Goal: Transaction & Acquisition: Subscribe to service/newsletter

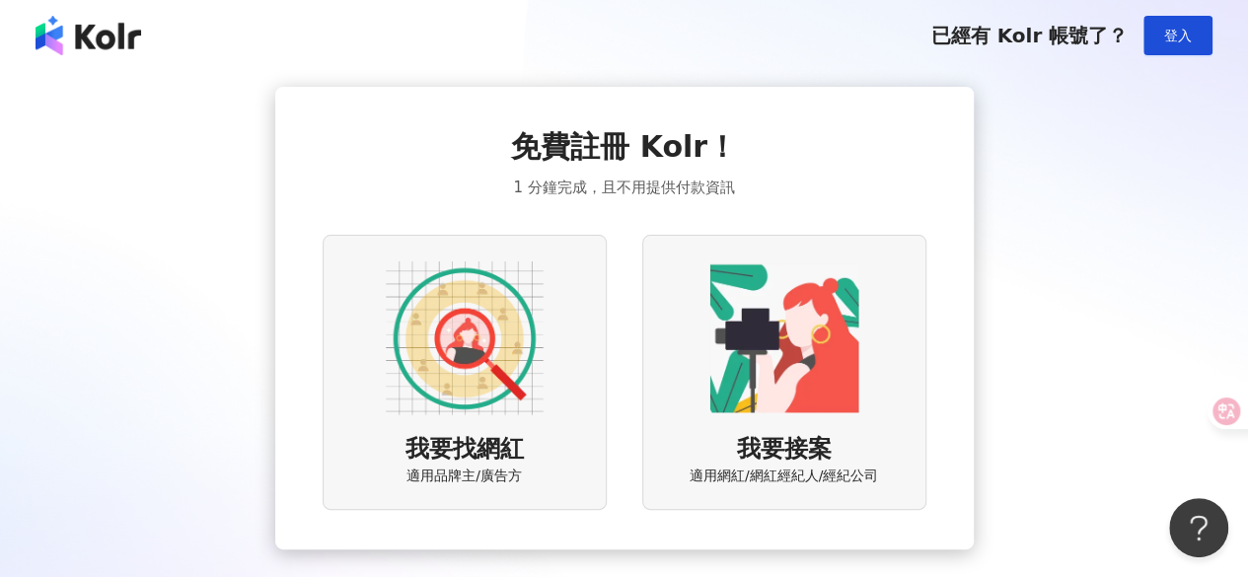
click at [548, 380] on div "我要找網紅 適用品牌主/廣告方" at bounding box center [465, 372] width 284 height 275
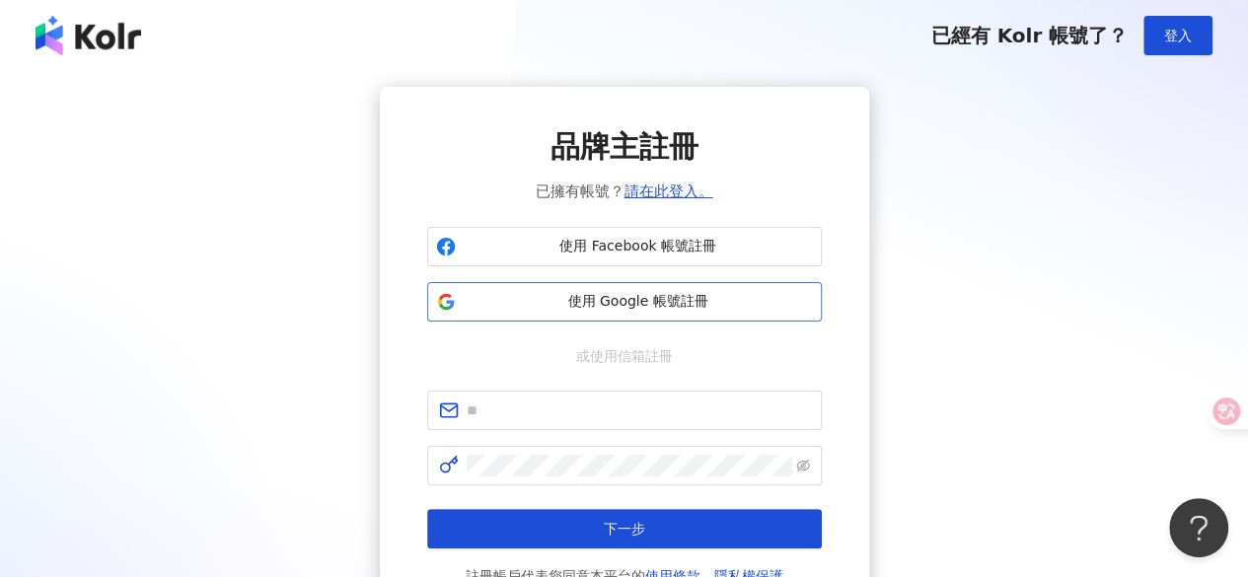
click at [636, 301] on span "使用 Google 帳號註冊" at bounding box center [638, 302] width 349 height 20
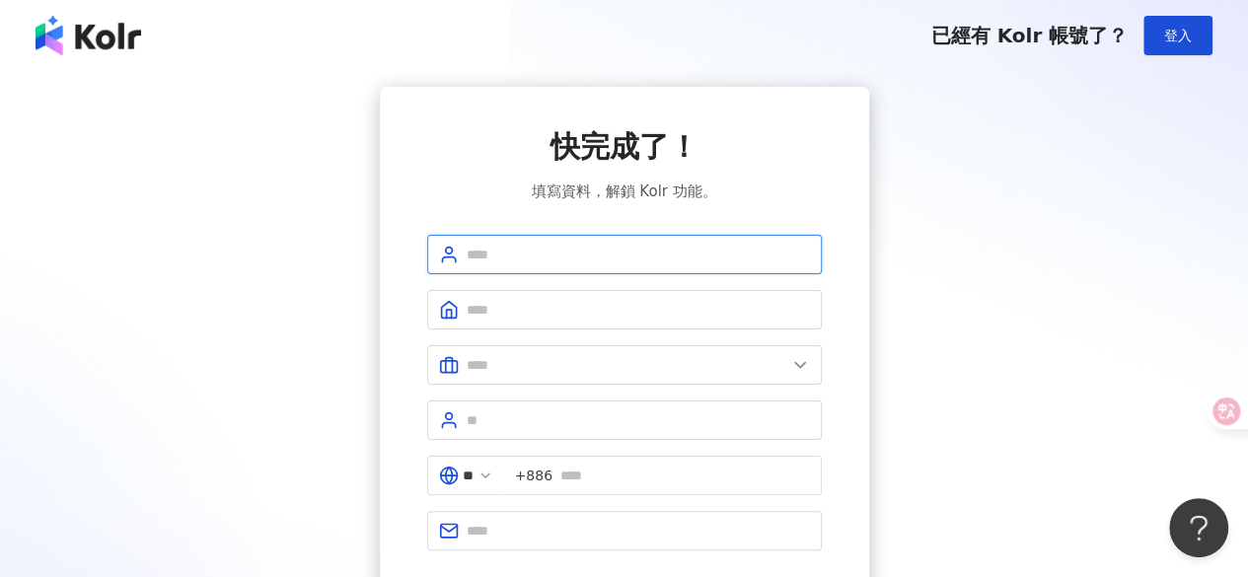
click at [618, 244] on input "text" at bounding box center [638, 255] width 343 height 22
type input "****"
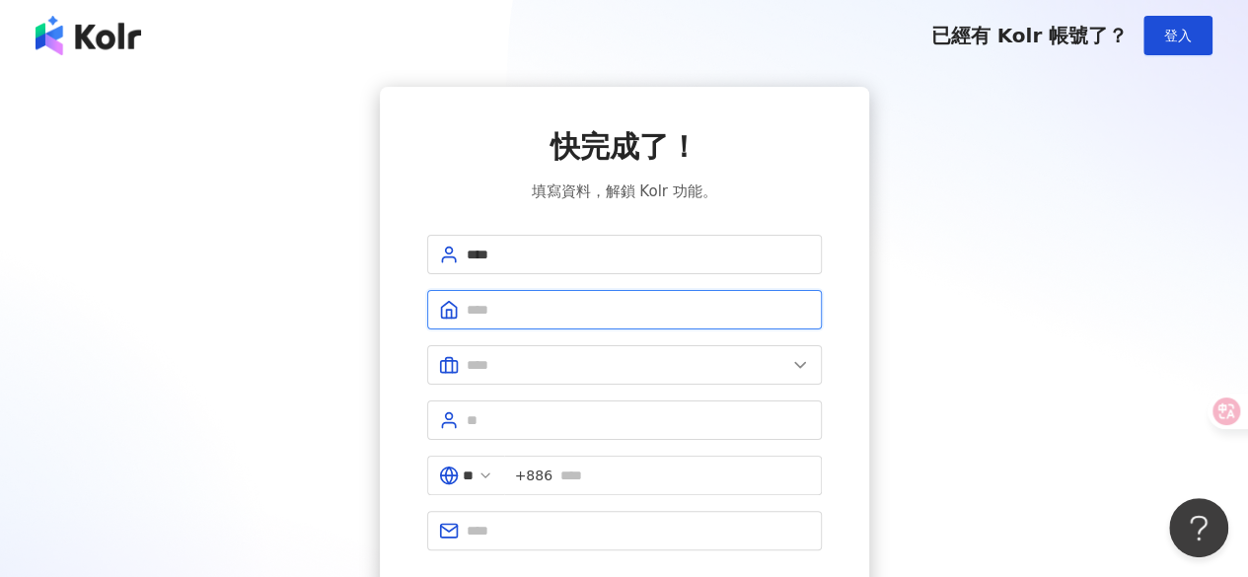
click at [539, 311] on input "text" at bounding box center [638, 310] width 343 height 22
type input "*"
type input "*******"
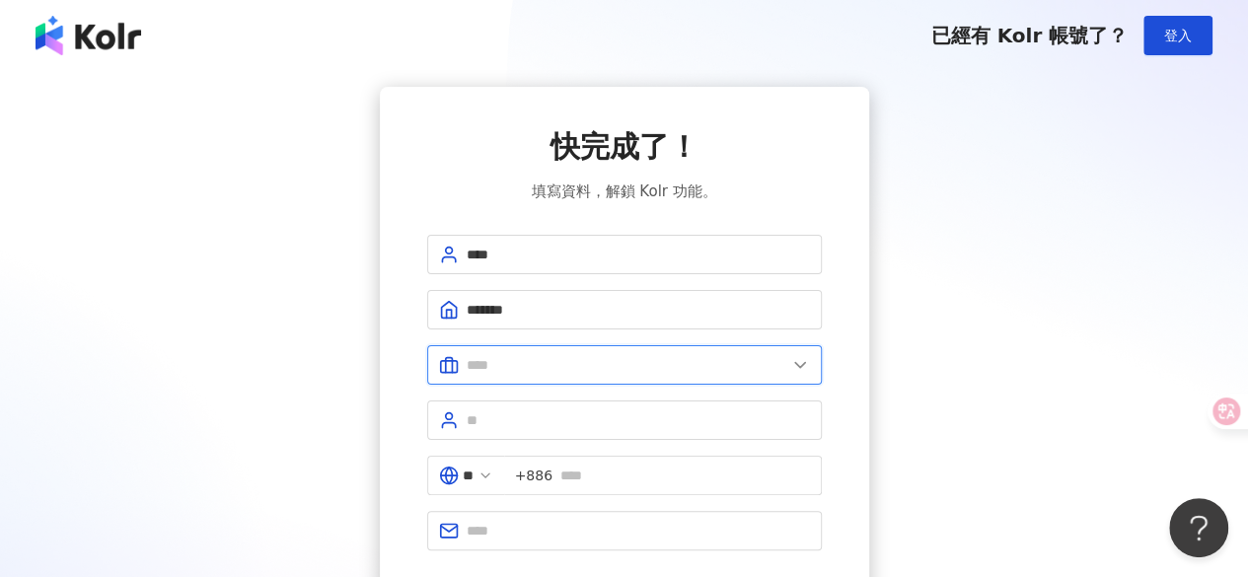
click at [533, 358] on input "text" at bounding box center [627, 365] width 320 height 22
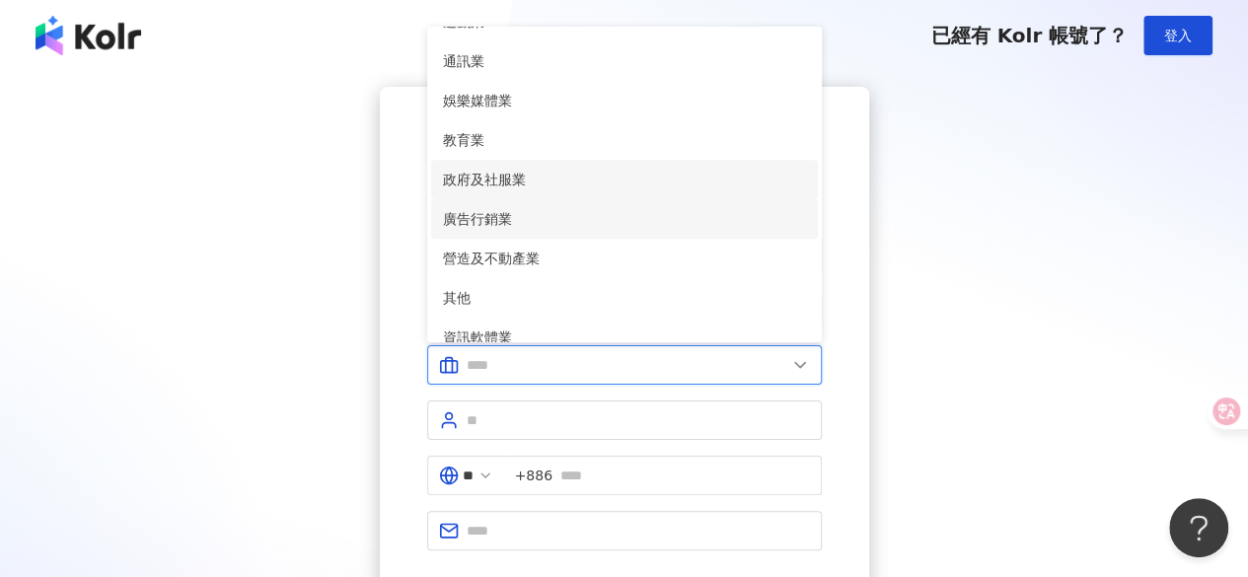
scroll to position [345, 0]
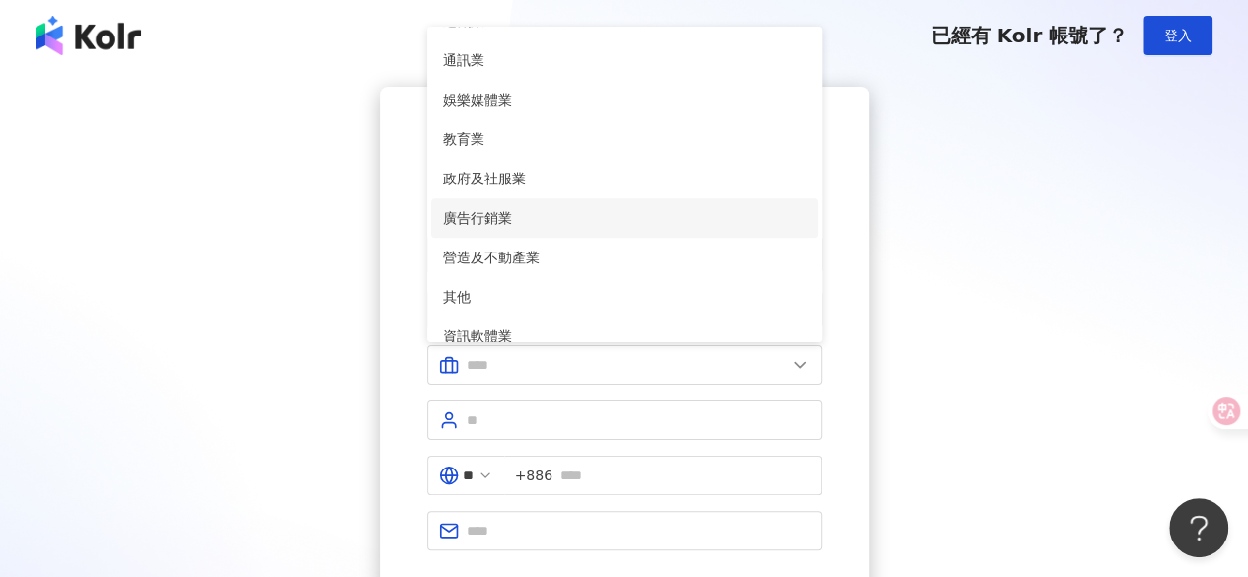
click at [541, 226] on span "廣告行銷業" at bounding box center [624, 218] width 363 height 22
type input "*****"
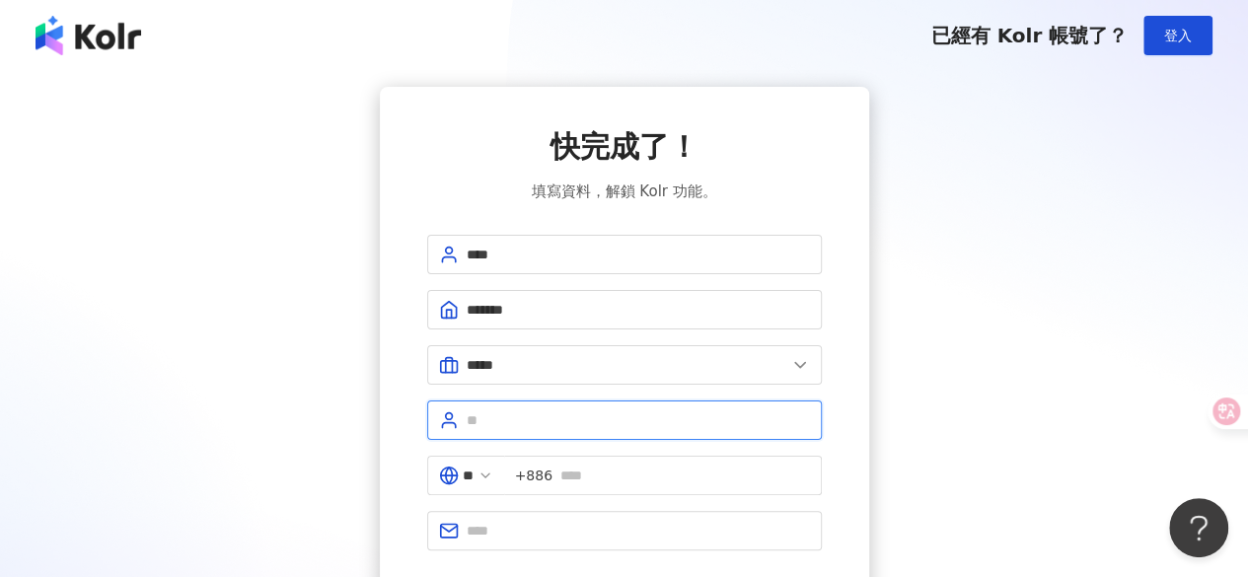
click at [510, 420] on input "text" at bounding box center [638, 421] width 343 height 22
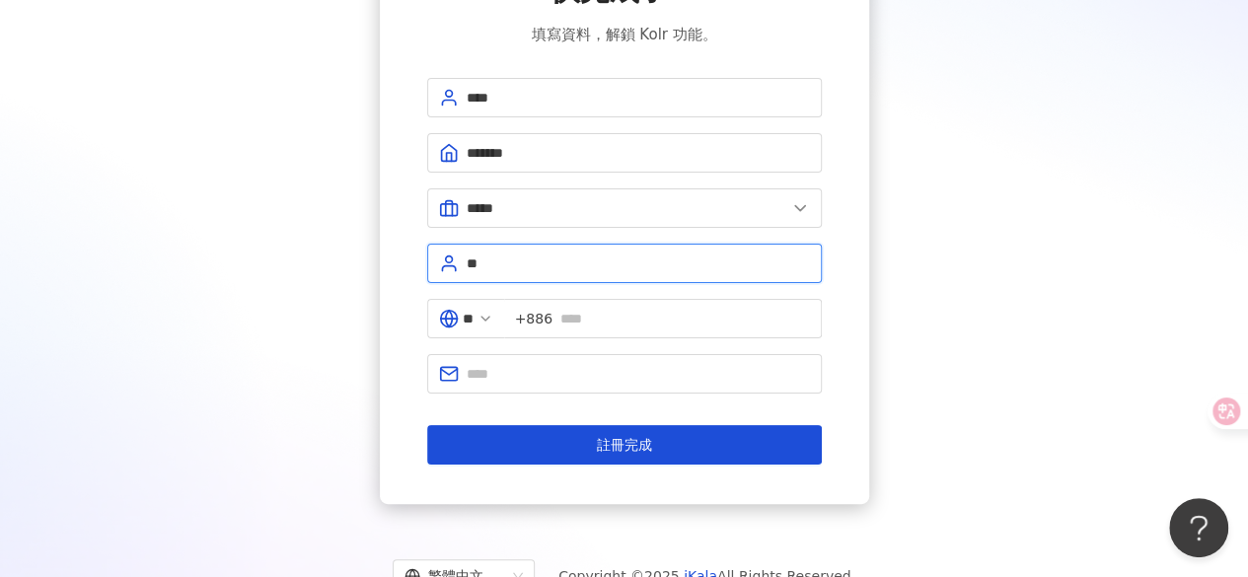
scroll to position [158, 0]
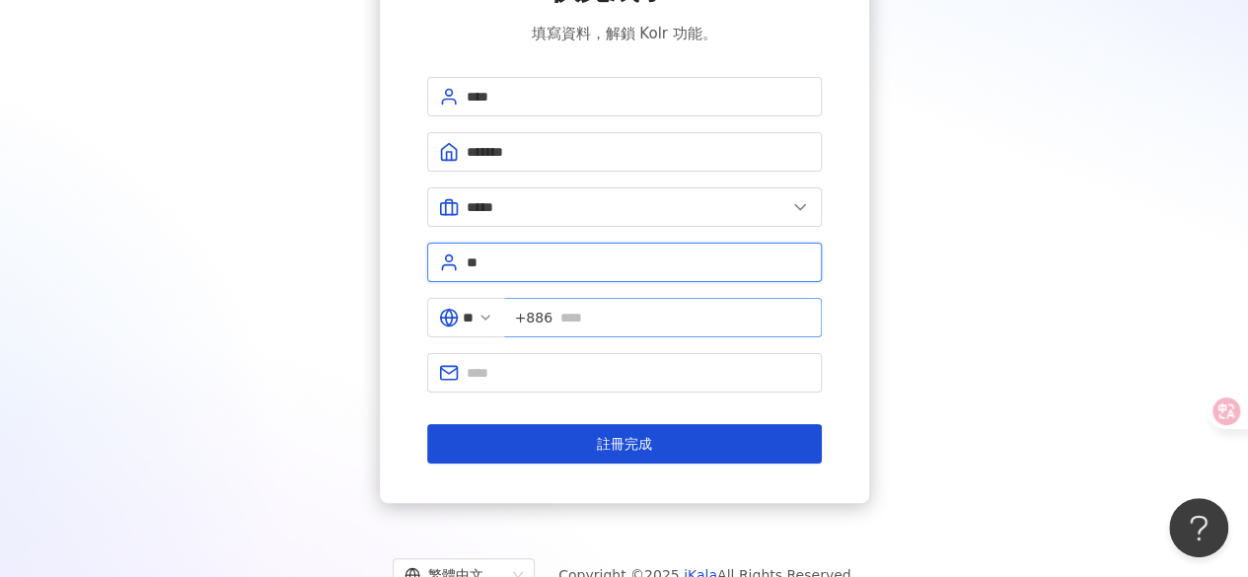
type input "**"
click at [620, 319] on input "text" at bounding box center [686, 318] width 250 height 22
type input "**********"
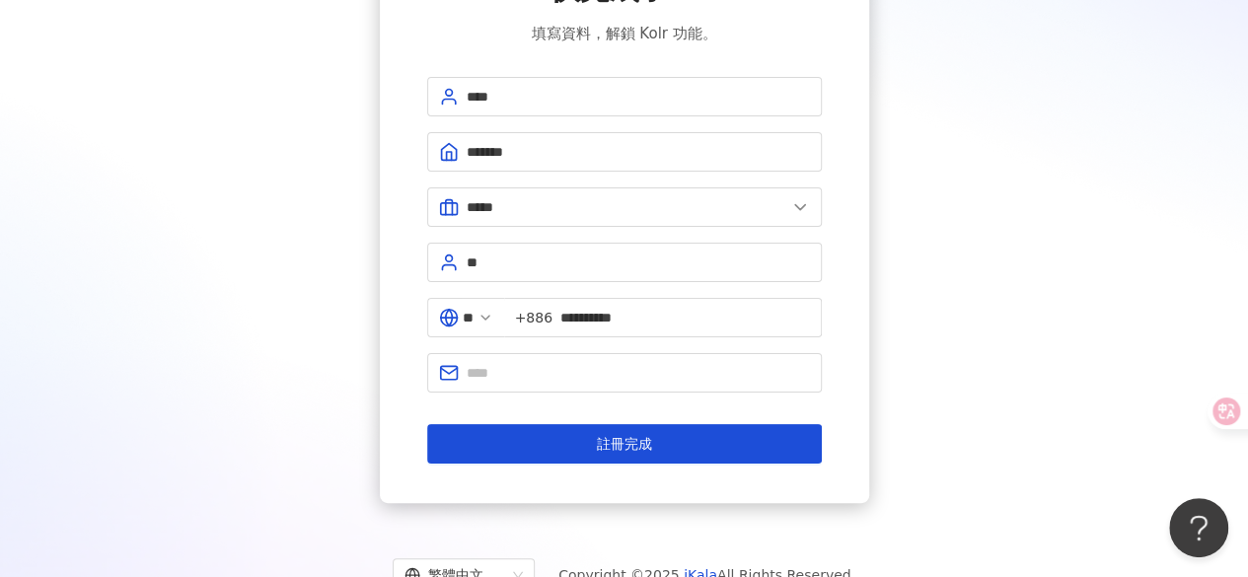
click at [590, 390] on form "**********" at bounding box center [624, 270] width 395 height 387
click at [598, 372] on input "text" at bounding box center [638, 373] width 343 height 22
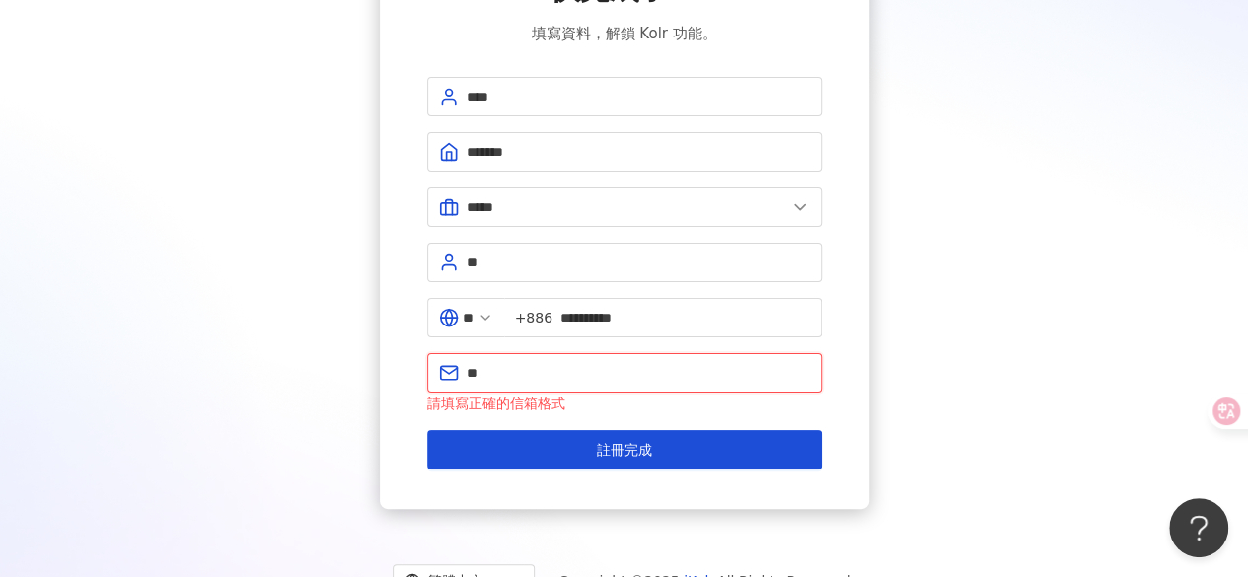
type input "*"
paste input "**********"
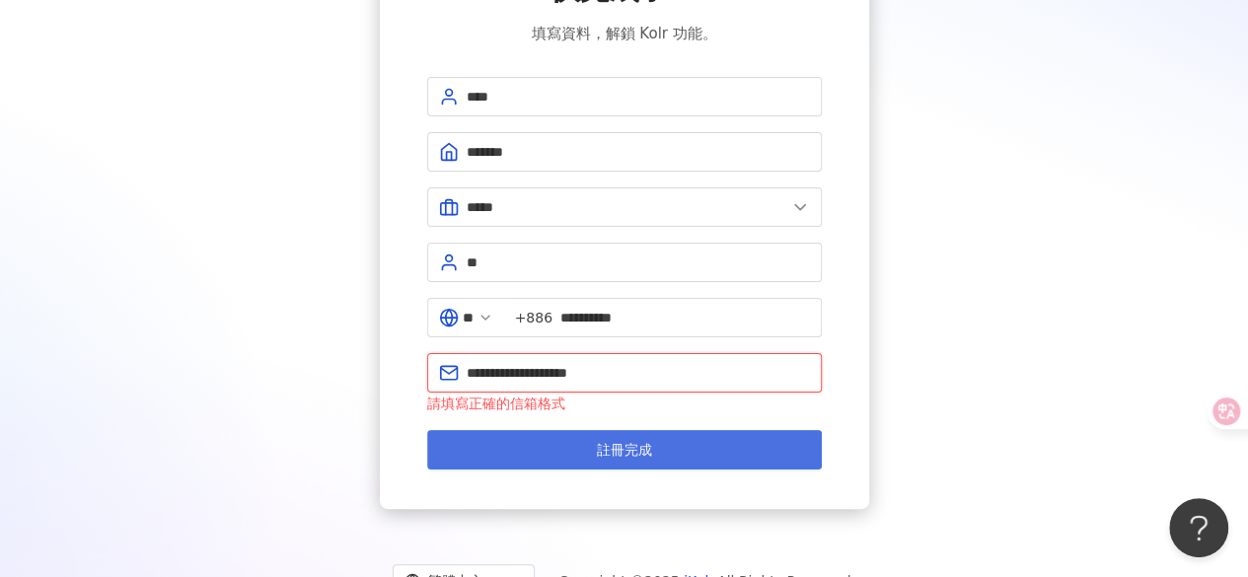
type input "**********"
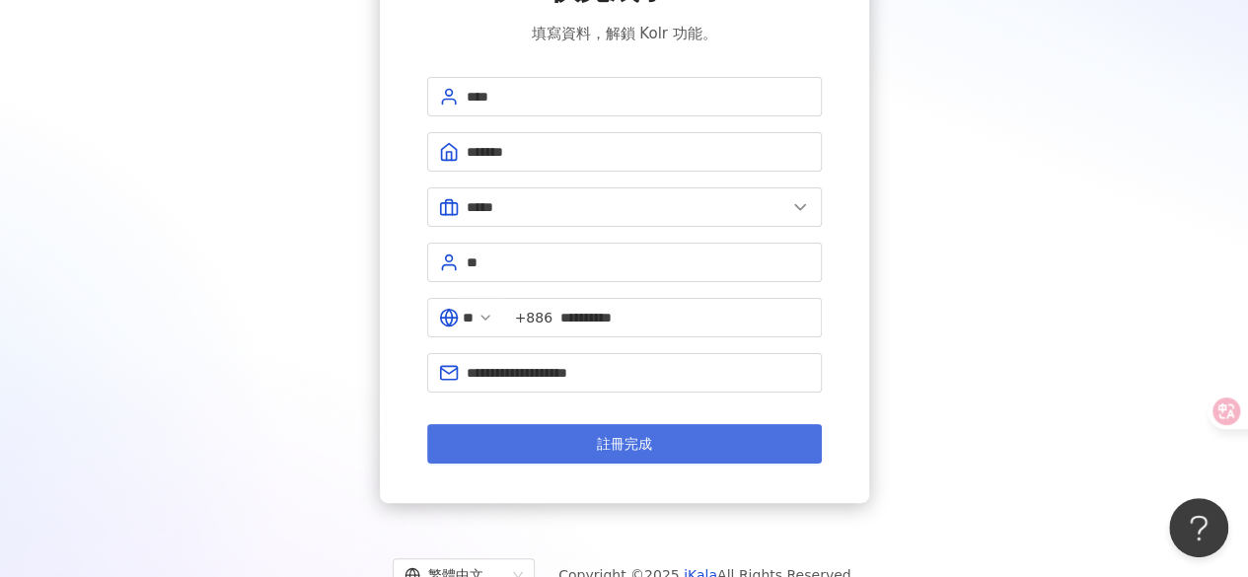
click at [608, 442] on span "註冊完成" at bounding box center [624, 444] width 55 height 16
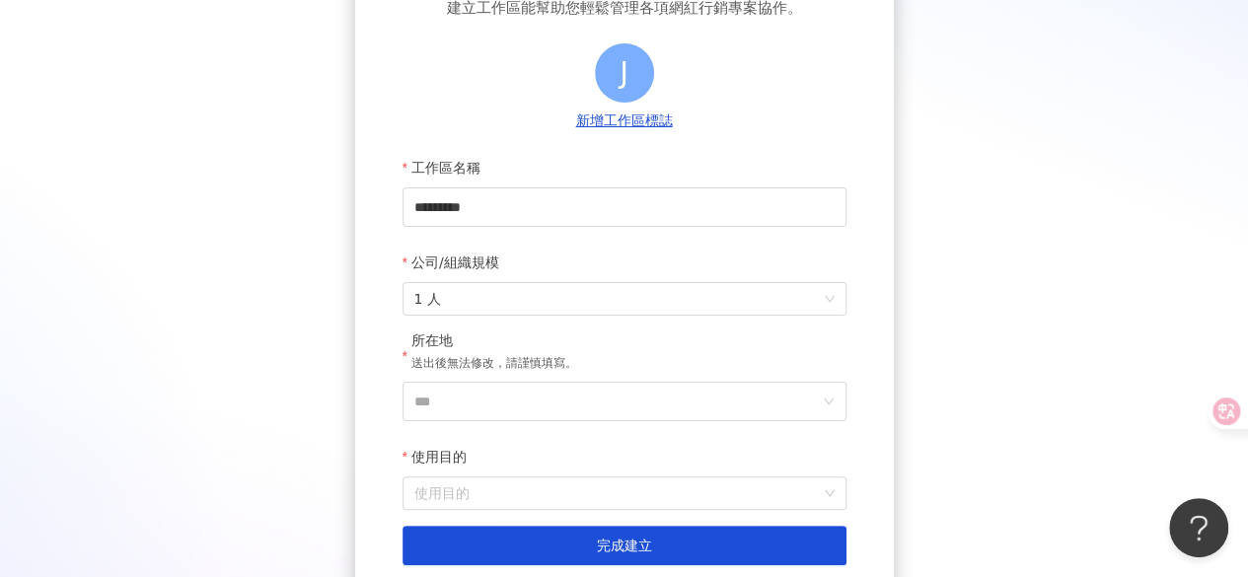
scroll to position [181, 0]
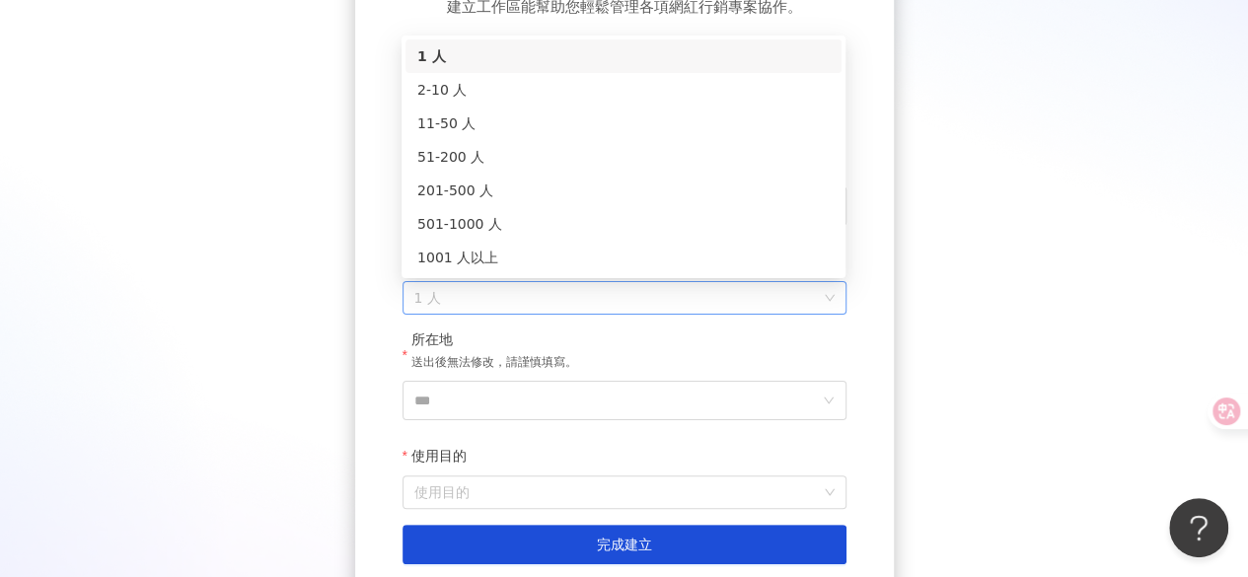
click at [596, 299] on span "1 人" at bounding box center [625, 298] width 420 height 32
click at [561, 160] on div "51-200 人" at bounding box center [623, 157] width 413 height 22
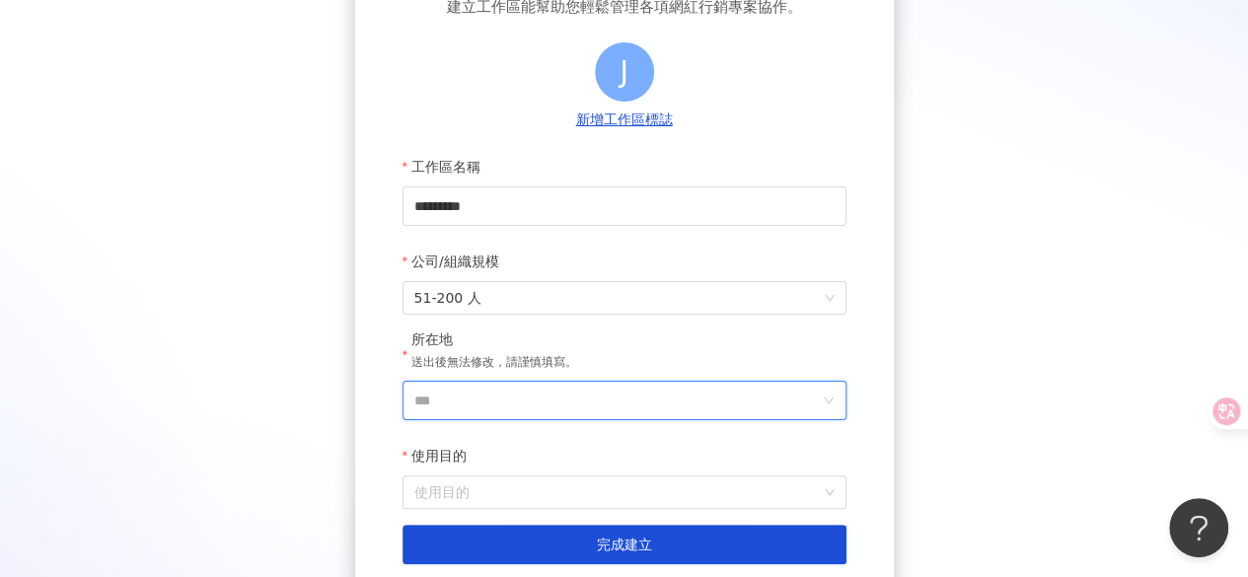
click at [542, 390] on input "***" at bounding box center [617, 401] width 405 height 38
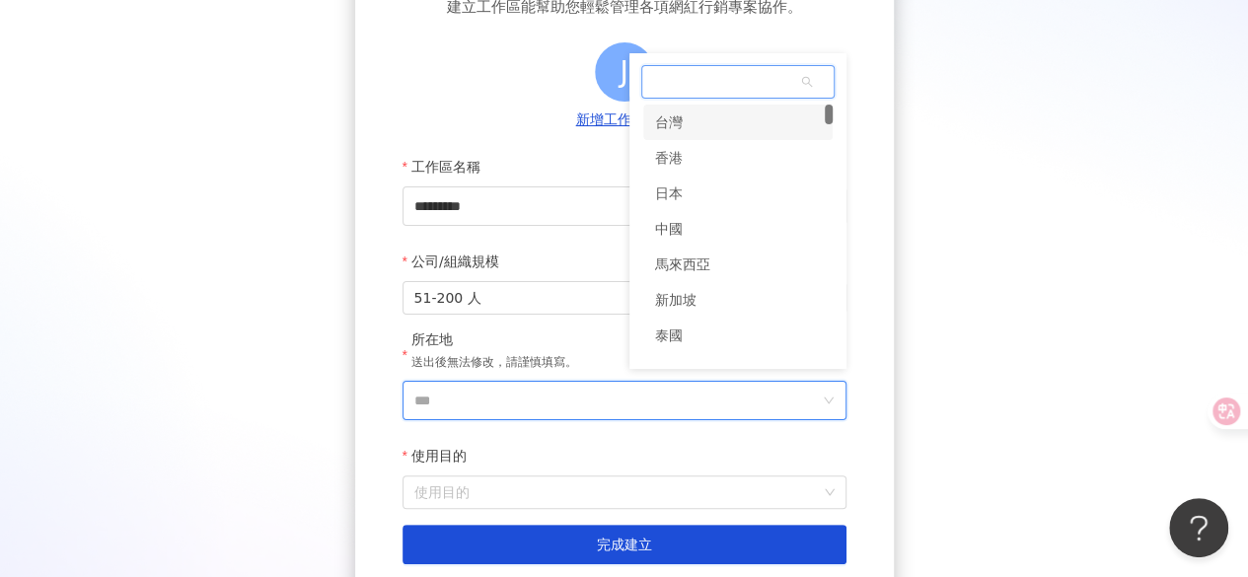
click at [712, 127] on div "台灣" at bounding box center [737, 123] width 189 height 36
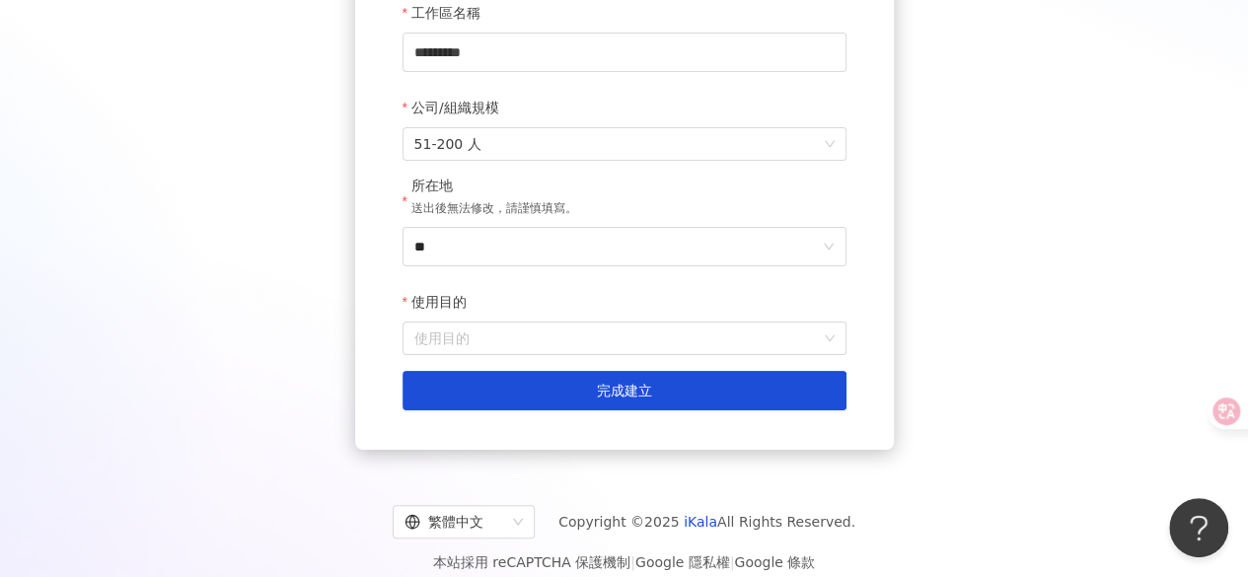
scroll to position [336, 0]
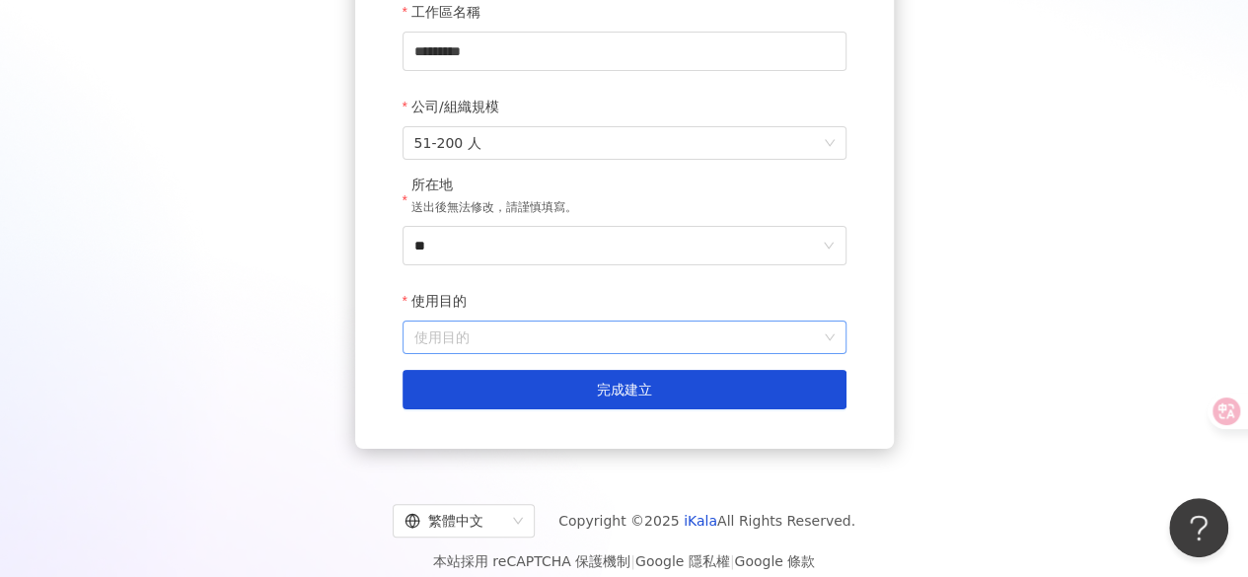
click at [546, 344] on input "使用目的" at bounding box center [625, 338] width 420 height 32
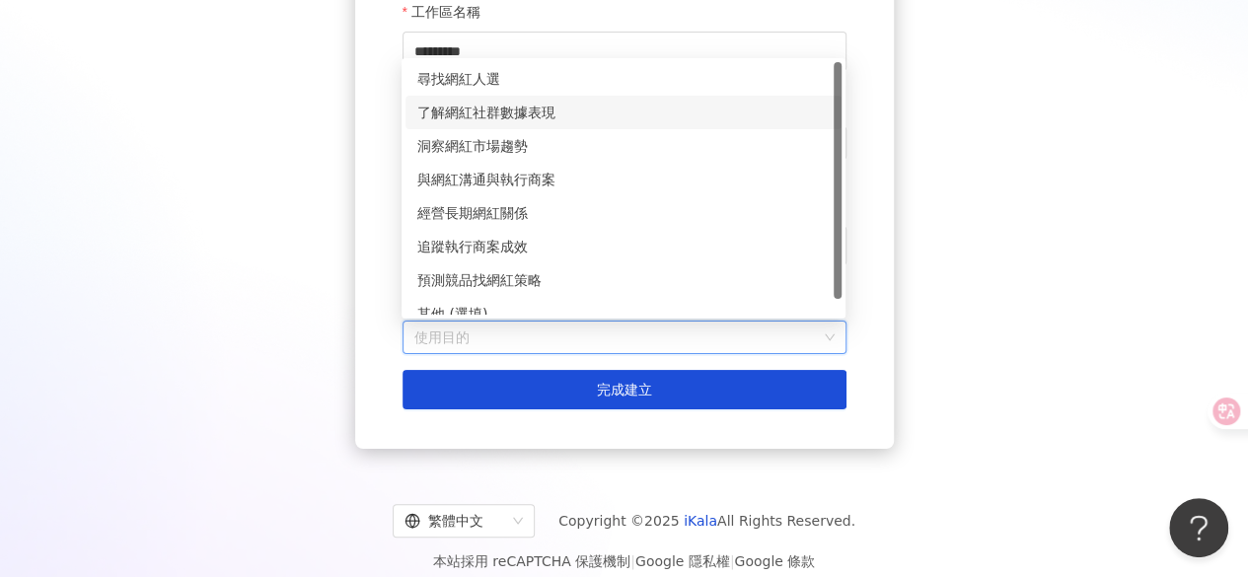
click at [573, 108] on div "了解網紅社群數據表現" at bounding box center [623, 113] width 413 height 22
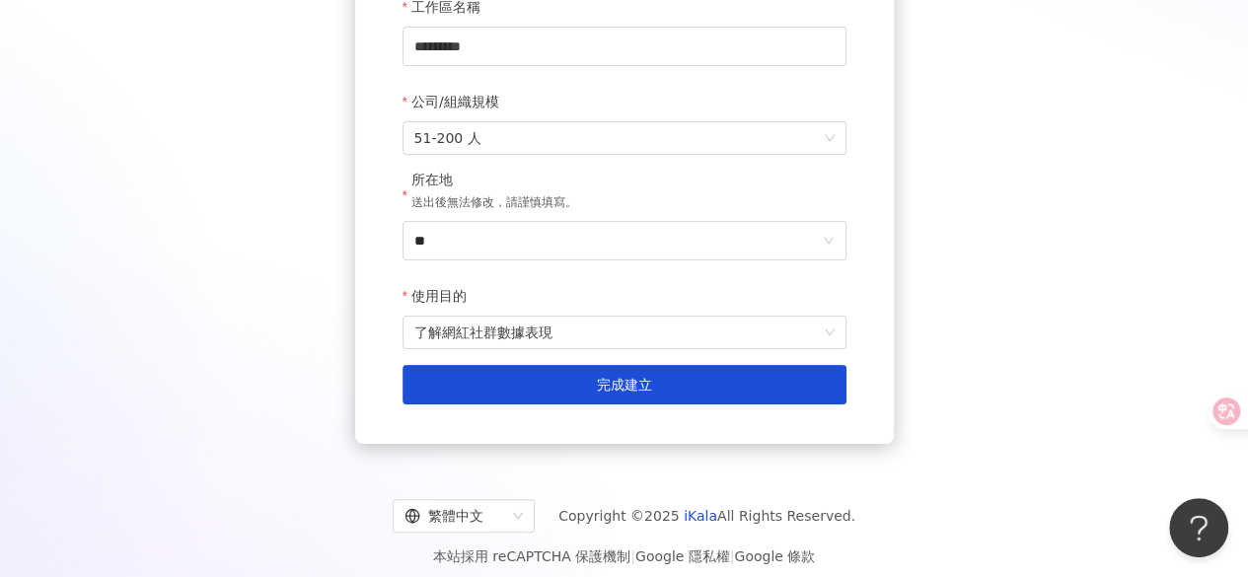
scroll to position [345, 0]
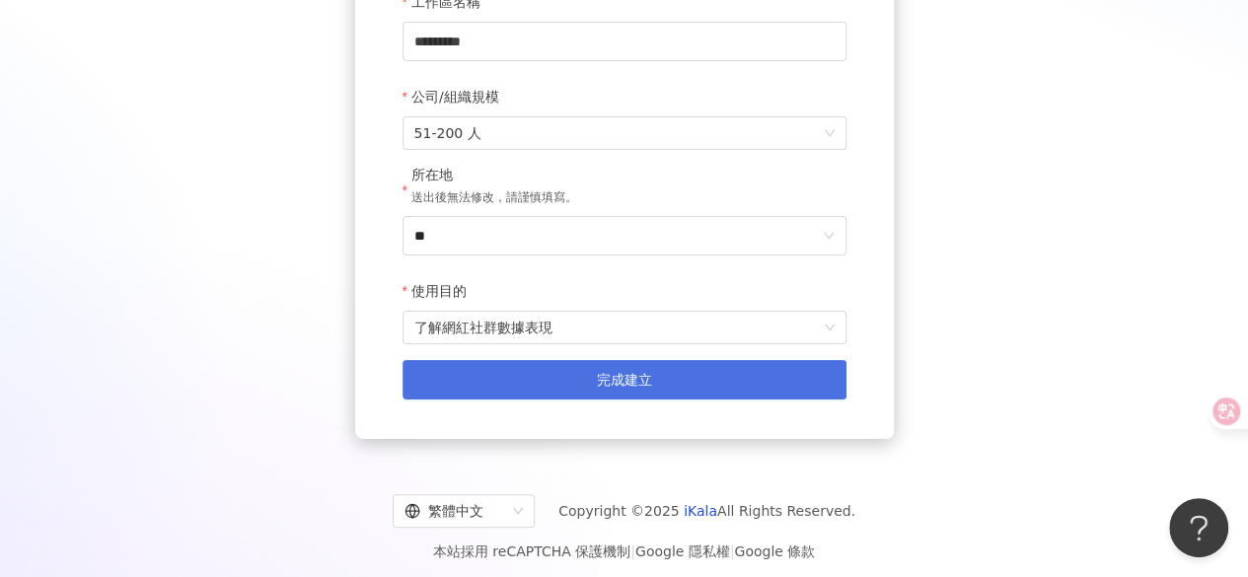
click at [568, 384] on button "完成建立" at bounding box center [625, 379] width 444 height 39
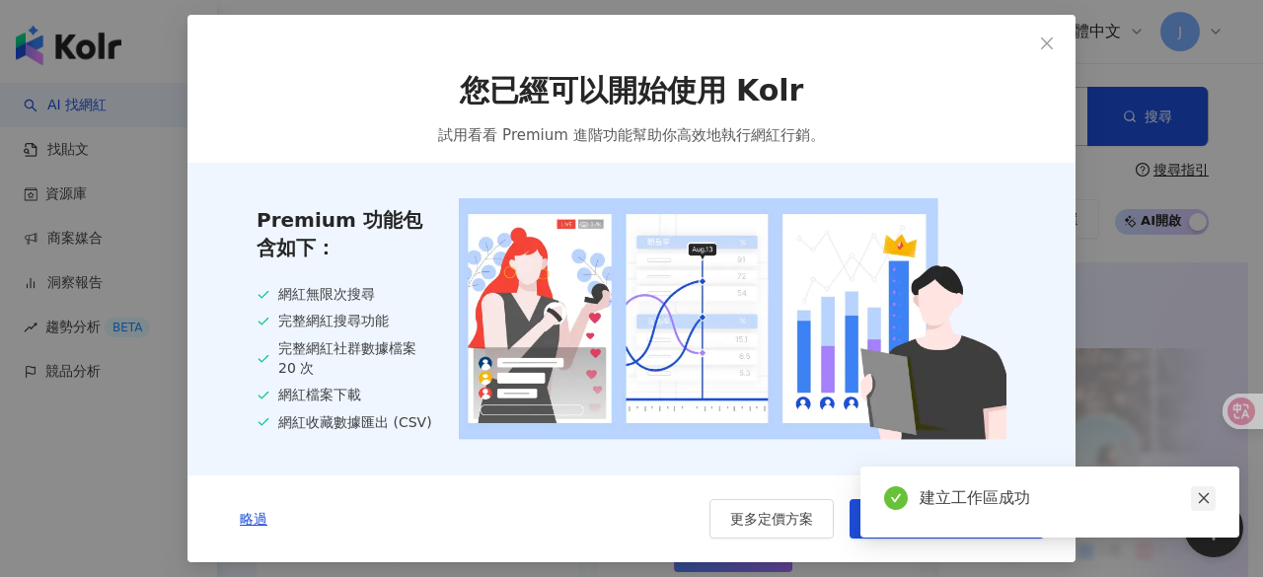
click at [1200, 495] on icon "close" at bounding box center [1203, 498] width 11 height 11
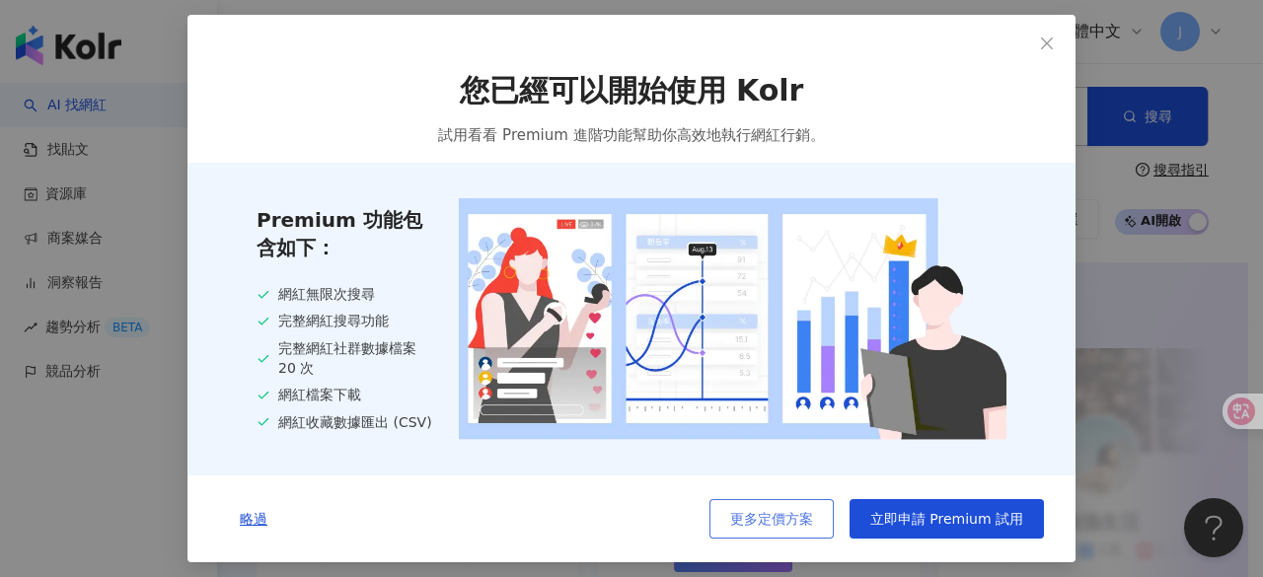
click at [781, 525] on span "更多定價方案" at bounding box center [771, 519] width 83 height 16
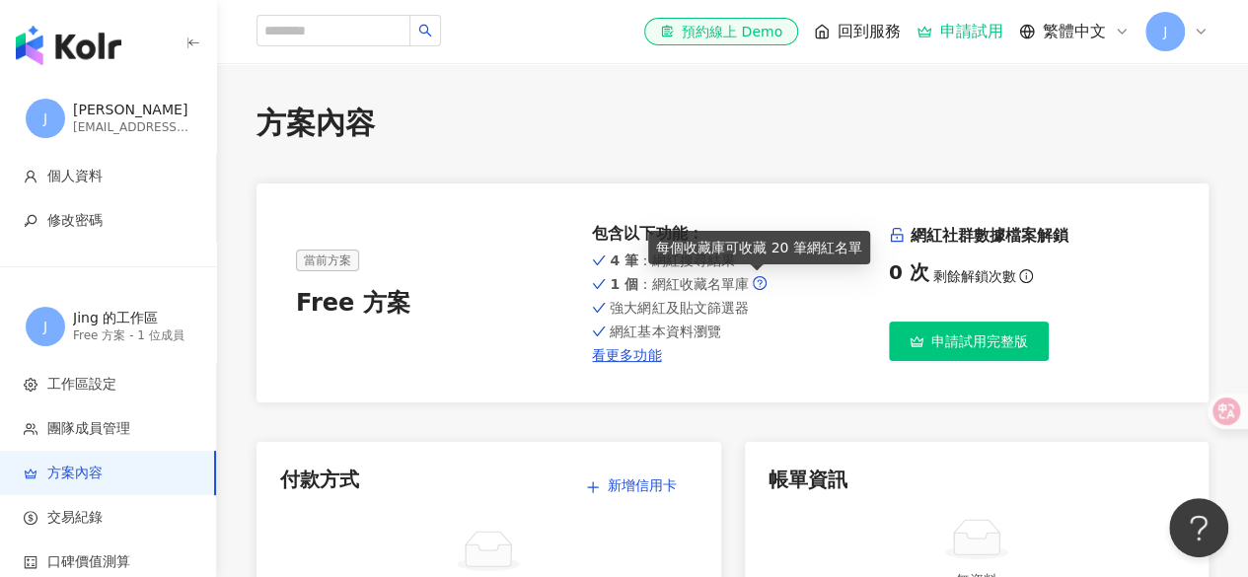
click at [761, 278] on icon "question-circle" at bounding box center [760, 283] width 14 height 14
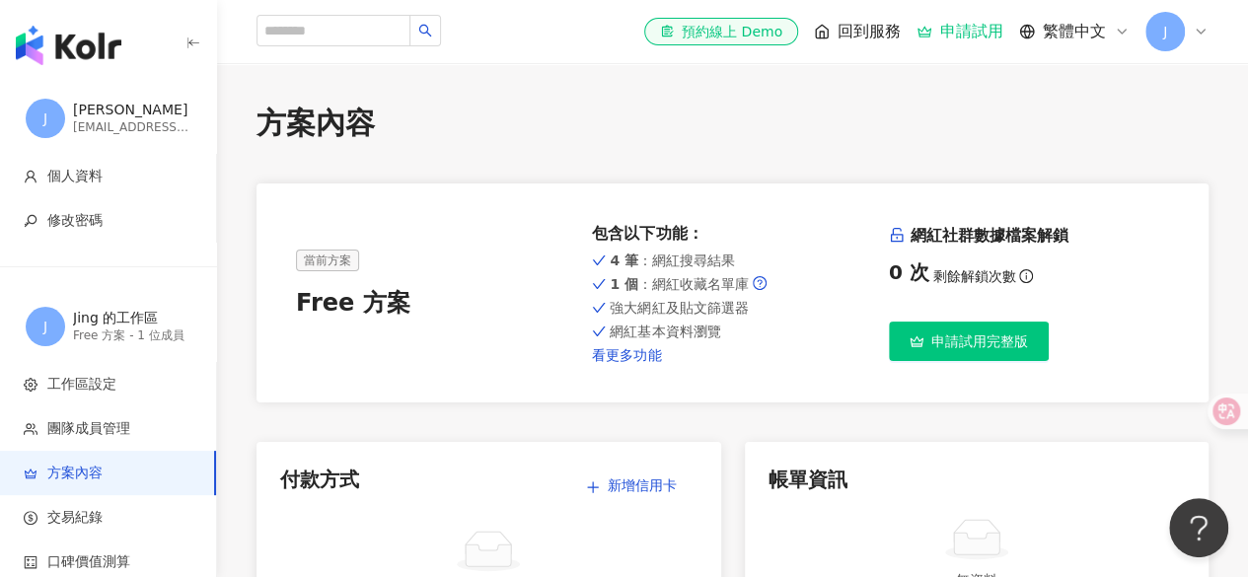
click at [635, 362] on link "看更多功能" at bounding box center [732, 355] width 280 height 16
click at [354, 38] on input "search" at bounding box center [334, 31] width 154 height 32
paste input "****"
type input "****"
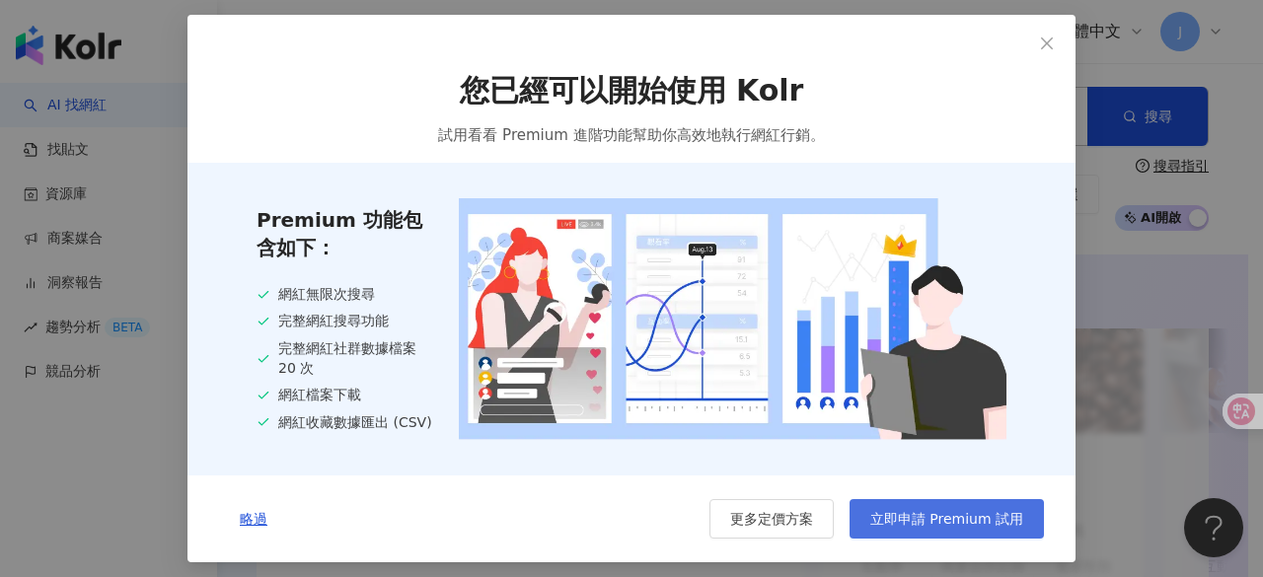
click at [893, 518] on span "立即申請 Premium 試用" at bounding box center [946, 519] width 153 height 16
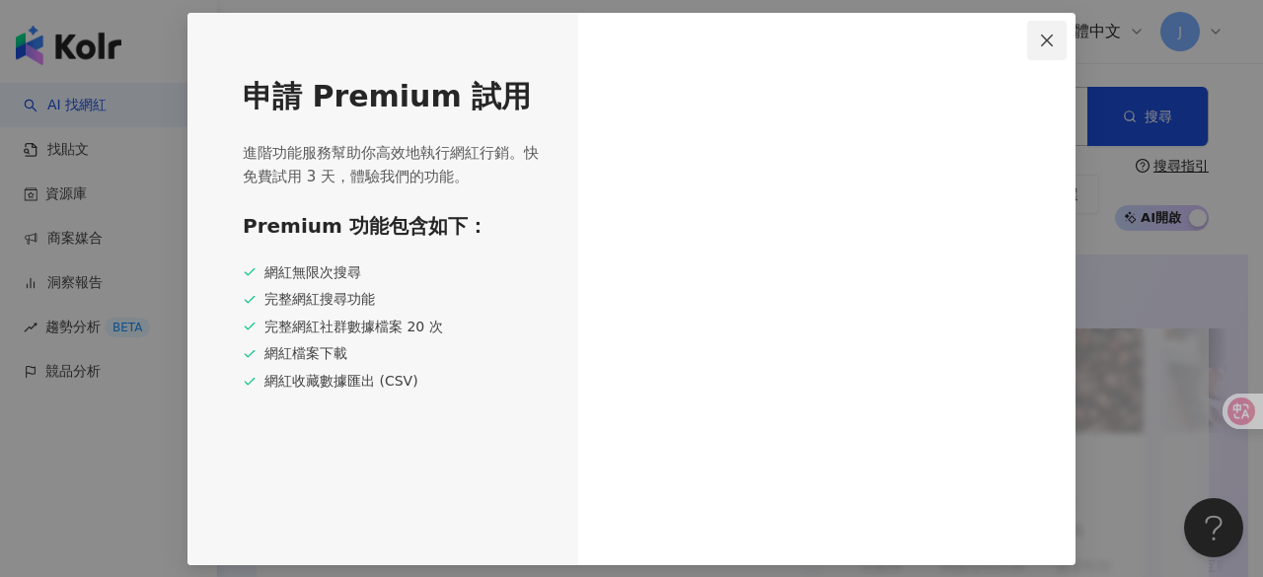
click at [1048, 38] on icon "close" at bounding box center [1047, 41] width 16 height 16
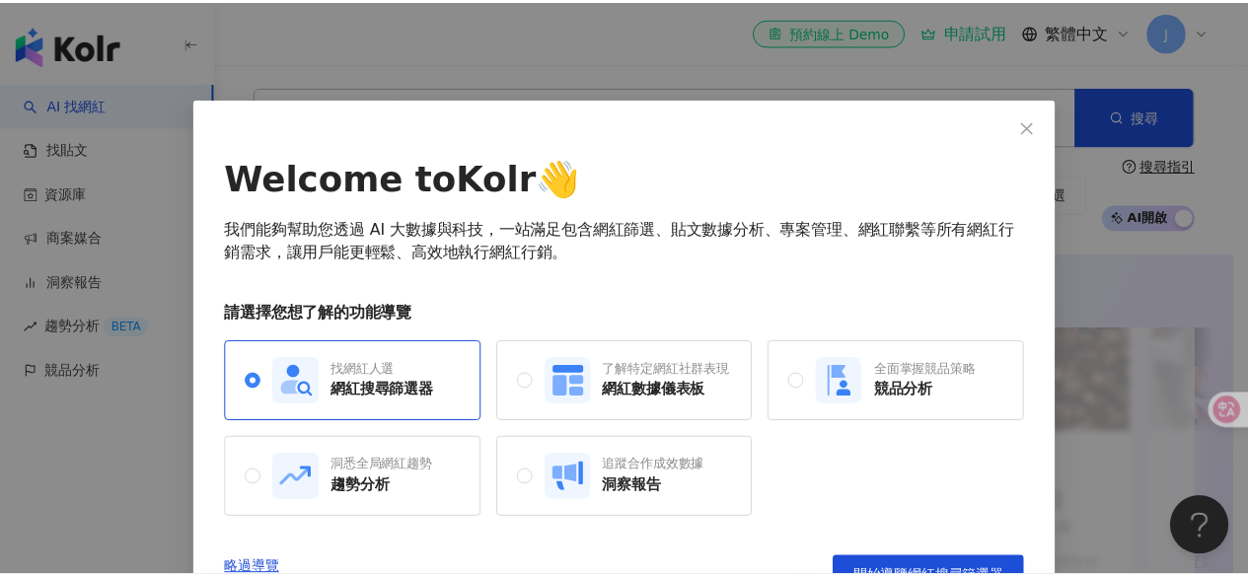
scroll to position [41, 0]
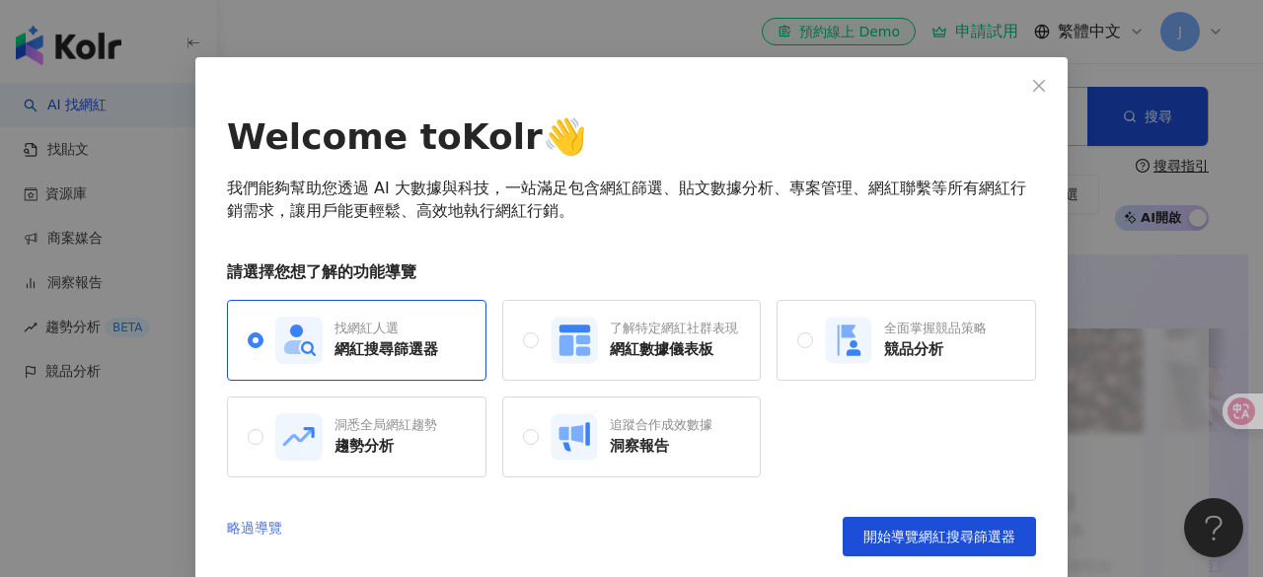
click at [260, 529] on link "略過導覽" at bounding box center [254, 536] width 55 height 39
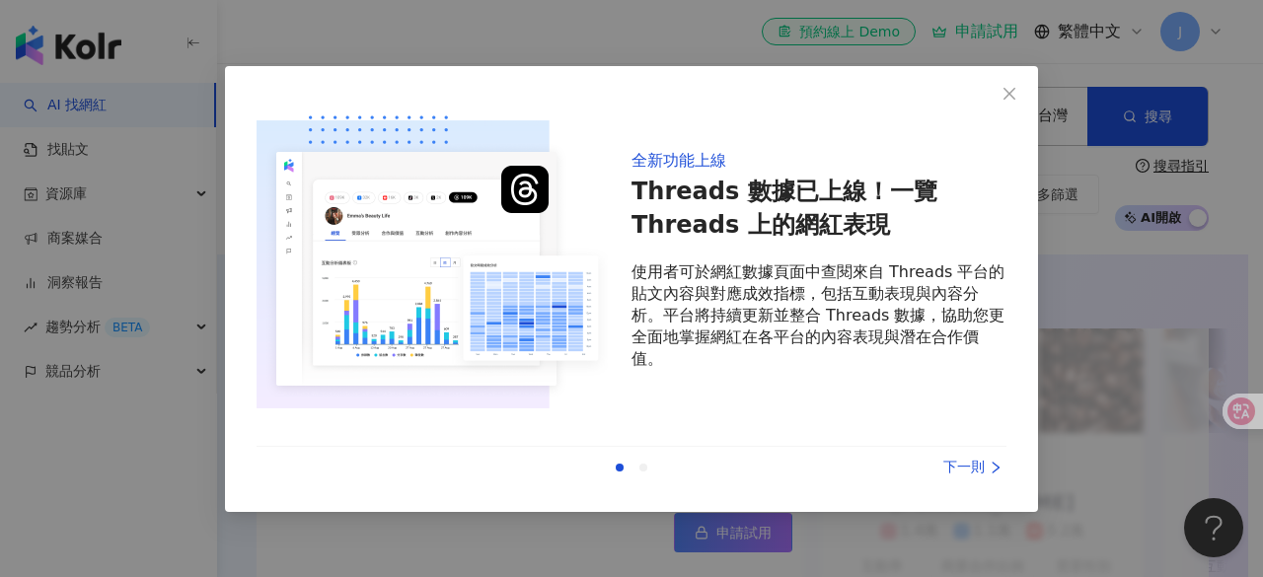
click at [969, 469] on div "下一則" at bounding box center [933, 468] width 148 height 22
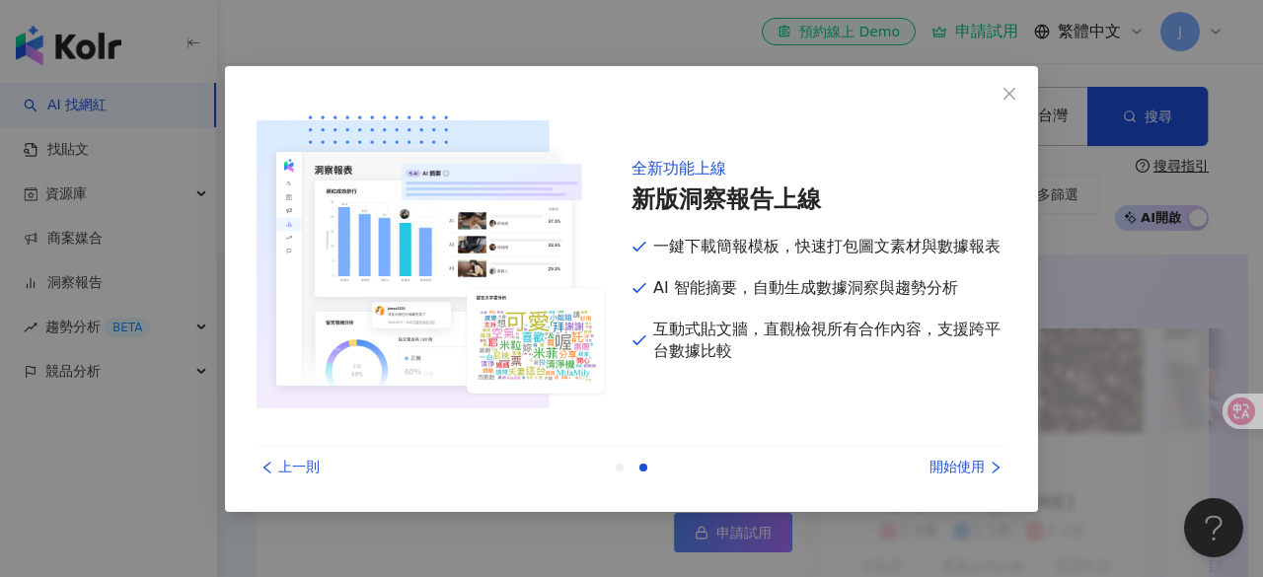
click at [951, 466] on div "開始使用" at bounding box center [933, 468] width 148 height 22
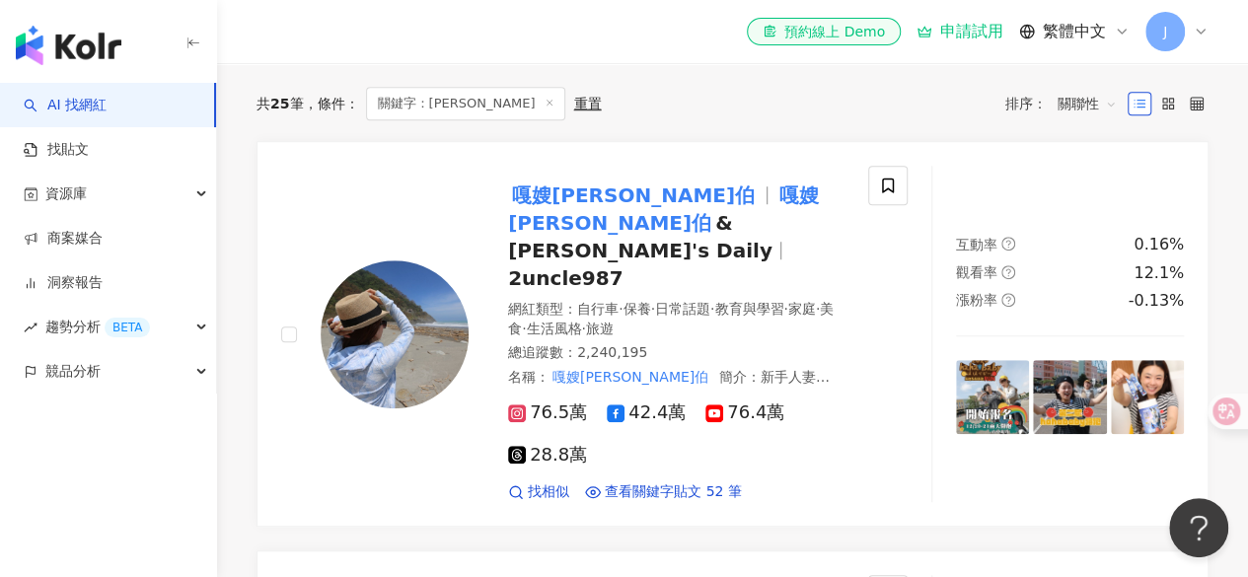
scroll to position [827, 0]
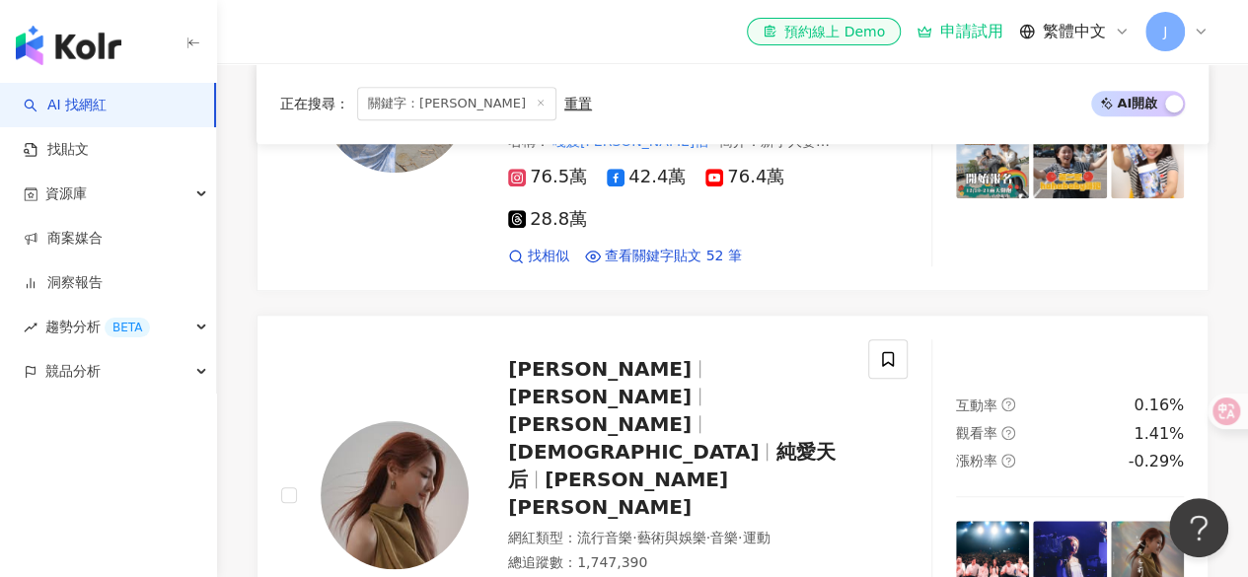
click at [951, 466] on div "互動率 0.16% 觀看率 1.41% 漲粉率 -0.29%" at bounding box center [1070, 495] width 276 height 311
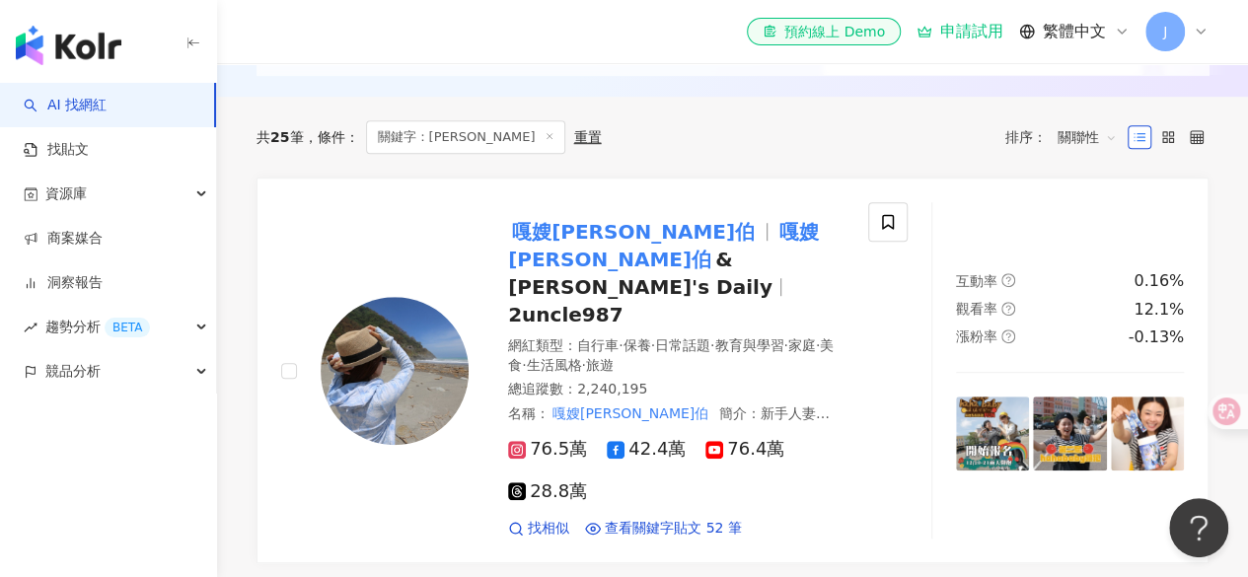
scroll to position [549, 0]
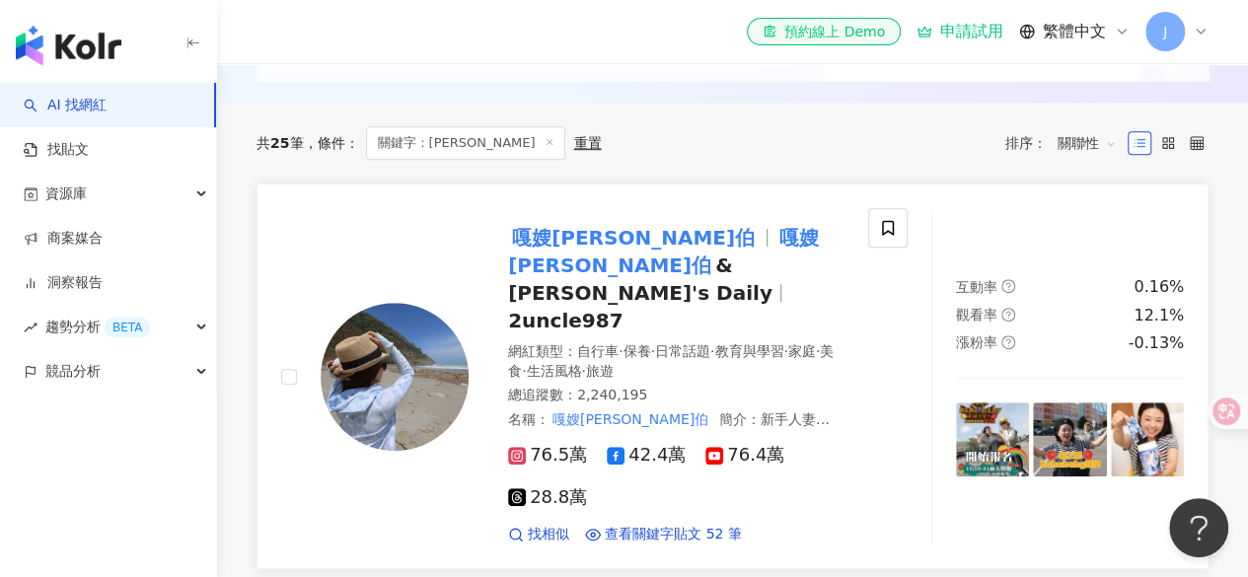
click at [699, 254] on span "&蔡波能's Daily" at bounding box center [640, 279] width 264 height 51
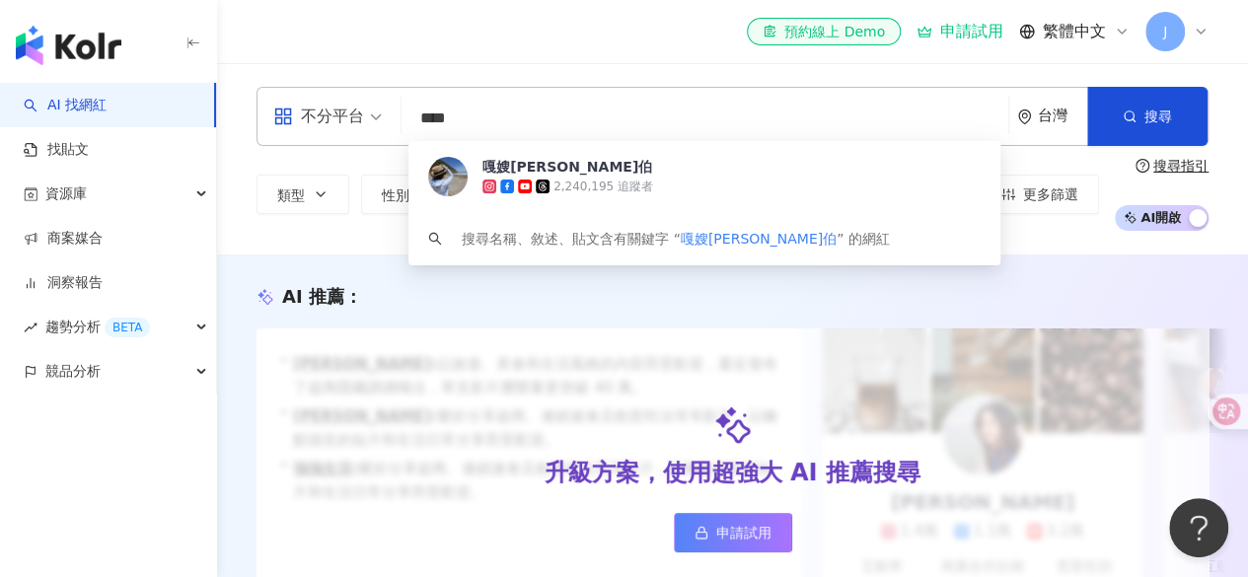
click at [545, 125] on input "****" at bounding box center [705, 119] width 591 height 38
type input "*"
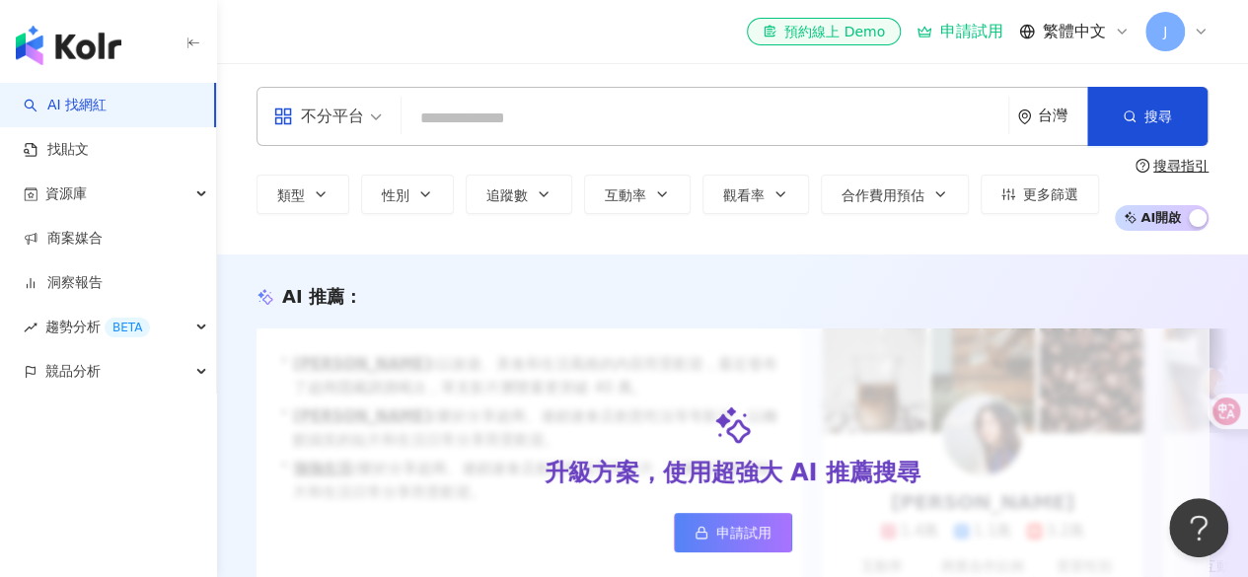
paste input "****"
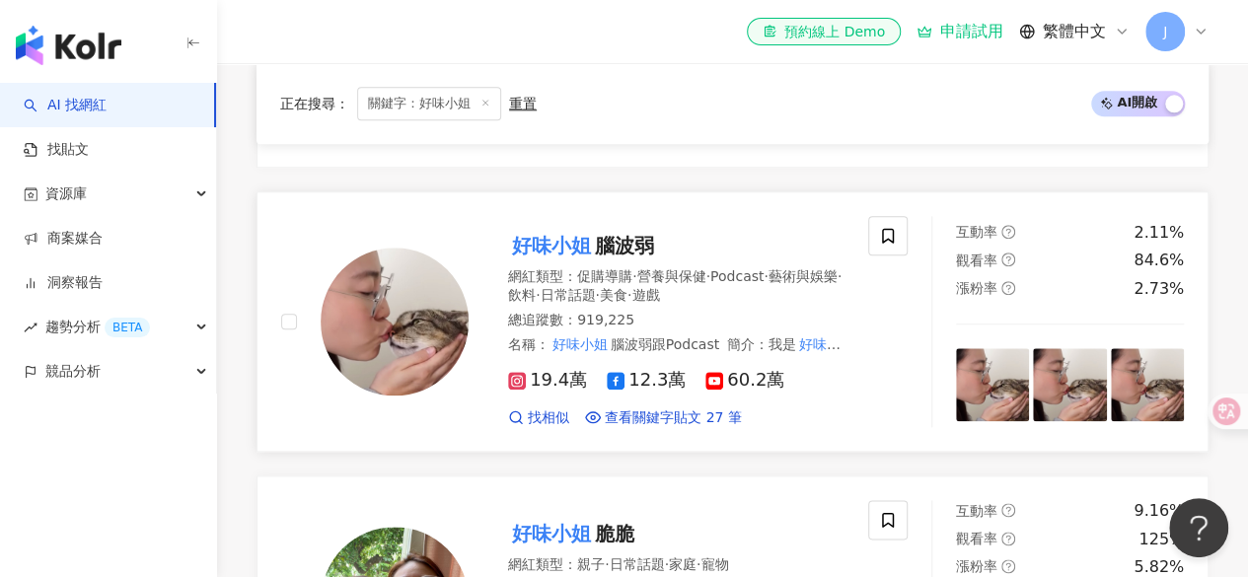
scroll to position [965, 0]
click at [591, 231] on mark "好味小姐" at bounding box center [551, 247] width 87 height 32
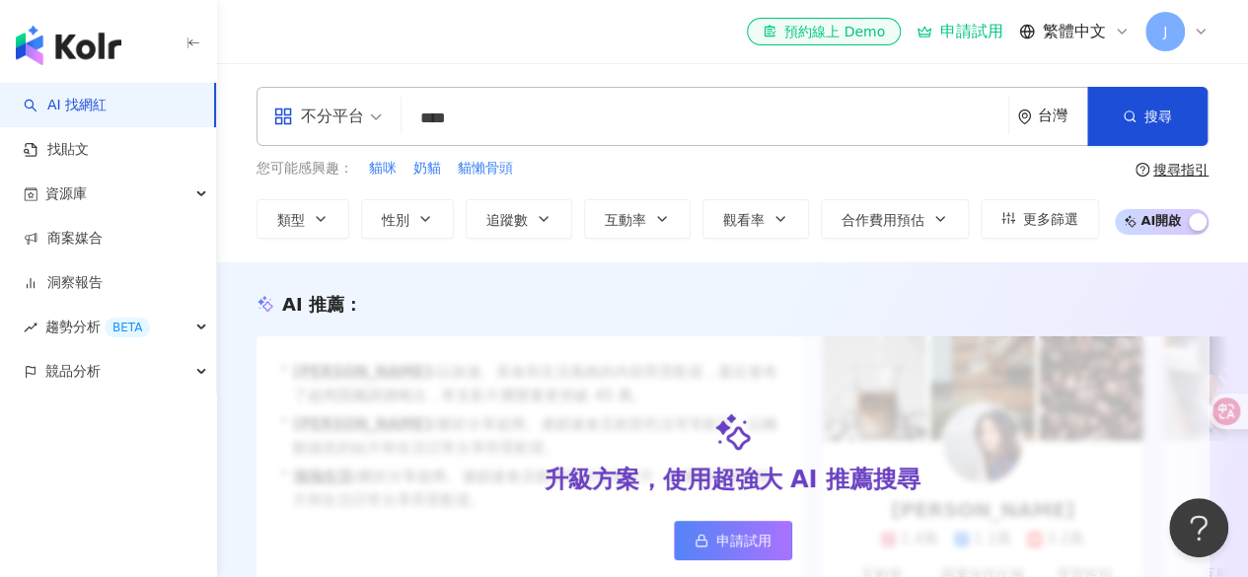
click at [548, 126] on input "****" at bounding box center [705, 119] width 591 height 38
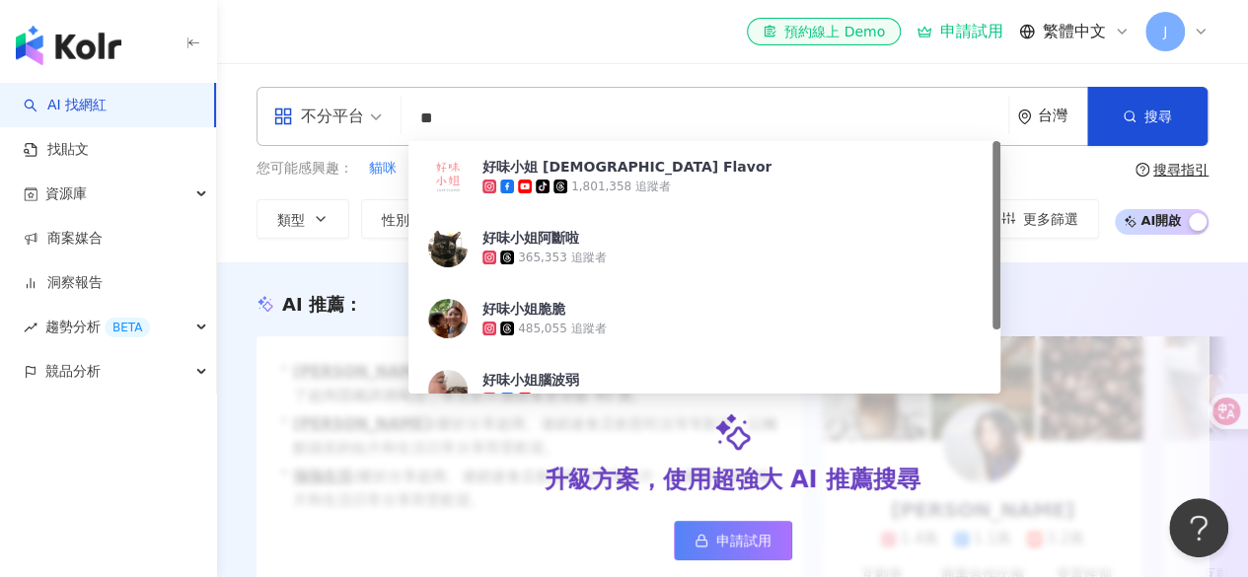
type input "*"
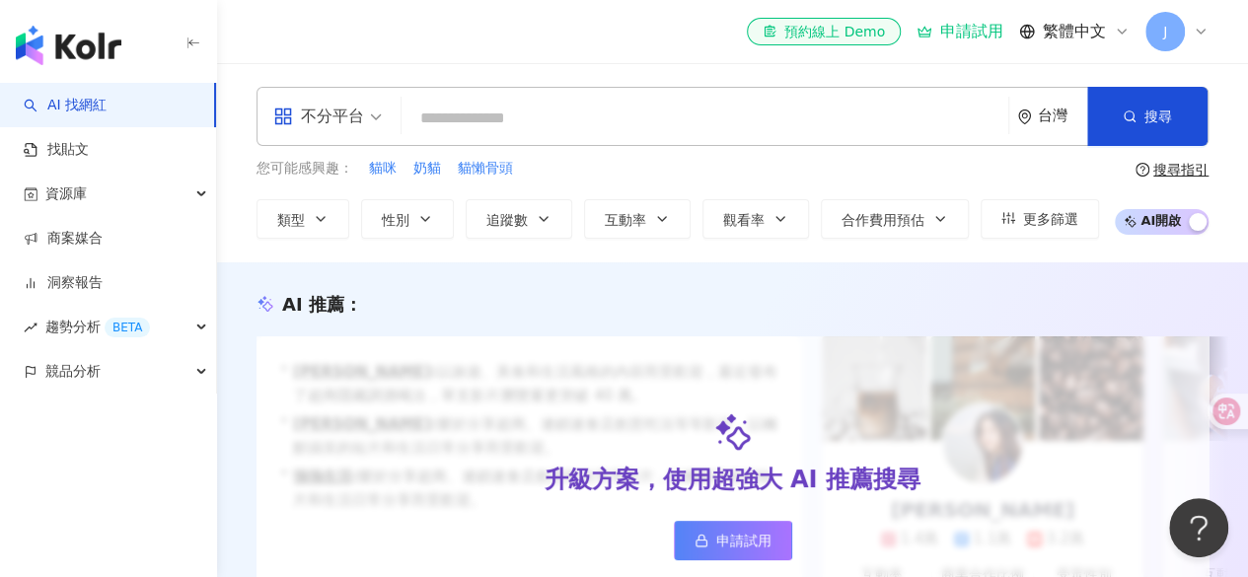
paste input "****"
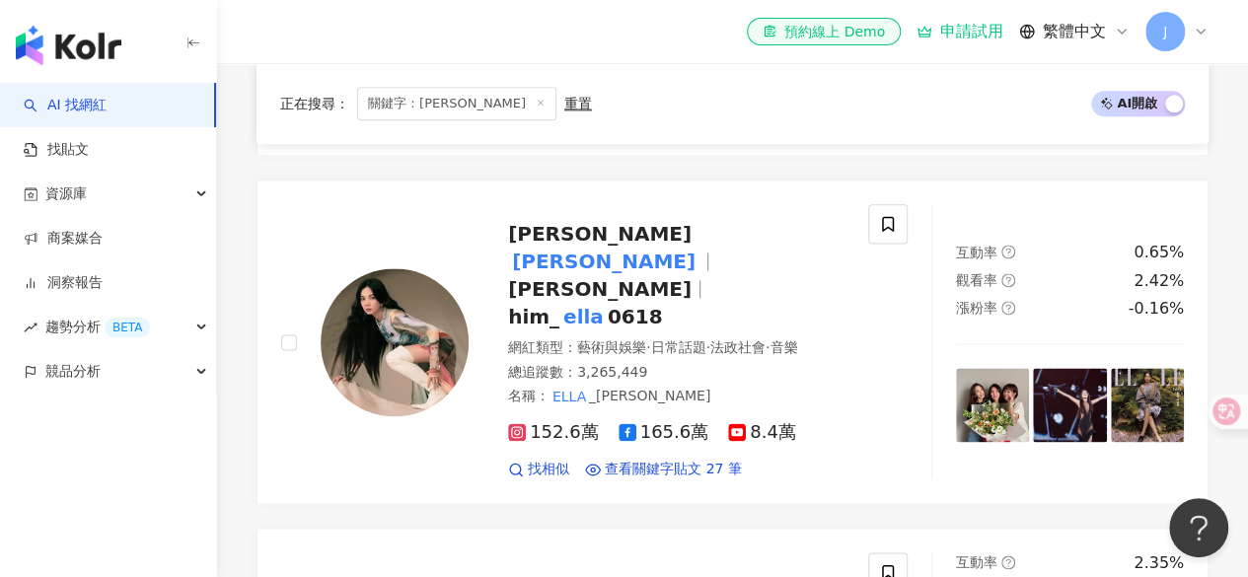
scroll to position [1183, 0]
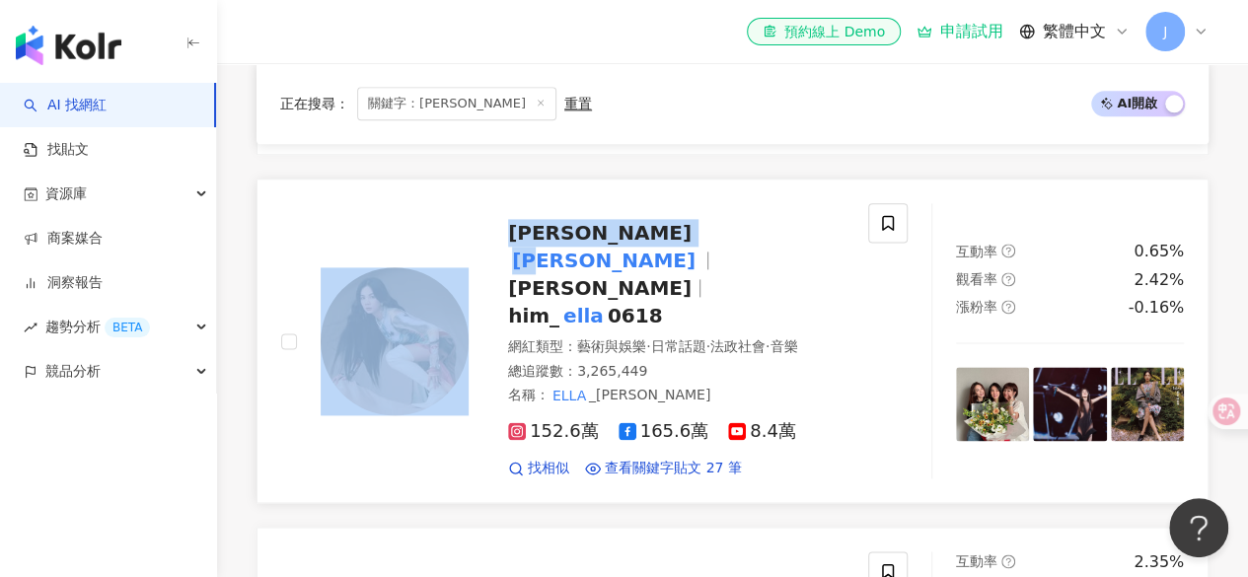
drag, startPoint x: 548, startPoint y: 126, endPoint x: 594, endPoint y: 238, distance: 120.8
click at [515, 189] on link "陳嘉樺 Ella 陳嘉樺 him_ ella 0618 網紅類型 ： 藝術與娛樂 · 日常話題 · 法政社會 · 音樂 總追蹤數 ： 3,265,449 名稱…" at bounding box center [733, 341] width 952 height 325
click at [460, 163] on div "ella chen8807 網紅類型 ： 無 總追蹤數 ： 1,031 名稱 ： Ella Chen 1,031 找相似 互動率 0% 觀看率 0% 漲粉率 …" at bounding box center [733, 162] width 952 height 1227
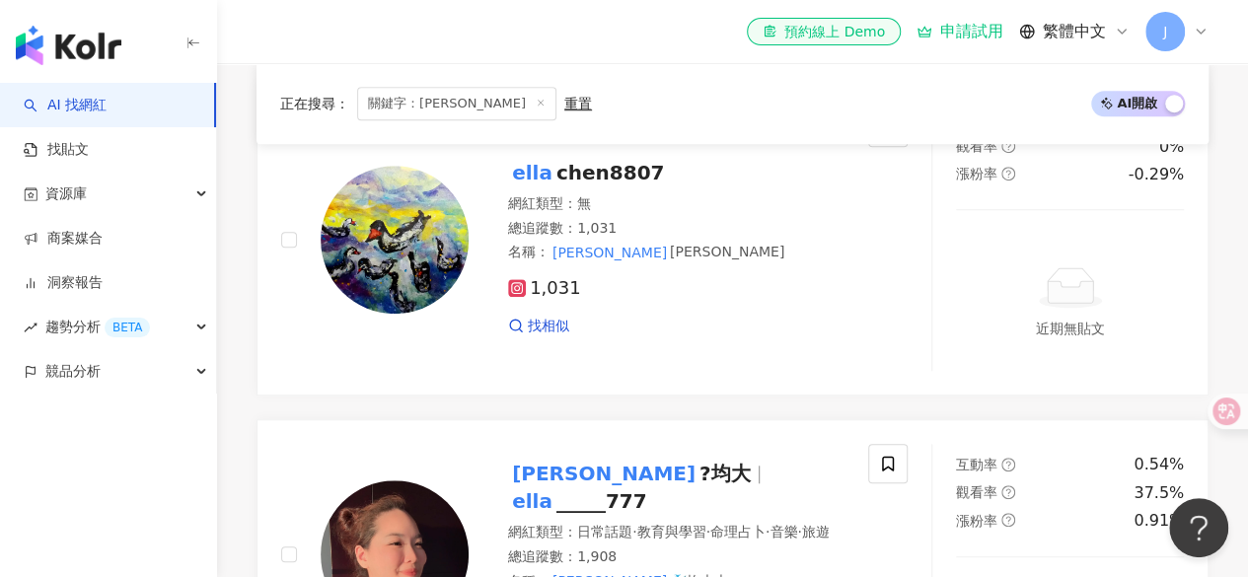
scroll to position [0, 0]
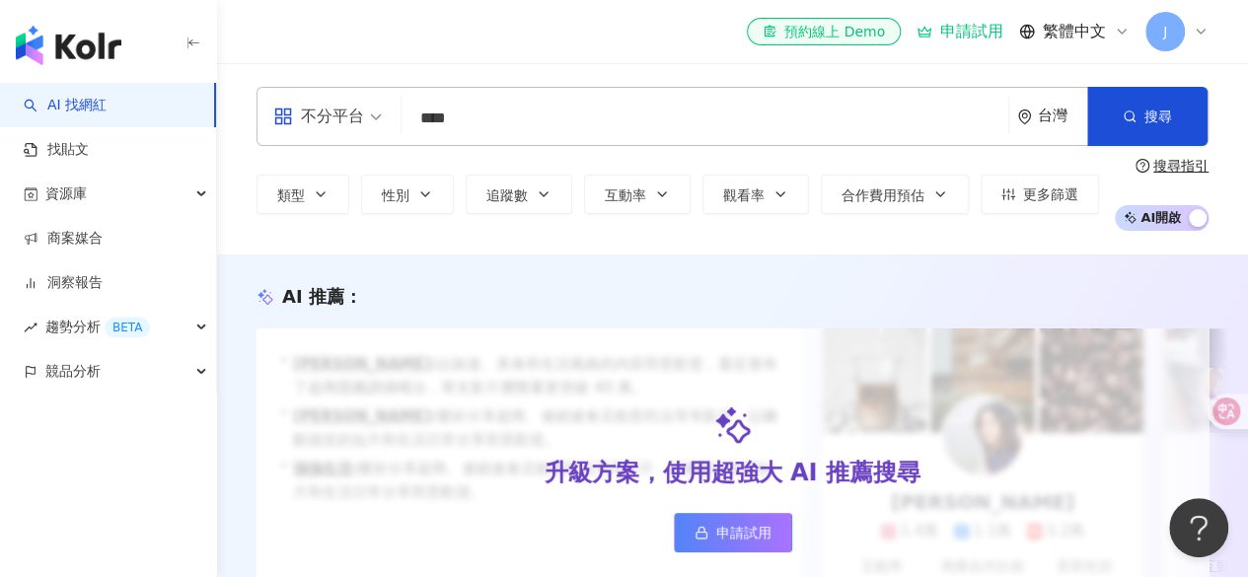
click at [510, 123] on input "****" at bounding box center [705, 119] width 591 height 38
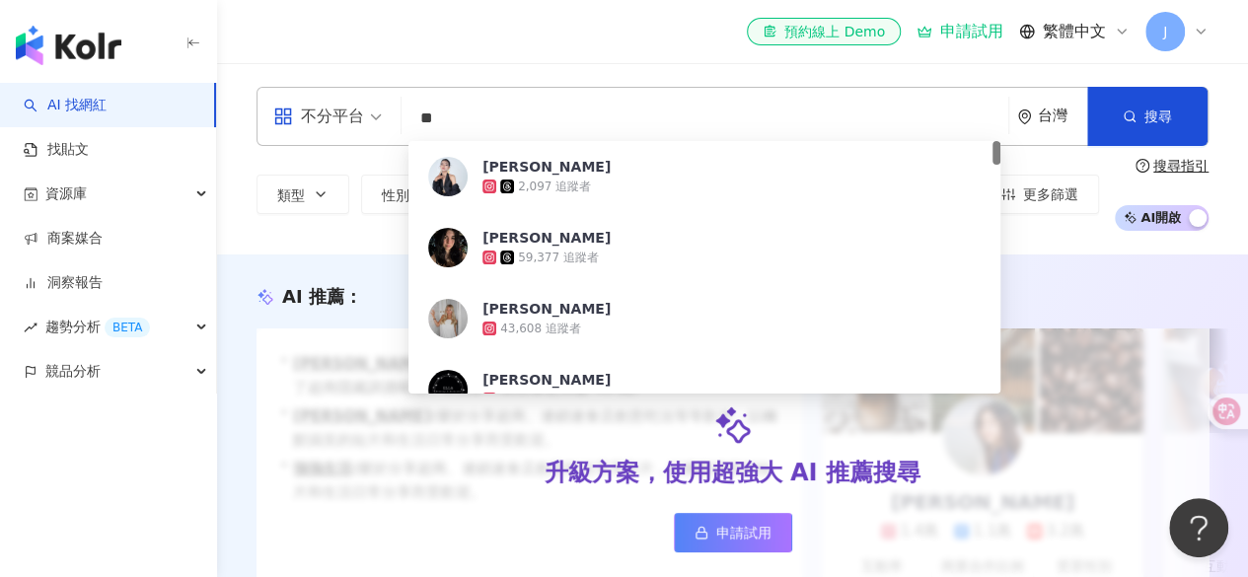
type input "*"
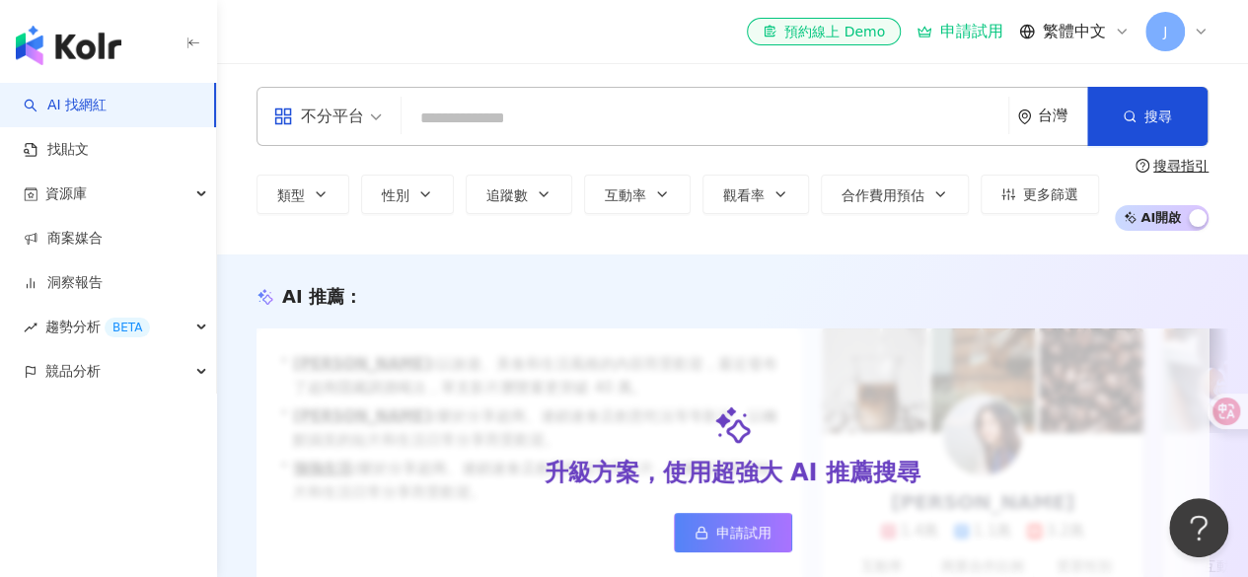
paste input "***"
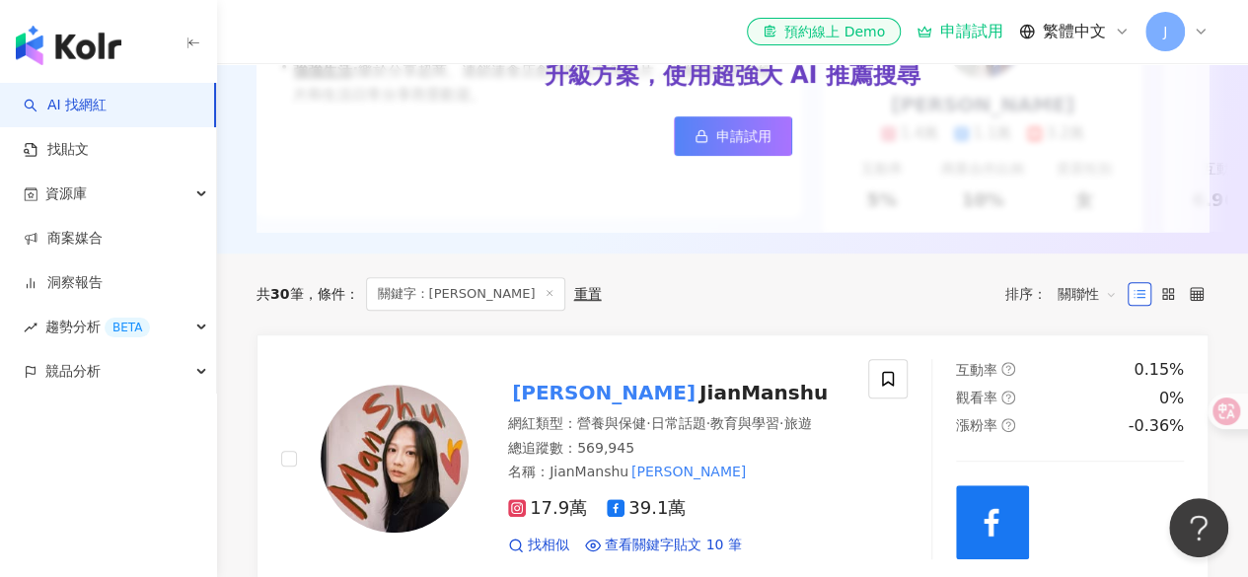
scroll to position [498, 0]
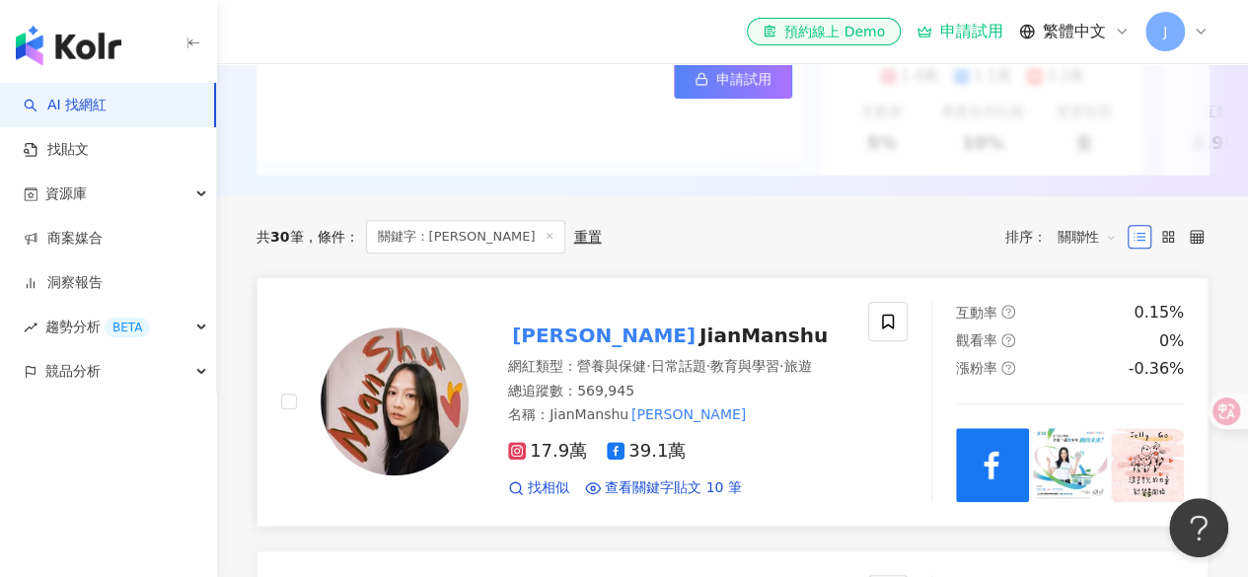
click at [700, 324] on span "JianManshu" at bounding box center [764, 336] width 128 height 24
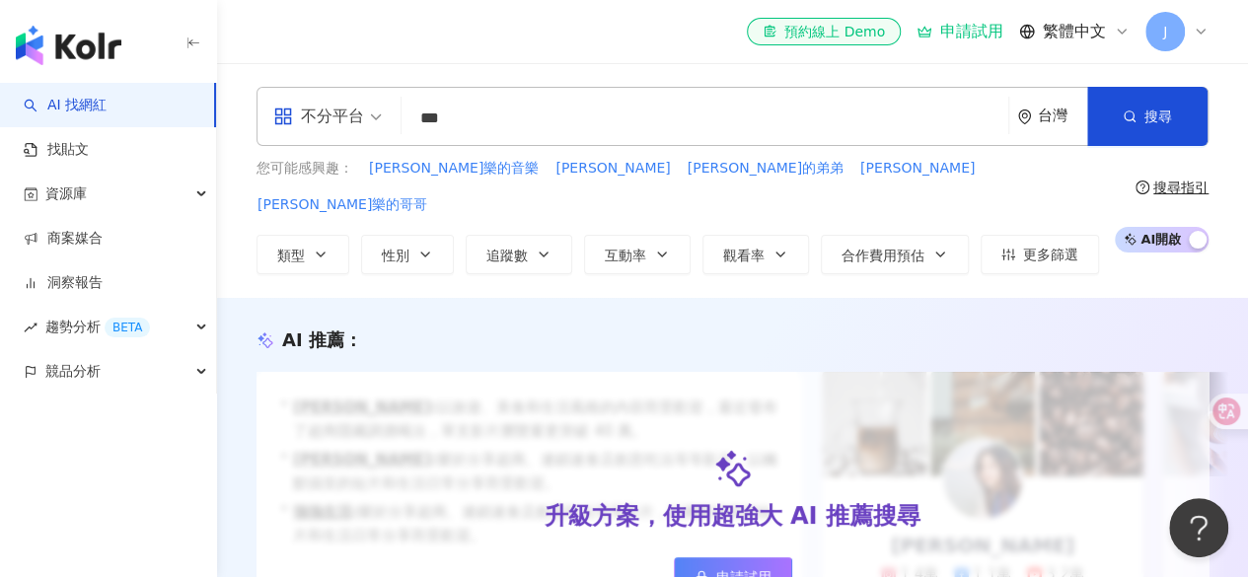
click at [562, 105] on input "***" at bounding box center [705, 119] width 591 height 38
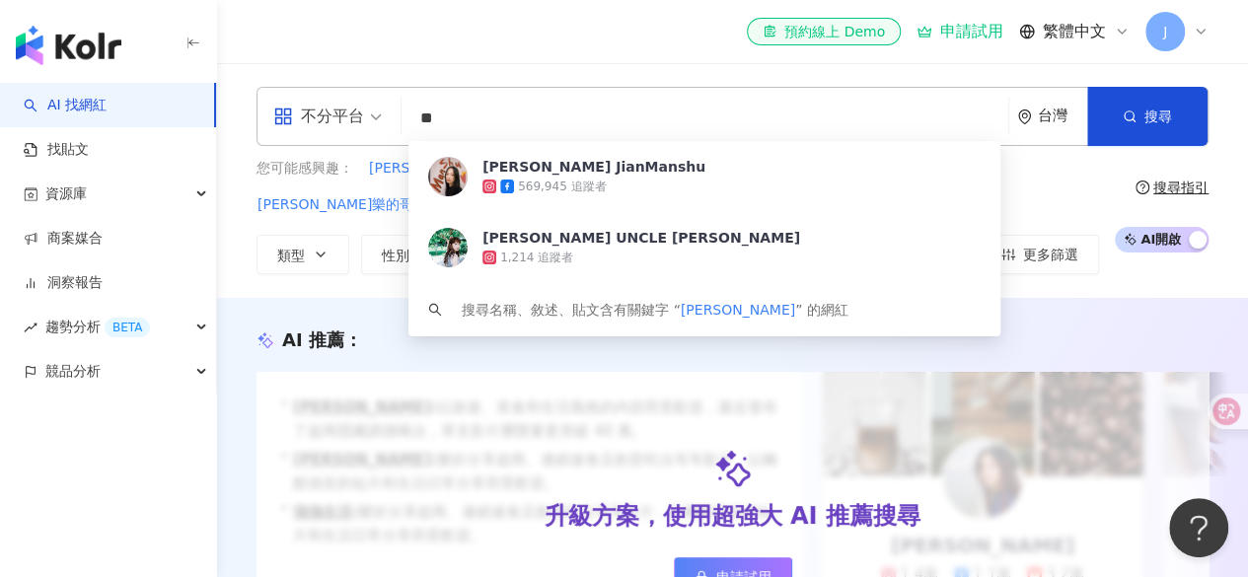
type input "*"
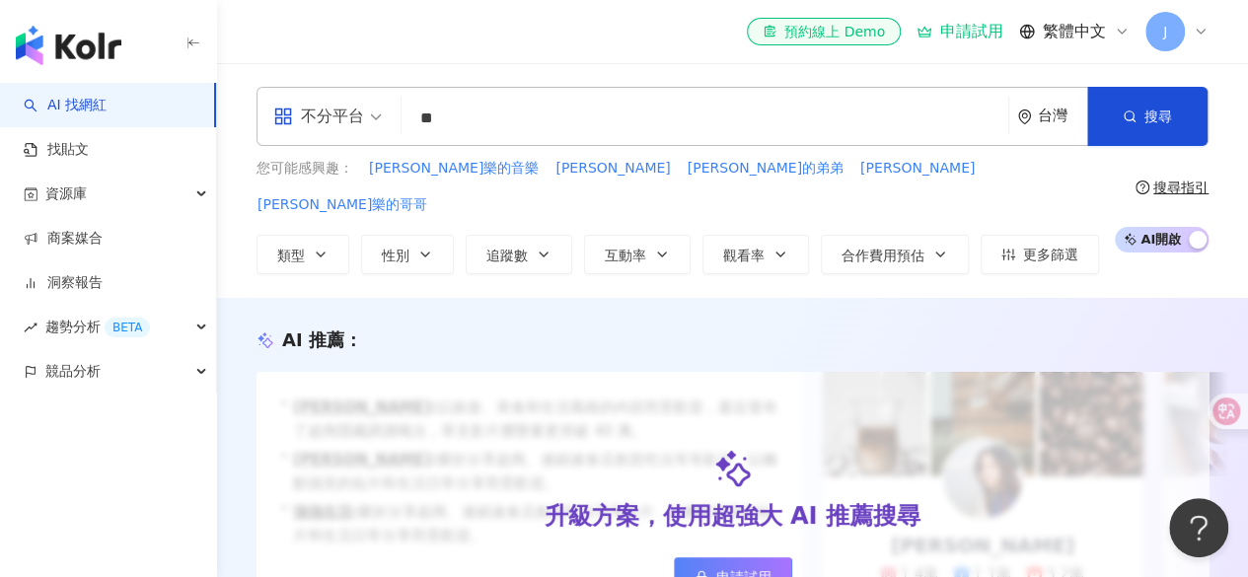
type input "*"
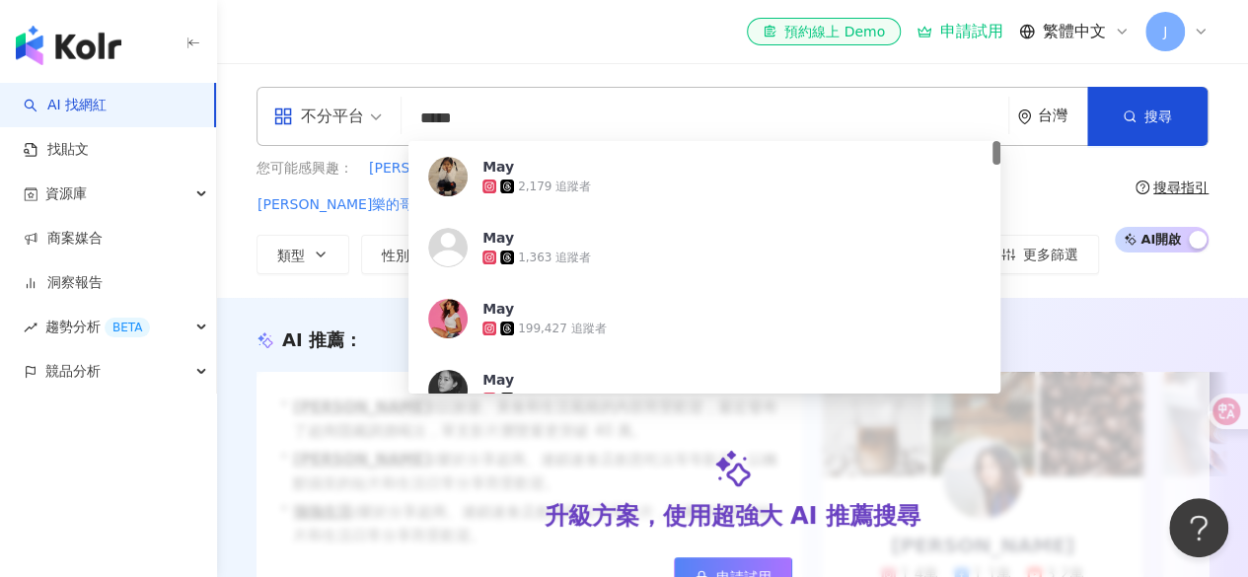
type input "******"
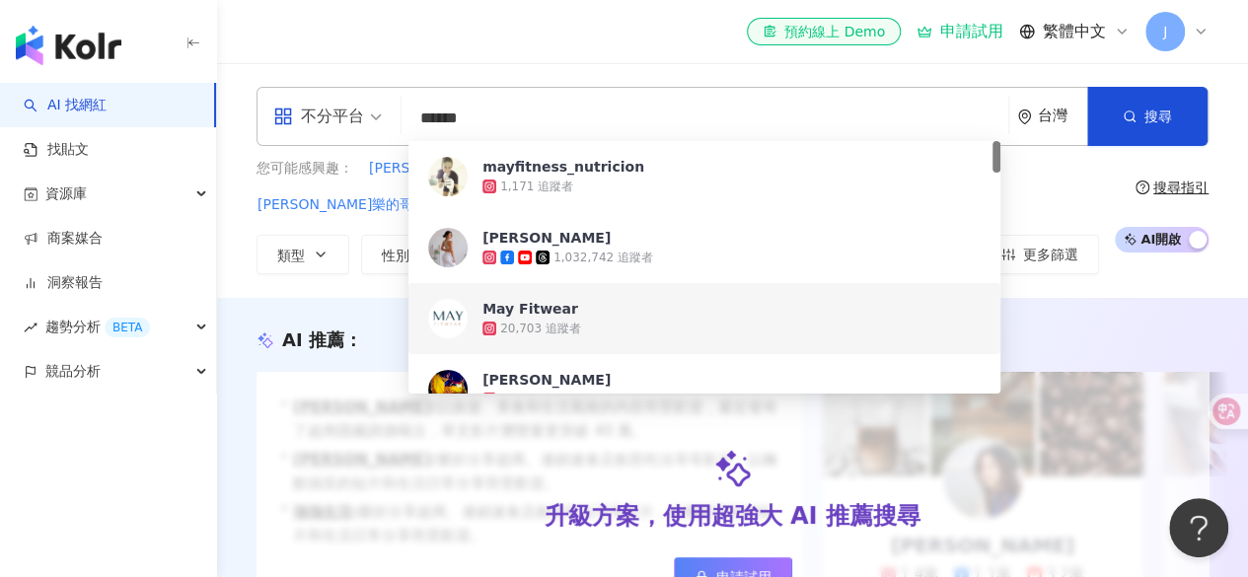
click at [576, 242] on span "May Liu" at bounding box center [732, 238] width 498 height 20
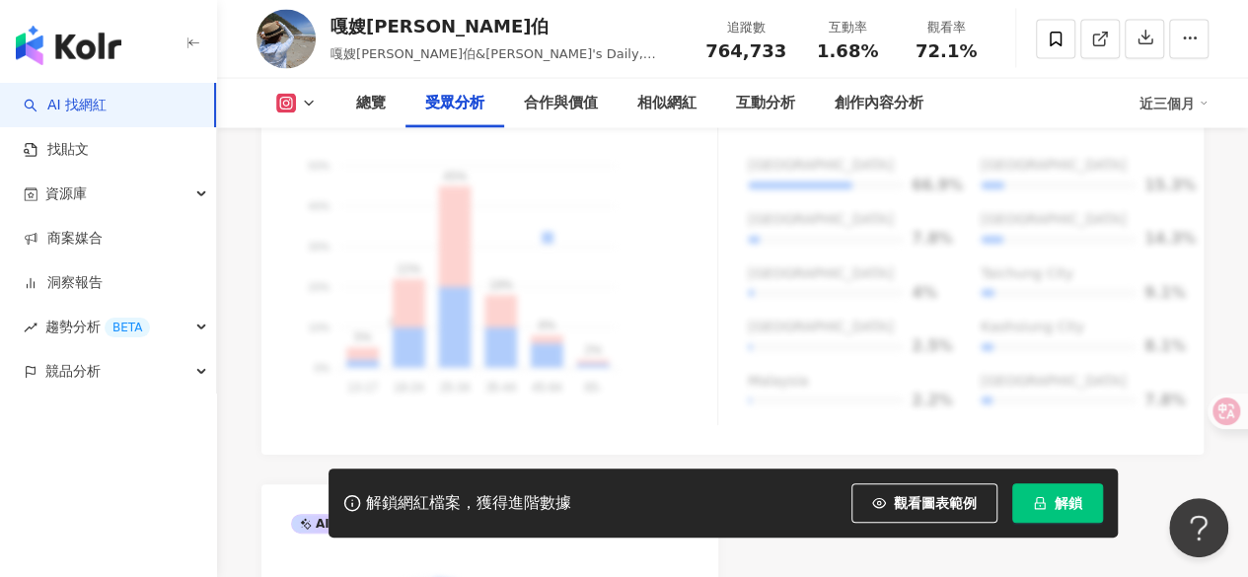
scroll to position [1983, 0]
click at [675, 341] on div "受眾年齡及性別分布 男性 女性 50% 50% 40% 40% 30% 30% 20% 20% 10% 10% 0% 0% 5% 22% 45% 18% 8%…" at bounding box center [504, 257] width 426 height 315
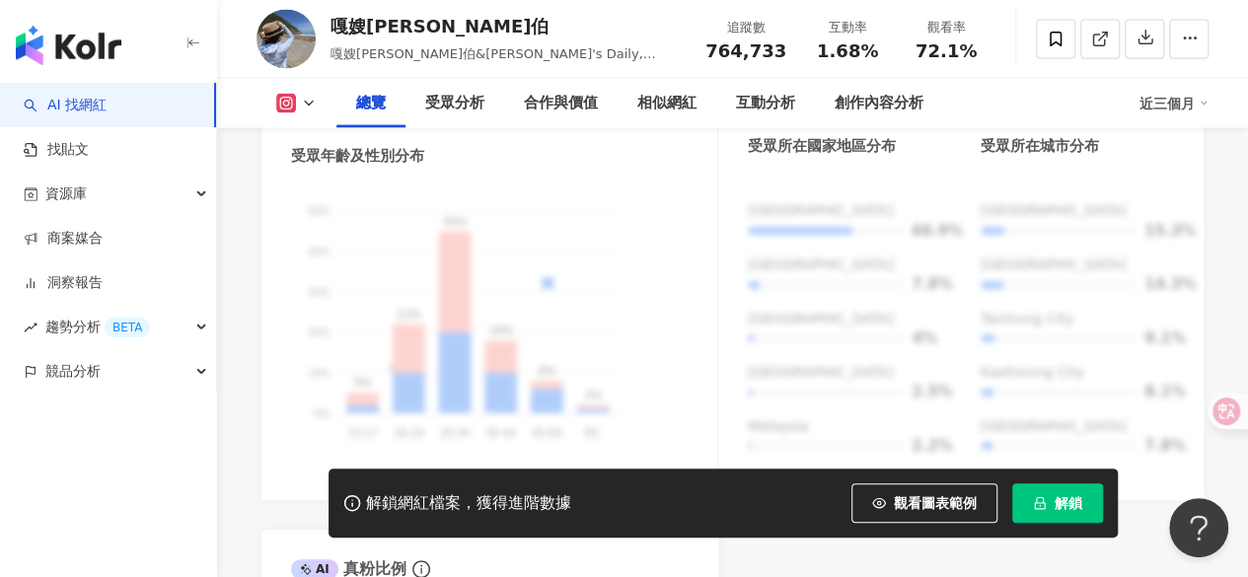
scroll to position [0, 0]
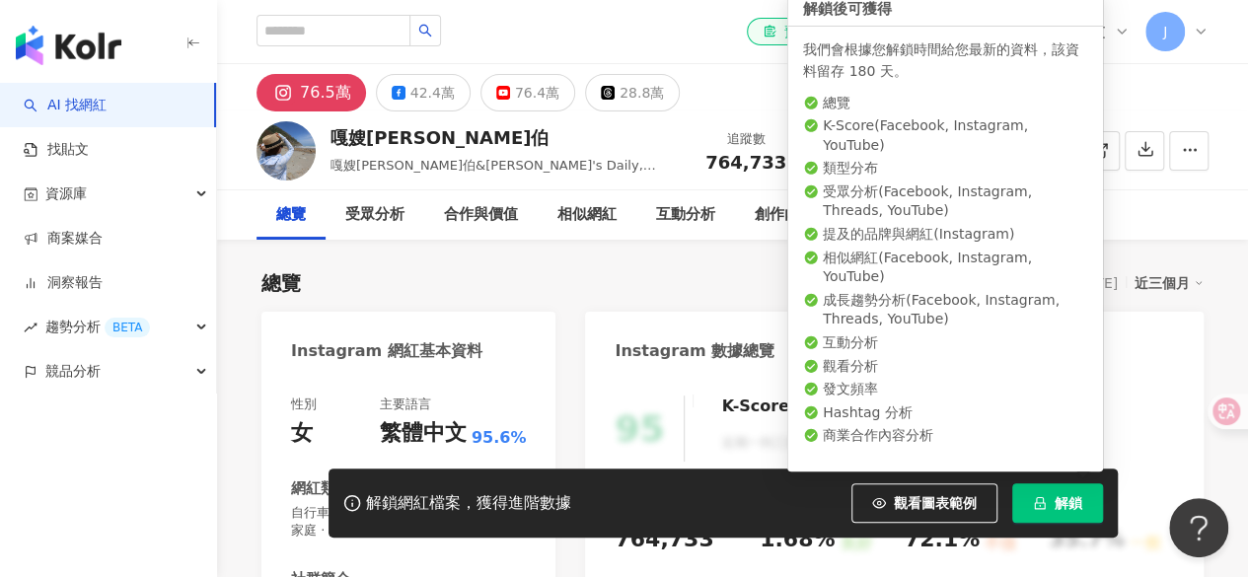
click at [1059, 500] on span "解鎖" at bounding box center [1069, 503] width 28 height 16
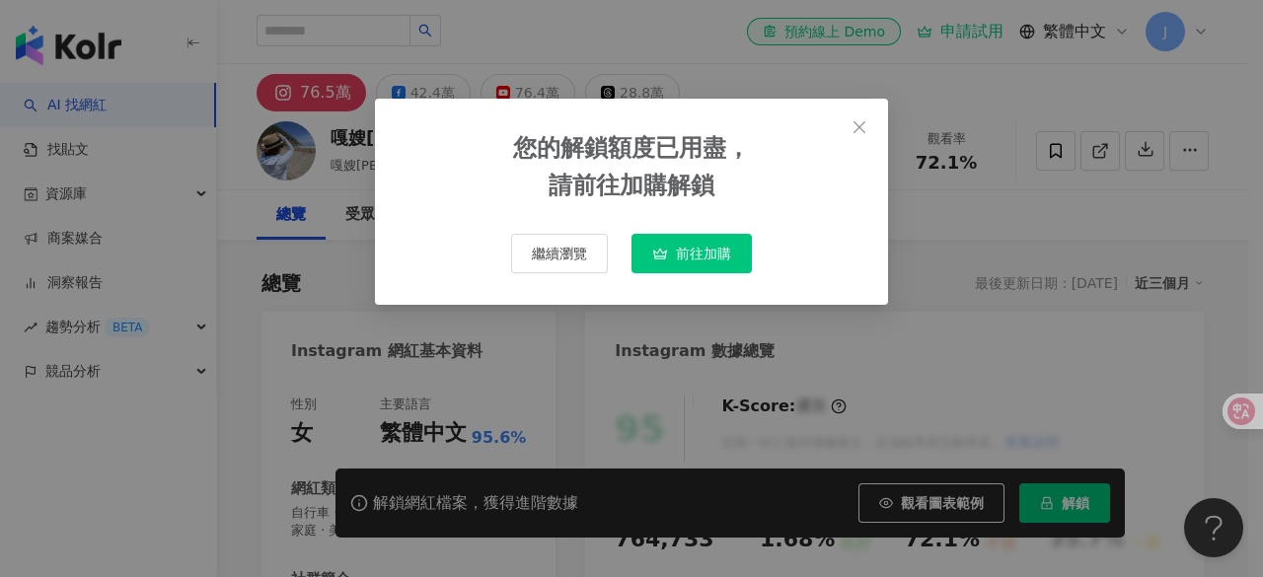
click at [698, 262] on span "前往加購" at bounding box center [703, 254] width 55 height 16
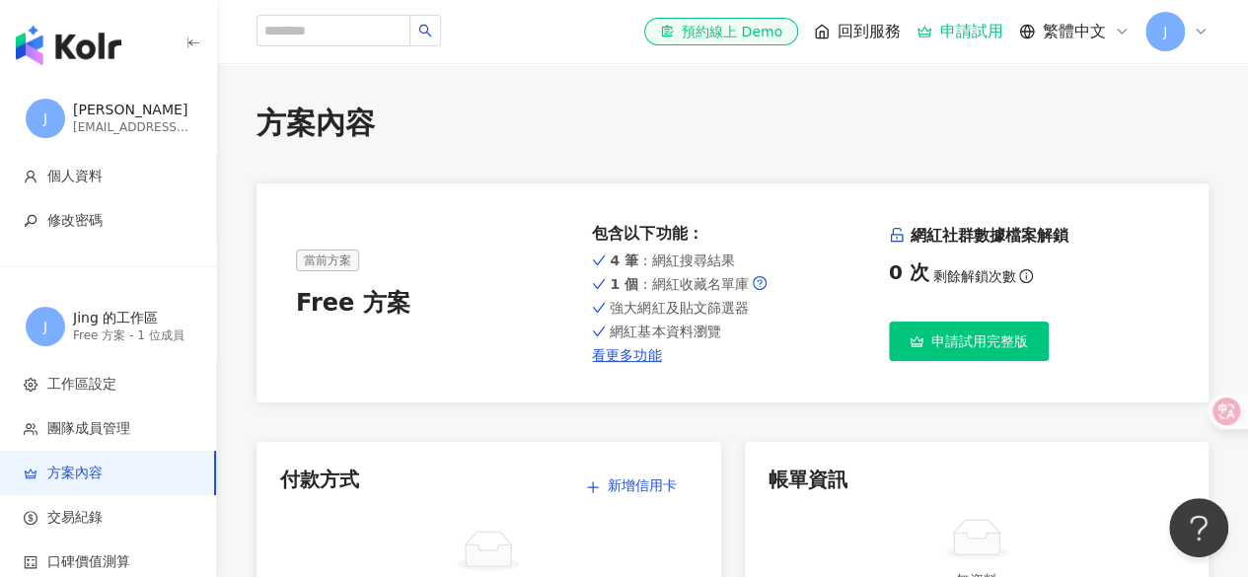
click at [983, 340] on span "申請試用完整版" at bounding box center [980, 342] width 97 height 16
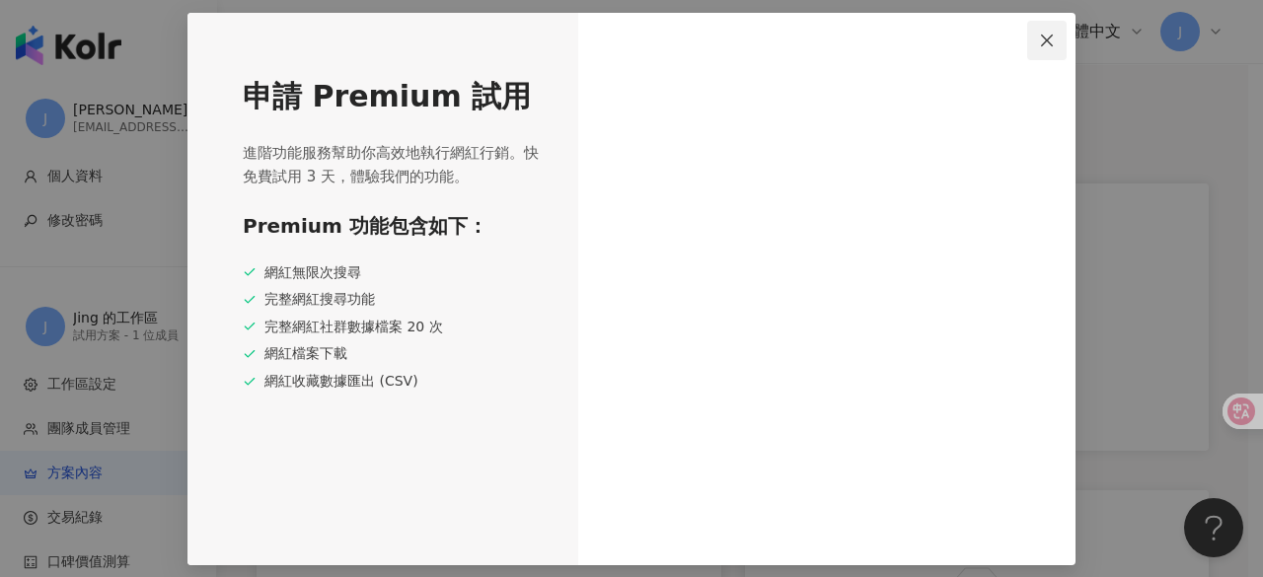
click at [1054, 39] on icon "close" at bounding box center [1047, 41] width 16 height 16
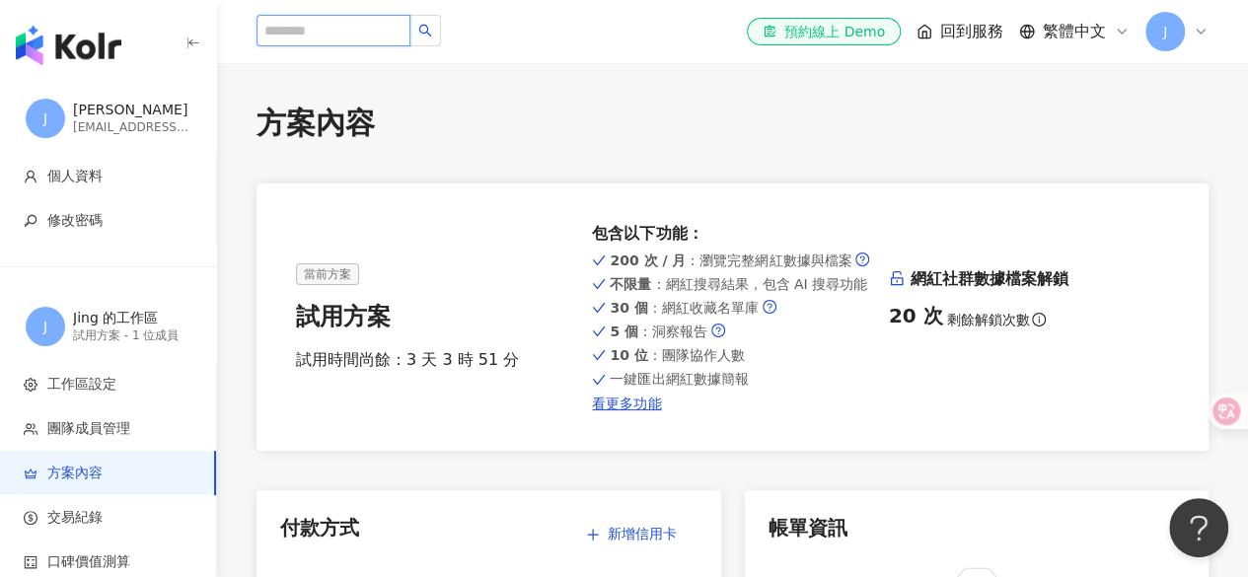
click at [366, 39] on input "search" at bounding box center [334, 31] width 154 height 32
type input "**"
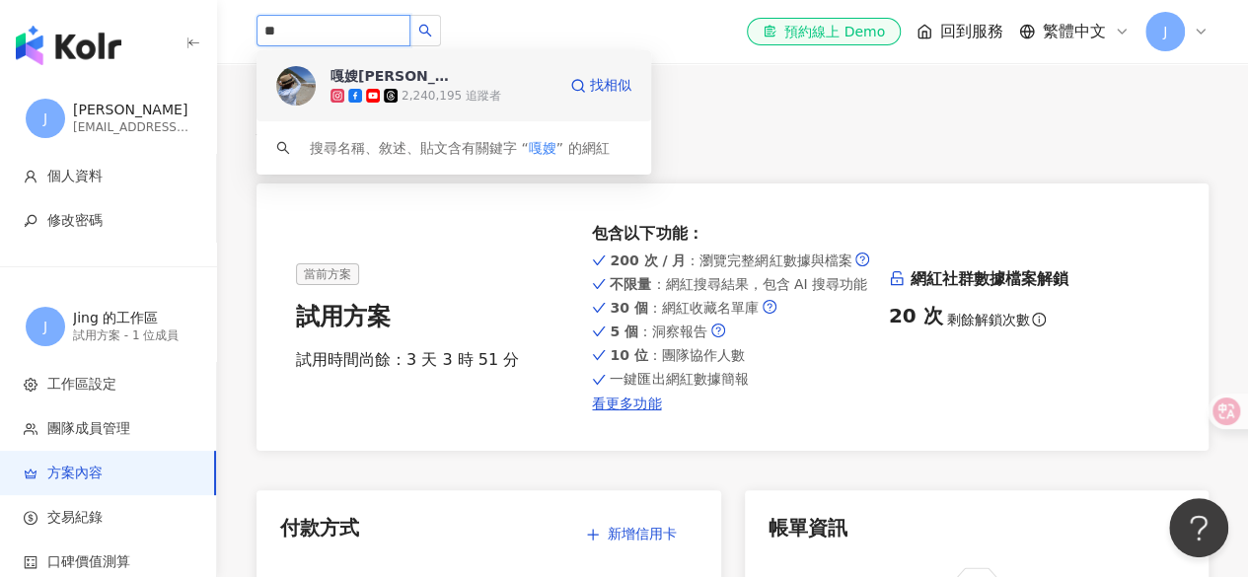
click at [368, 93] on rect at bounding box center [373, 96] width 12 height 8
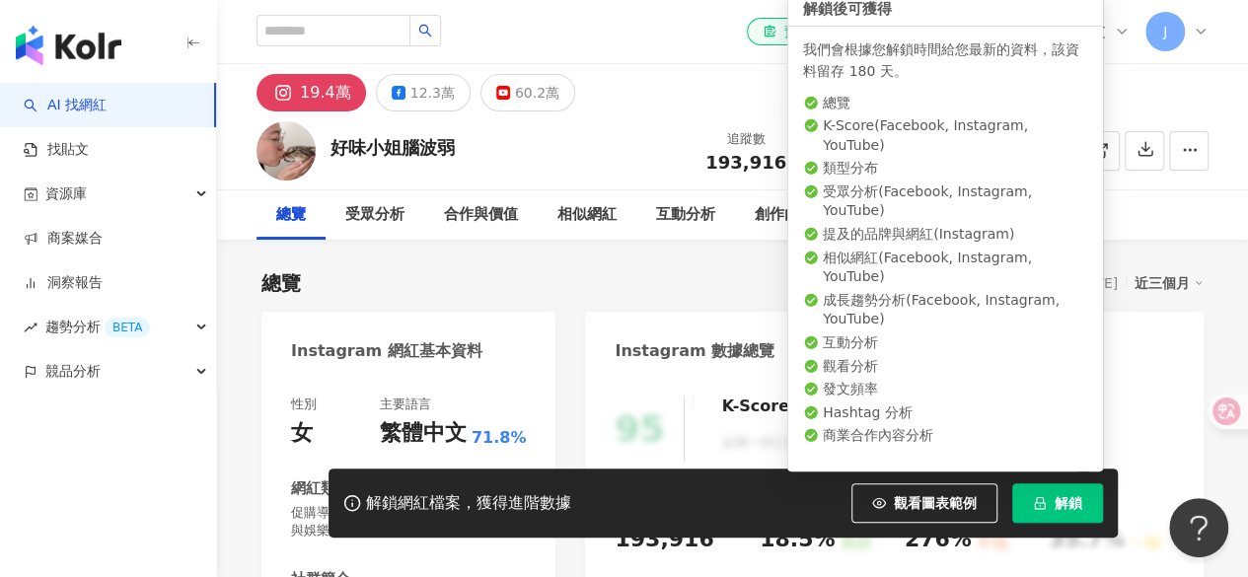
click at [1046, 497] on icon "lock" at bounding box center [1040, 503] width 14 height 14
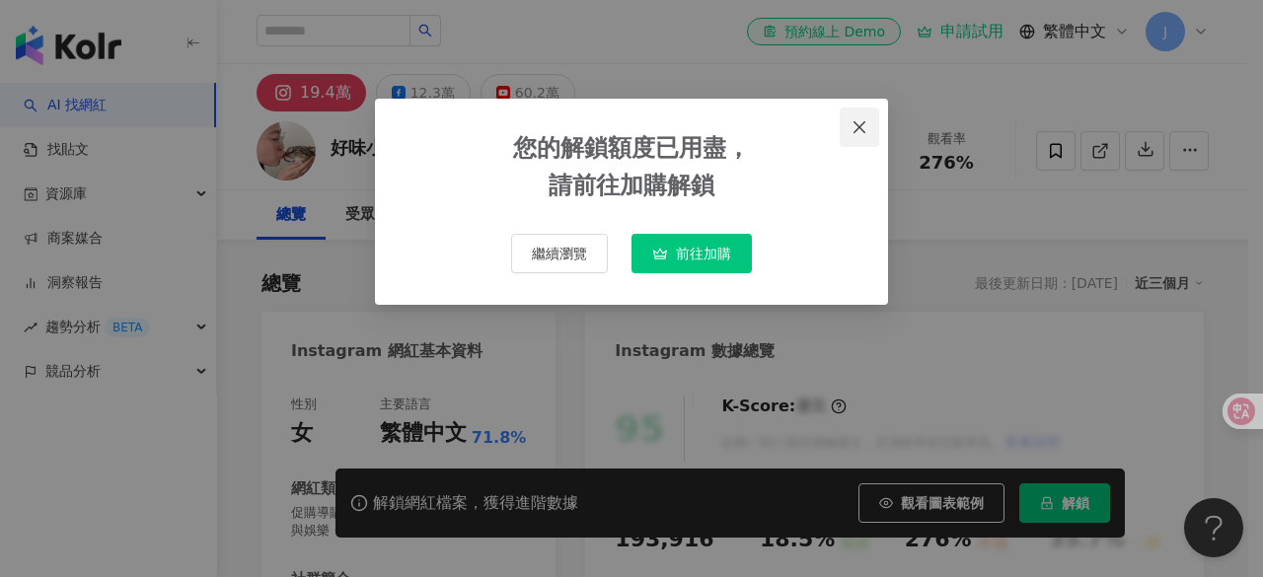
click at [861, 131] on icon "close" at bounding box center [860, 127] width 16 height 16
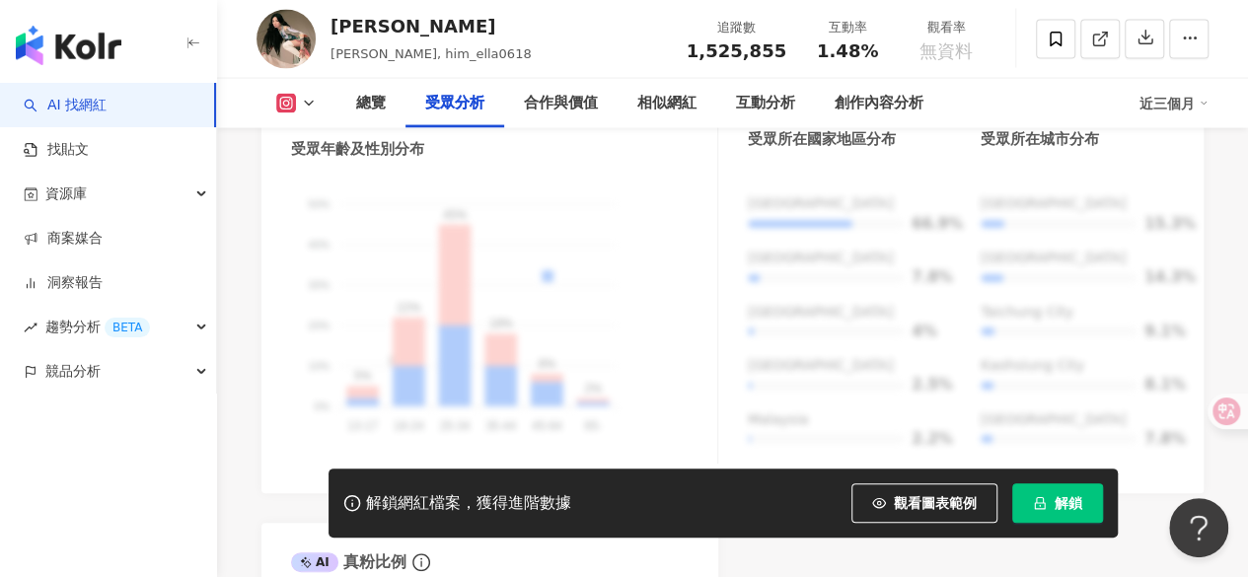
scroll to position [1941, 0]
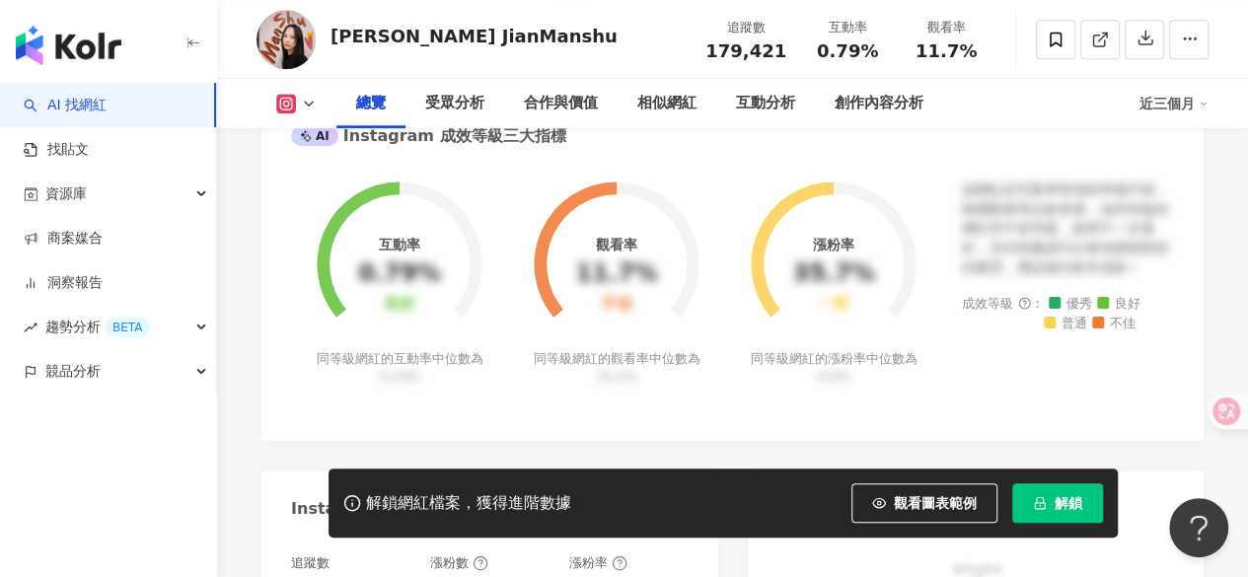
scroll to position [707, 0]
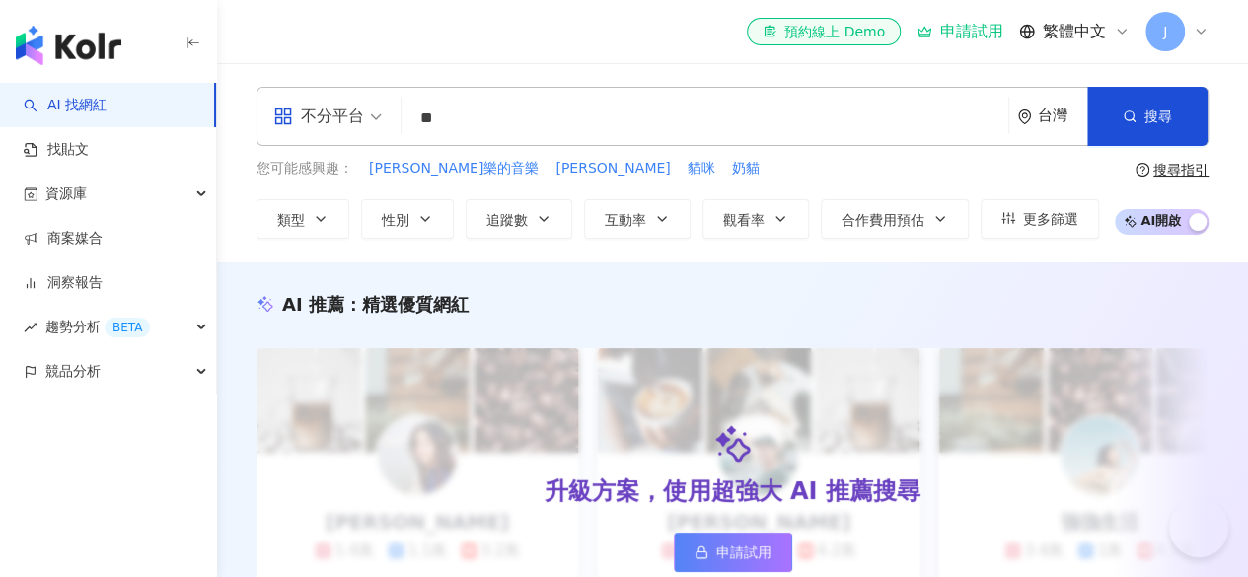
type input "*"
type input "**"
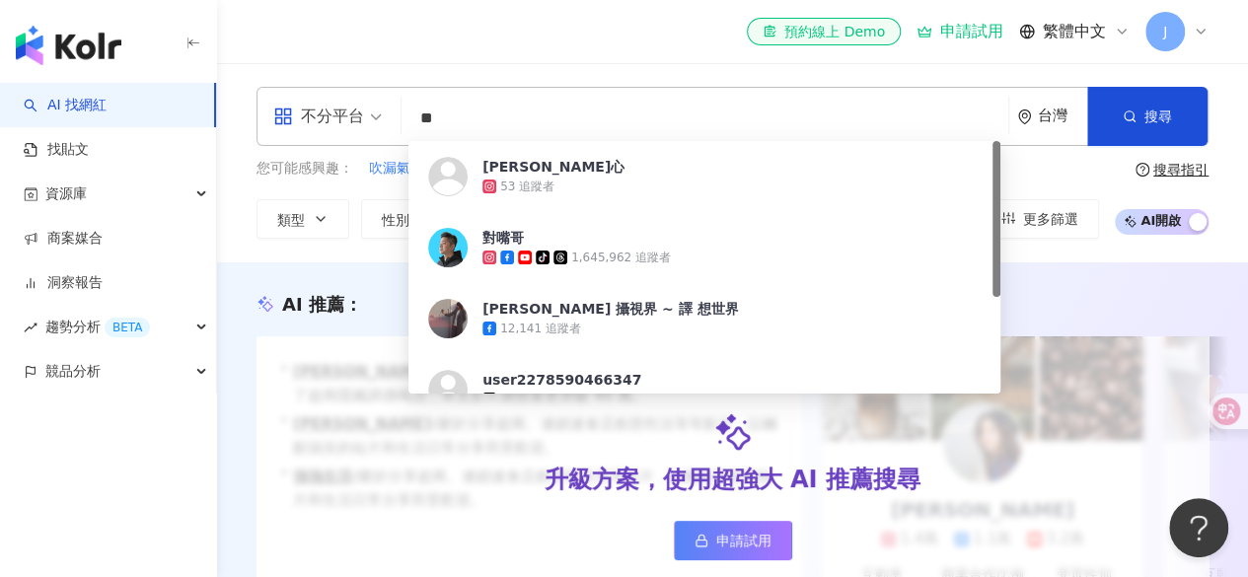
scroll to position [36, 0]
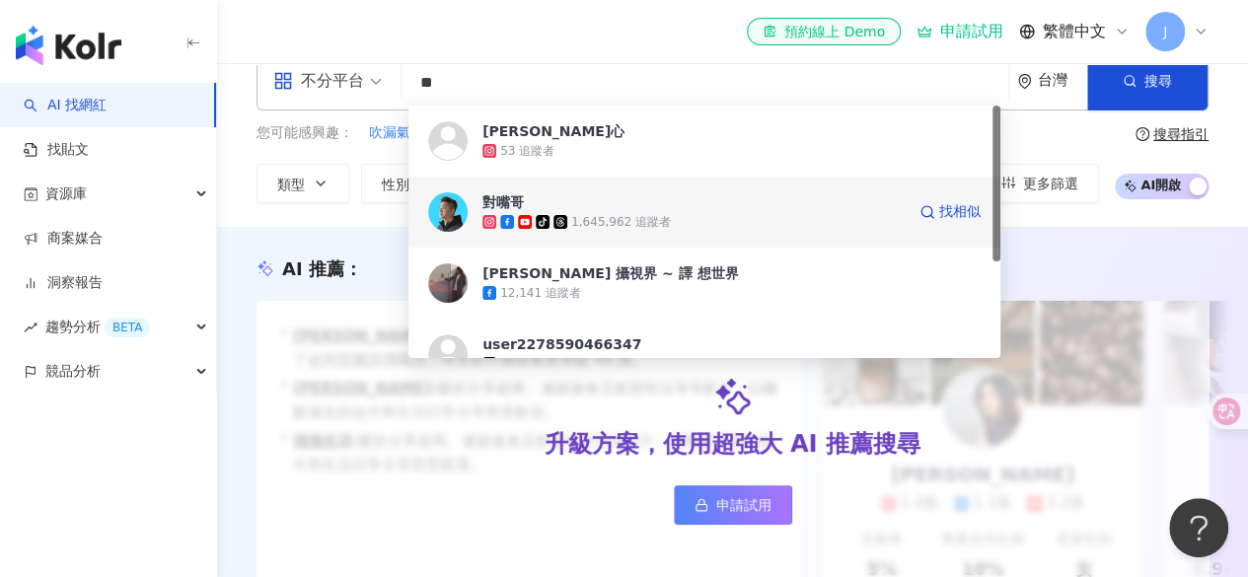
click at [515, 217] on span at bounding box center [509, 222] width 18 height 14
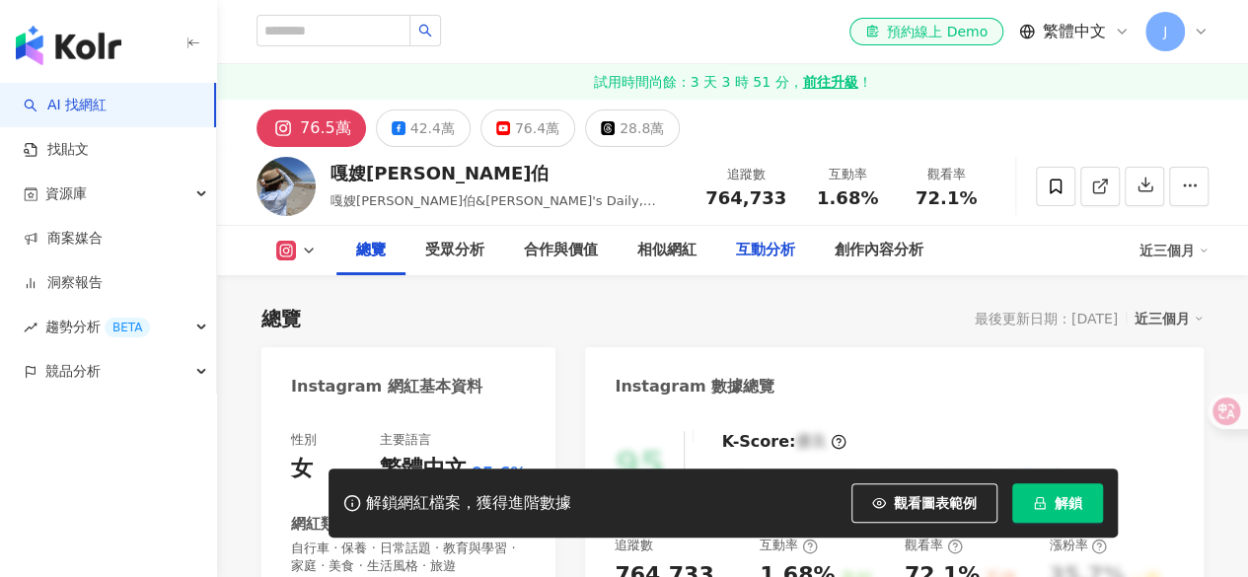
scroll to position [235, 0]
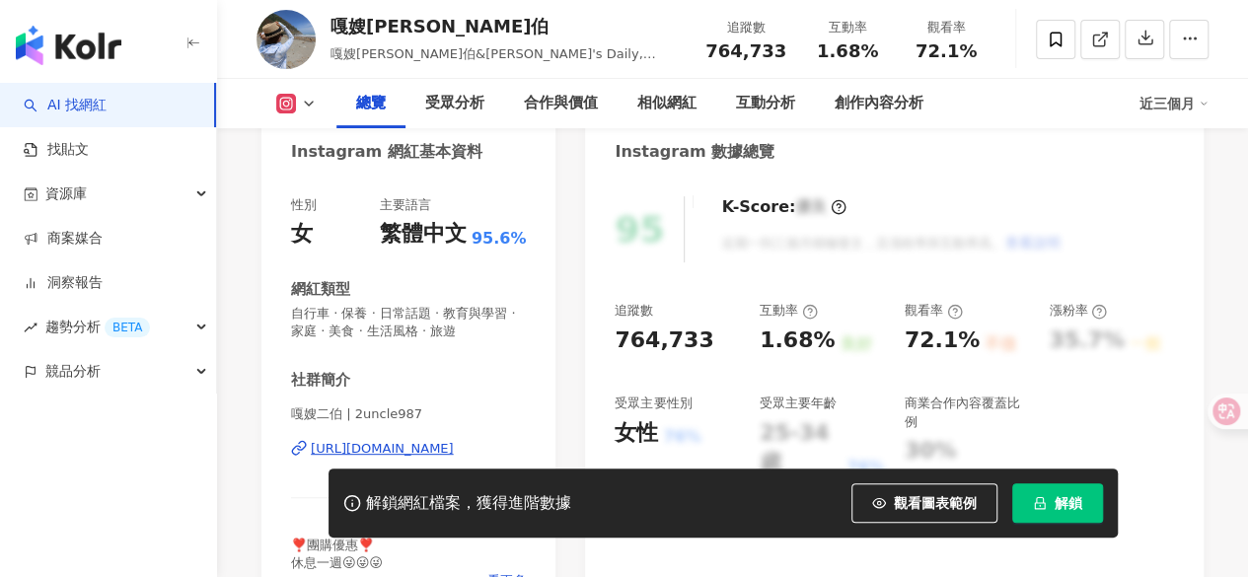
click at [1053, 517] on button "解鎖" at bounding box center [1058, 503] width 91 height 39
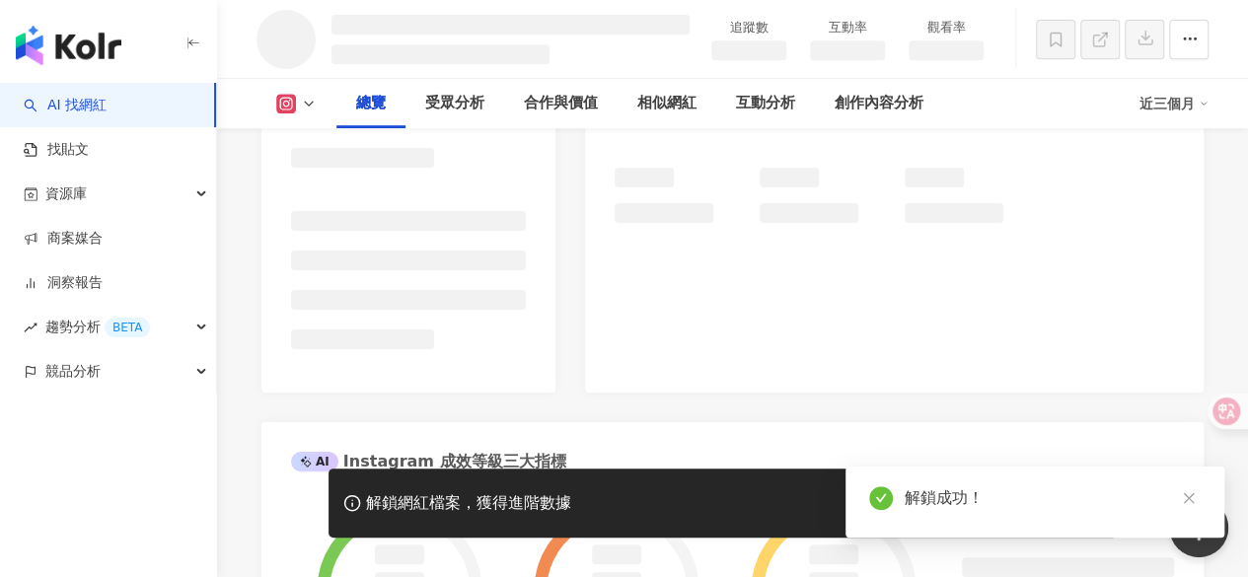
scroll to position [454, 0]
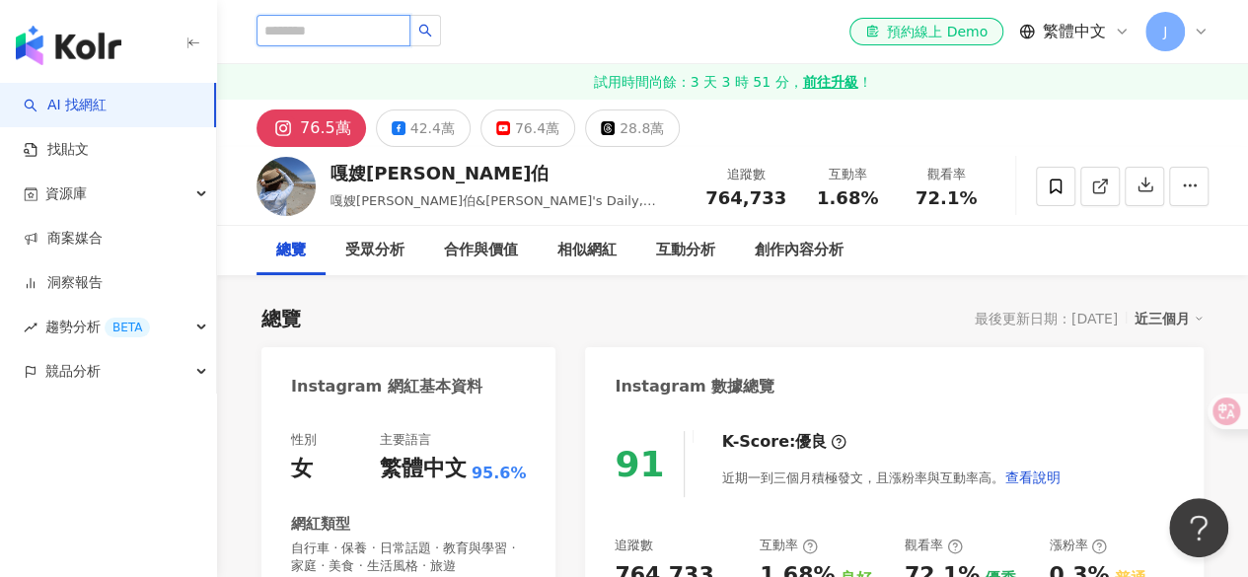
click at [379, 23] on input "search" at bounding box center [334, 31] width 154 height 32
type input "**"
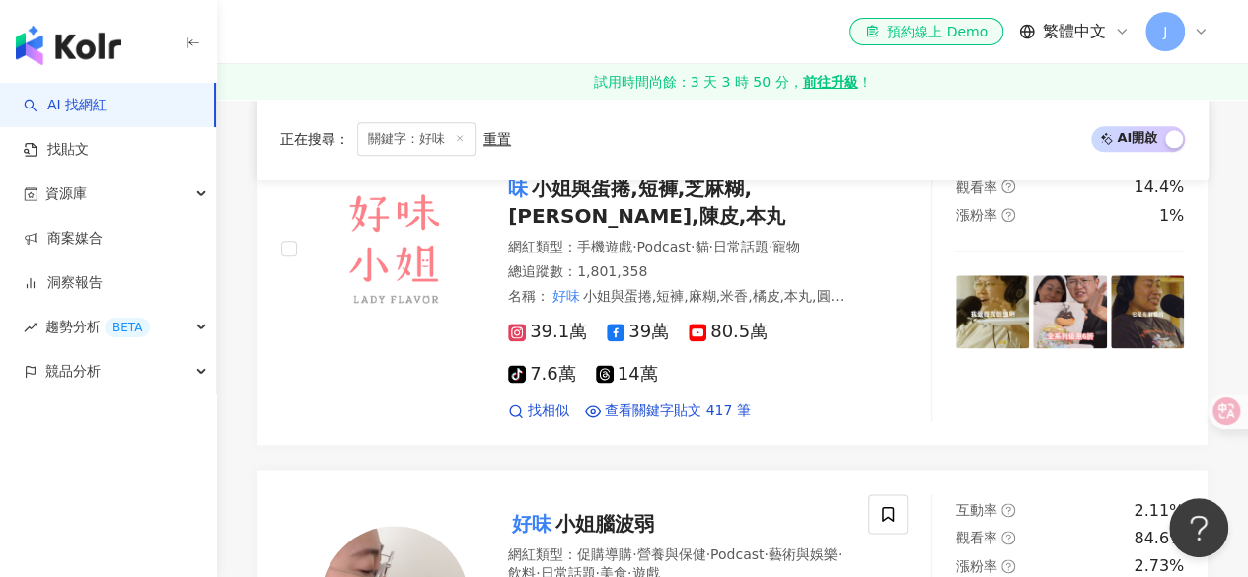
scroll to position [1222, 0]
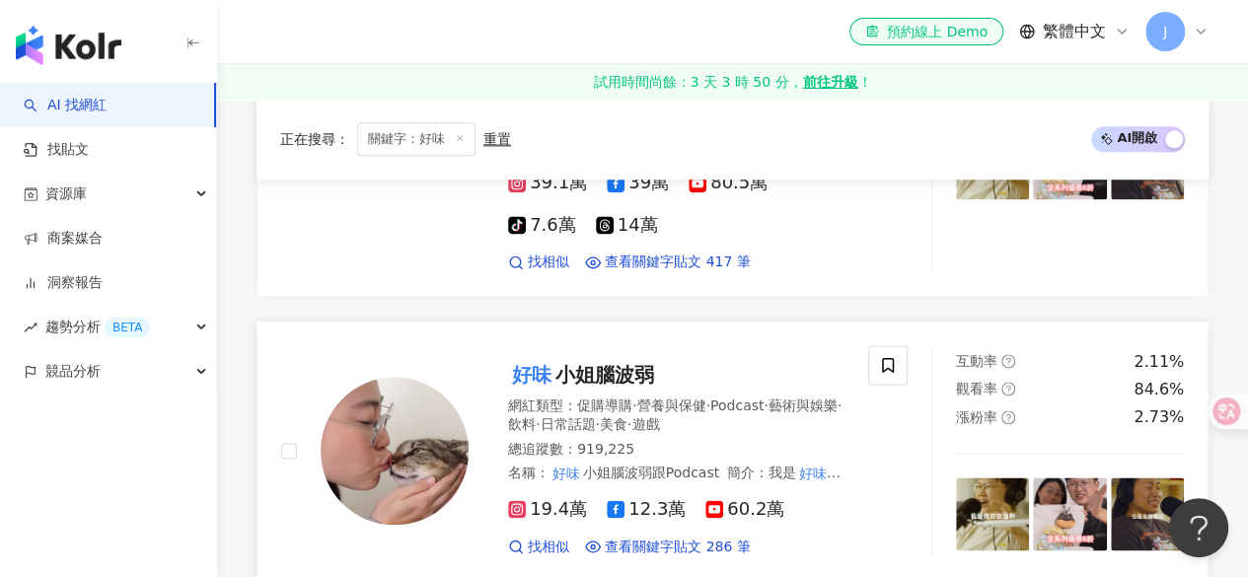
click at [587, 363] on span "小姐腦波弱" at bounding box center [605, 375] width 99 height 24
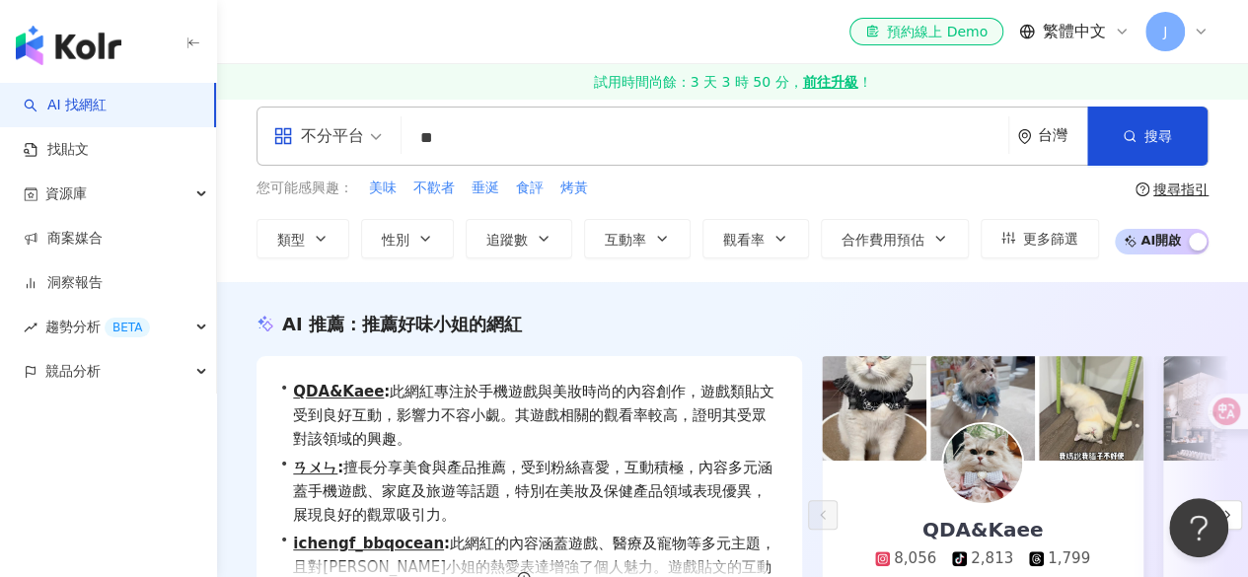
scroll to position [0, 0]
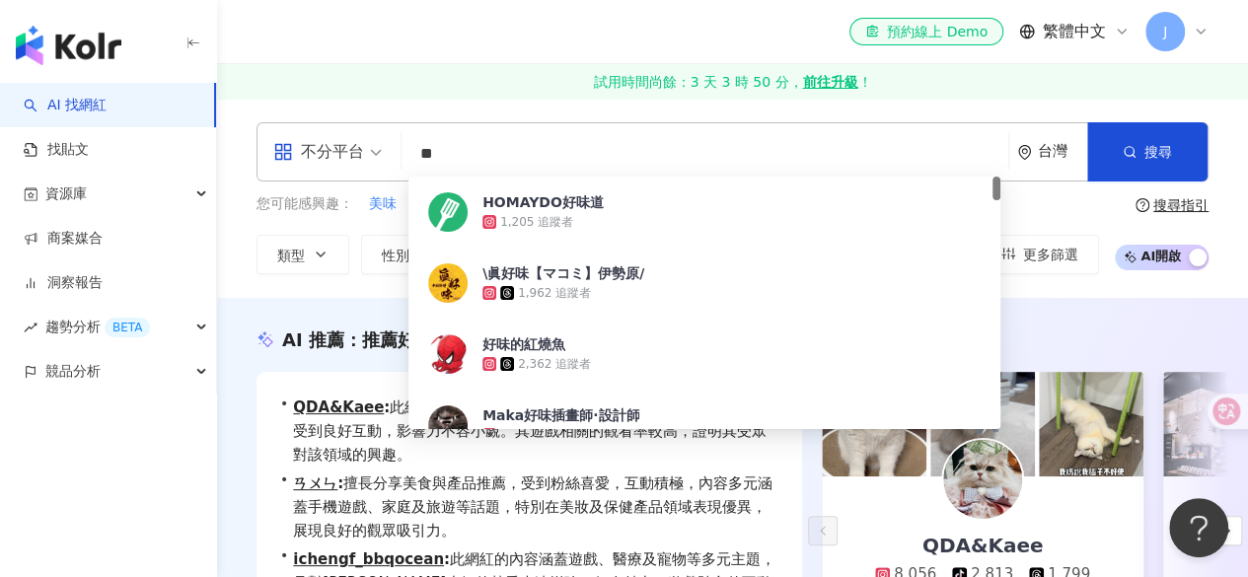
click at [660, 158] on input "**" at bounding box center [705, 154] width 591 height 38
type input "*"
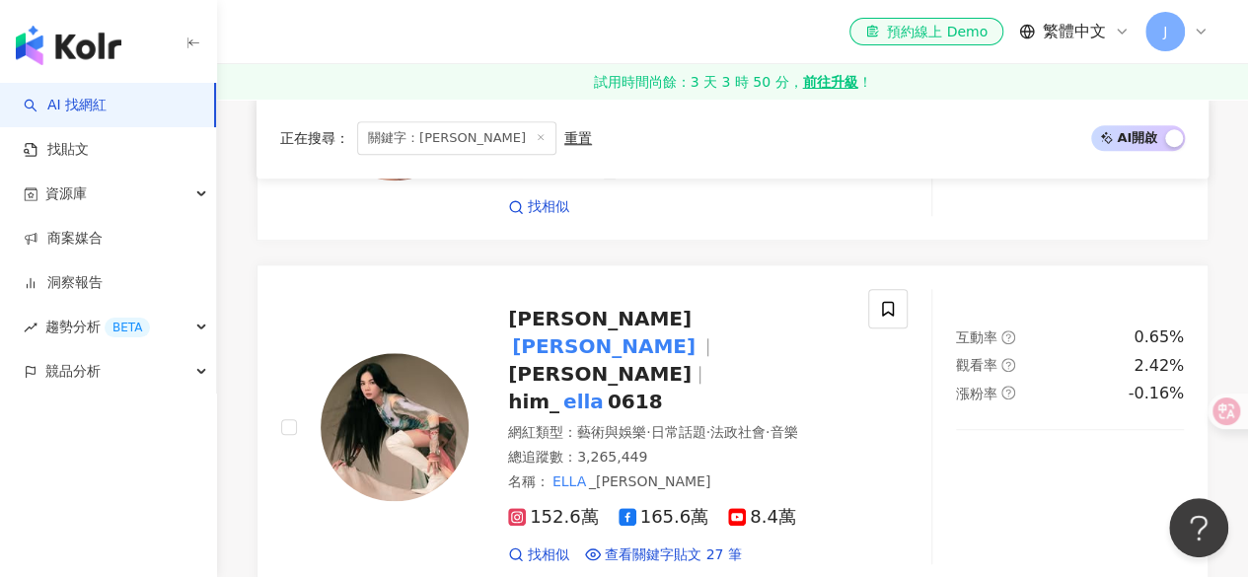
scroll to position [825, 0]
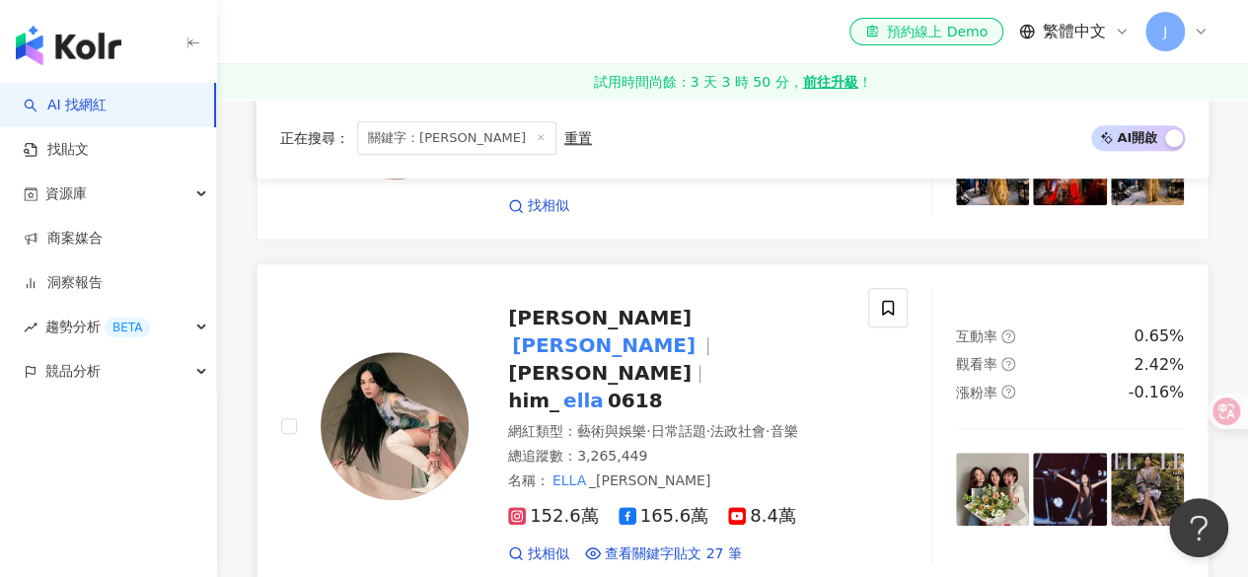
click at [592, 385] on mark "ella" at bounding box center [584, 401] width 48 height 32
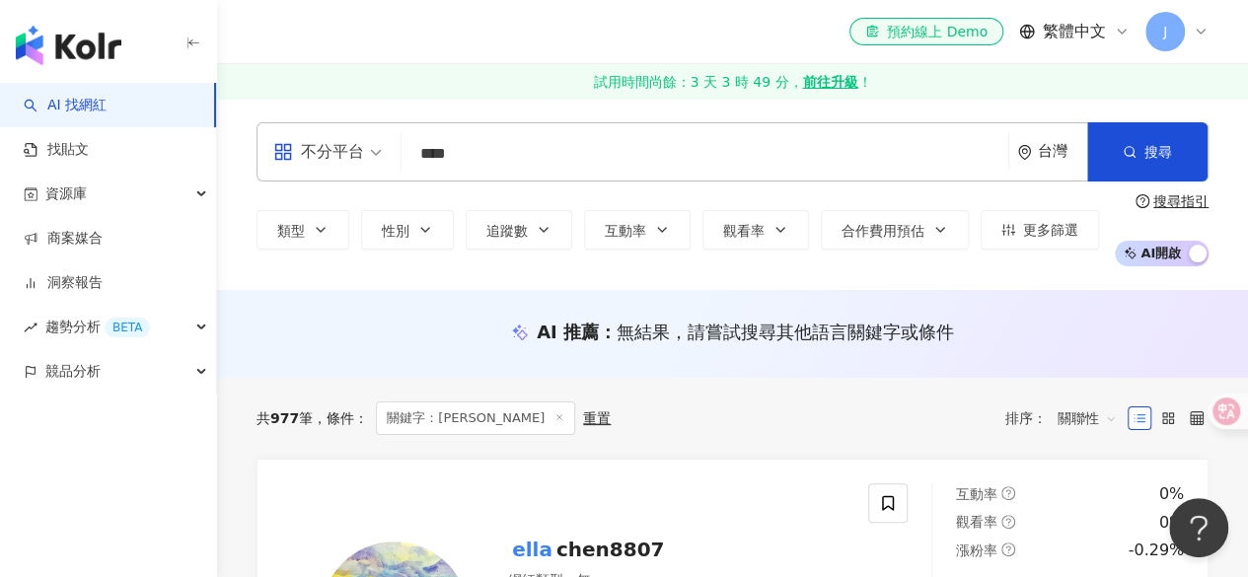
click at [510, 138] on input "****" at bounding box center [705, 154] width 591 height 38
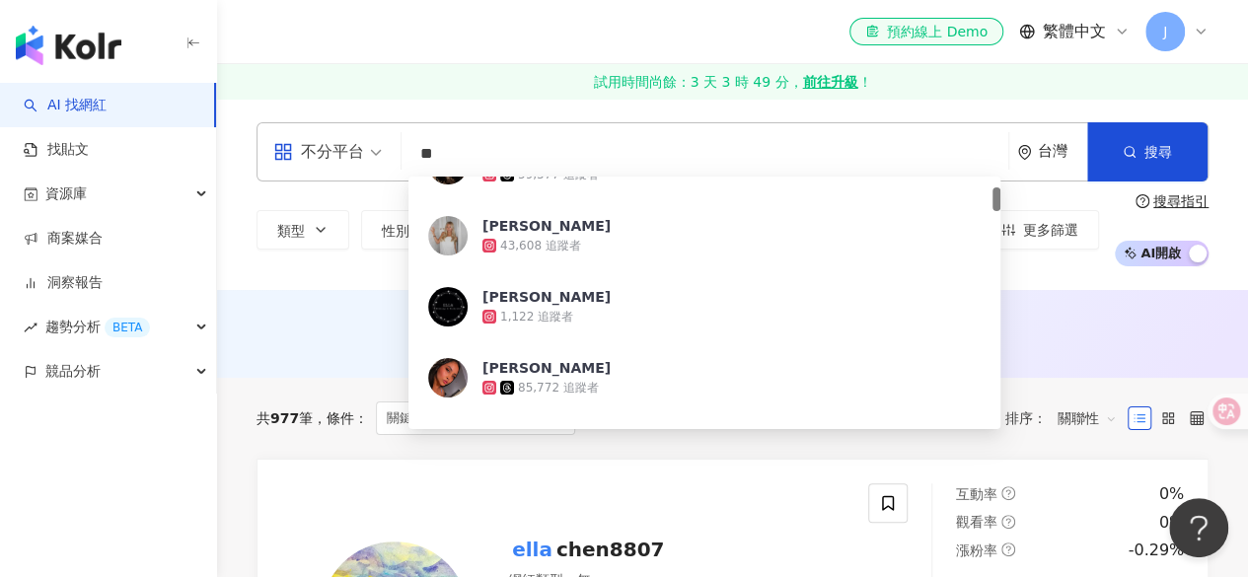
type input "*"
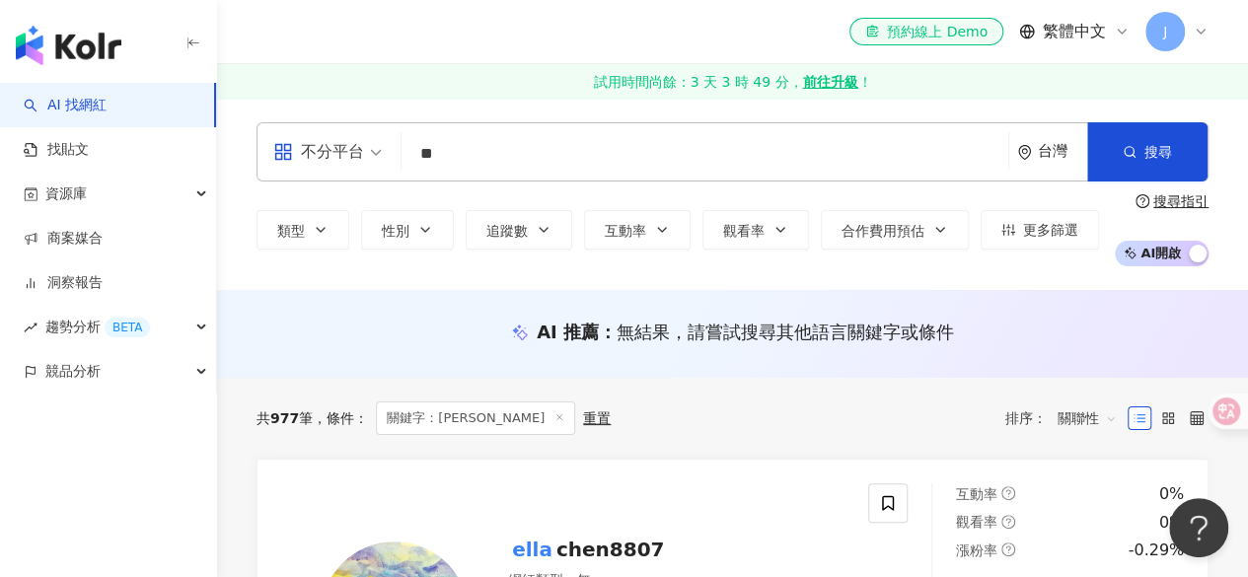
type input "*"
type input "***"
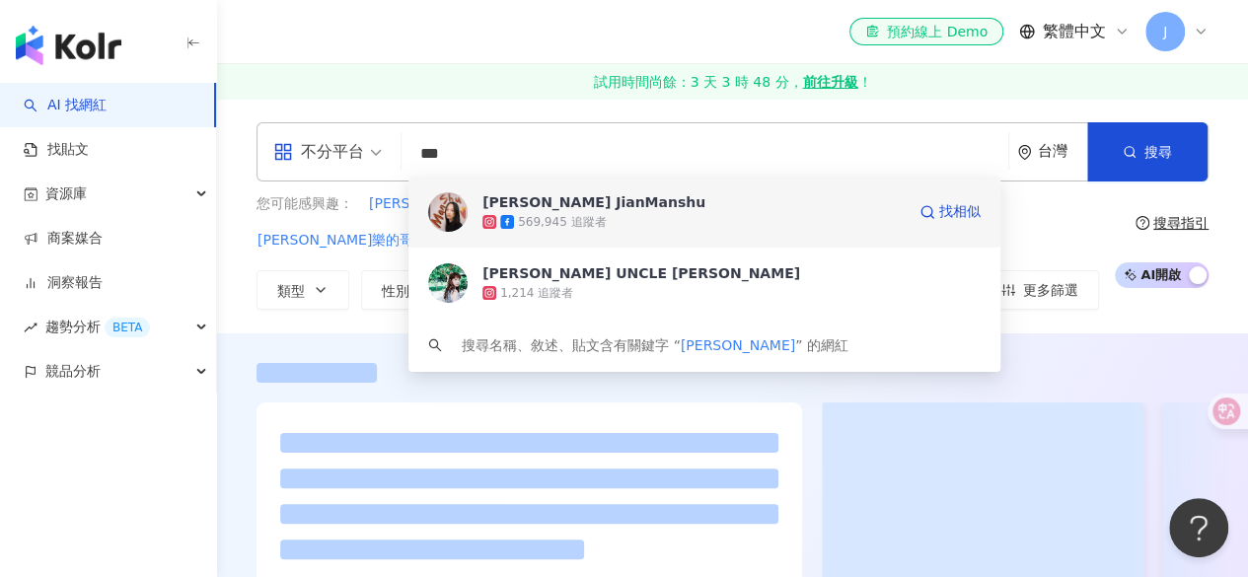
click at [507, 230] on div "569,945 追蹤者" at bounding box center [694, 222] width 422 height 20
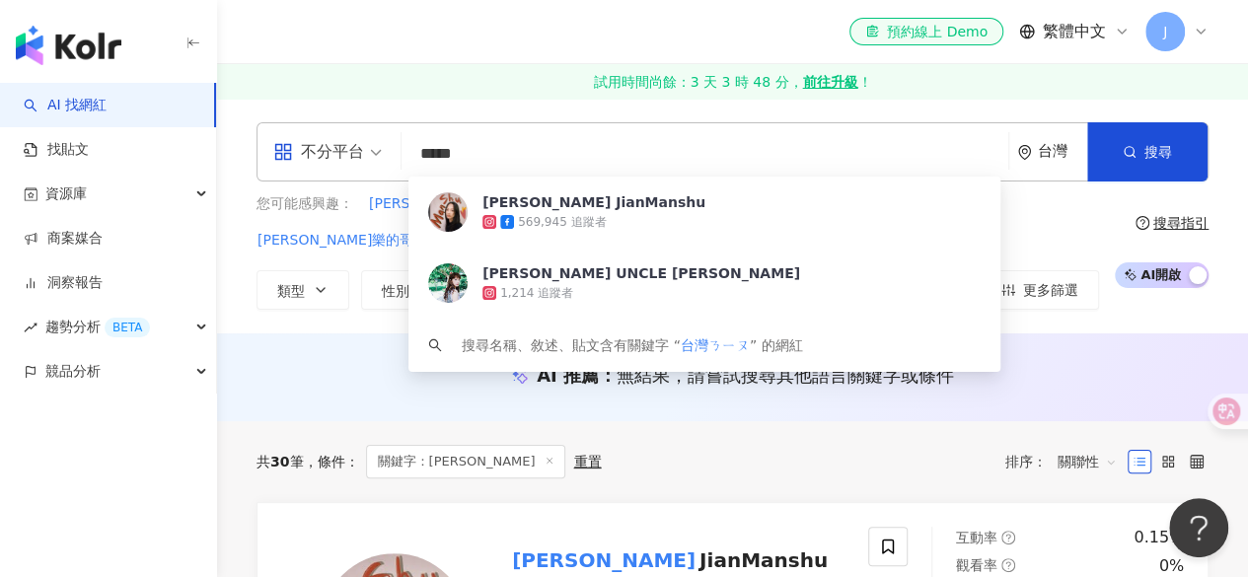
type input "***"
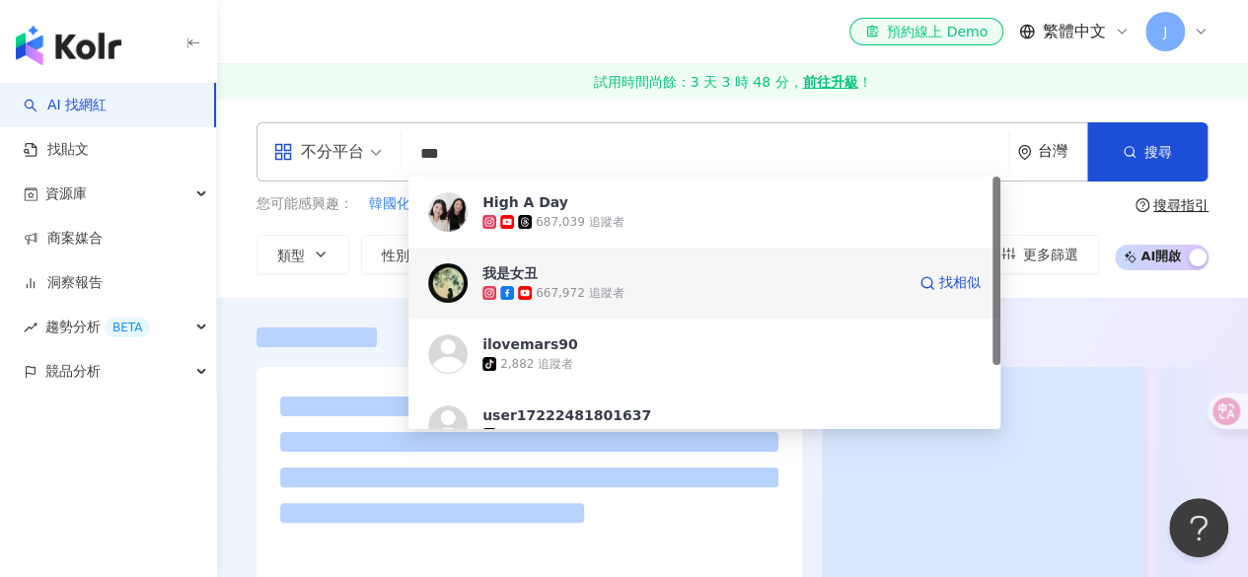
click at [518, 279] on div "我是女丑" at bounding box center [510, 274] width 55 height 20
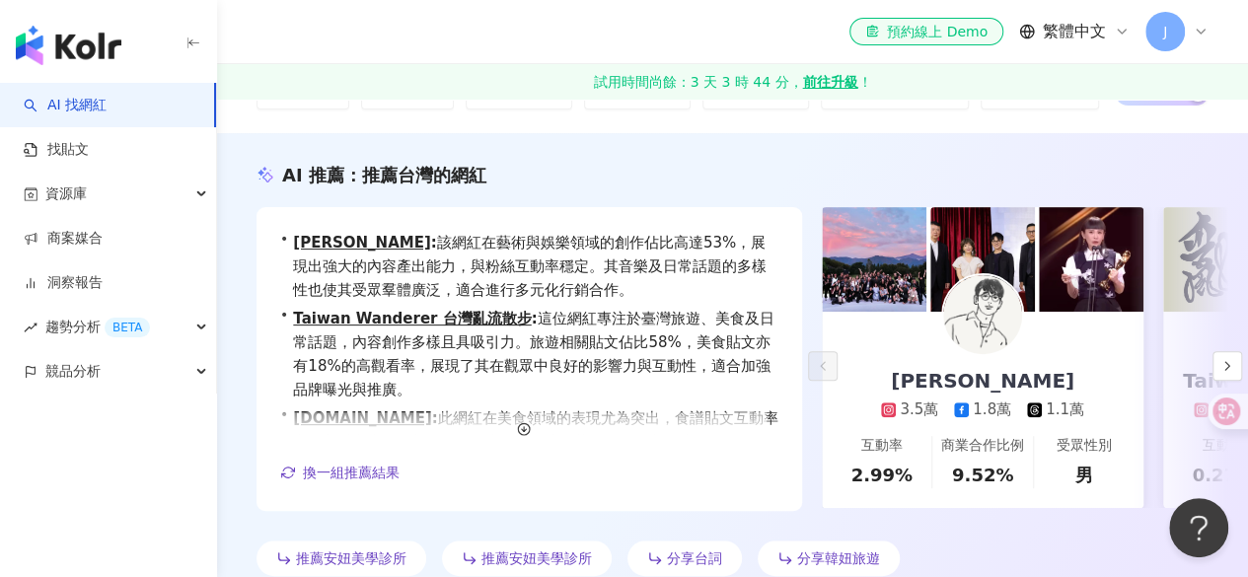
scroll to position [172, 0]
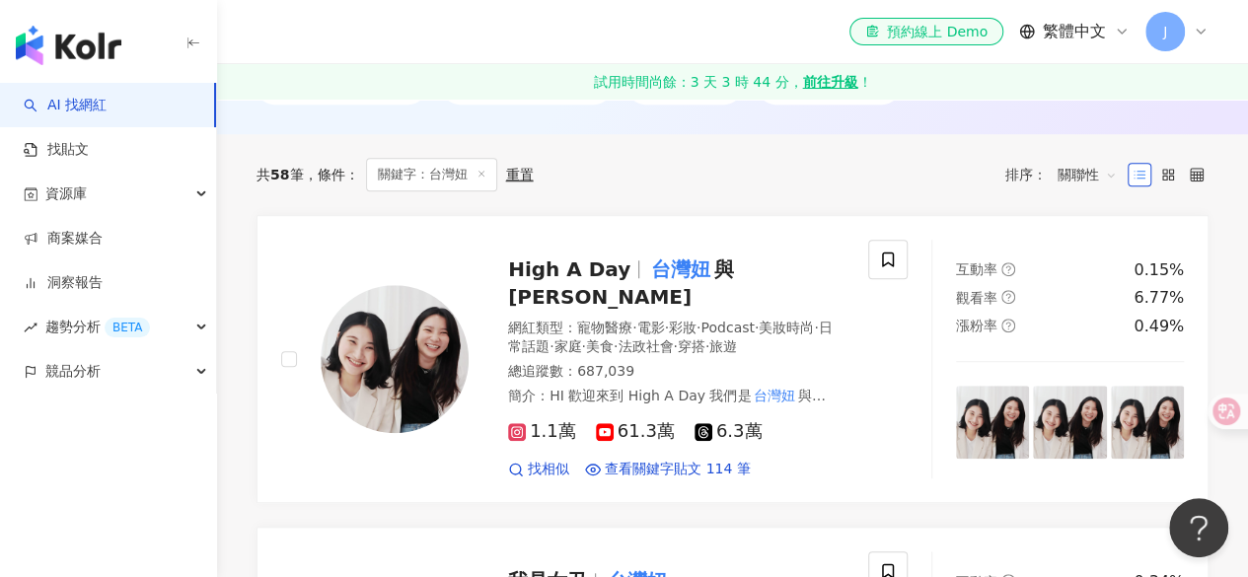
scroll to position [638, 0]
click at [102, 115] on link "AI 找網紅" at bounding box center [65, 106] width 83 height 20
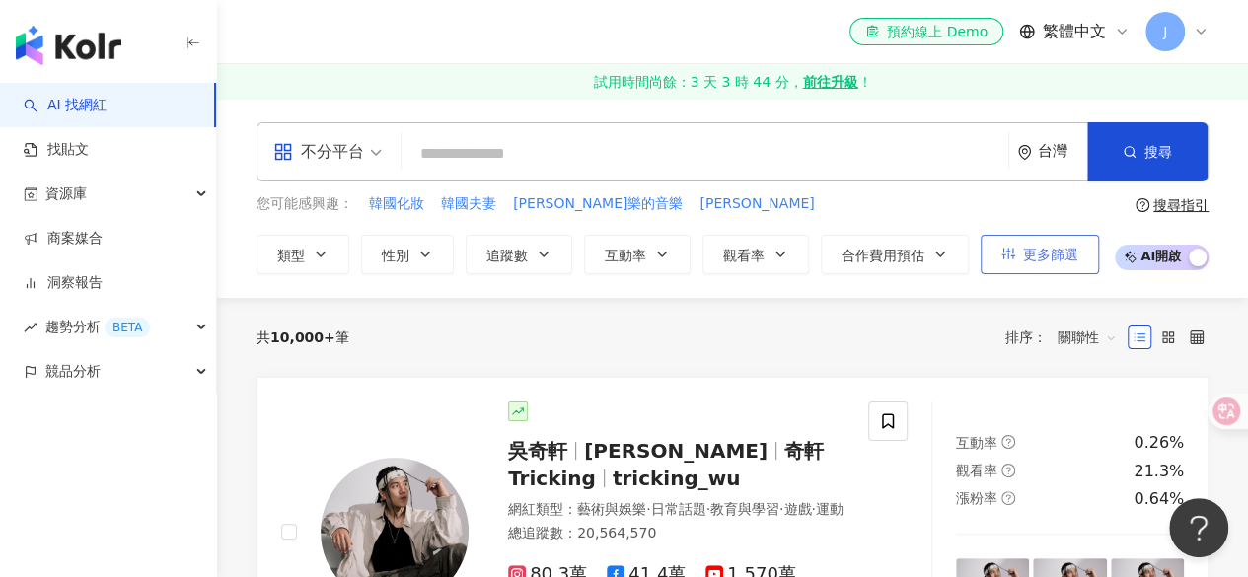
click at [1015, 260] on button "更多篩選" at bounding box center [1040, 254] width 118 height 39
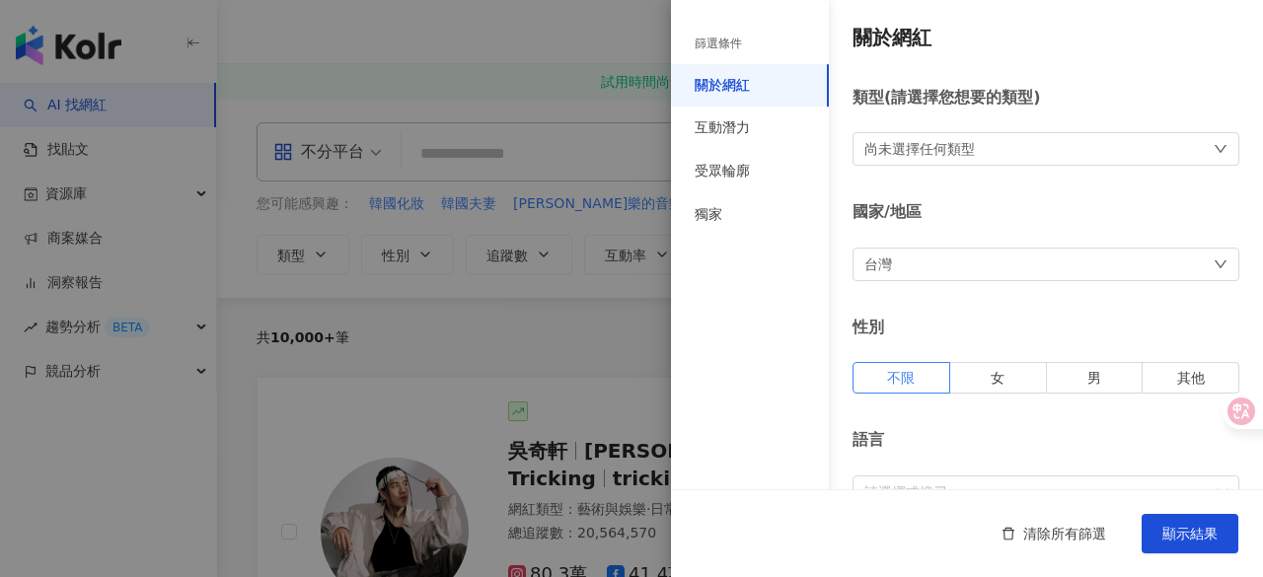
click at [1015, 139] on div "尚未選擇任何類型" at bounding box center [1046, 149] width 387 height 34
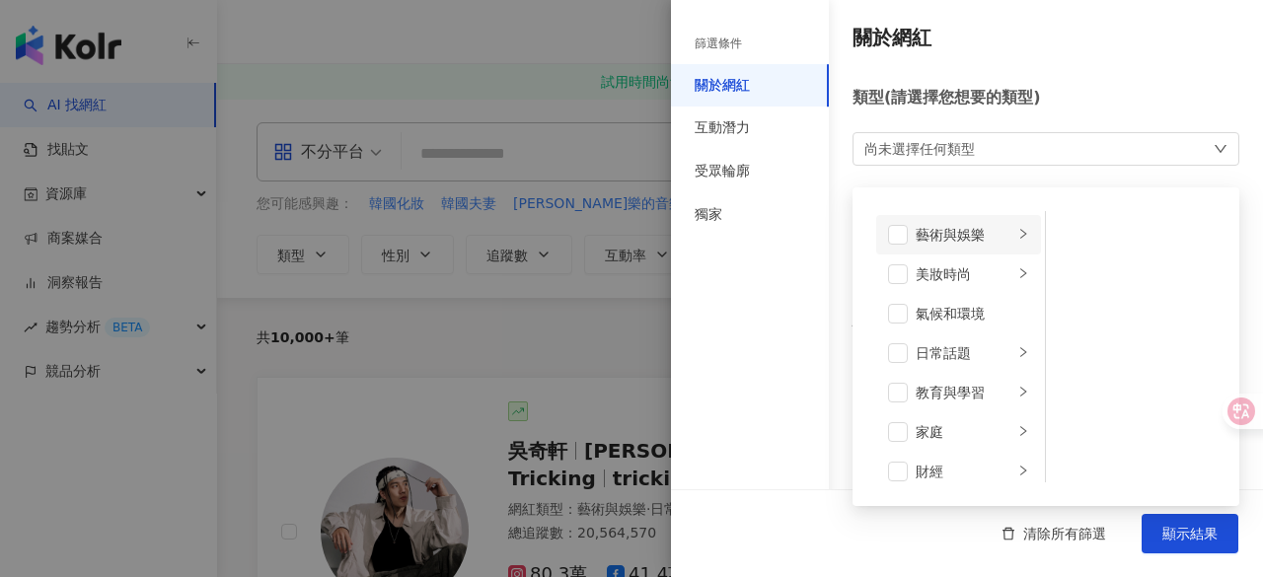
click at [1008, 234] on li "藝術與娛樂" at bounding box center [958, 234] width 165 height 39
click at [985, 272] on div "美妝時尚" at bounding box center [965, 275] width 98 height 22
click at [989, 315] on div "氣候和環境" at bounding box center [972, 314] width 113 height 22
click at [896, 308] on span at bounding box center [898, 314] width 20 height 20
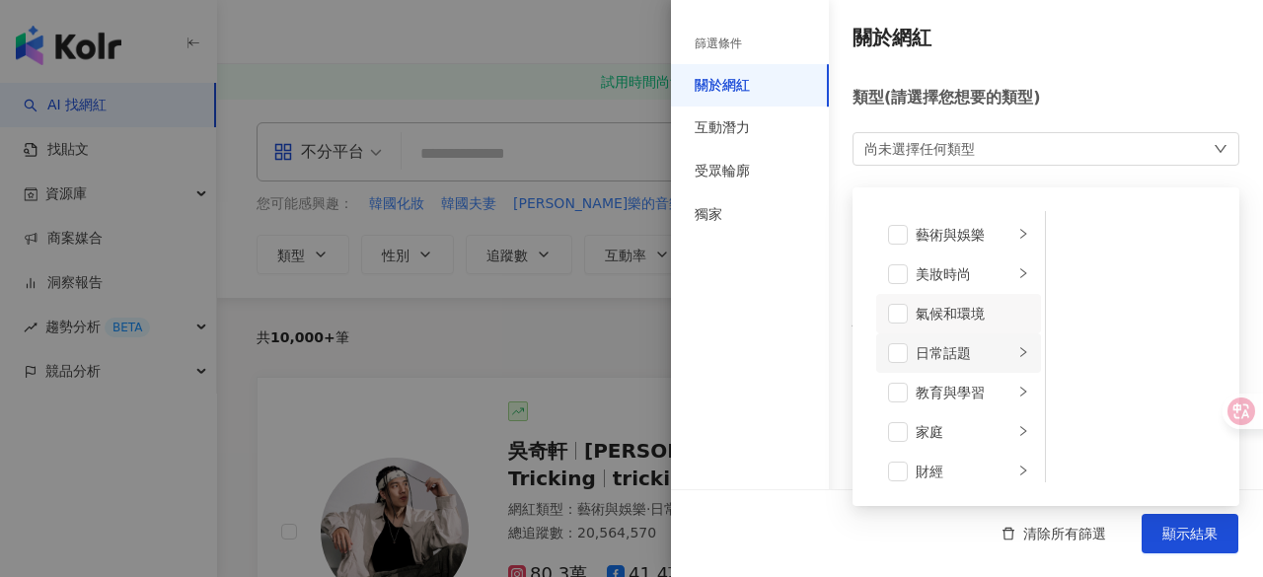
click at [1007, 356] on li "日常話題" at bounding box center [958, 353] width 165 height 39
click at [1018, 390] on icon "right" at bounding box center [1024, 392] width 12 height 12
click at [1018, 354] on icon "right" at bounding box center [1024, 352] width 12 height 12
click at [1070, 236] on span at bounding box center [1072, 235] width 20 height 20
click at [1072, 313] on span at bounding box center [1072, 314] width 20 height 20
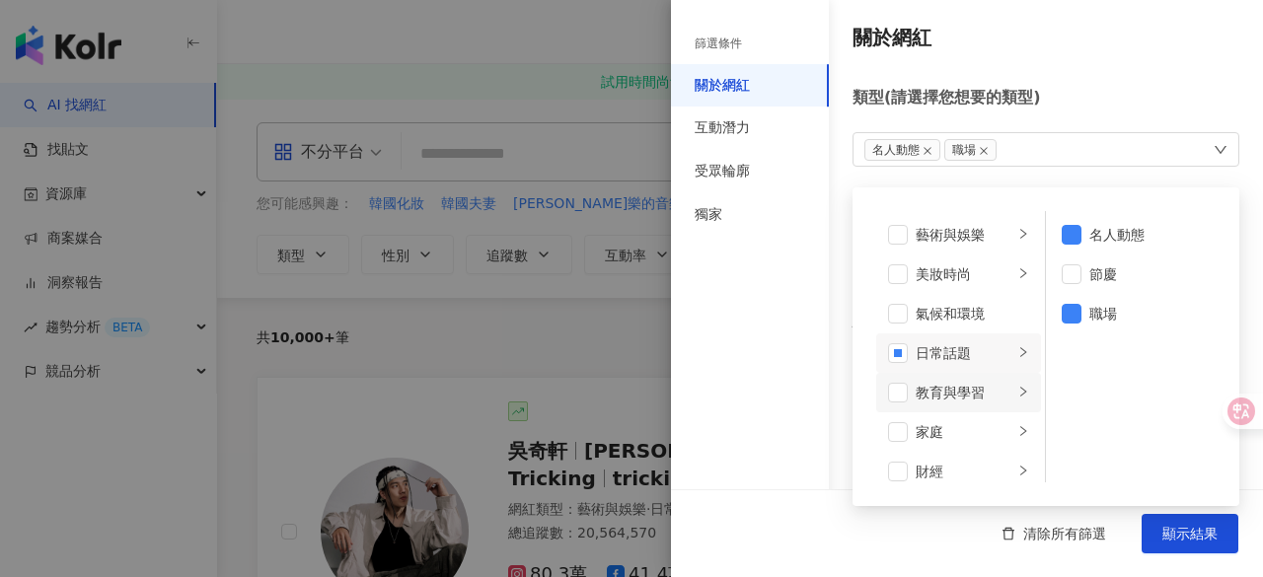
click at [993, 395] on li "教育與學習" at bounding box center [958, 392] width 165 height 39
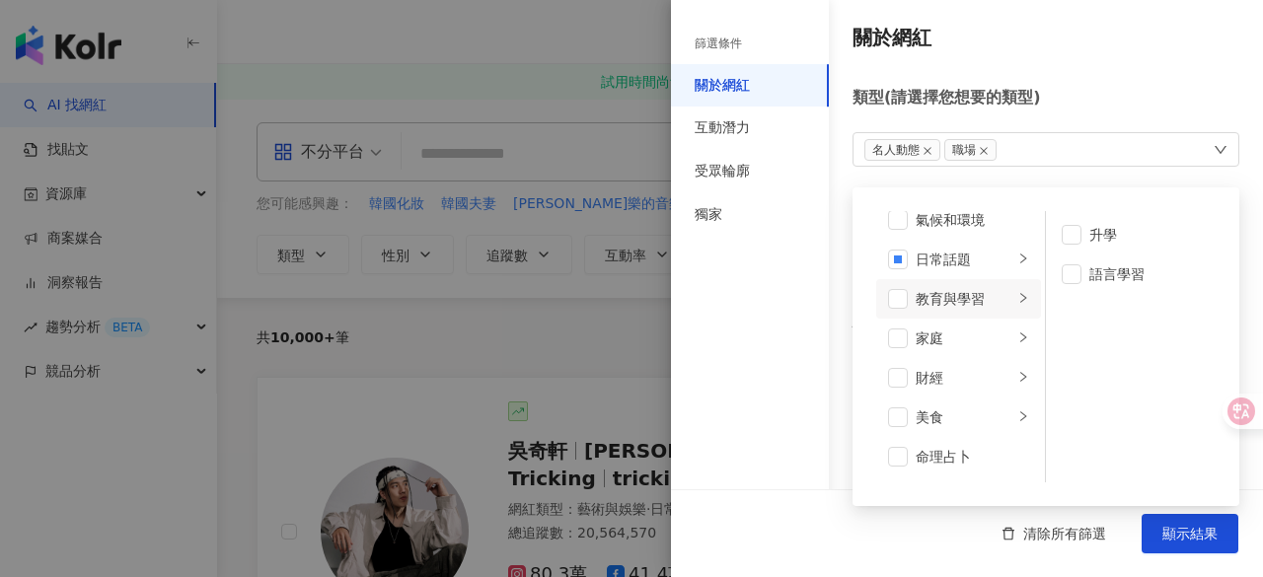
scroll to position [106, 0]
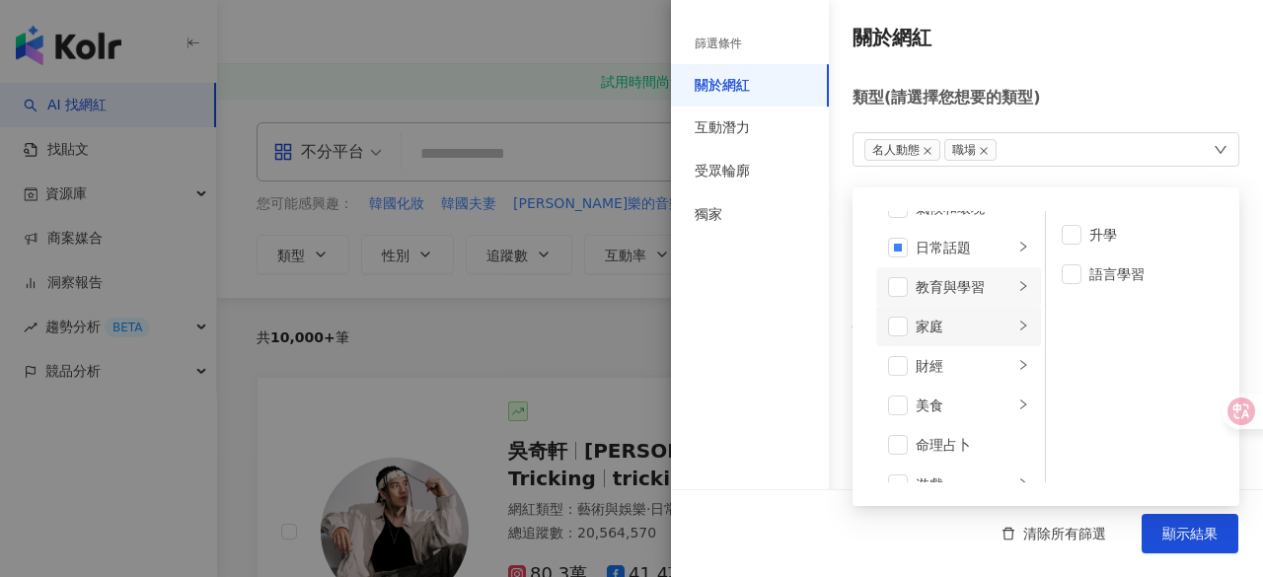
click at [1018, 323] on icon "right" at bounding box center [1024, 326] width 12 height 12
click at [1018, 364] on icon "right" at bounding box center [1024, 365] width 12 height 12
click at [1018, 403] on icon "right" at bounding box center [1024, 405] width 12 height 12
click at [1063, 235] on span at bounding box center [1072, 235] width 20 height 20
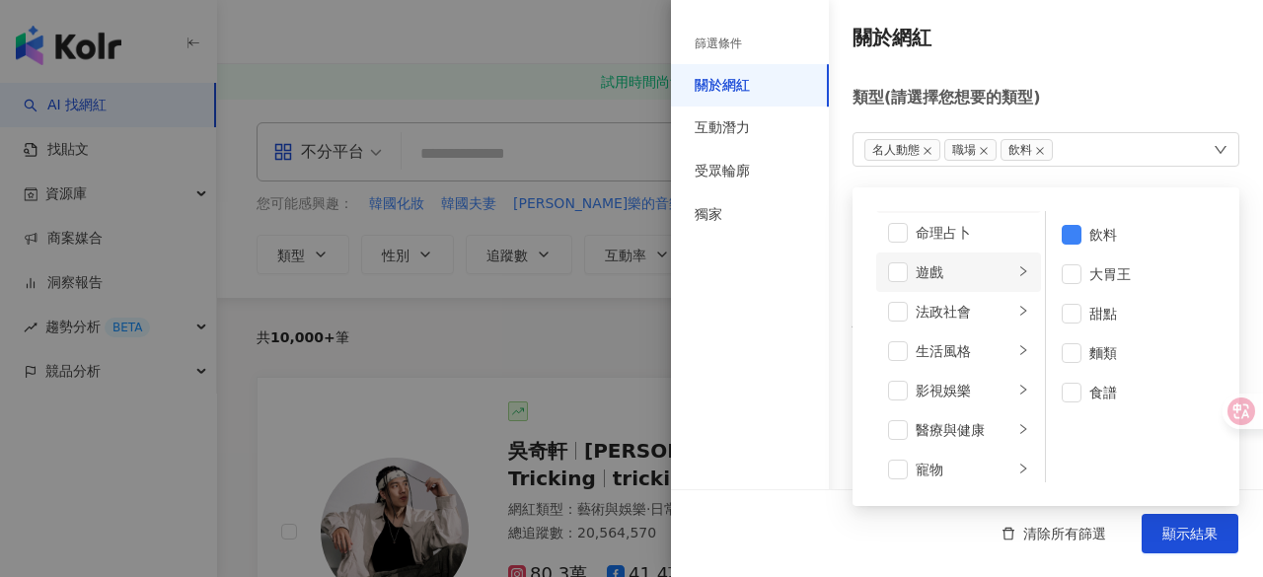
scroll to position [320, 0]
click at [1018, 346] on icon "right" at bounding box center [1024, 348] width 12 height 12
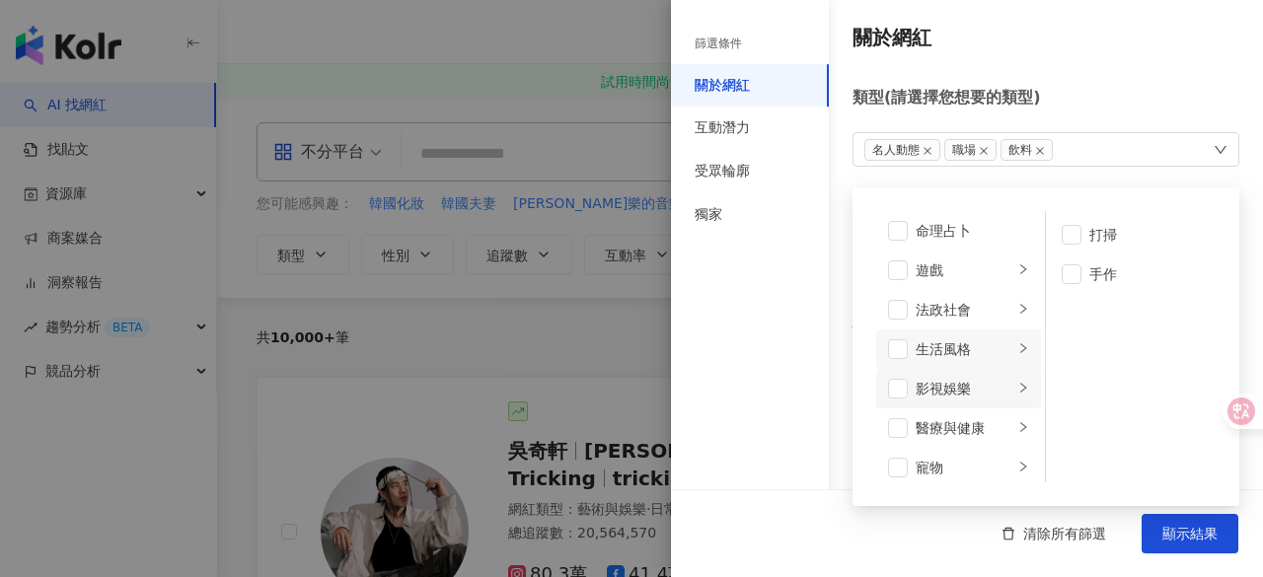
click at [1018, 384] on icon "right" at bounding box center [1024, 388] width 12 height 12
click at [1018, 429] on icon "right" at bounding box center [1024, 427] width 12 height 12
click at [1067, 311] on span at bounding box center [1072, 314] width 20 height 20
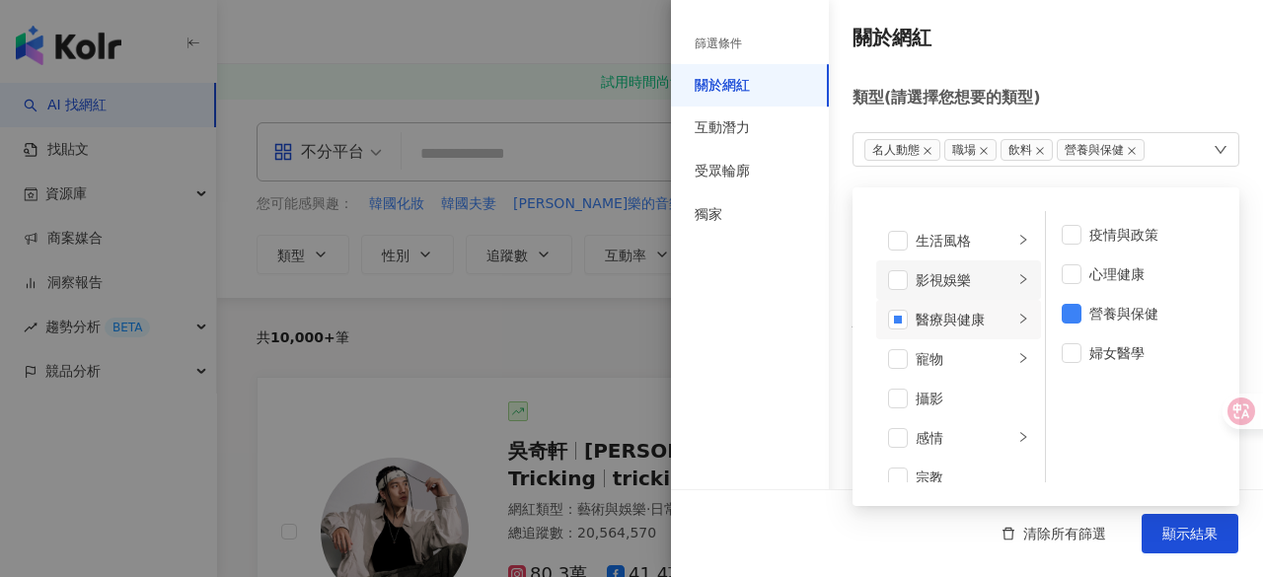
scroll to position [442, 0]
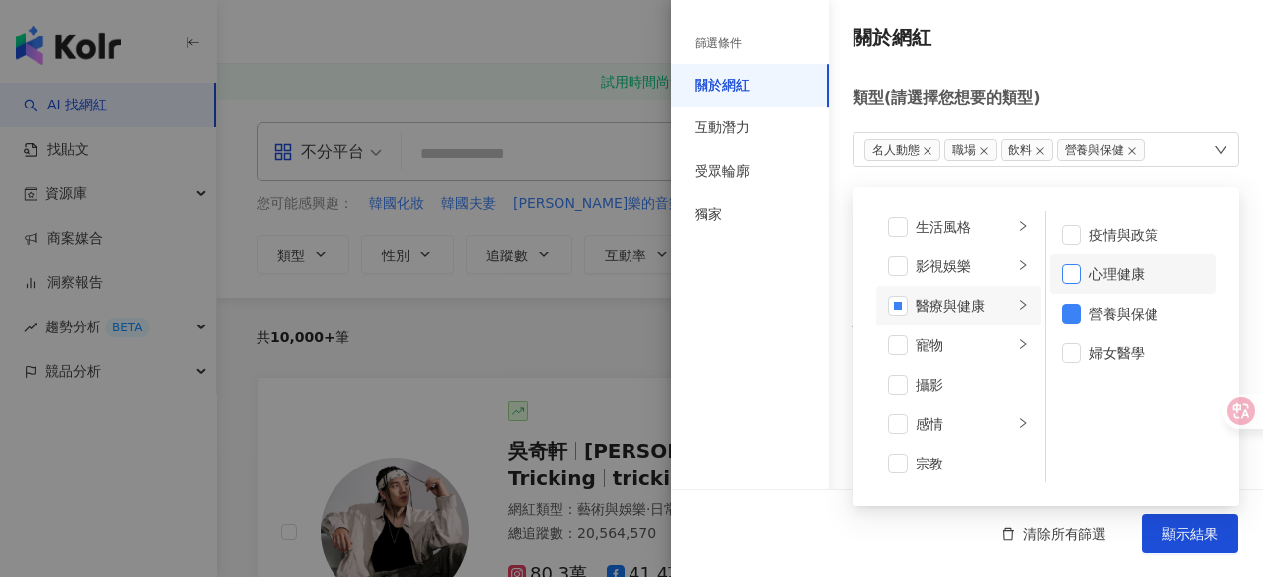
click at [1062, 272] on span at bounding box center [1072, 274] width 20 height 20
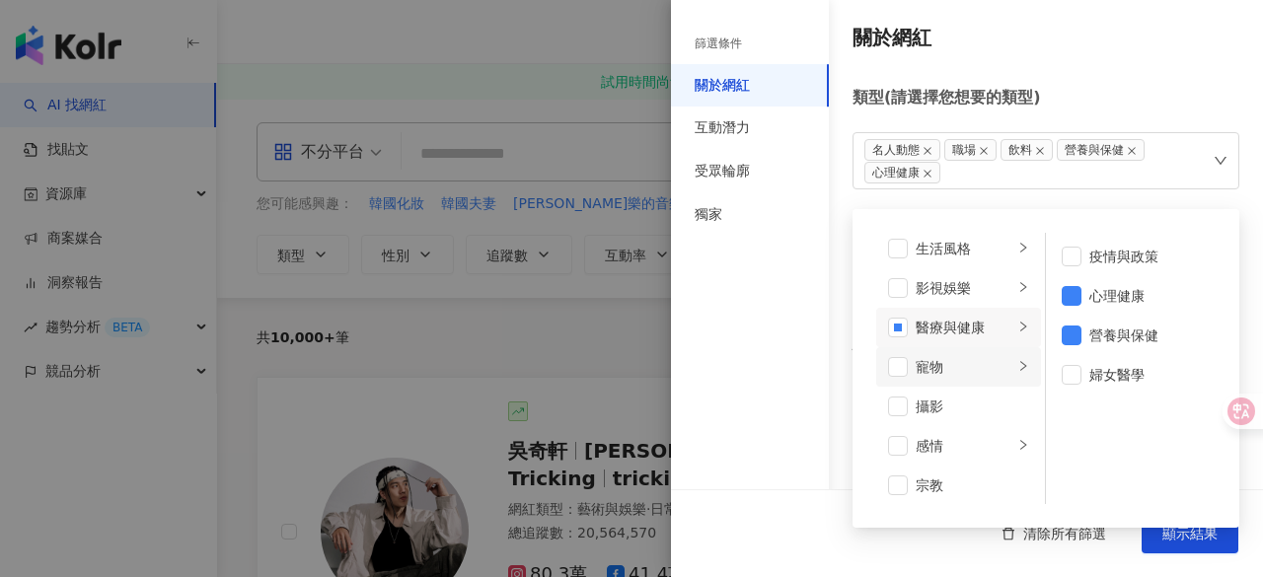
click at [1005, 356] on li "寵物" at bounding box center [958, 366] width 165 height 39
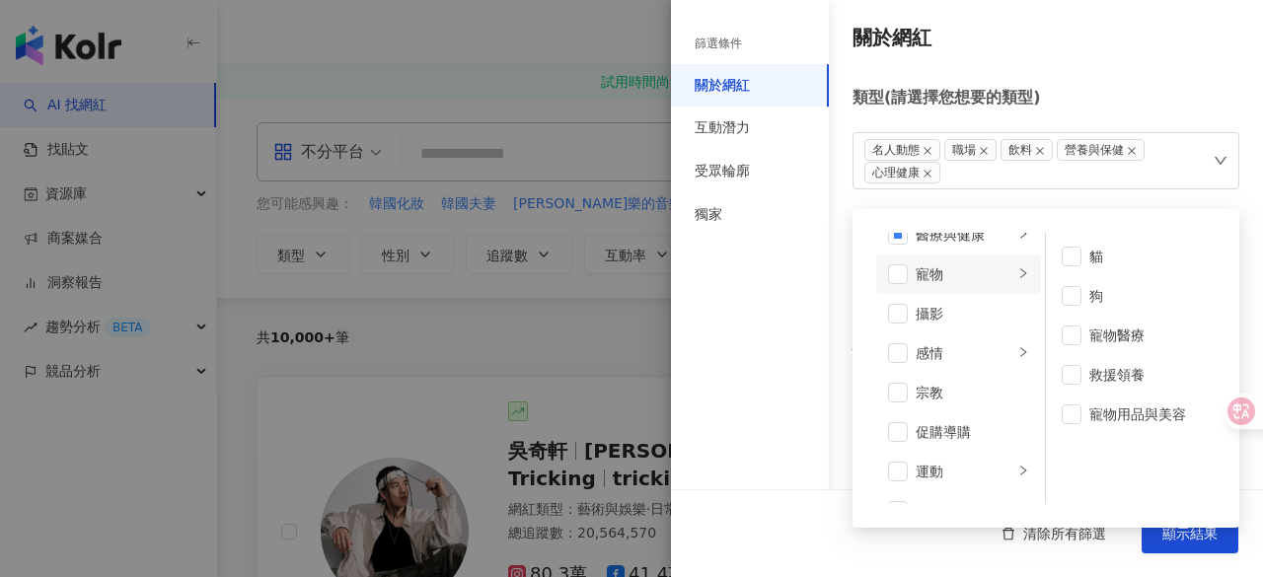
scroll to position [545, 0]
click at [1005, 356] on li "感情" at bounding box center [958, 343] width 165 height 39
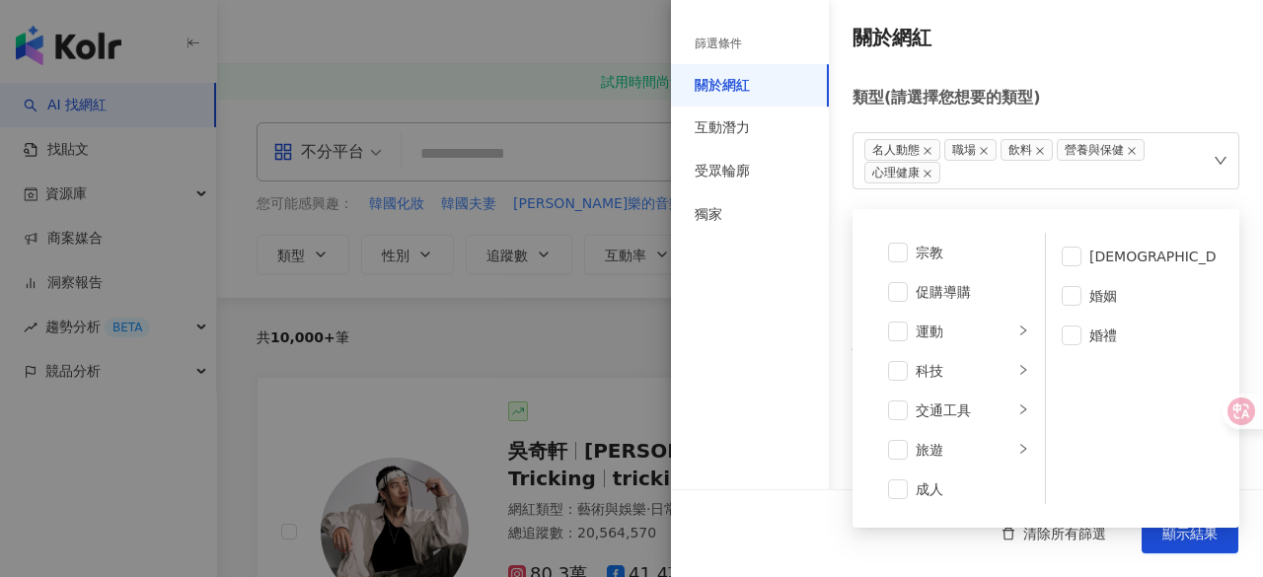
scroll to position [676, 0]
click at [1020, 332] on icon "right" at bounding box center [1023, 330] width 6 height 10
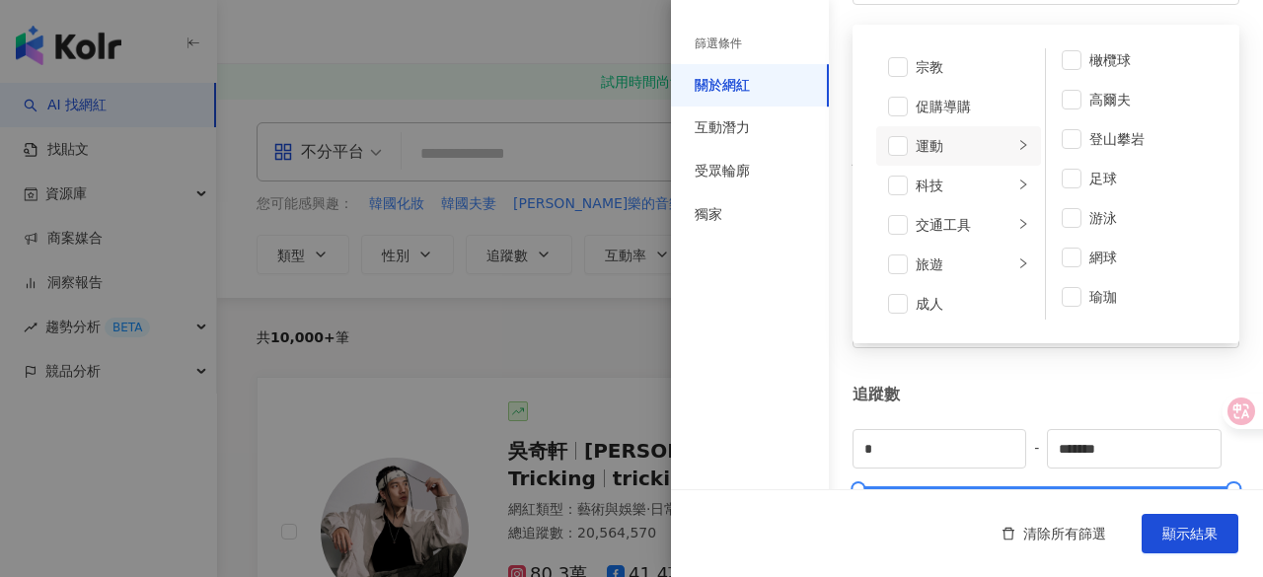
scroll to position [189, 0]
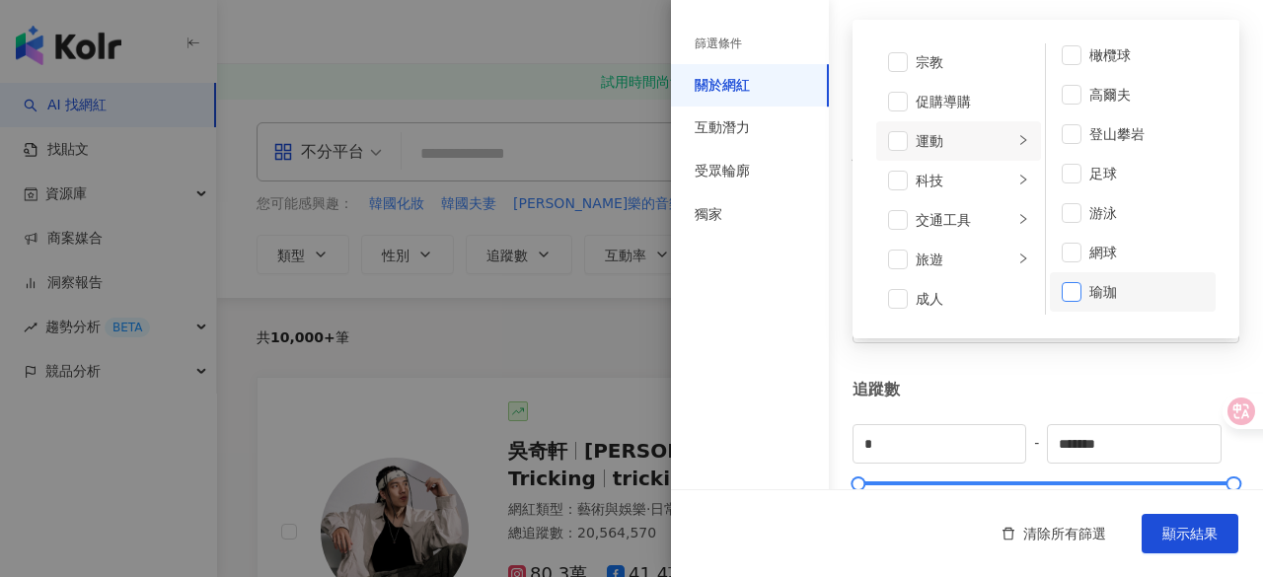
click at [1067, 298] on span at bounding box center [1072, 292] width 20 height 20
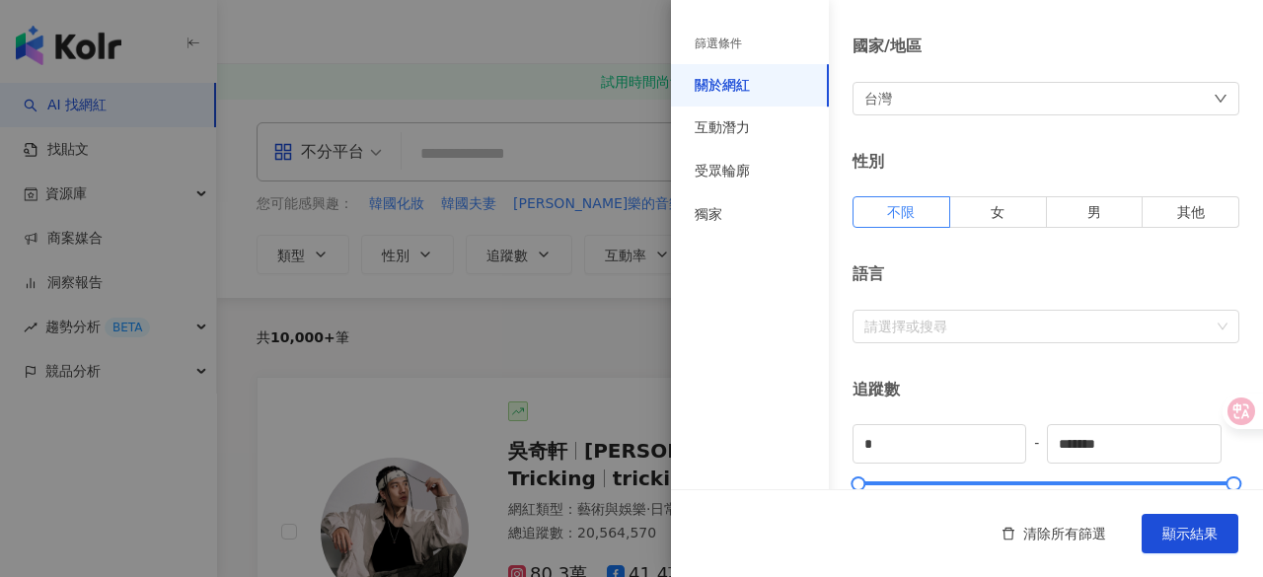
click at [973, 392] on div "追蹤數" at bounding box center [1046, 390] width 387 height 22
drag, startPoint x: 861, startPoint y: 482, endPoint x: 969, endPoint y: 496, distance: 109.6
click at [969, 496] on div "篩選條件 關於網紅 互動潛力 受眾輪廓 獨家 關於網紅 類型 ( 請選擇您想要的類型 ) 名人動態 職場 飲料 營養與保健 心理健康 瑜珈 國家/地區 台灣 …" at bounding box center [967, 288] width 592 height 577
click at [986, 450] on input "******" at bounding box center [940, 444] width 172 height 38
type input "*"
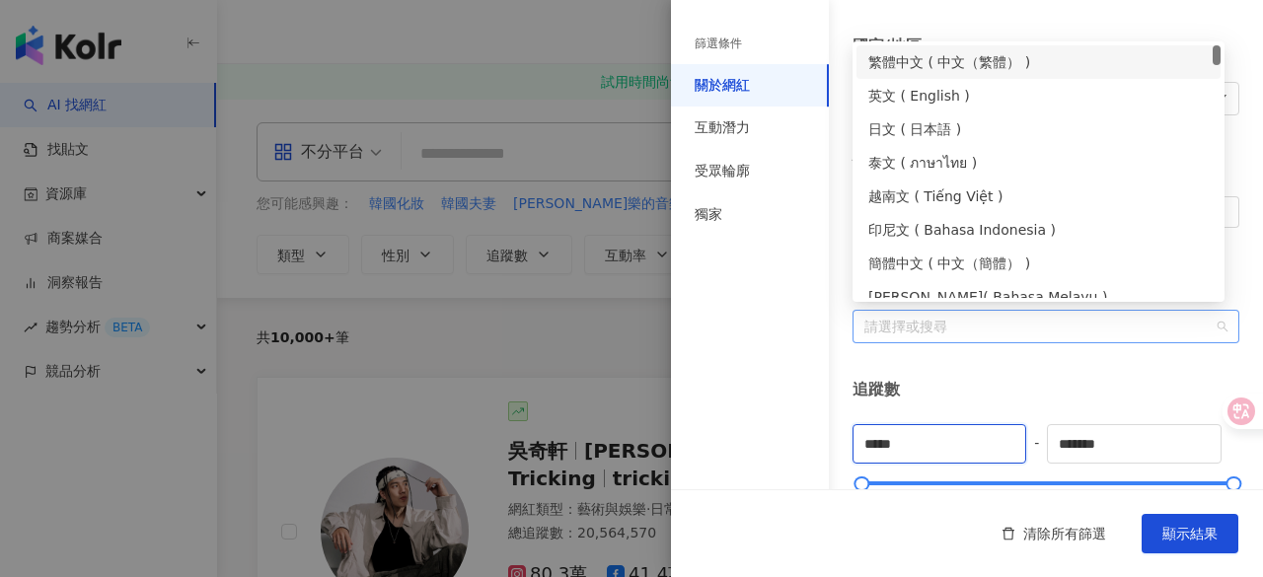
click at [1095, 333] on div "請選擇或搜尋" at bounding box center [1046, 327] width 387 height 34
type input "*****"
click at [1015, 59] on div "繁體中文 ( 中文（繁體） )" at bounding box center [1039, 62] width 340 height 22
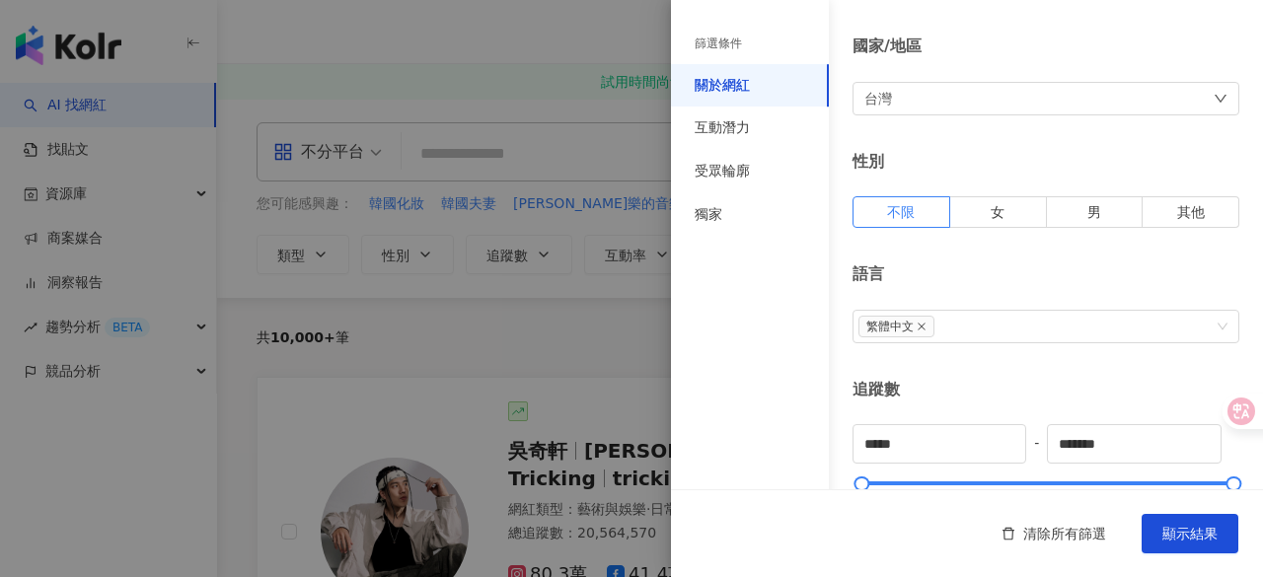
click at [975, 379] on div "追蹤數" at bounding box center [1046, 390] width 387 height 22
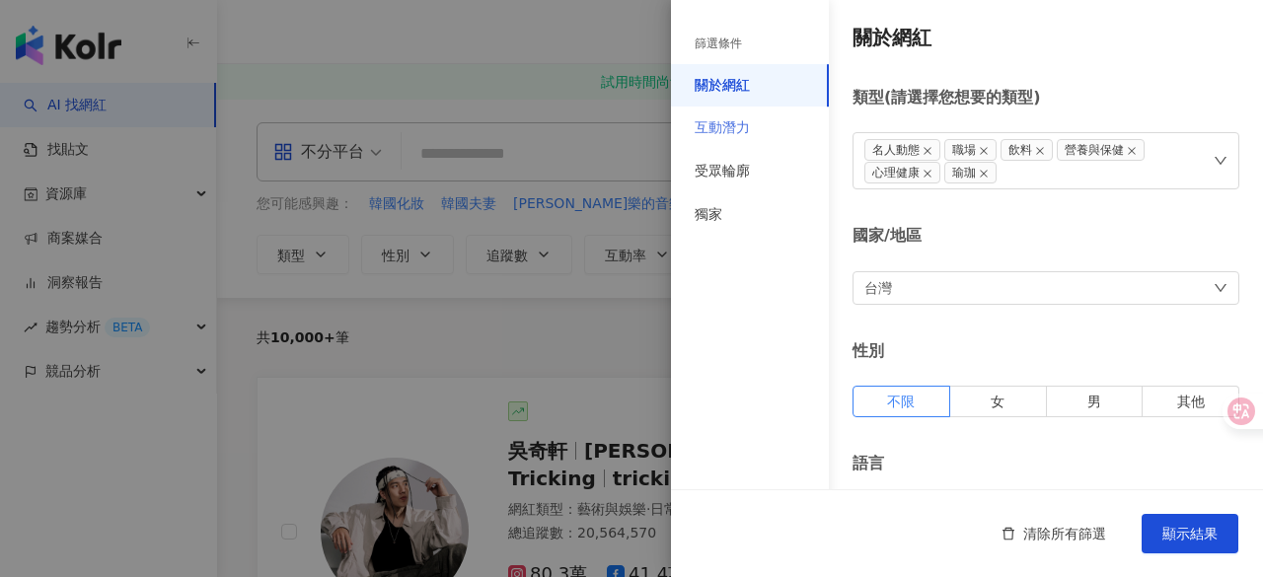
click at [774, 114] on div "互動潛力" at bounding box center [750, 128] width 158 height 43
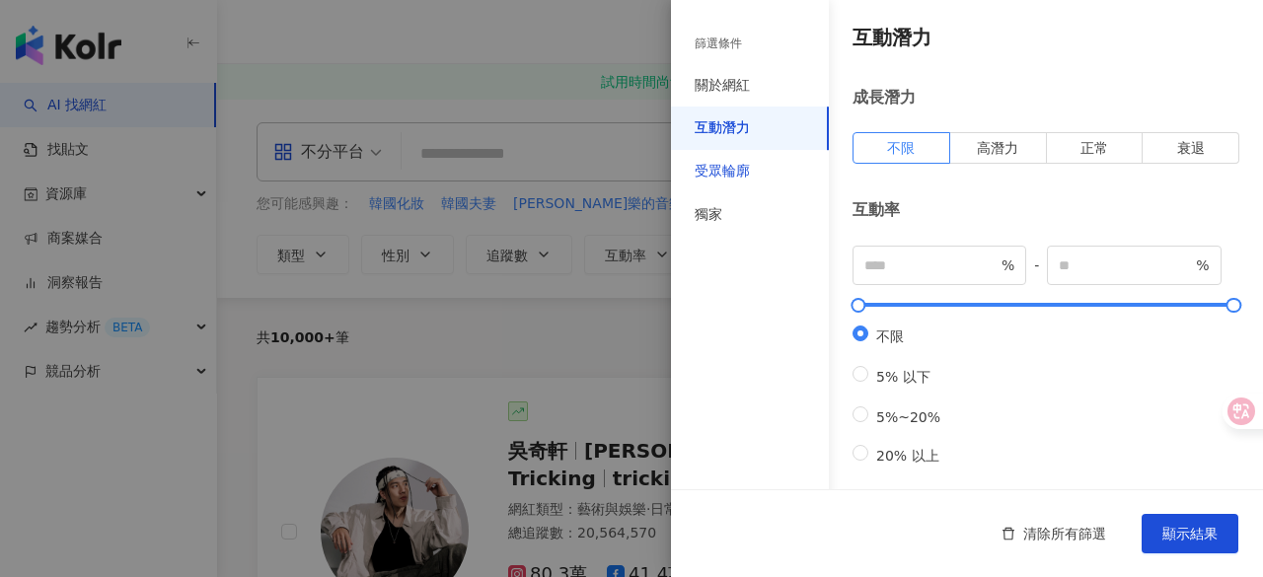
click at [740, 166] on div "受眾輪廓" at bounding box center [722, 172] width 55 height 20
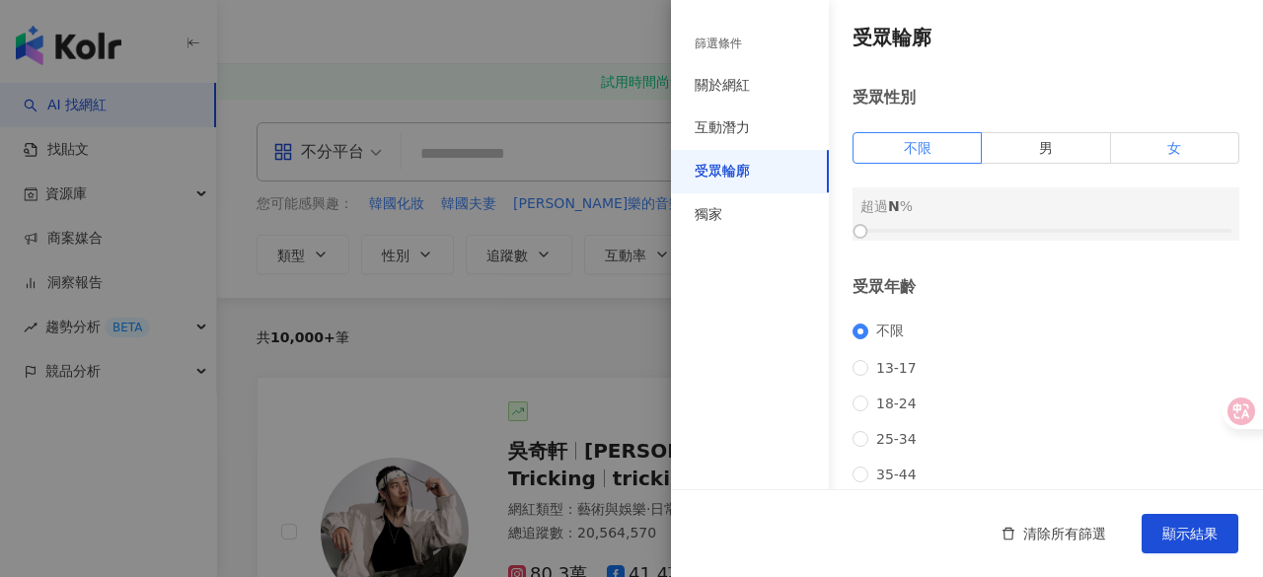
click at [1143, 145] on label "女" at bounding box center [1175, 148] width 128 height 32
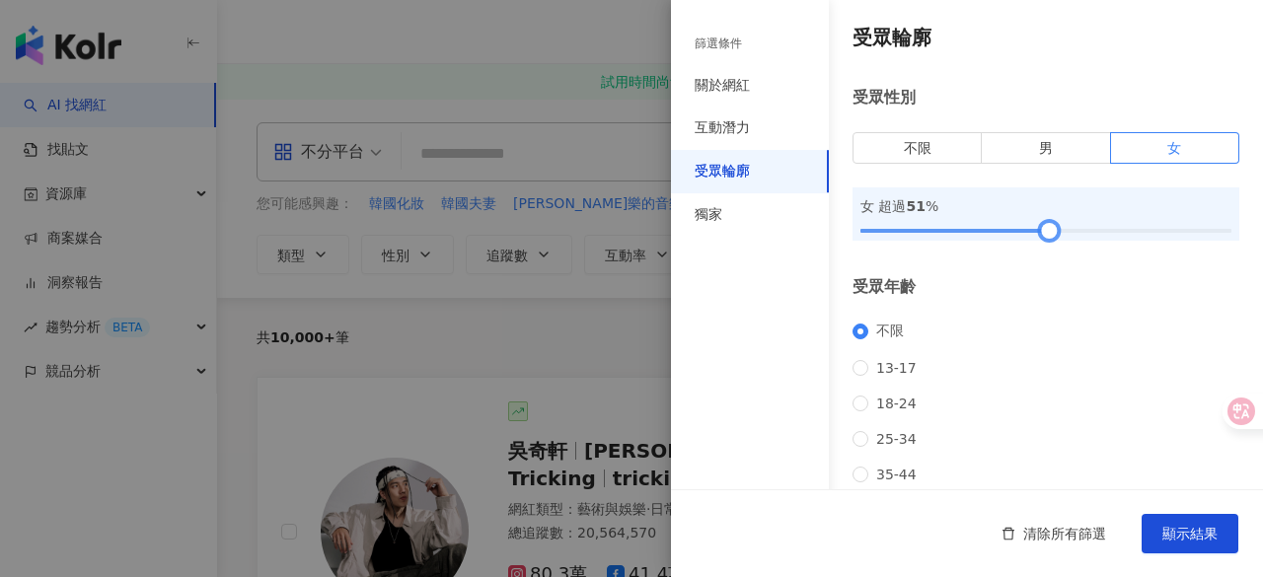
click at [1042, 228] on div at bounding box center [1046, 231] width 371 height 12
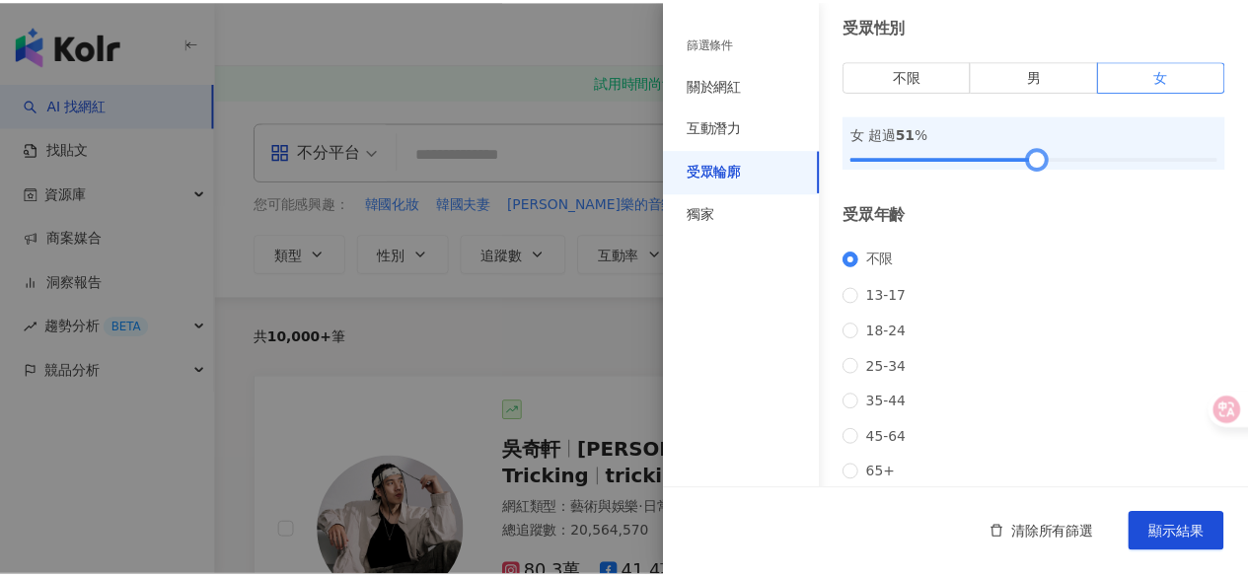
scroll to position [73, 0]
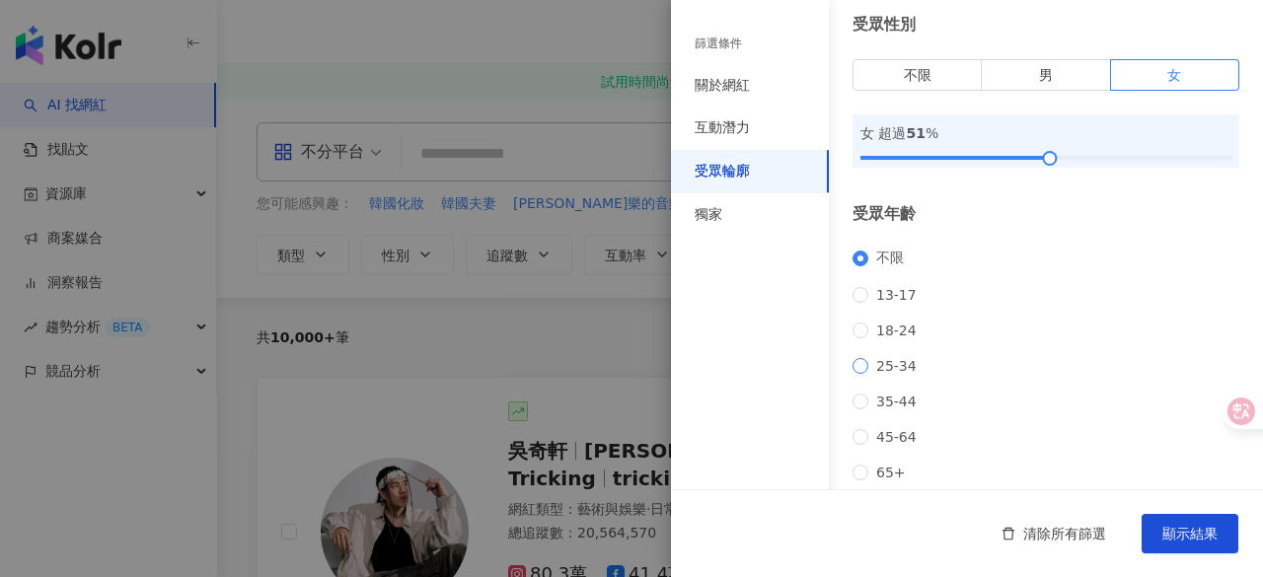
click at [869, 374] on span "25-34" at bounding box center [897, 366] width 56 height 16
click at [1178, 535] on span "顯示結果" at bounding box center [1190, 534] width 55 height 16
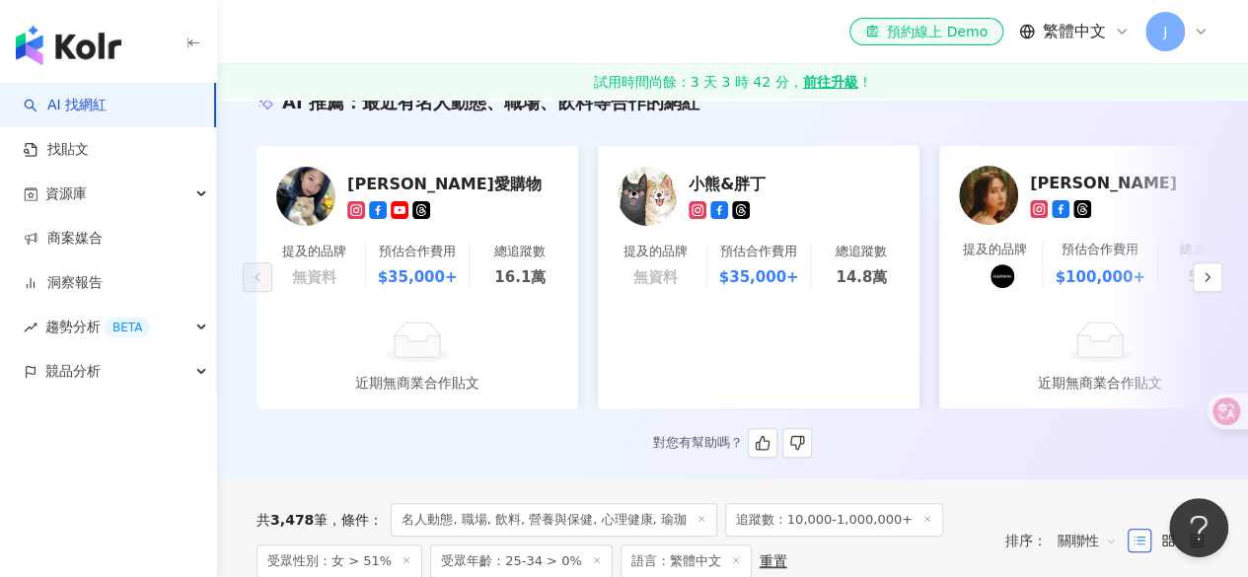
scroll to position [243, 0]
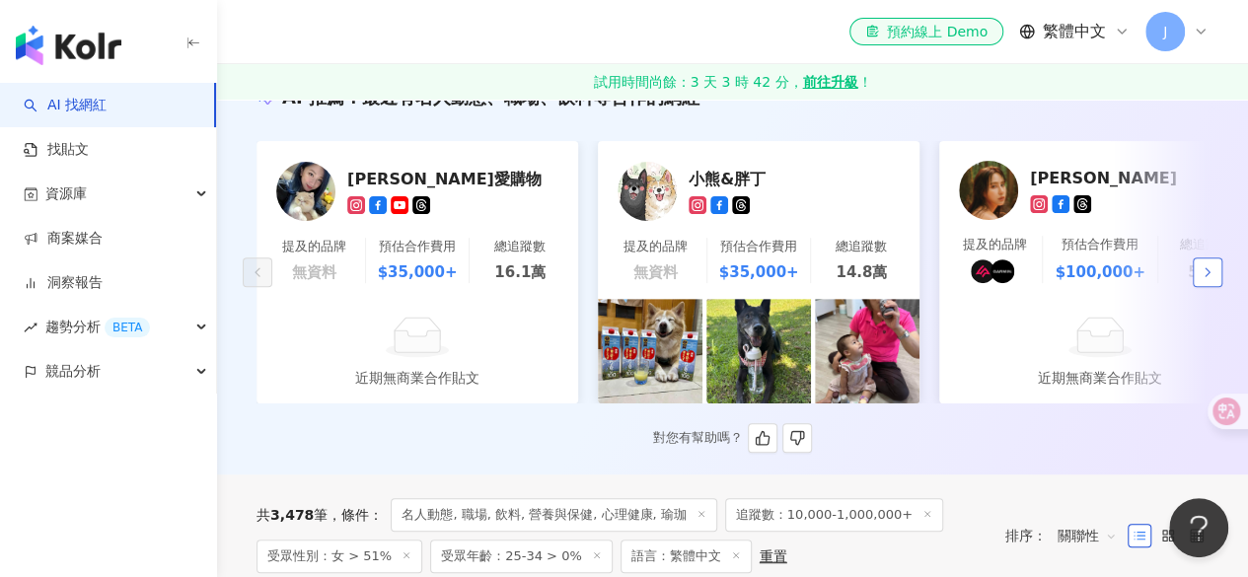
click at [1200, 279] on icon "button" at bounding box center [1208, 272] width 16 height 16
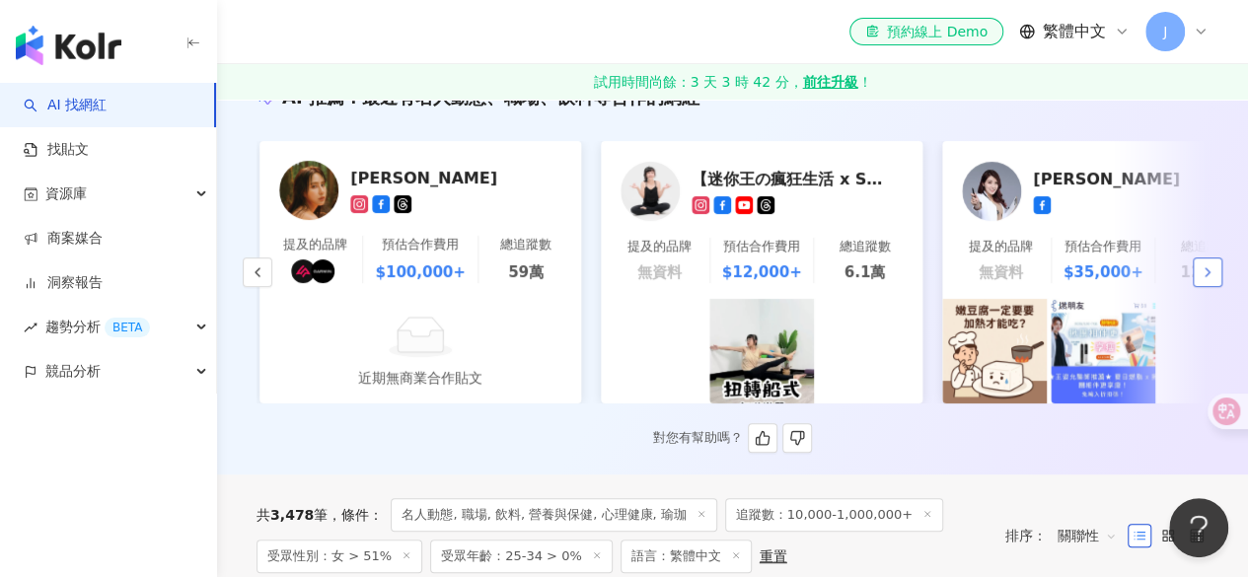
scroll to position [0, 683]
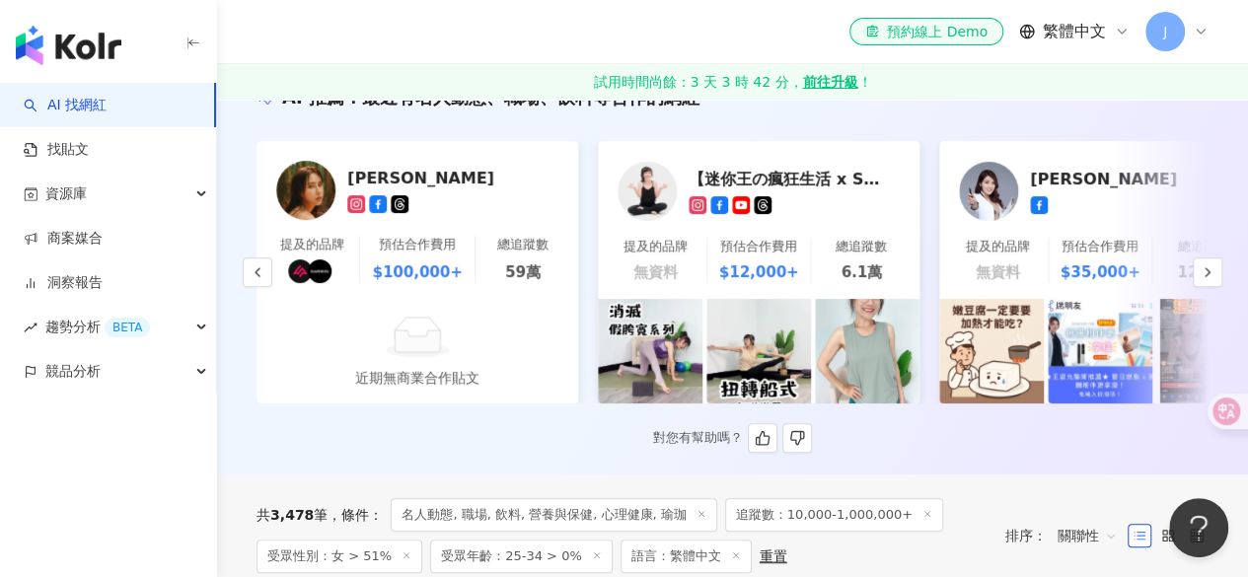
click at [360, 179] on div "房思瑜" at bounding box center [445, 178] width 197 height 20
click at [1208, 280] on icon "button" at bounding box center [1208, 272] width 16 height 16
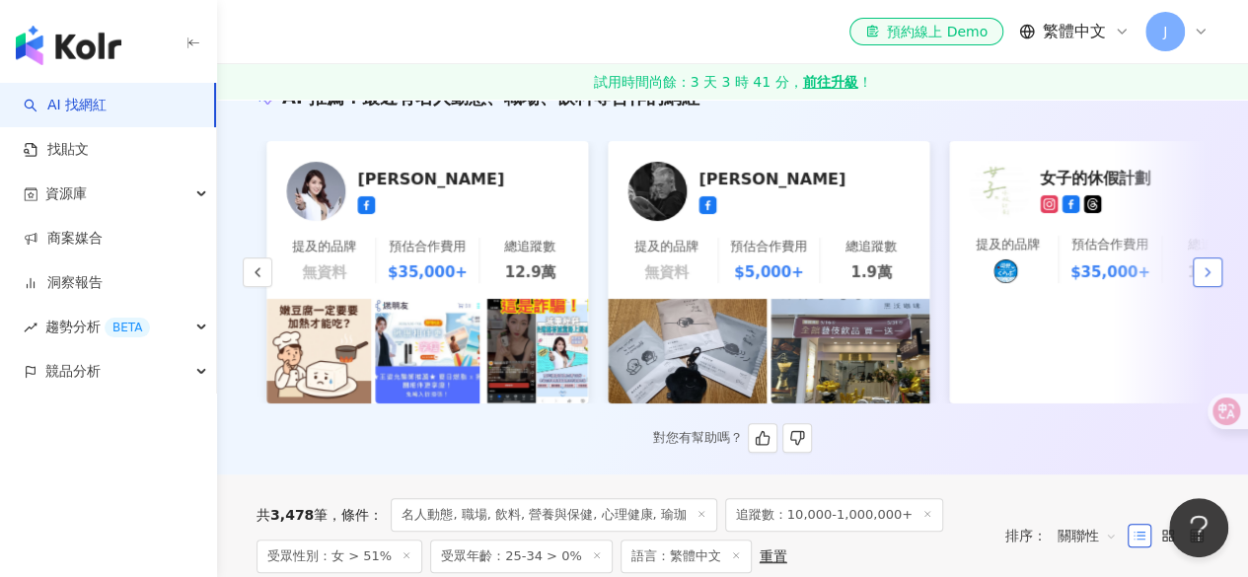
scroll to position [0, 1366]
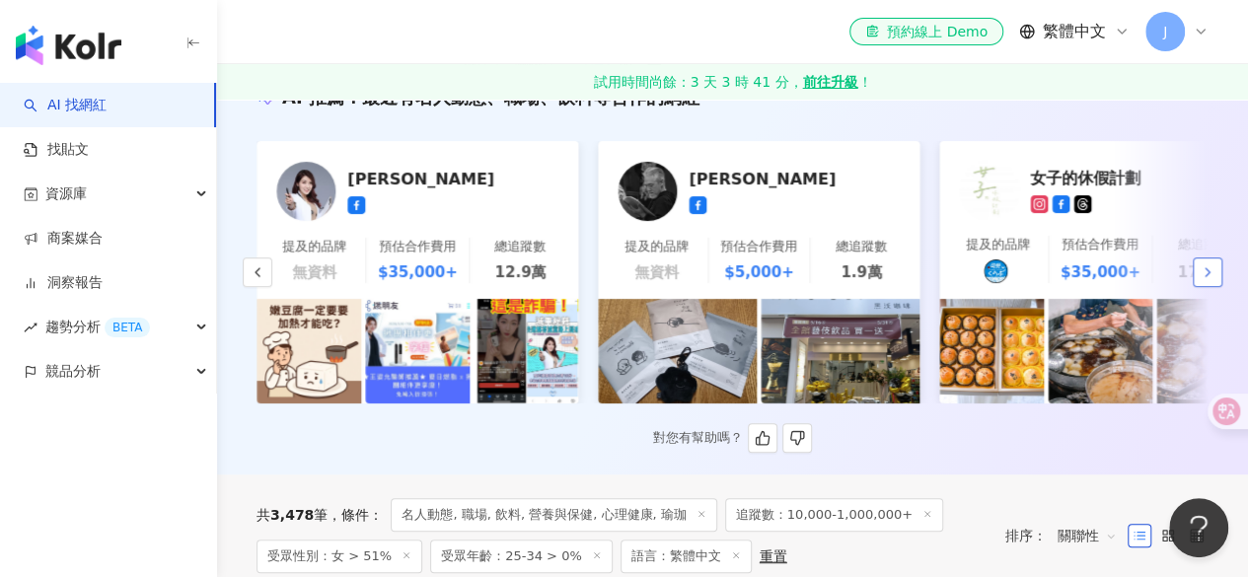
click at [1208, 280] on icon "button" at bounding box center [1208, 272] width 16 height 16
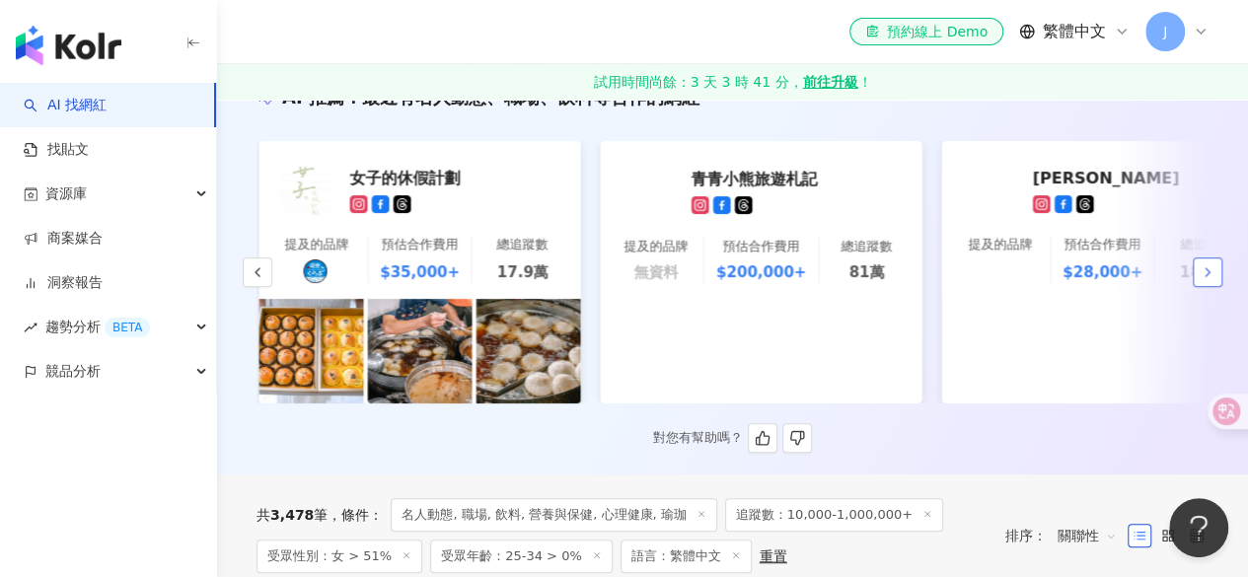
scroll to position [0, 2049]
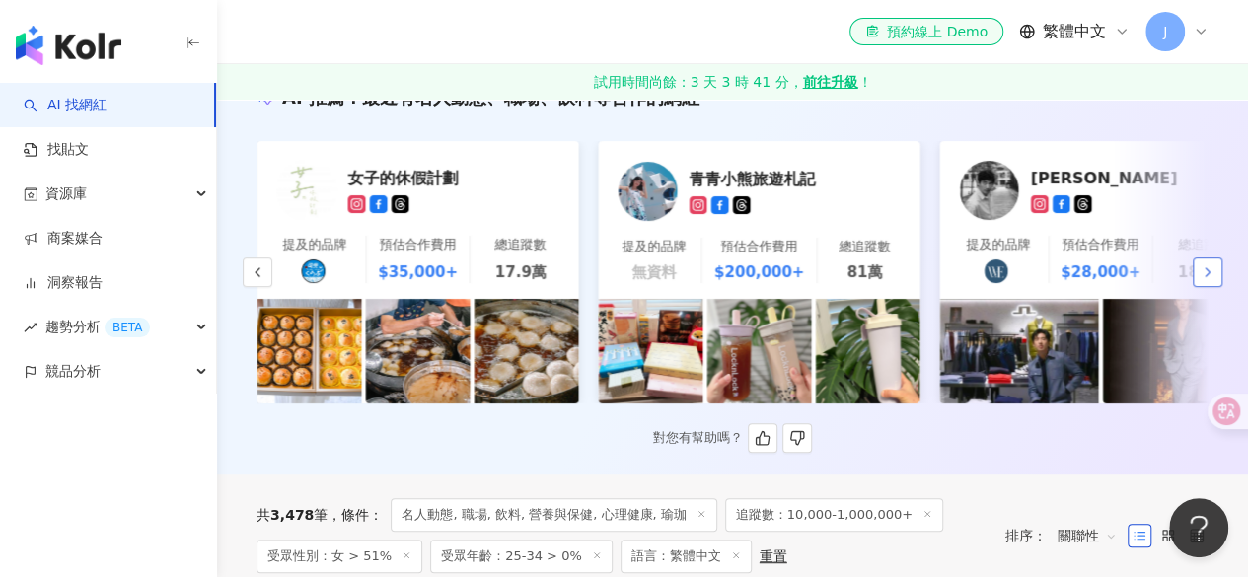
click at [1208, 280] on icon "button" at bounding box center [1208, 272] width 16 height 16
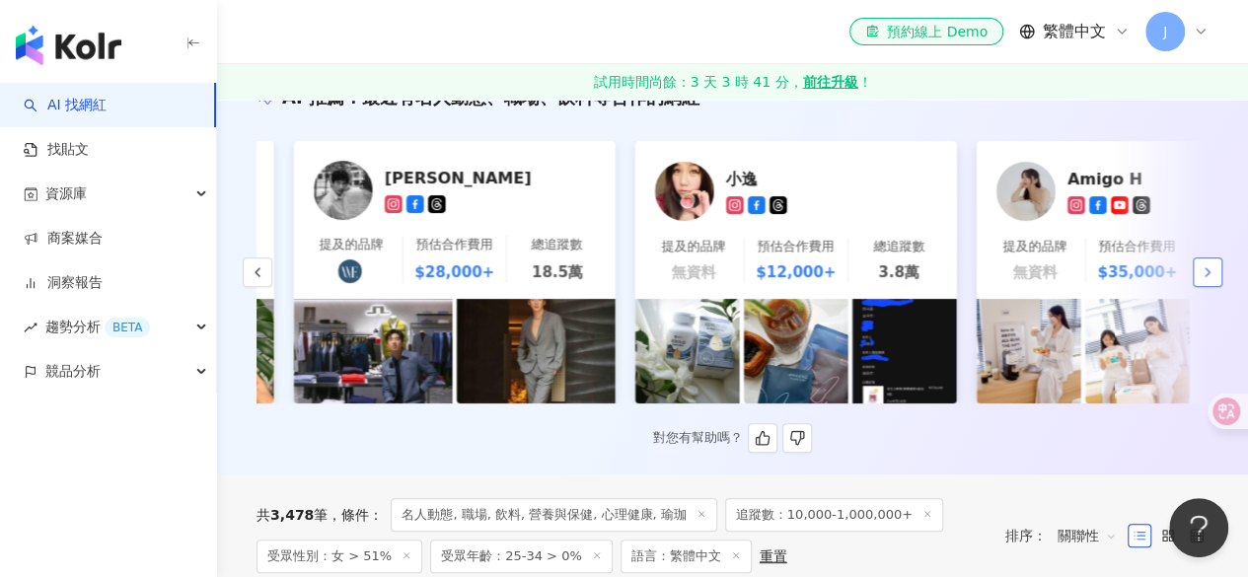
scroll to position [0, 2732]
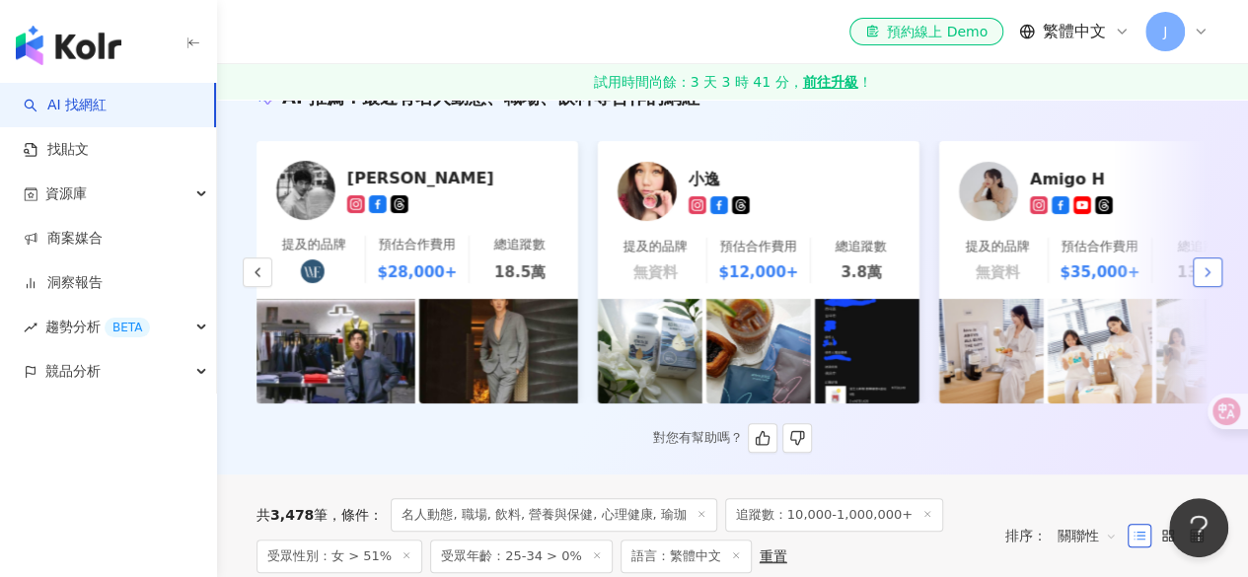
click at [1208, 280] on icon "button" at bounding box center [1208, 272] width 16 height 16
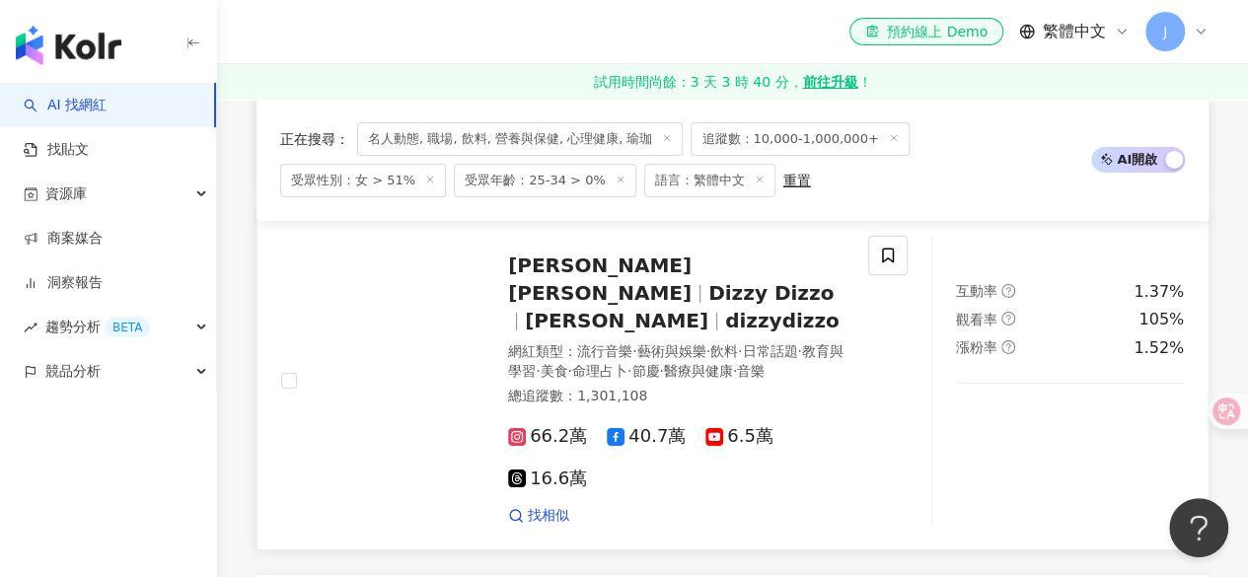
scroll to position [3181, 0]
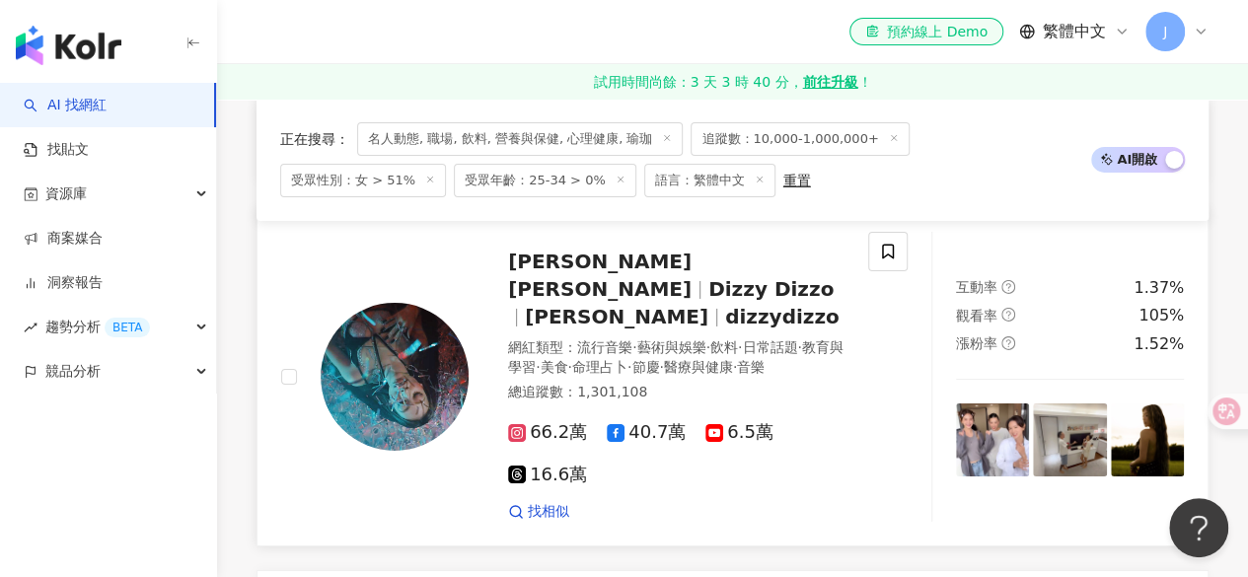
click at [725, 305] on span "dizzydizzo" at bounding box center [782, 317] width 114 height 24
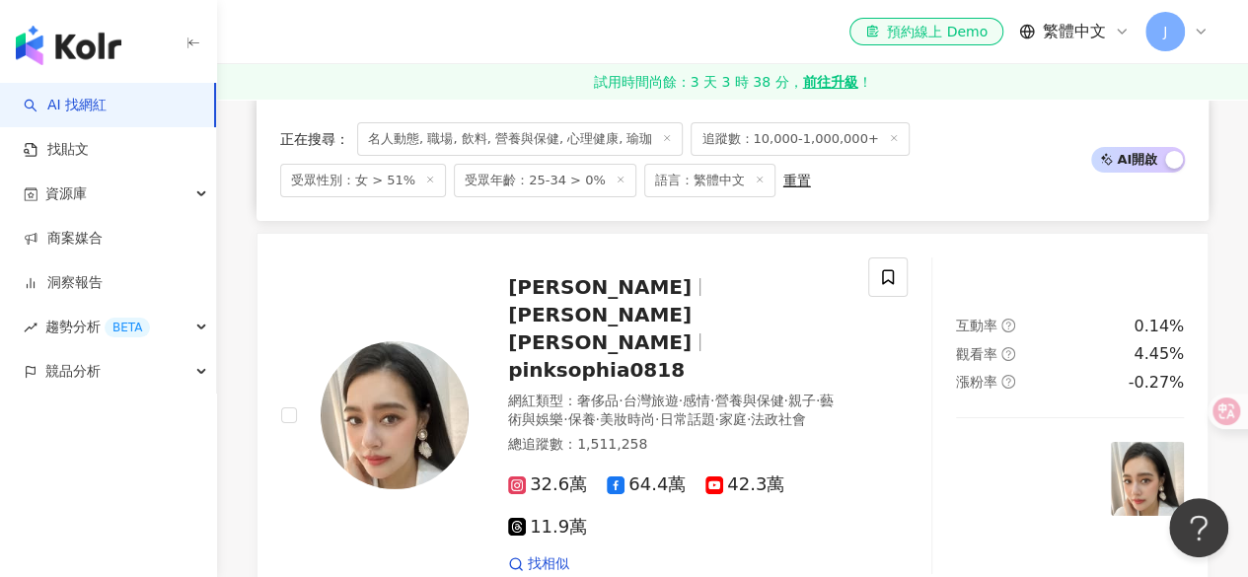
scroll to position [3517, 0]
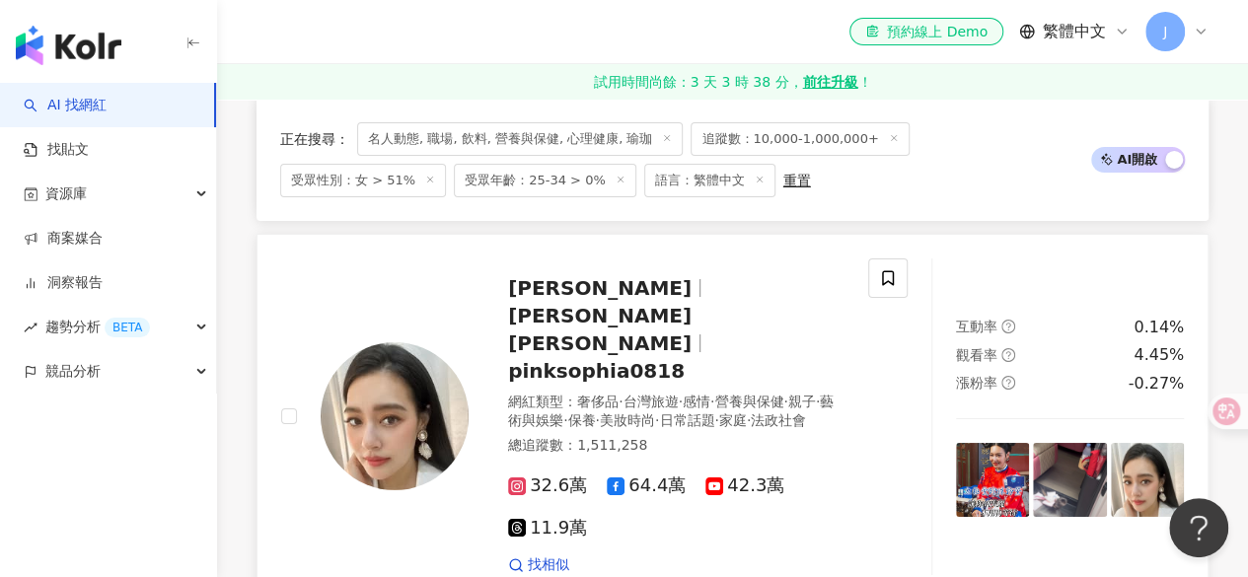
click at [550, 276] on span "王思佳" at bounding box center [600, 288] width 184 height 24
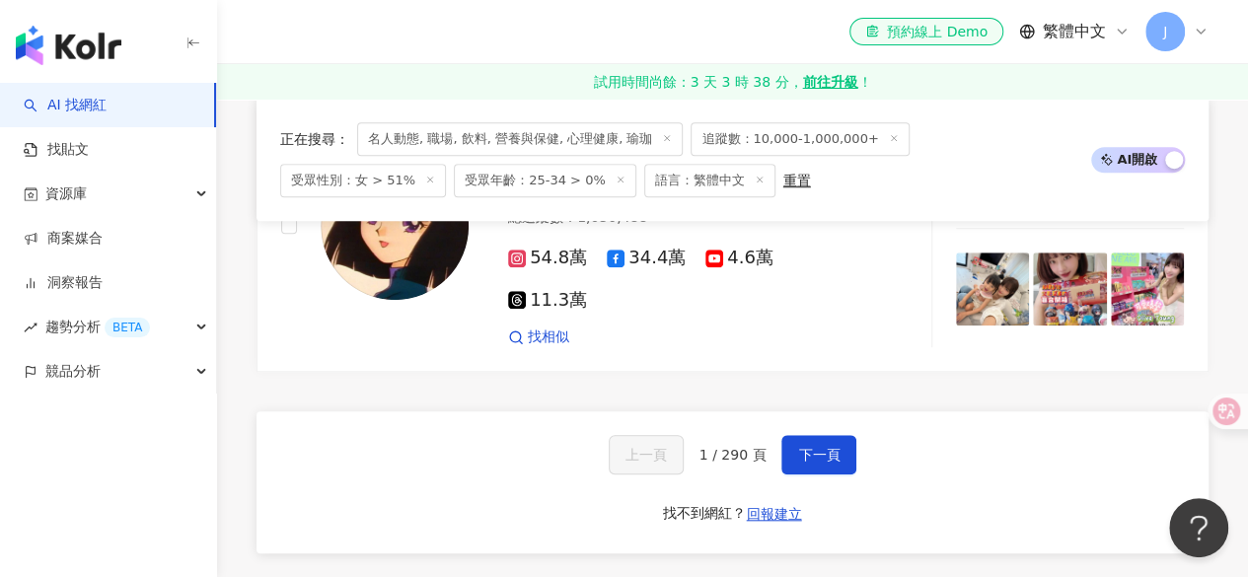
scroll to position [4440, 0]
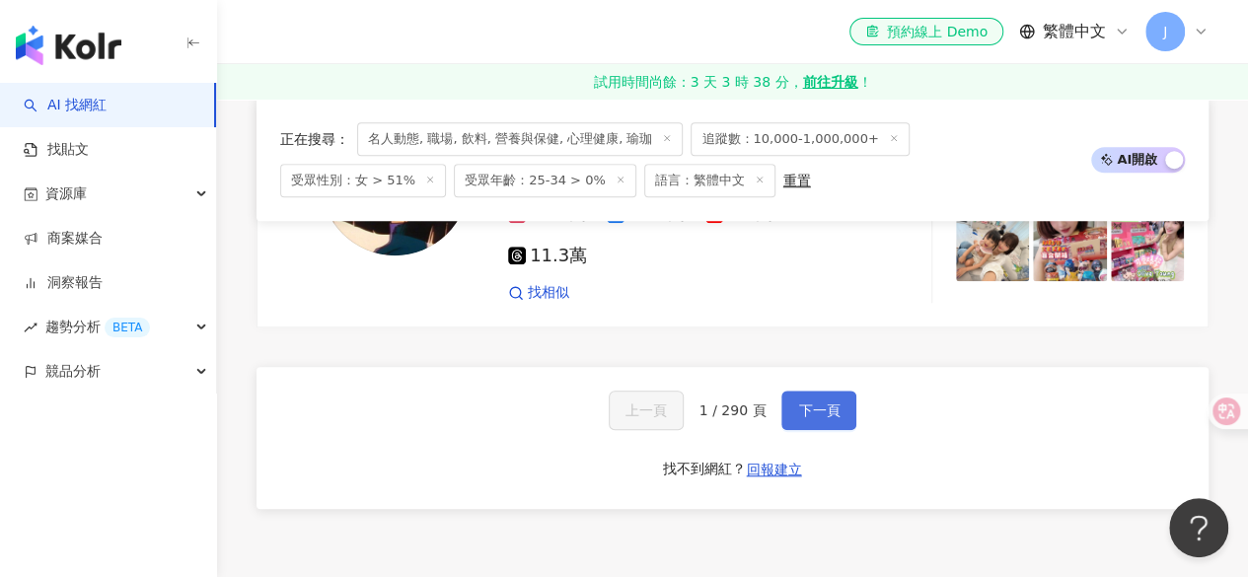
click at [800, 403] on span "下一頁" at bounding box center [818, 411] width 41 height 16
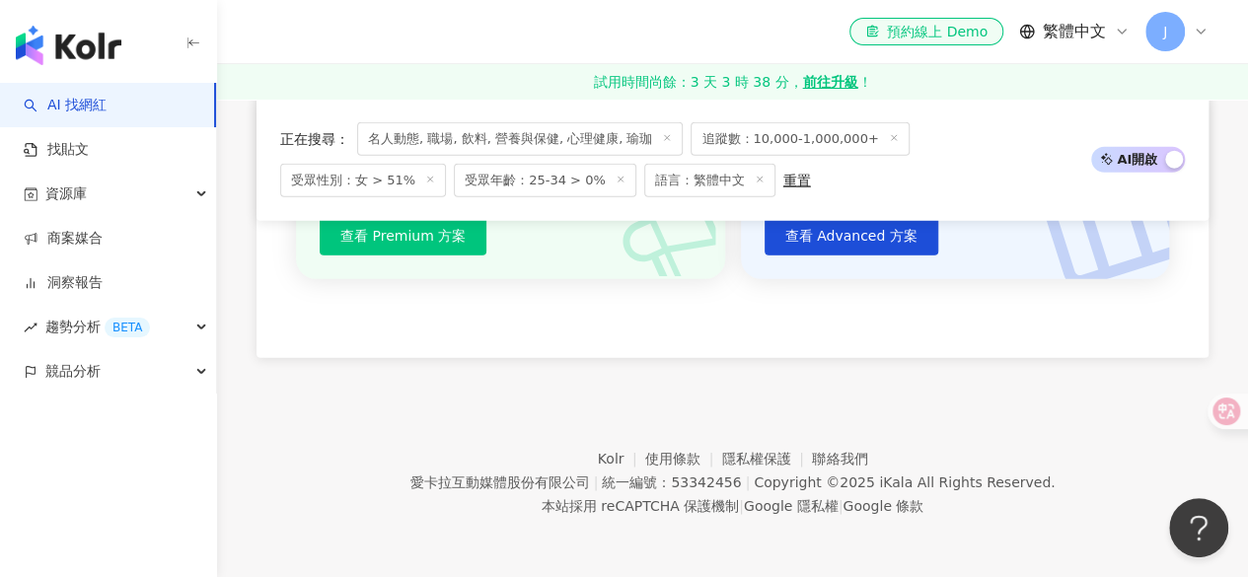
scroll to position [1794, 0]
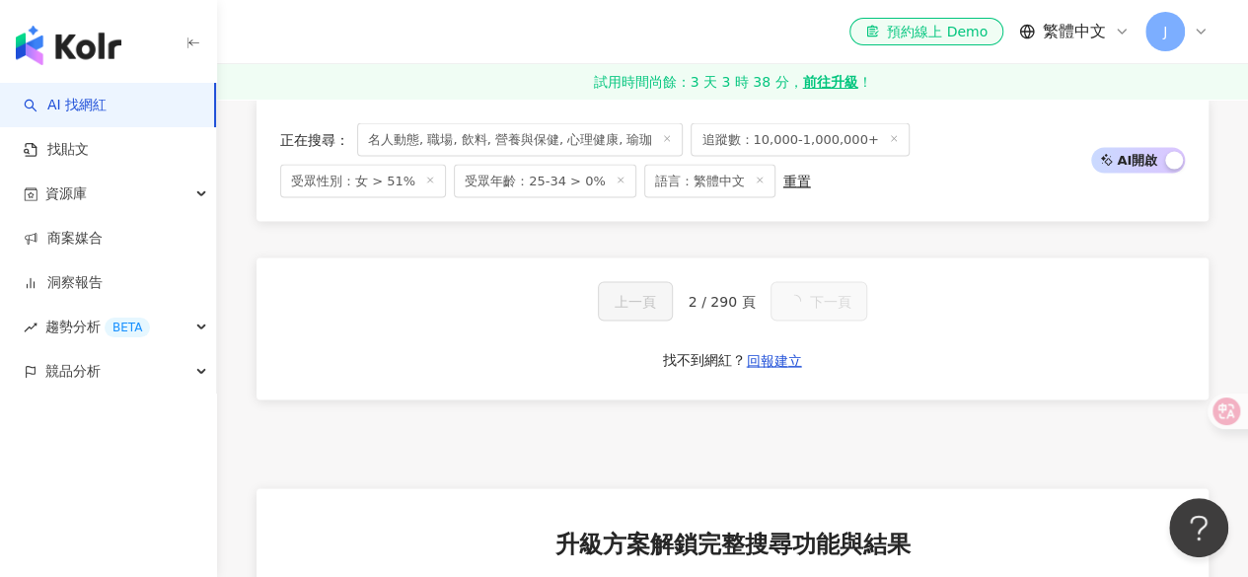
click at [616, 140] on span "名人動態, 職場, 飲料, 營養與保健, 心理健康, 瑜珈" at bounding box center [520, 139] width 326 height 34
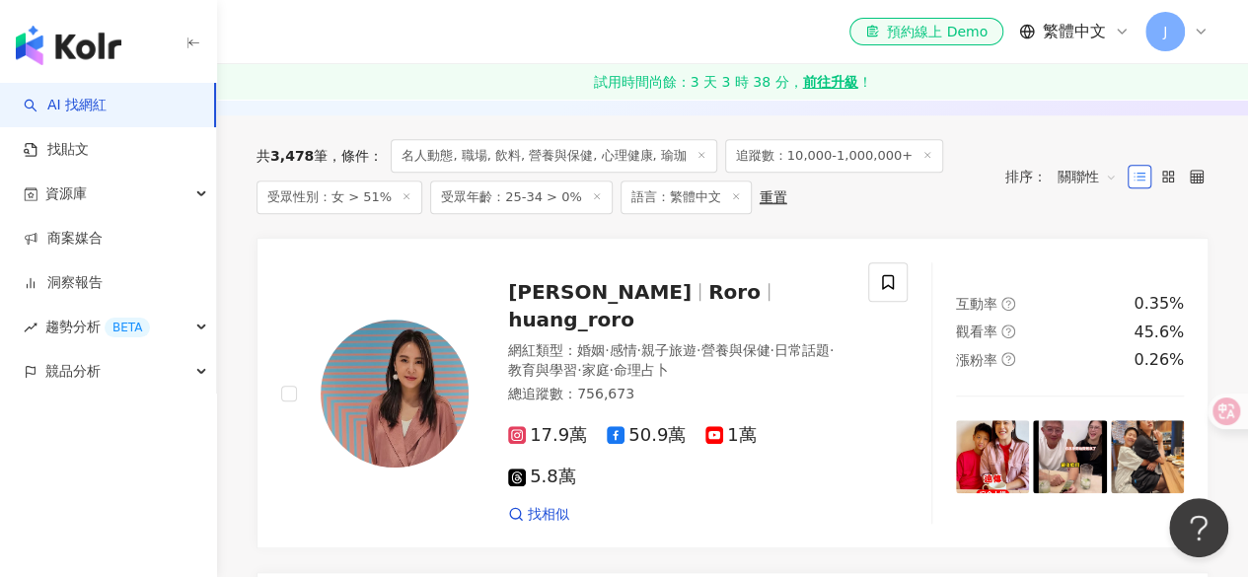
scroll to position [600, 0]
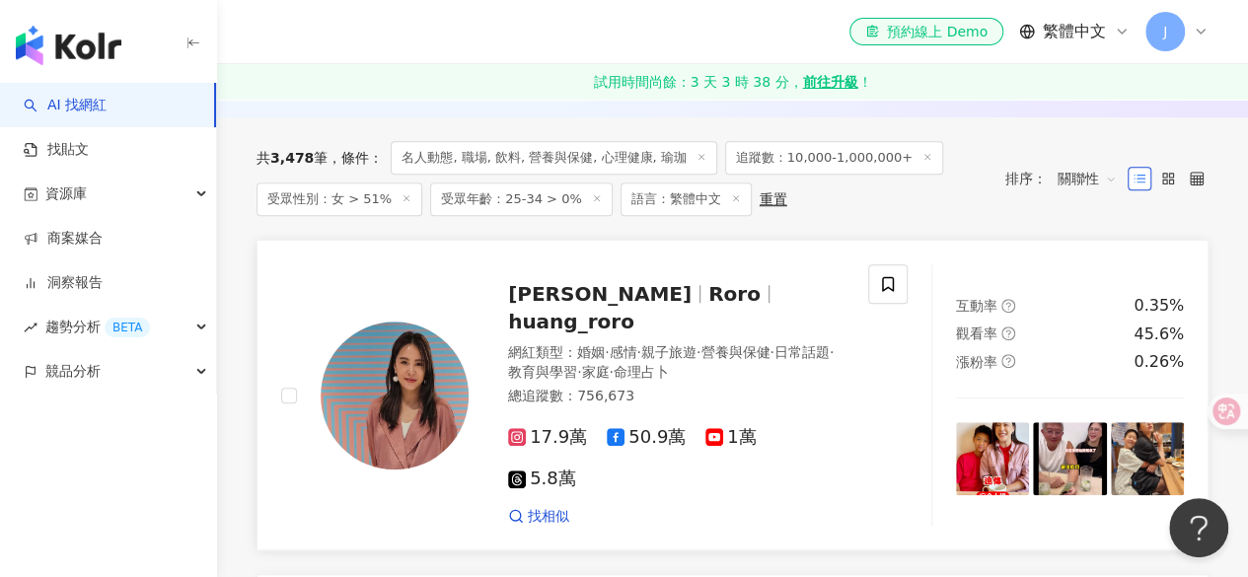
click at [635, 310] on span "huang_roro" at bounding box center [571, 322] width 126 height 24
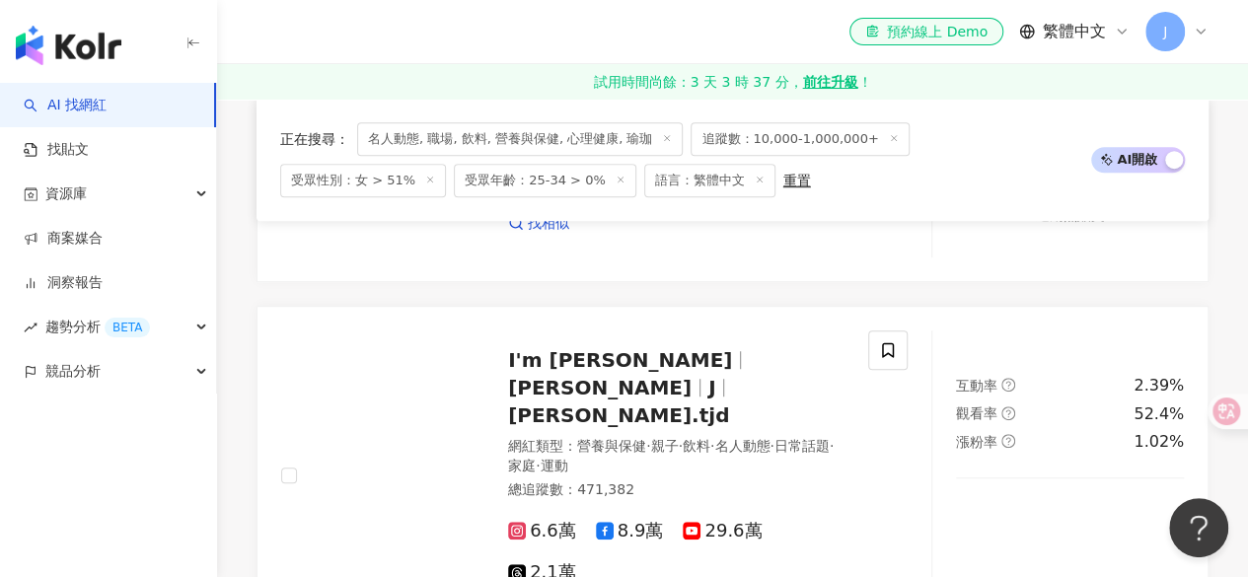
scroll to position [4290, 0]
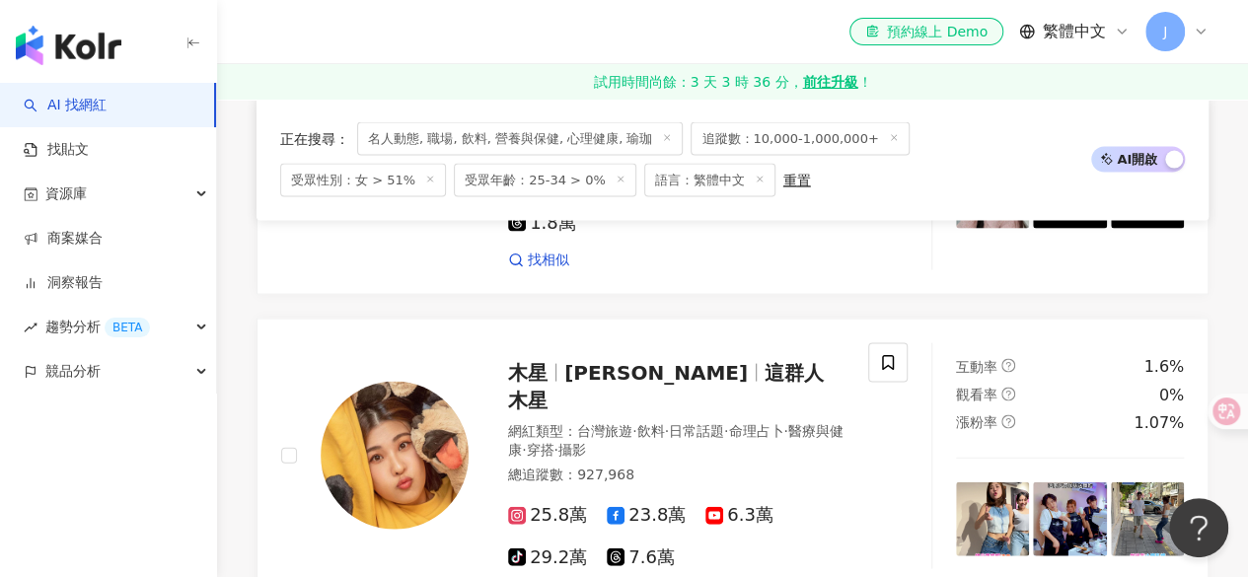
scroll to position [1899, 0]
click at [668, 362] on span "這群人 木星" at bounding box center [666, 387] width 316 height 51
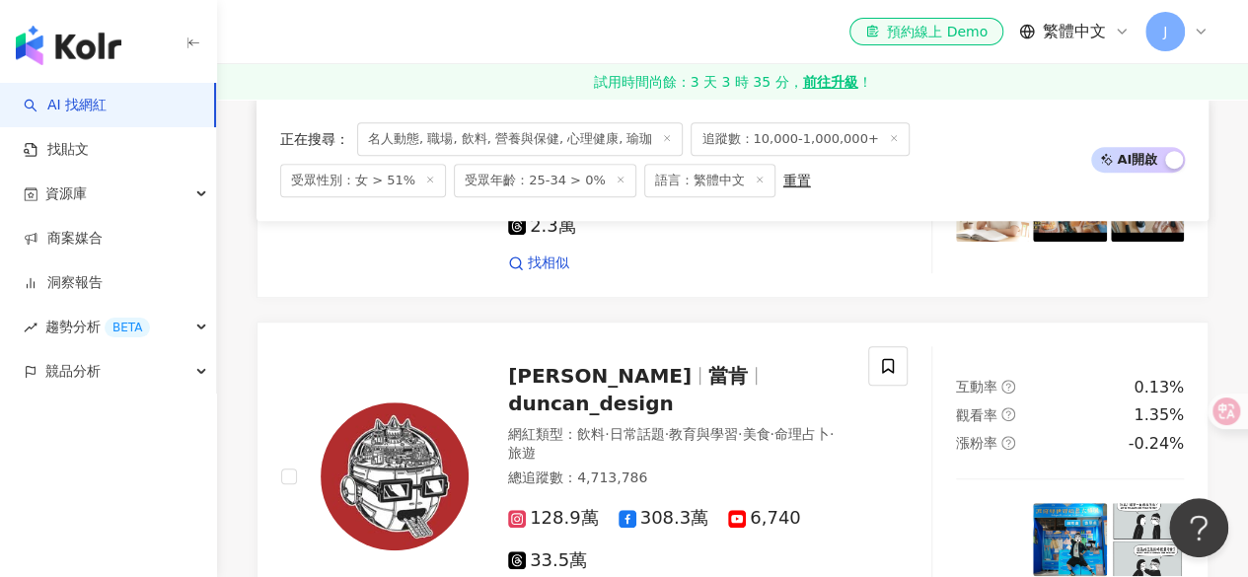
scroll to position [4196, 0]
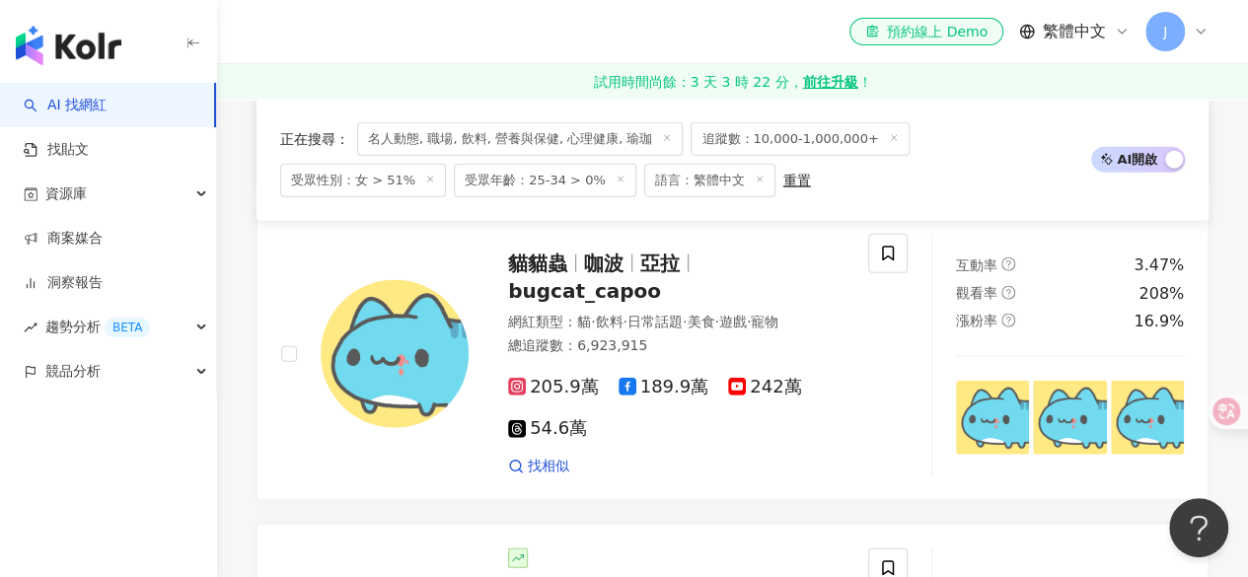
scroll to position [2085, 0]
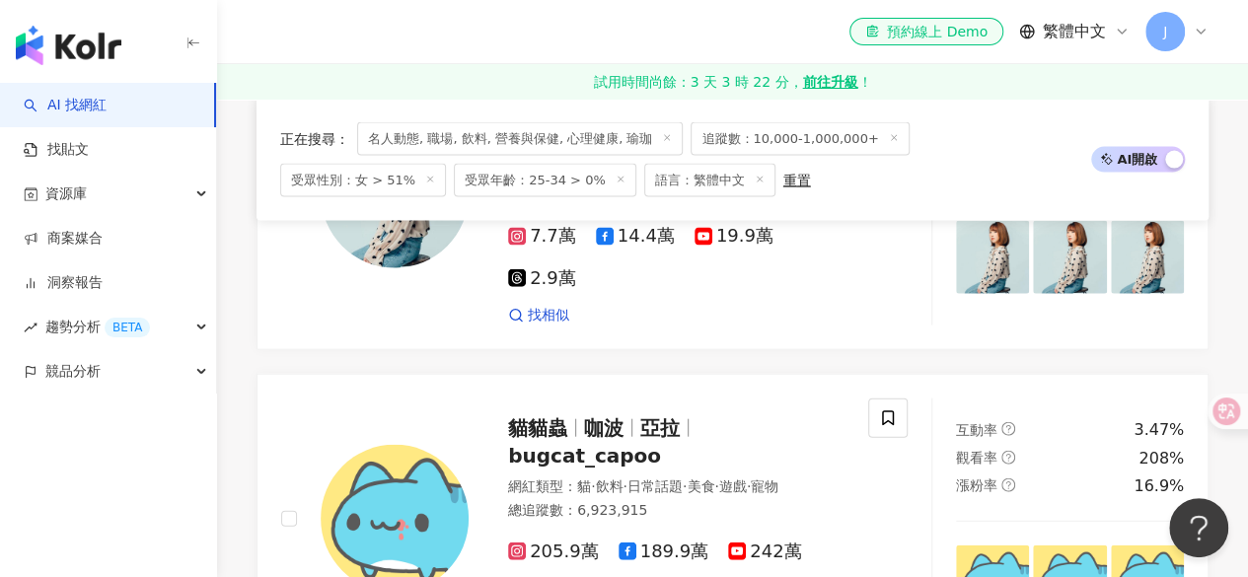
click at [107, 115] on link "AI 找網紅" at bounding box center [65, 106] width 83 height 20
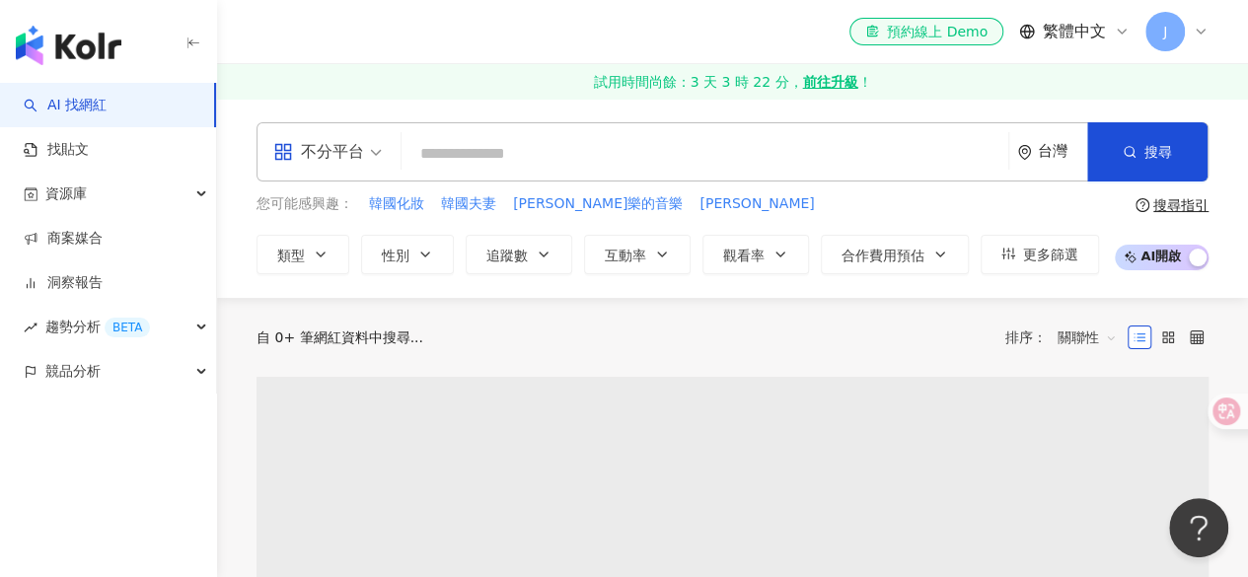
click at [488, 144] on input "search" at bounding box center [705, 154] width 591 height 38
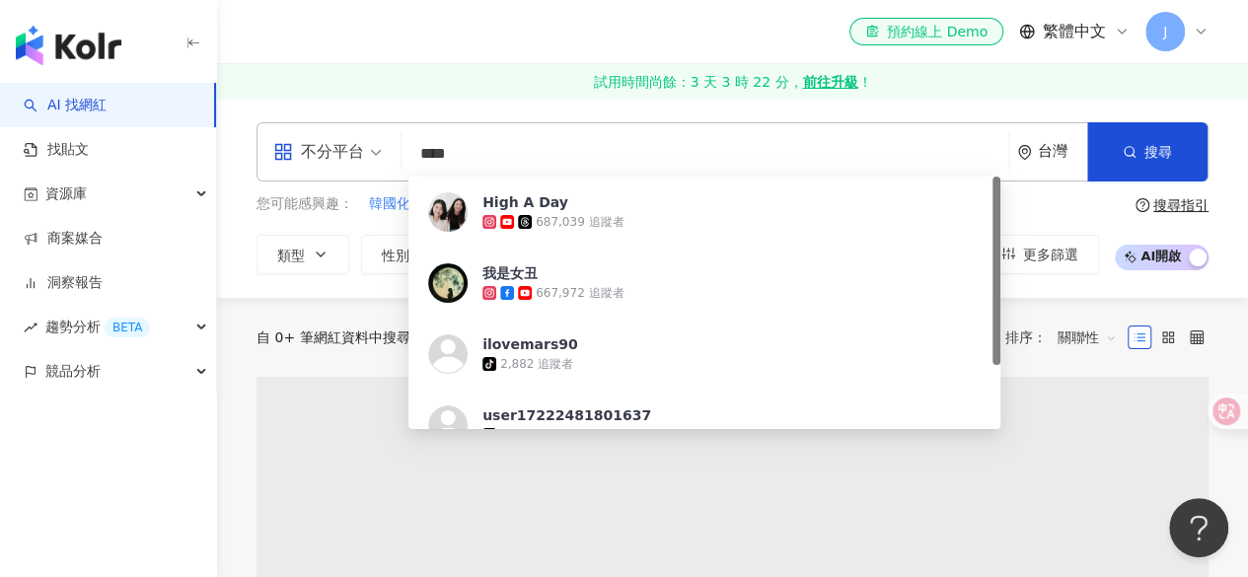
type input "**"
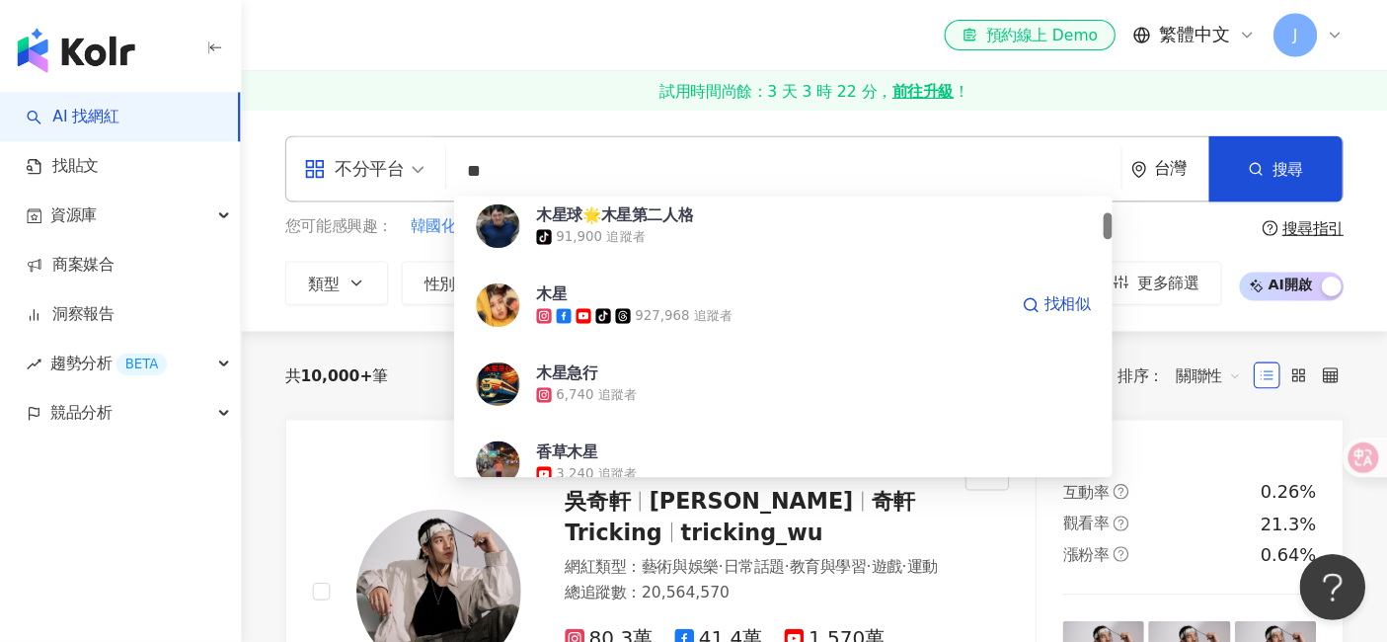
scroll to position [160, 0]
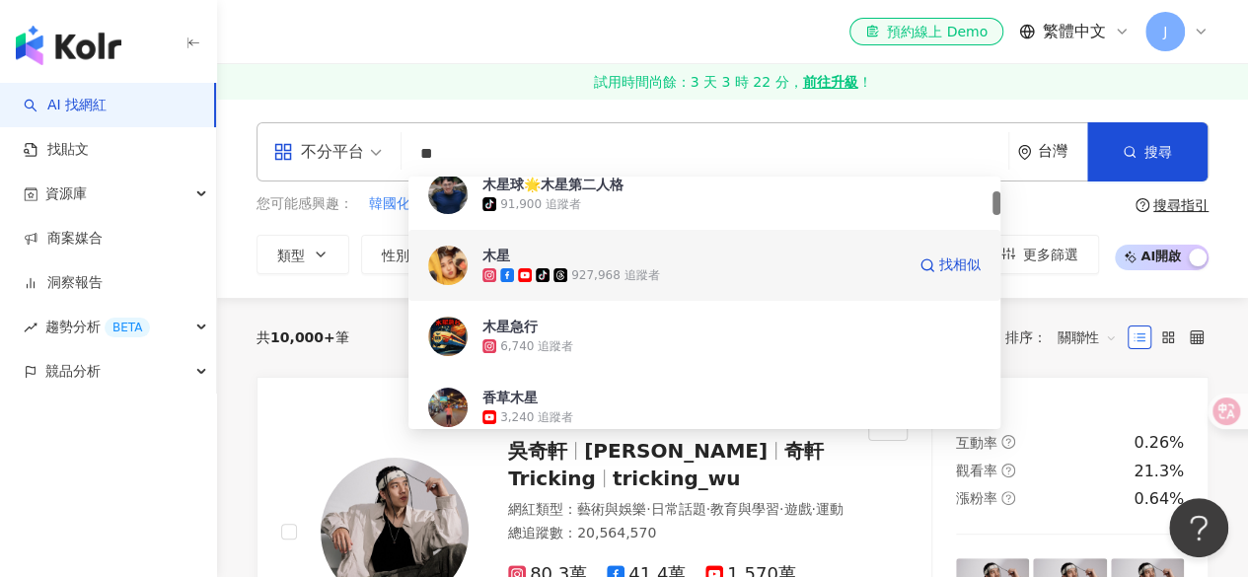
click at [500, 273] on icon at bounding box center [507, 275] width 14 height 14
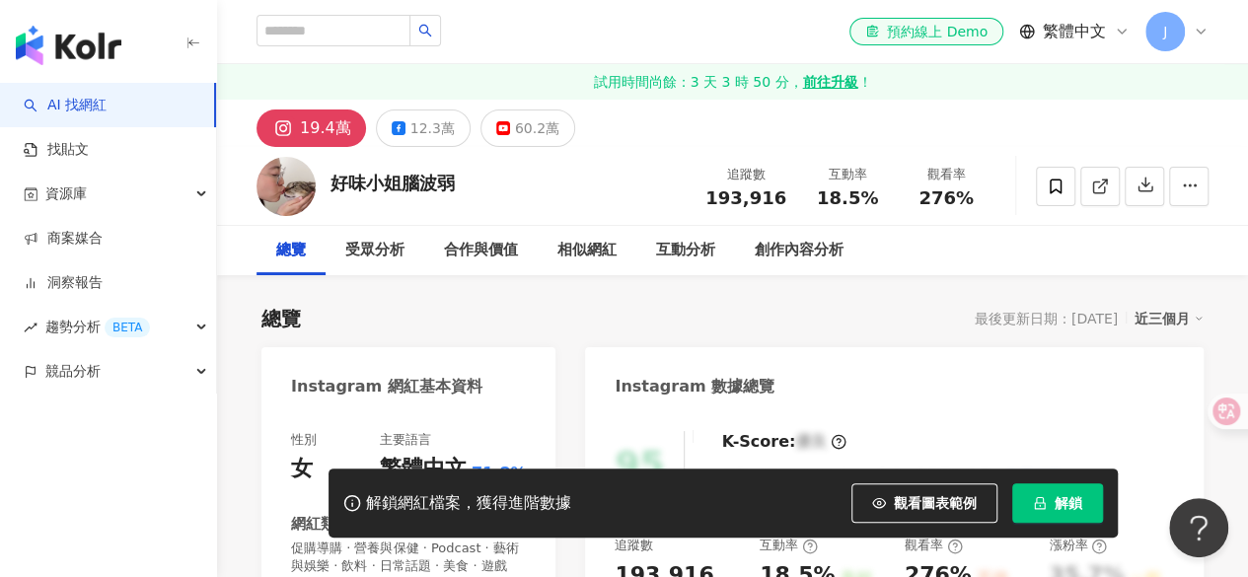
click at [1052, 508] on button "解鎖" at bounding box center [1058, 503] width 91 height 39
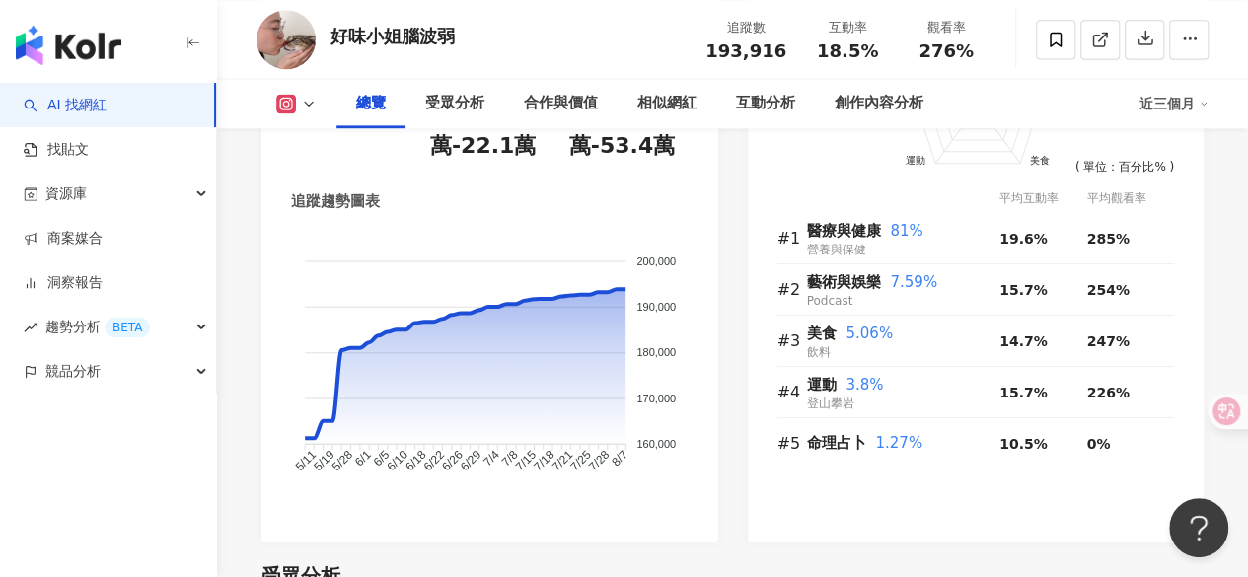
scroll to position [1359, 0]
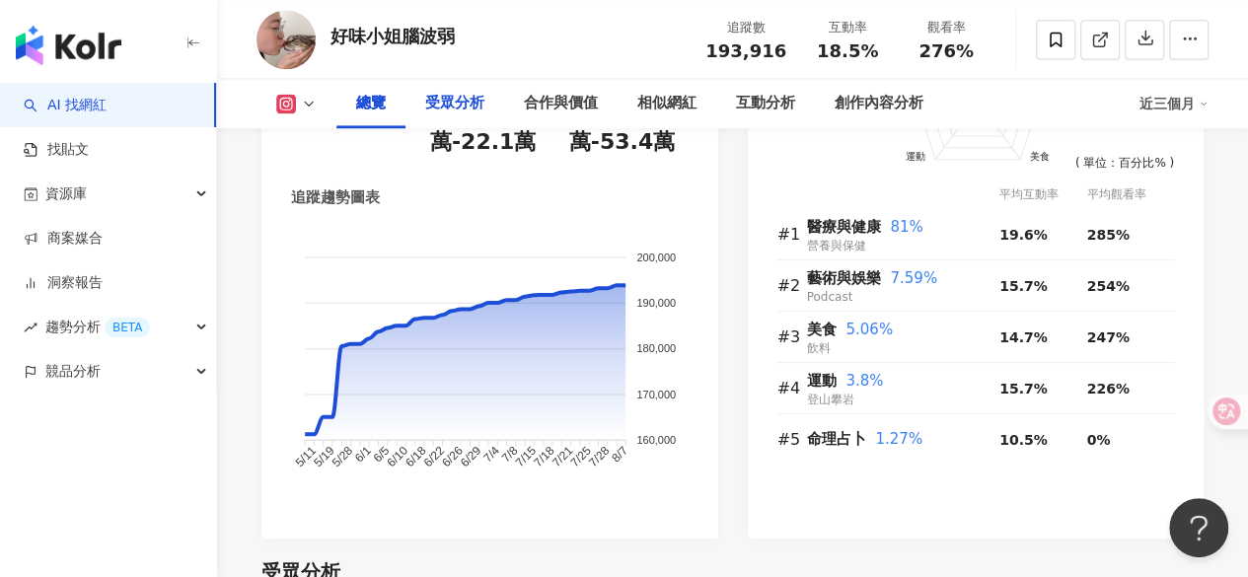
click at [460, 101] on div "受眾分析" at bounding box center [454, 104] width 59 height 24
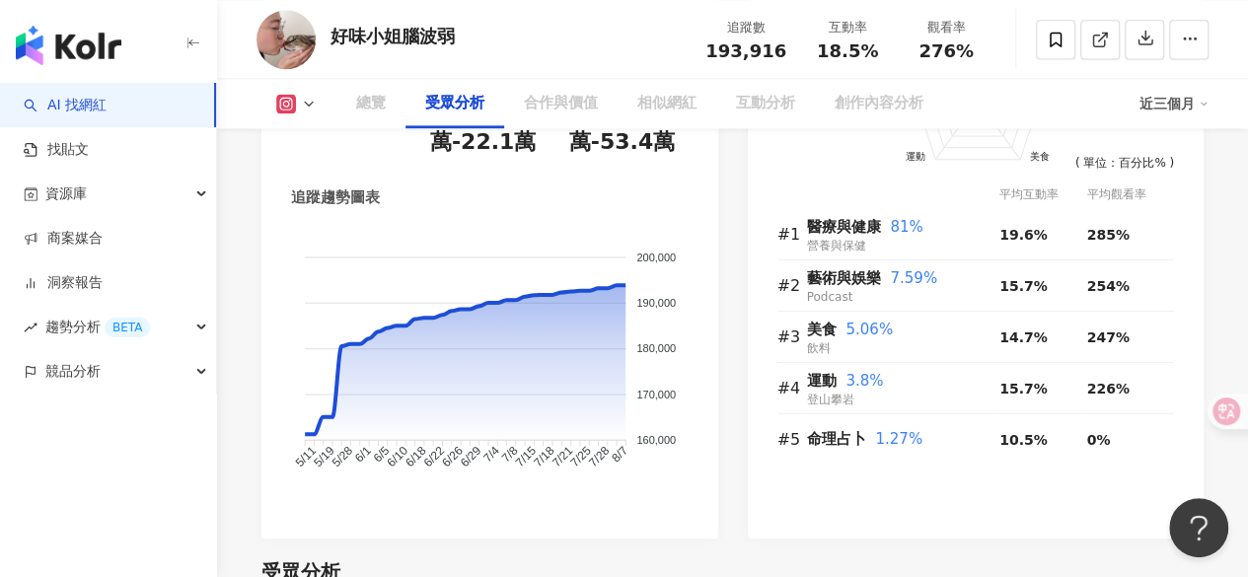
scroll to position [1788, 0]
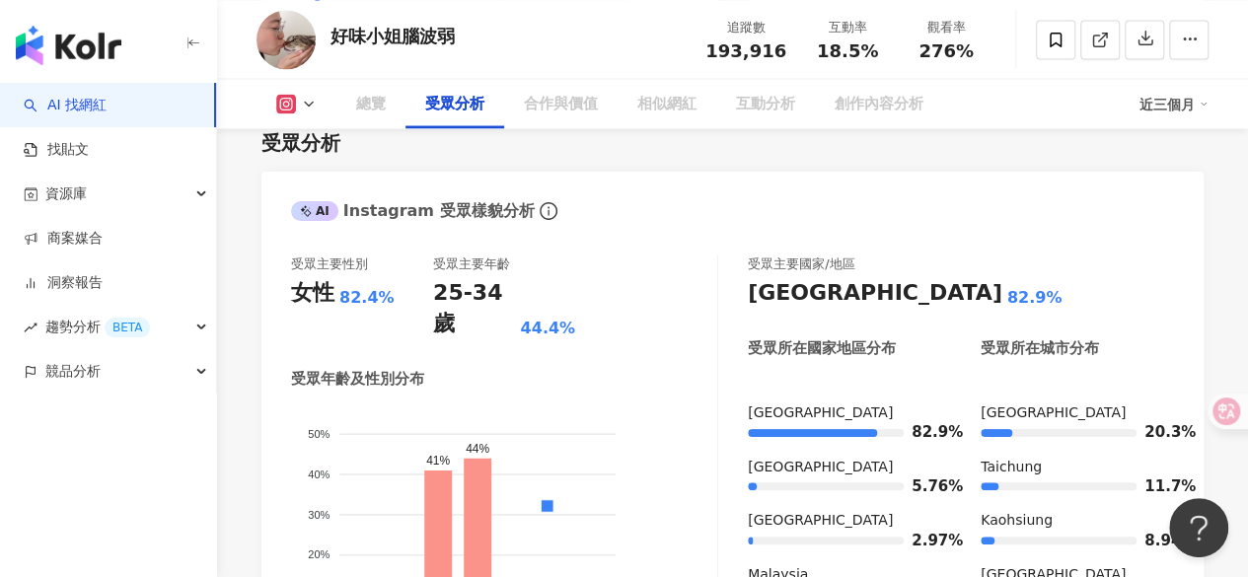
click at [297, 104] on button at bounding box center [297, 104] width 80 height 20
click at [301, 104] on icon at bounding box center [309, 104] width 16 height 16
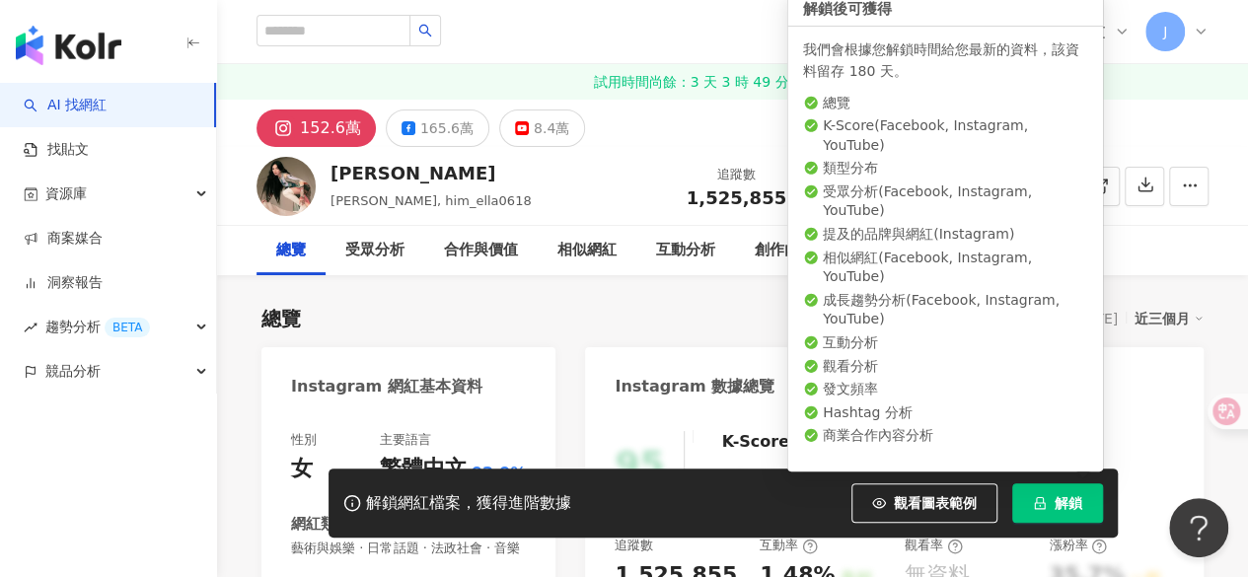
click at [1046, 502] on button "解鎖" at bounding box center [1058, 503] width 91 height 39
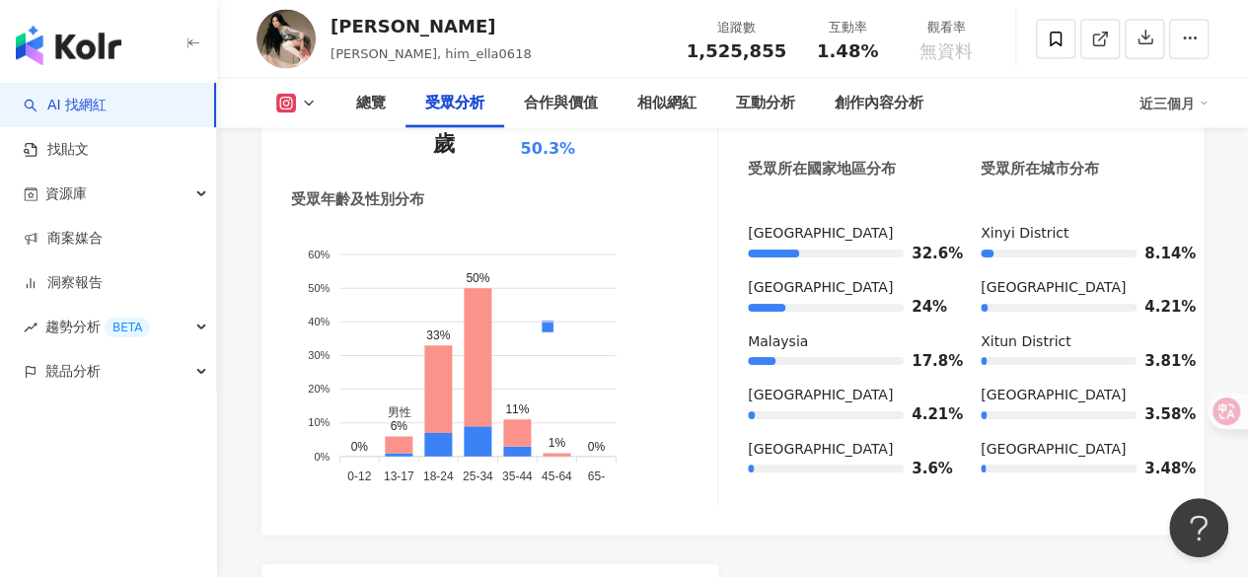
scroll to position [1989, 0]
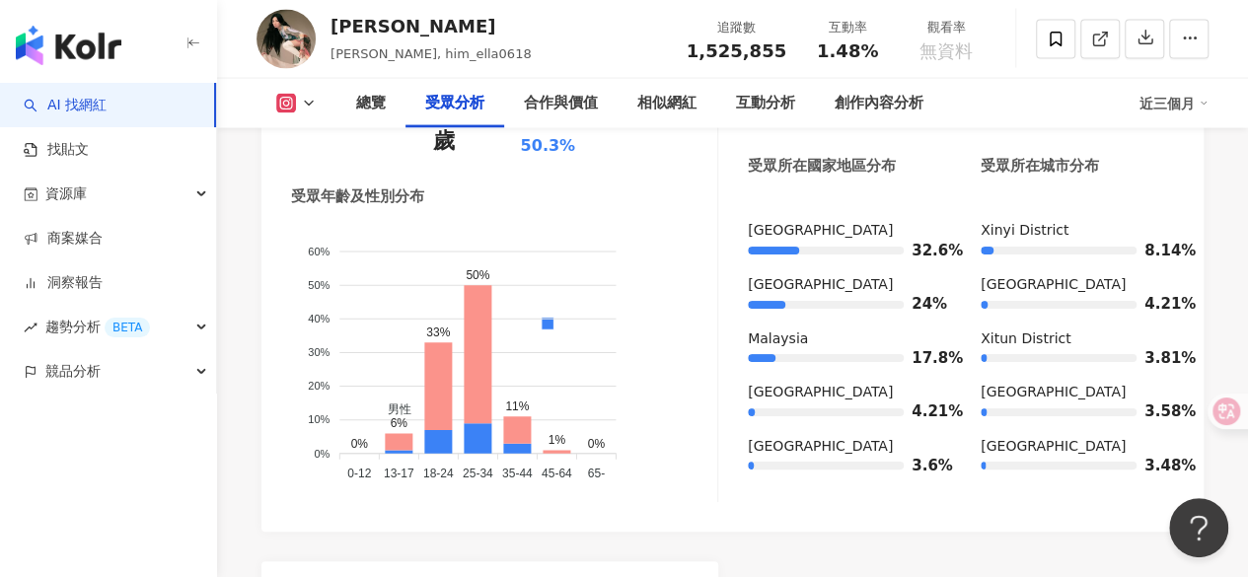
click at [308, 110] on icon at bounding box center [309, 104] width 16 height 16
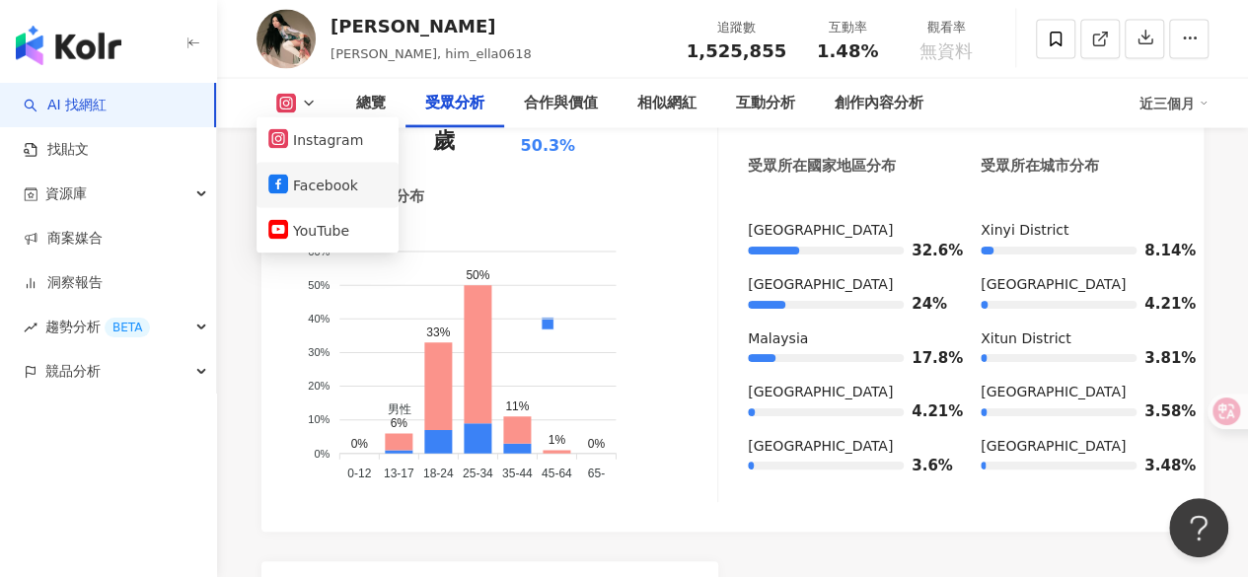
click at [350, 183] on button "Facebook" at bounding box center [327, 186] width 118 height 28
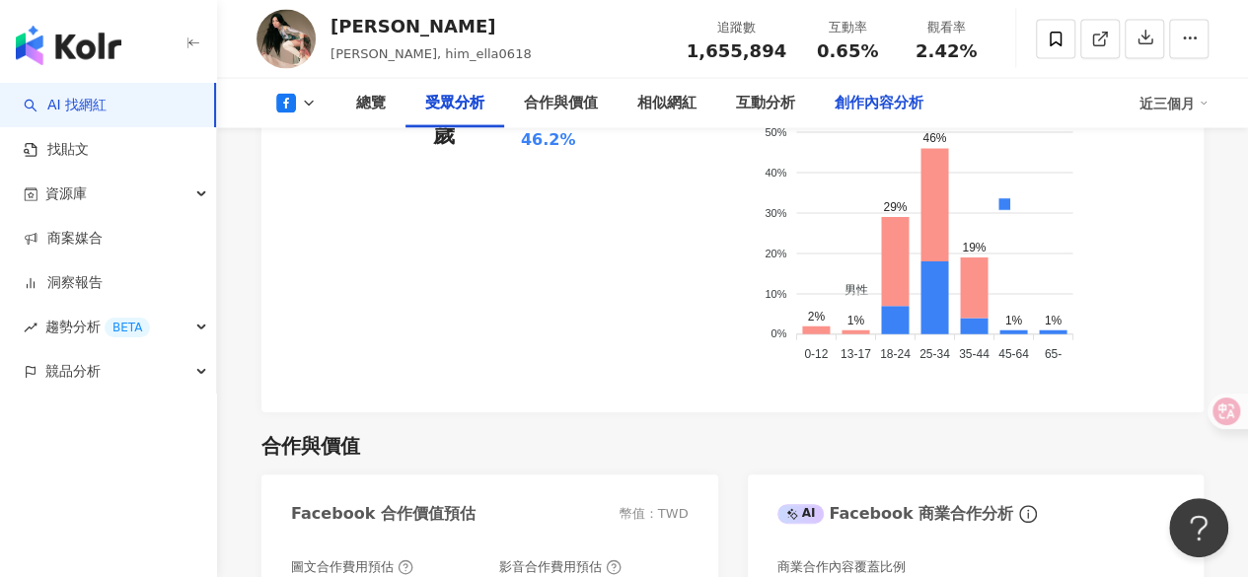
click at [871, 106] on div "創作內容分析" at bounding box center [879, 104] width 89 height 24
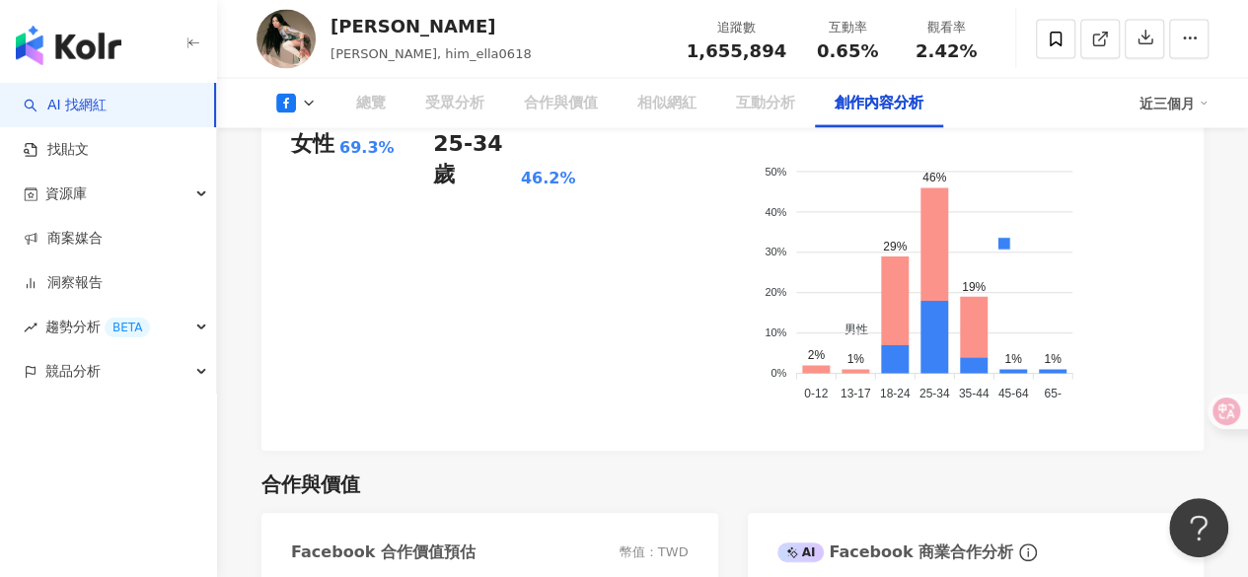
scroll to position [4802, 0]
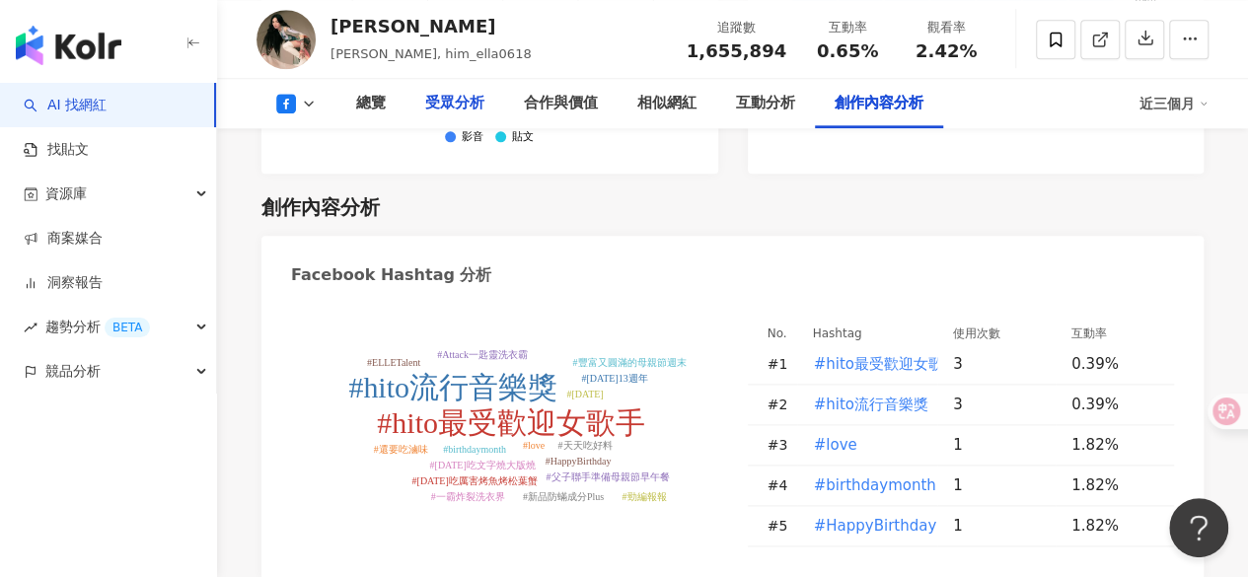
click at [448, 105] on div "受眾分析" at bounding box center [454, 104] width 59 height 24
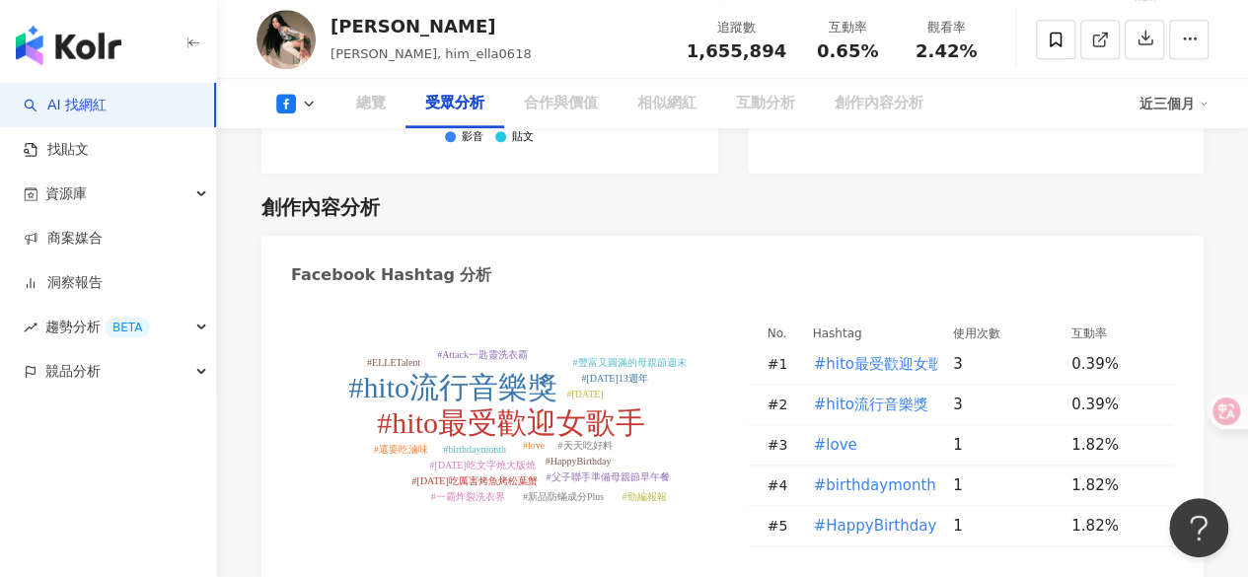
scroll to position [1787, 0]
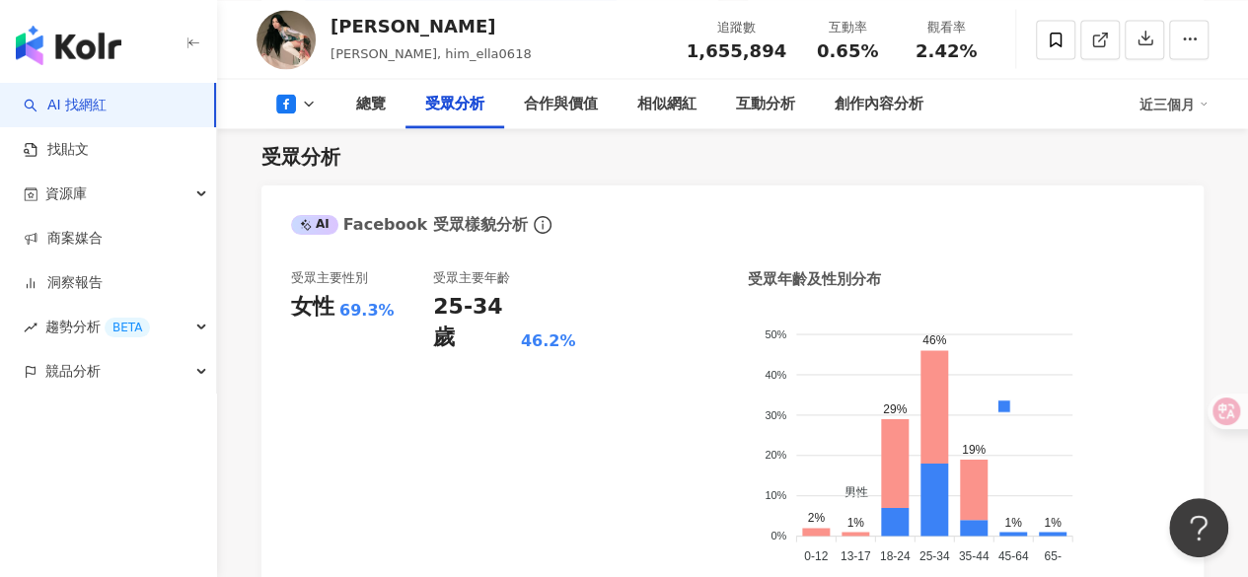
click at [304, 106] on icon at bounding box center [309, 104] width 16 height 16
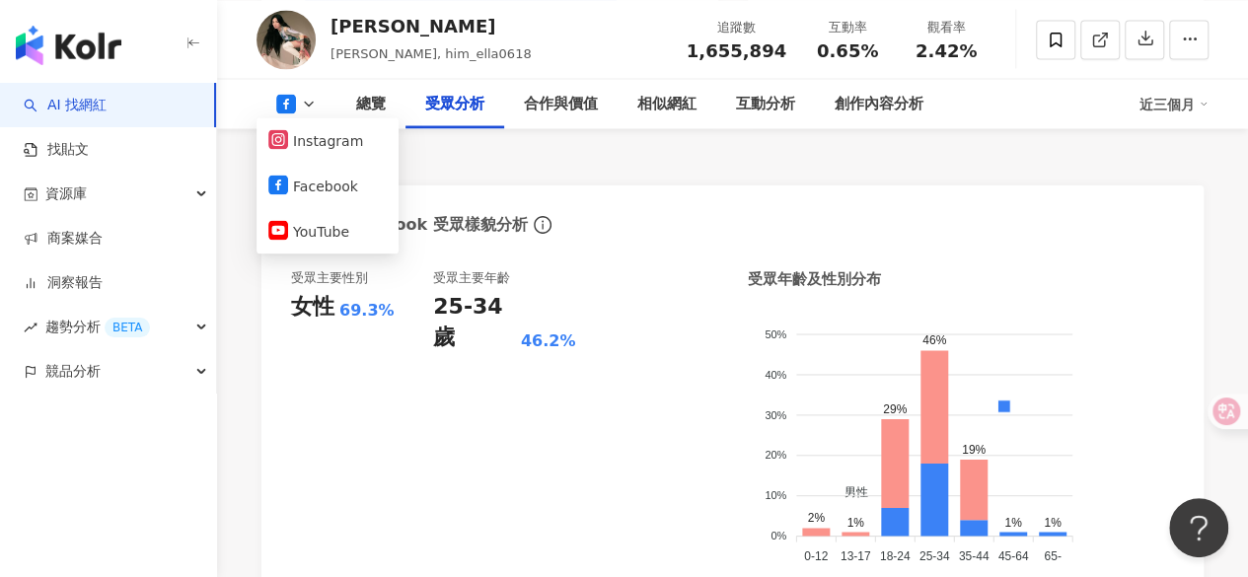
click at [304, 106] on icon at bounding box center [309, 104] width 16 height 16
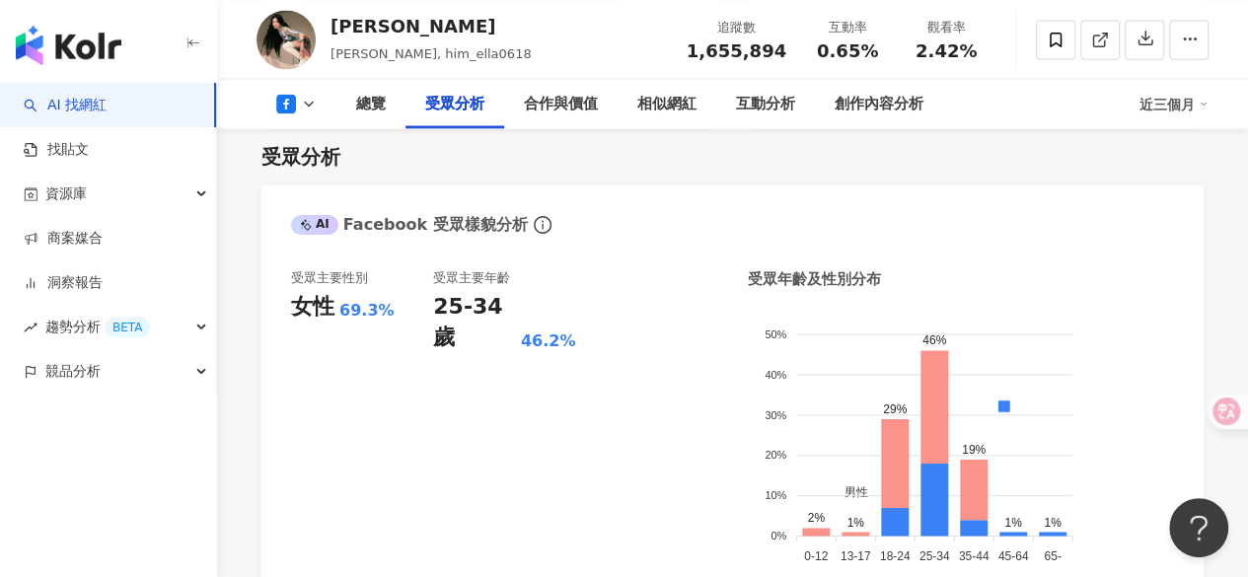
click at [304, 106] on icon at bounding box center [309, 104] width 16 height 16
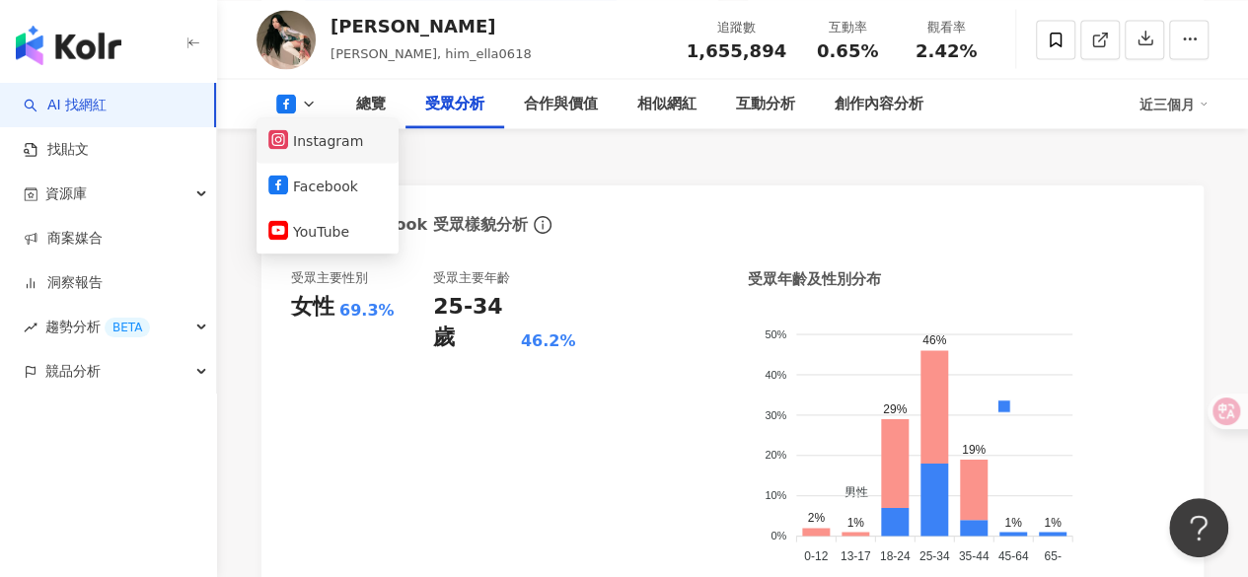
click at [304, 131] on button "Instagram" at bounding box center [327, 140] width 118 height 28
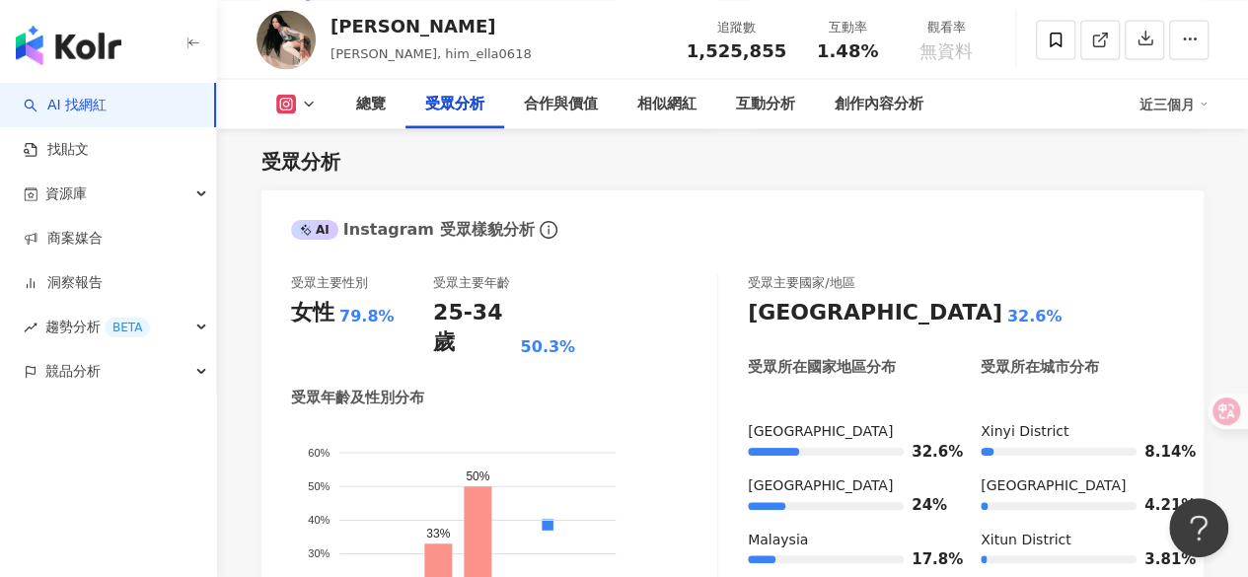
click at [314, 107] on icon at bounding box center [309, 104] width 16 height 16
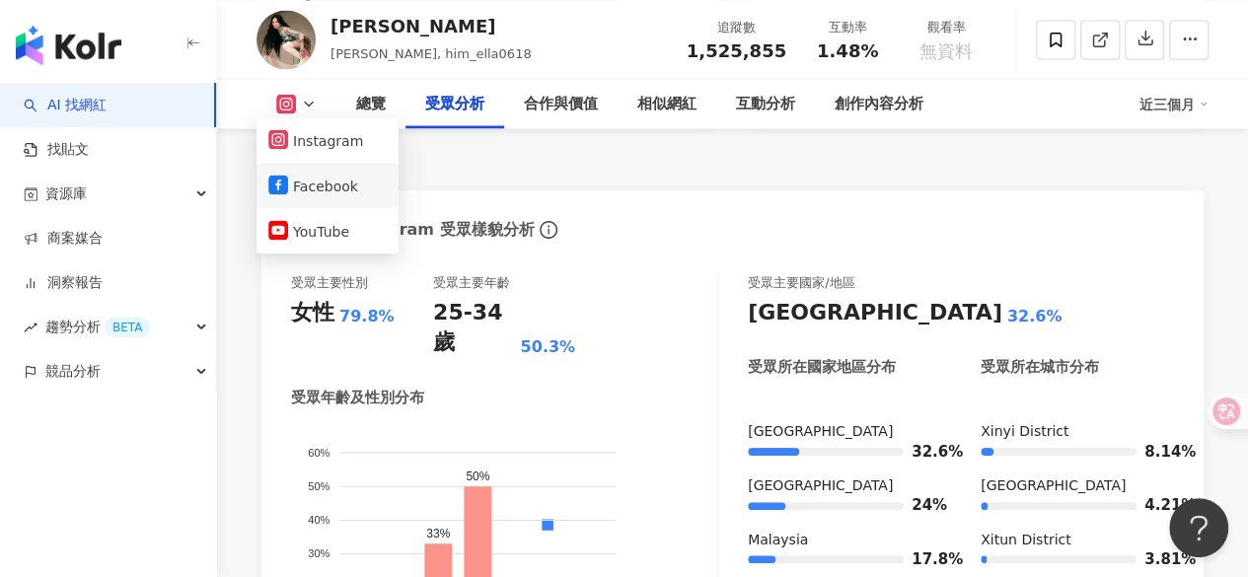
click at [310, 181] on button "Facebook" at bounding box center [327, 186] width 118 height 28
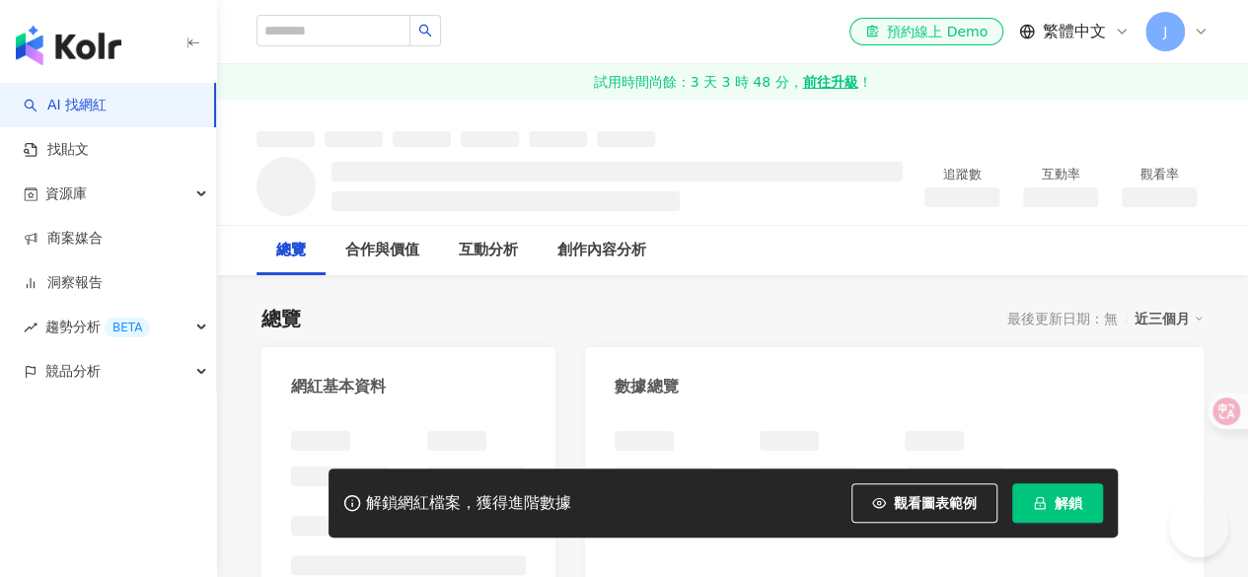
click at [1042, 496] on button "解鎖" at bounding box center [1058, 503] width 91 height 39
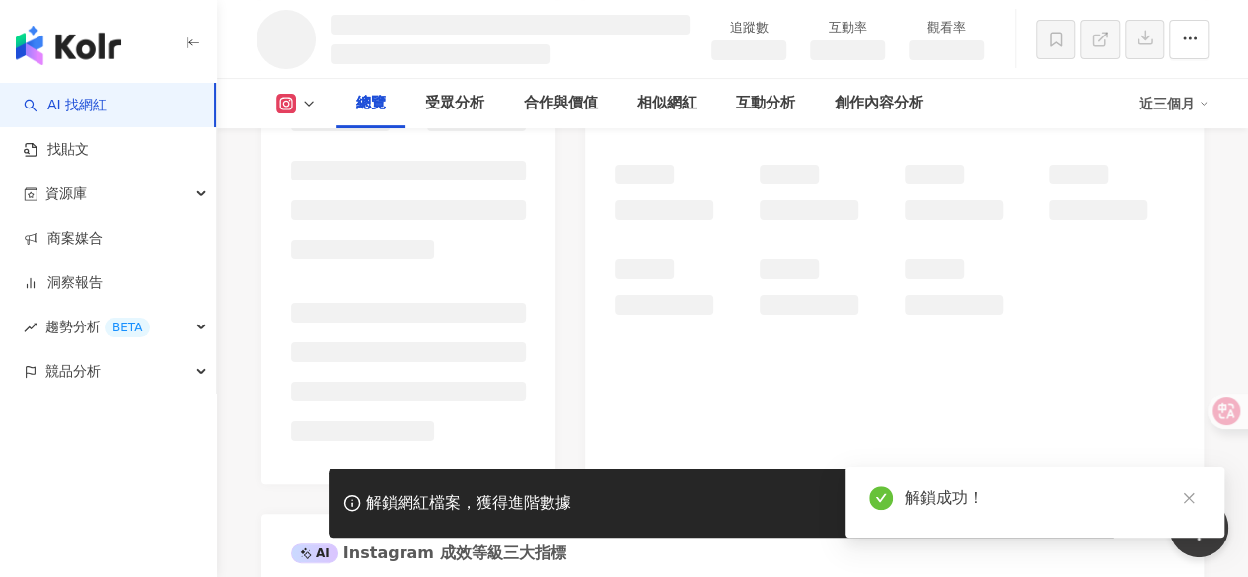
scroll to position [356, 0]
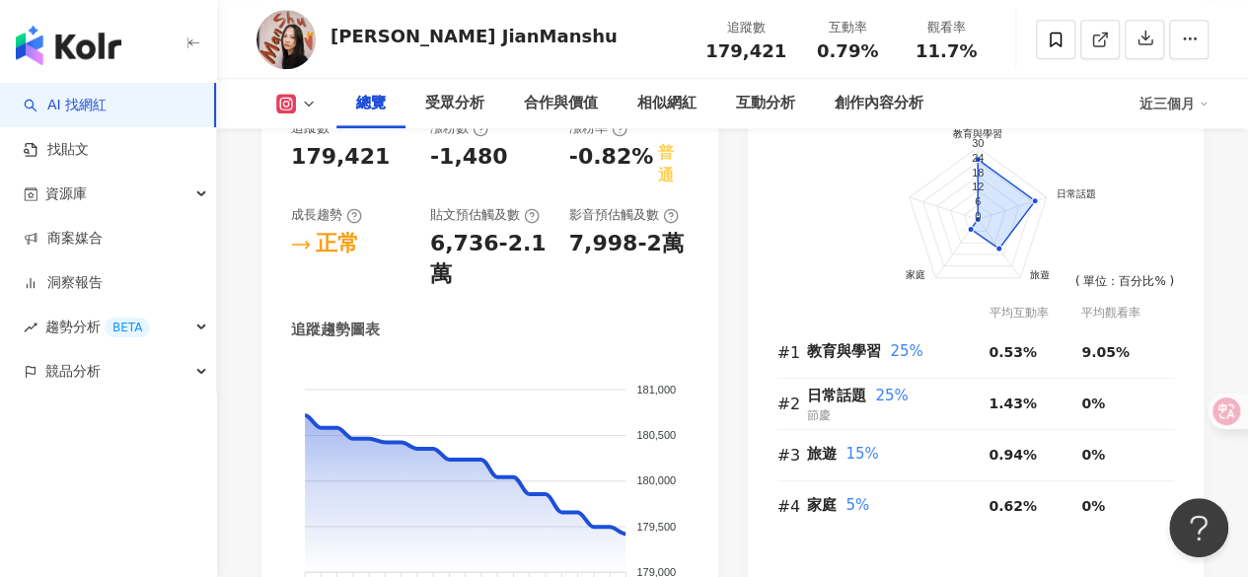
scroll to position [1187, 0]
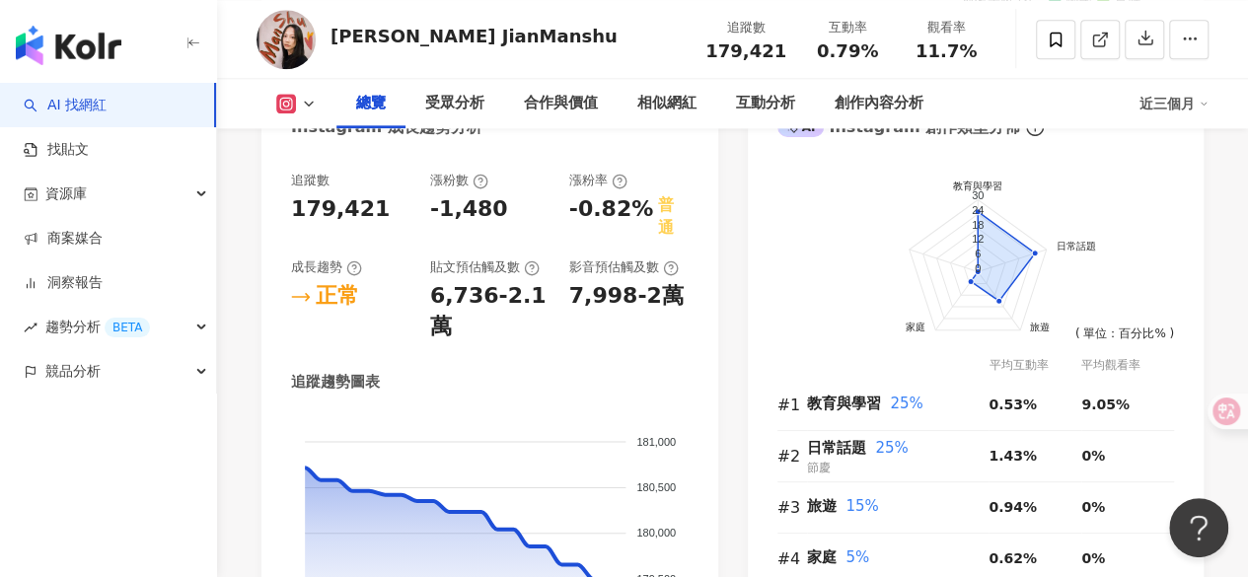
click at [302, 100] on icon at bounding box center [309, 104] width 16 height 16
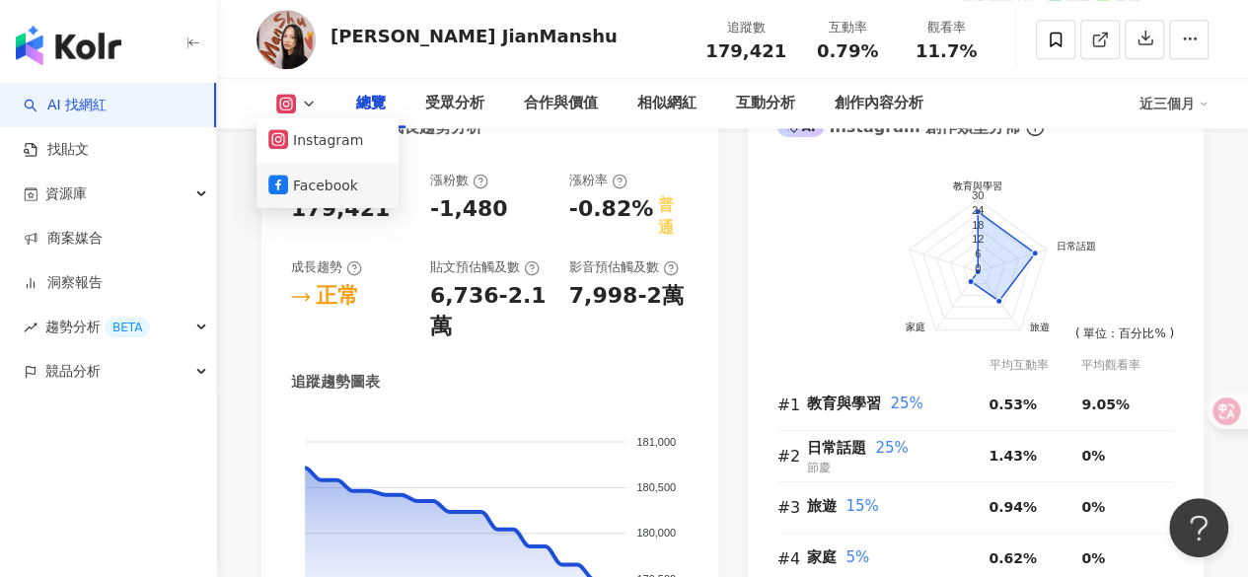
click at [326, 187] on button "Facebook" at bounding box center [327, 186] width 118 height 28
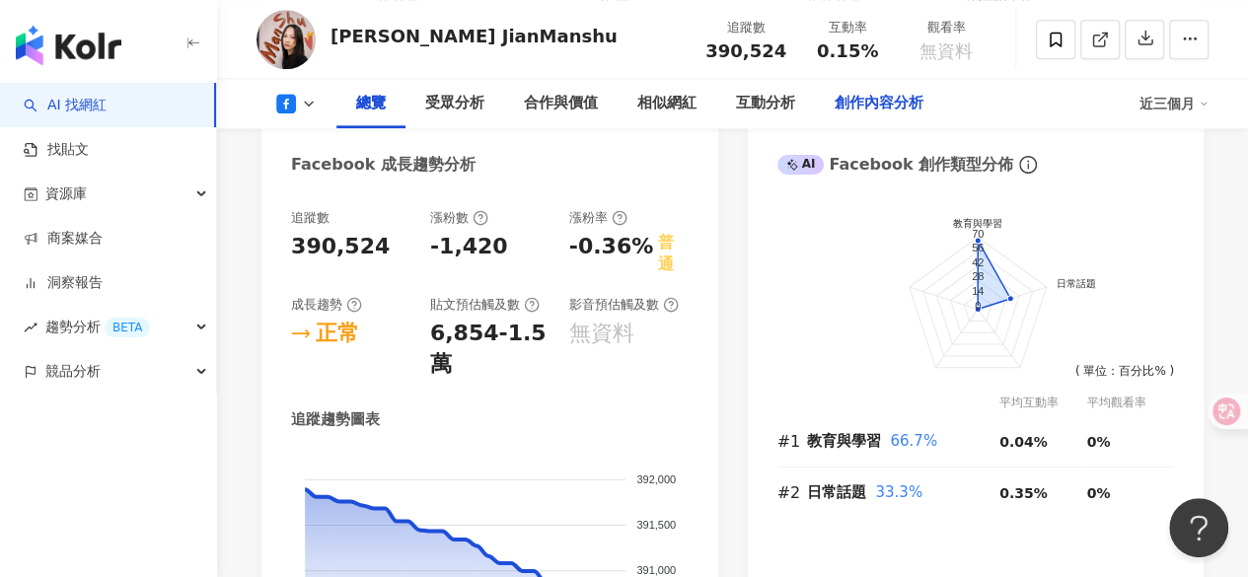
click at [876, 100] on div "創作內容分析" at bounding box center [879, 104] width 89 height 24
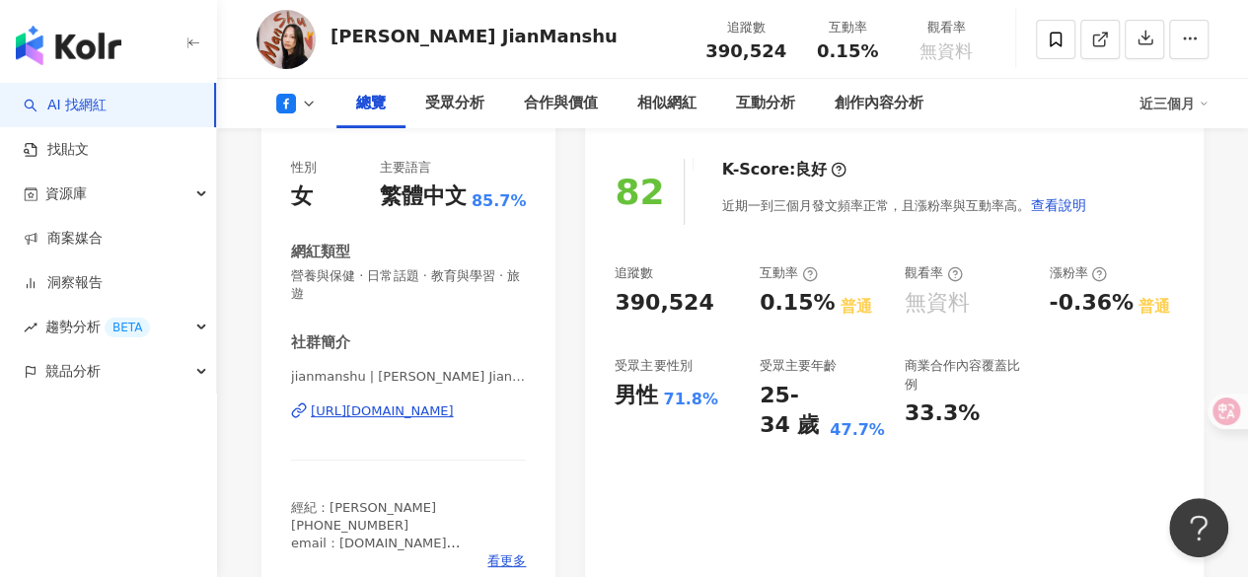
scroll to position [273, 0]
click at [312, 115] on div "總覽 受眾分析 合作與價值 相似網紅 互動分析 創作內容分析 近三個月" at bounding box center [733, 103] width 952 height 49
click at [302, 96] on icon at bounding box center [309, 104] width 16 height 16
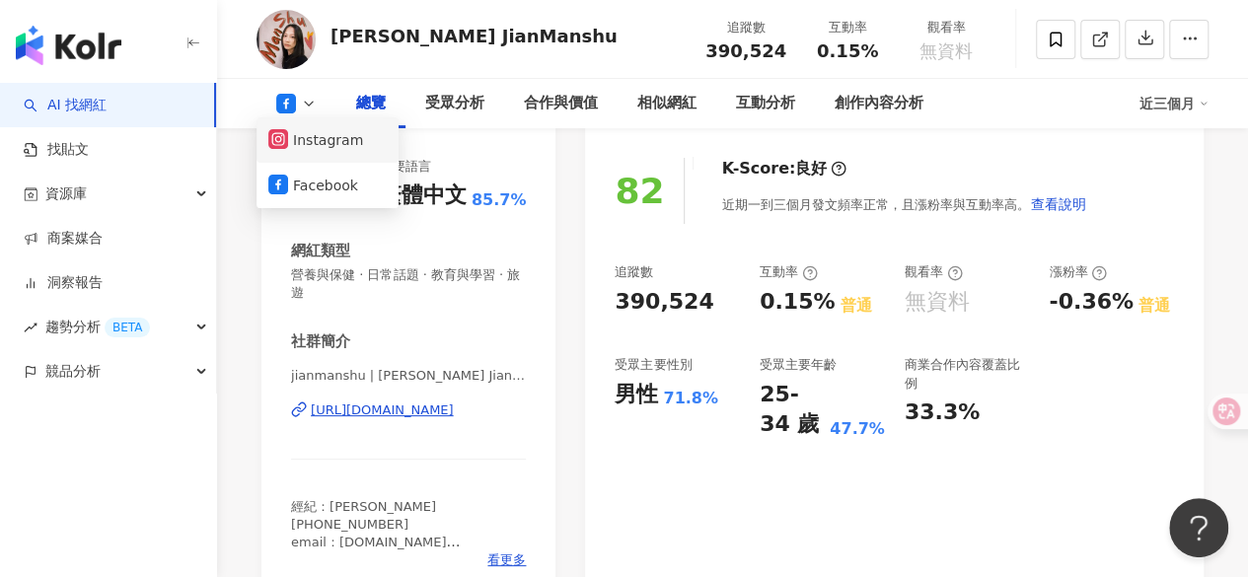
click at [312, 148] on button "Instagram" at bounding box center [327, 140] width 118 height 28
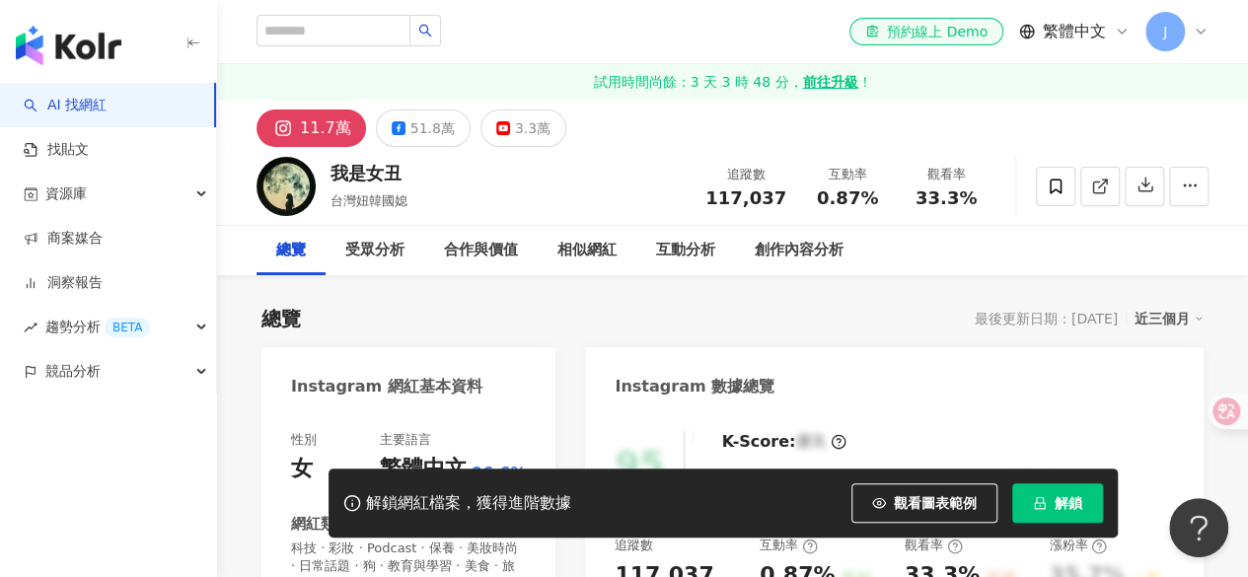
click at [1068, 498] on span "解鎖" at bounding box center [1069, 503] width 28 height 16
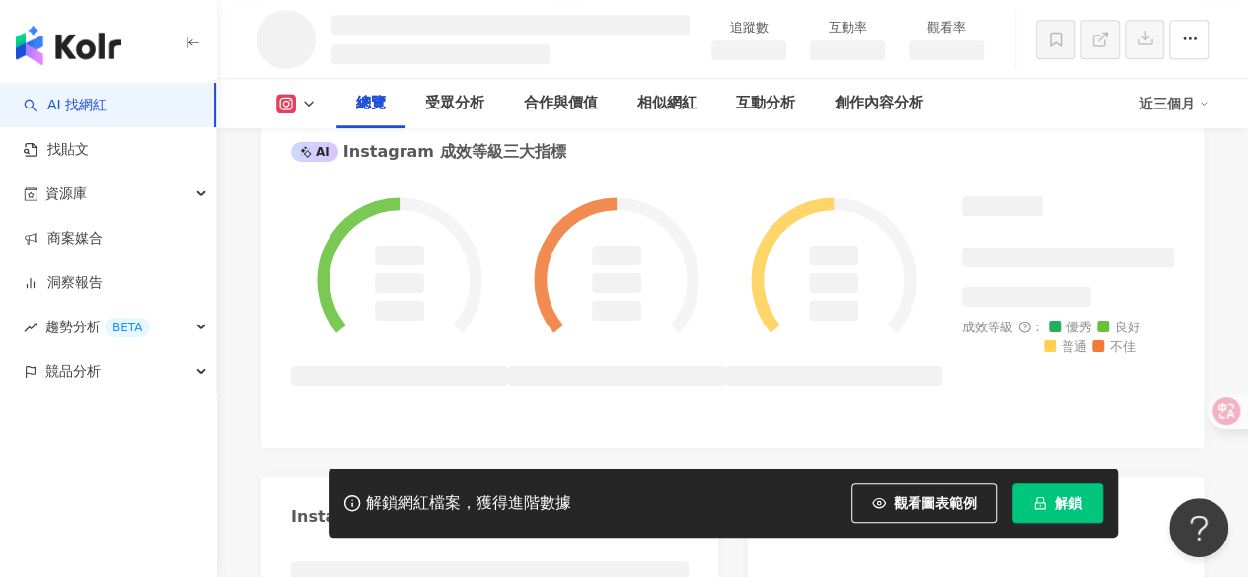
scroll to position [795, 0]
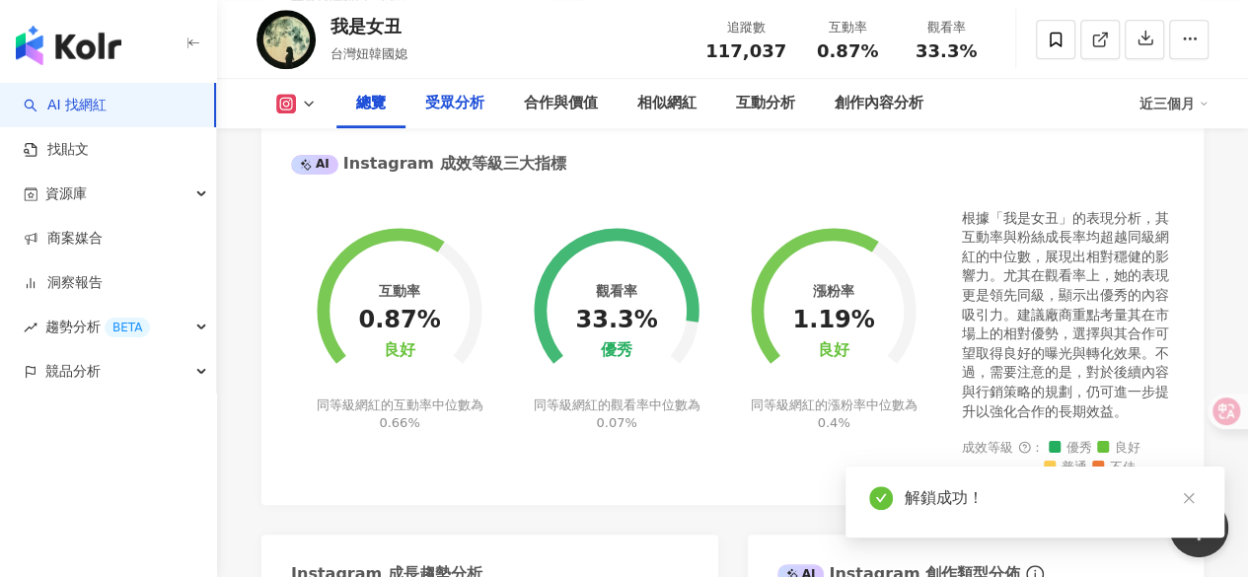
scroll to position [1225, 0]
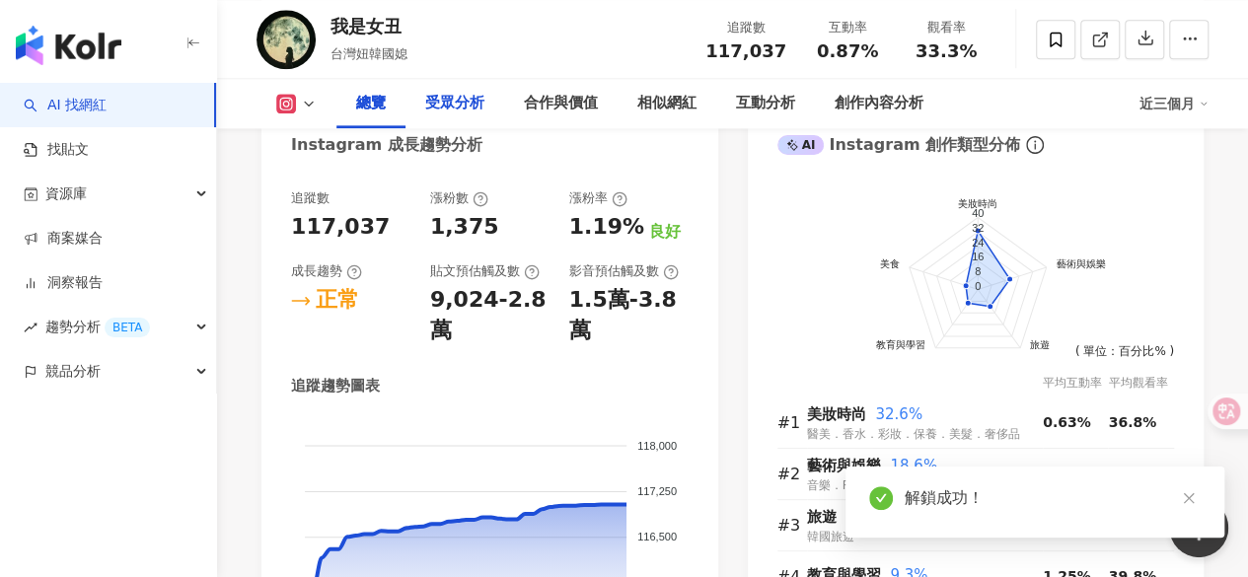
click at [468, 98] on div "受眾分析" at bounding box center [454, 104] width 59 height 24
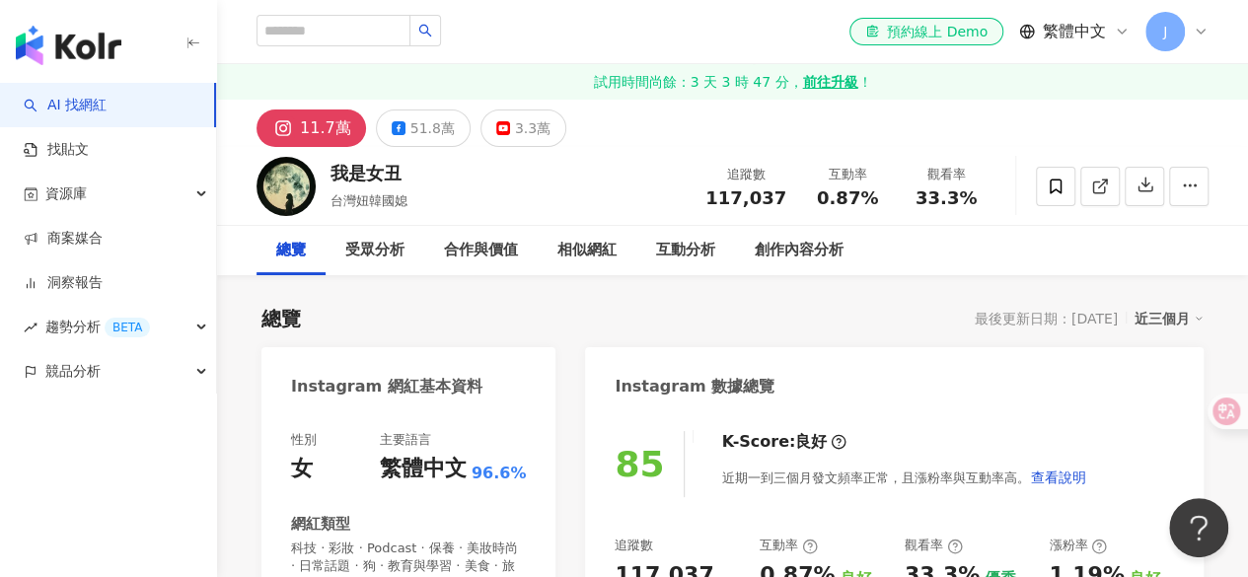
click at [598, 173] on div "我是女丑 台灣妞韓國媳 追蹤數 117,037 互動率 0.87% 觀看率 33.3%" at bounding box center [732, 186] width 1031 height 78
click at [436, 129] on div "51.8萬" at bounding box center [433, 128] width 44 height 28
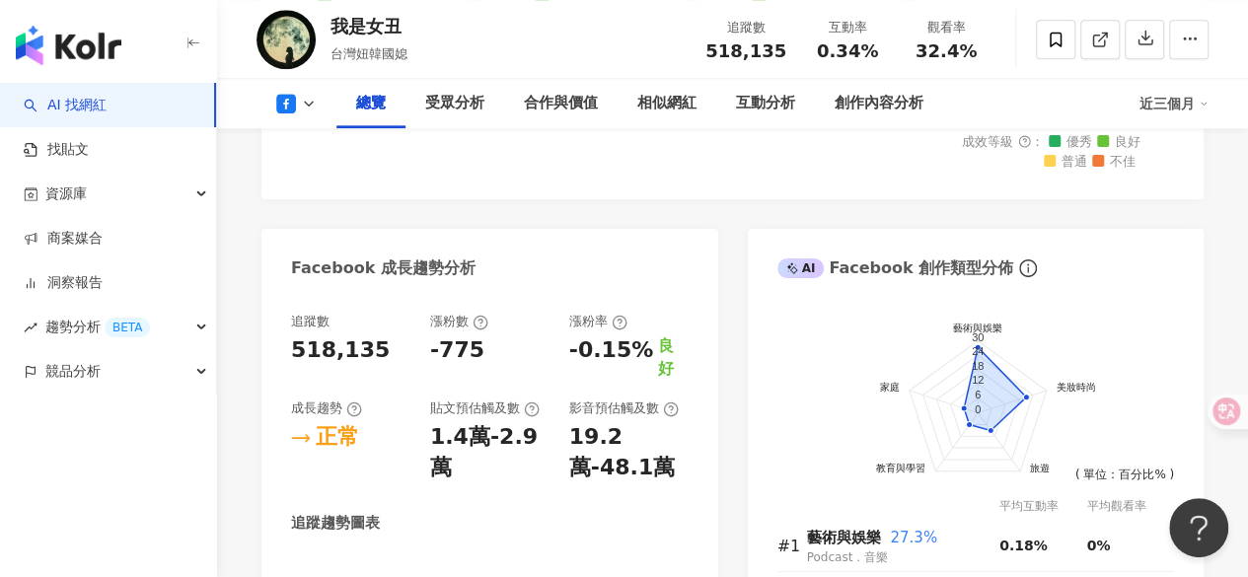
scroll to position [1108, 0]
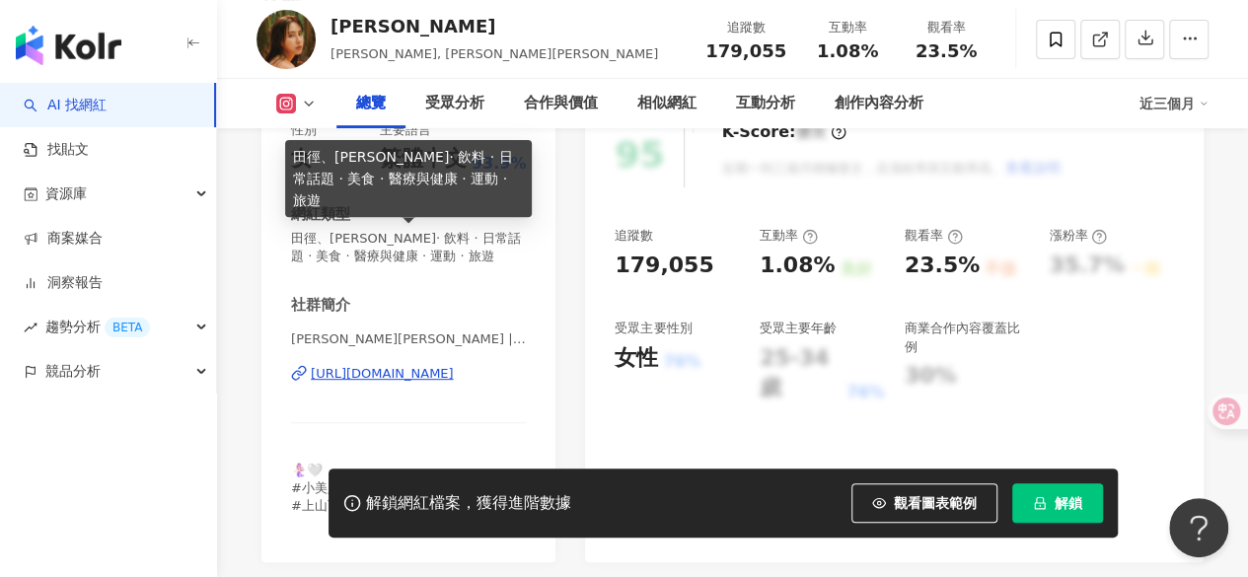
scroll to position [456, 0]
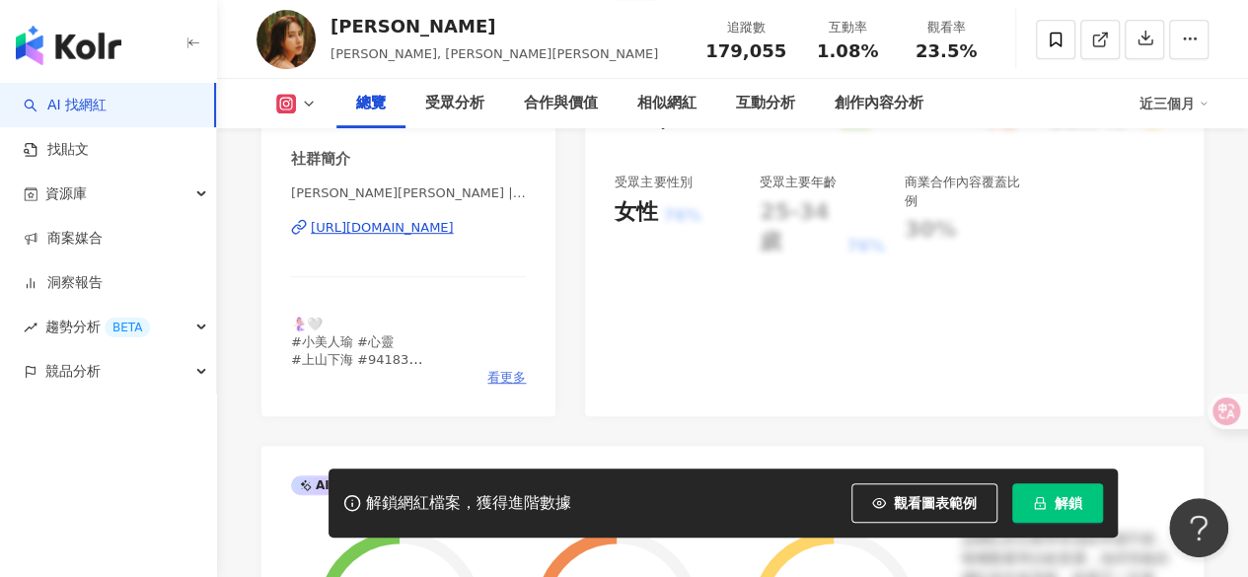
click at [497, 377] on span "看更多" at bounding box center [507, 378] width 38 height 18
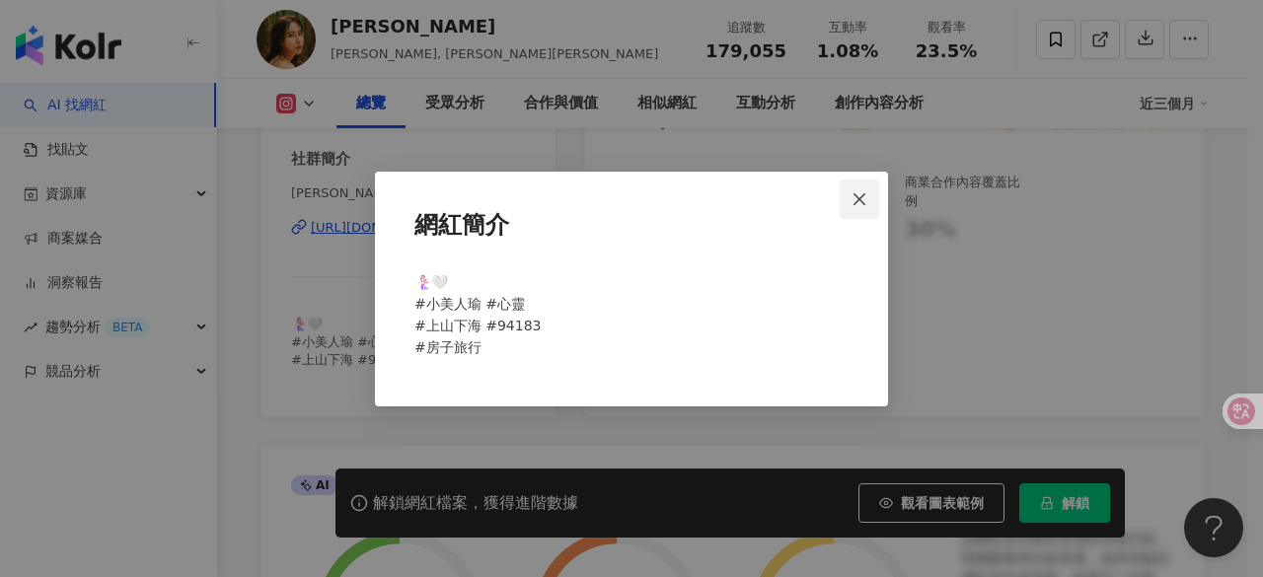
click at [848, 204] on span "Close" at bounding box center [859, 199] width 39 height 16
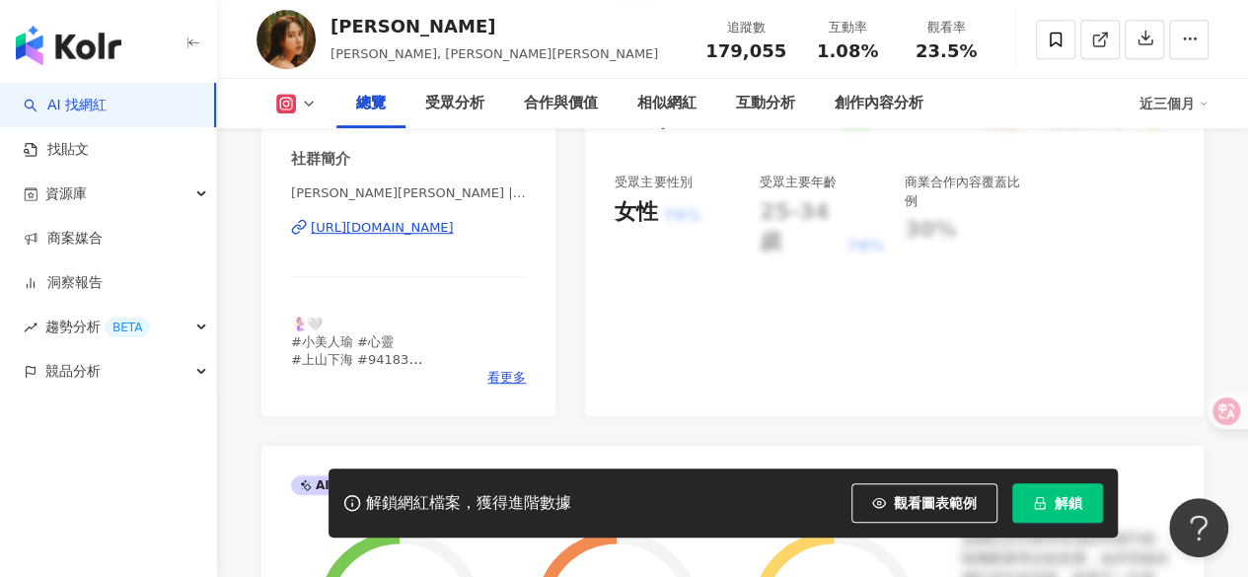
click at [446, 228] on div "https://www.instagram.com/serenahouse/" at bounding box center [382, 228] width 143 height 18
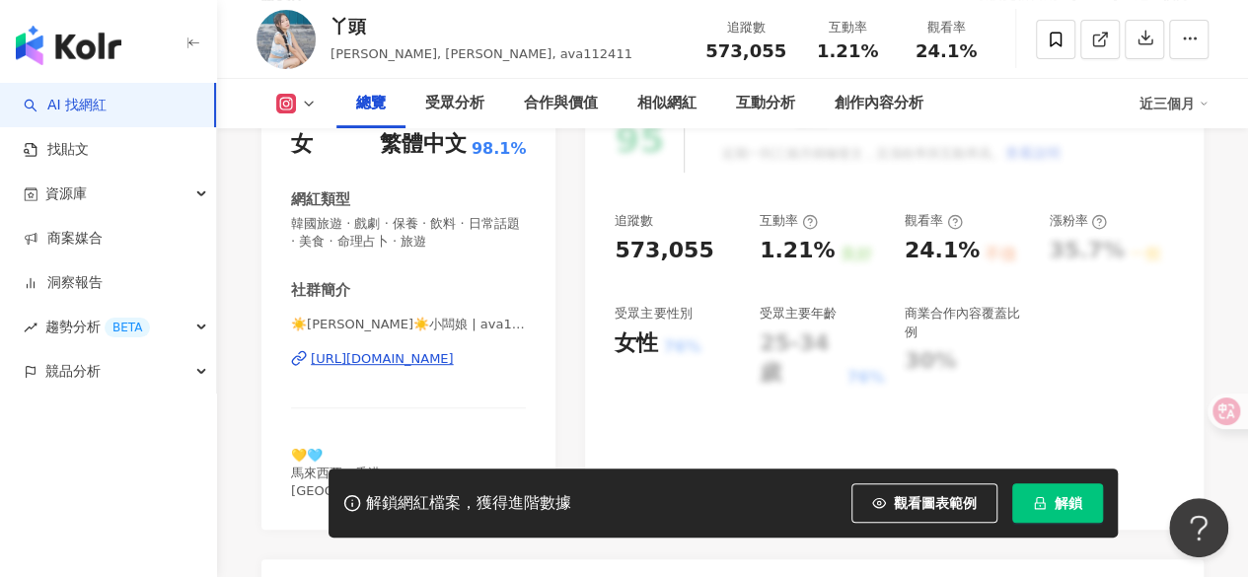
scroll to position [326, 0]
click at [435, 356] on div "https://www.instagram.com/ava112411/" at bounding box center [382, 358] width 143 height 18
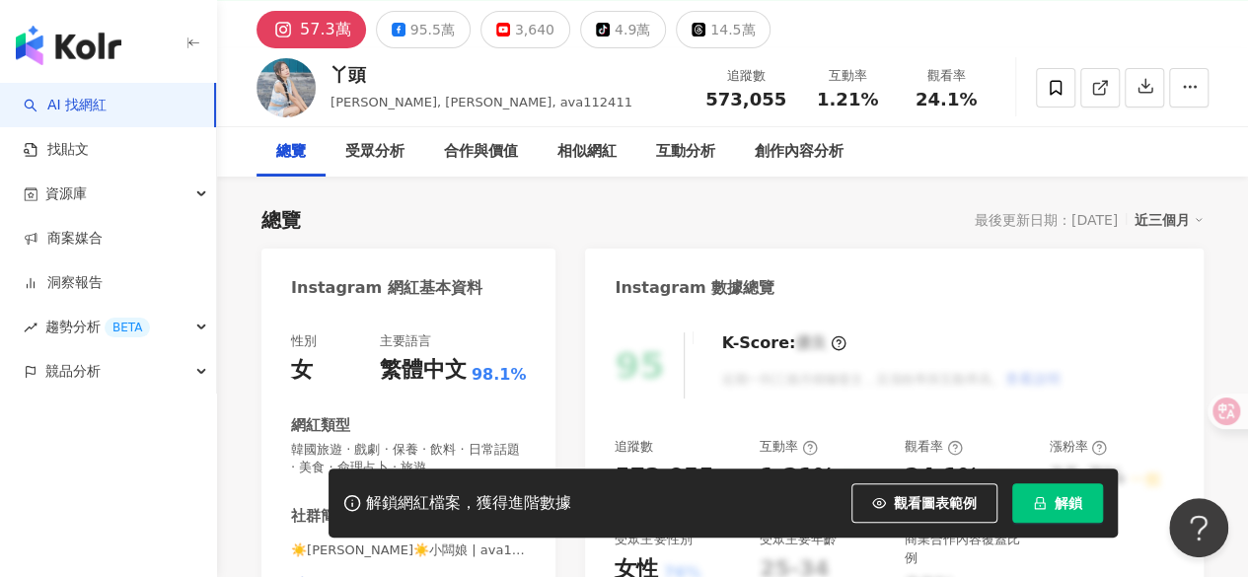
scroll to position [0, 0]
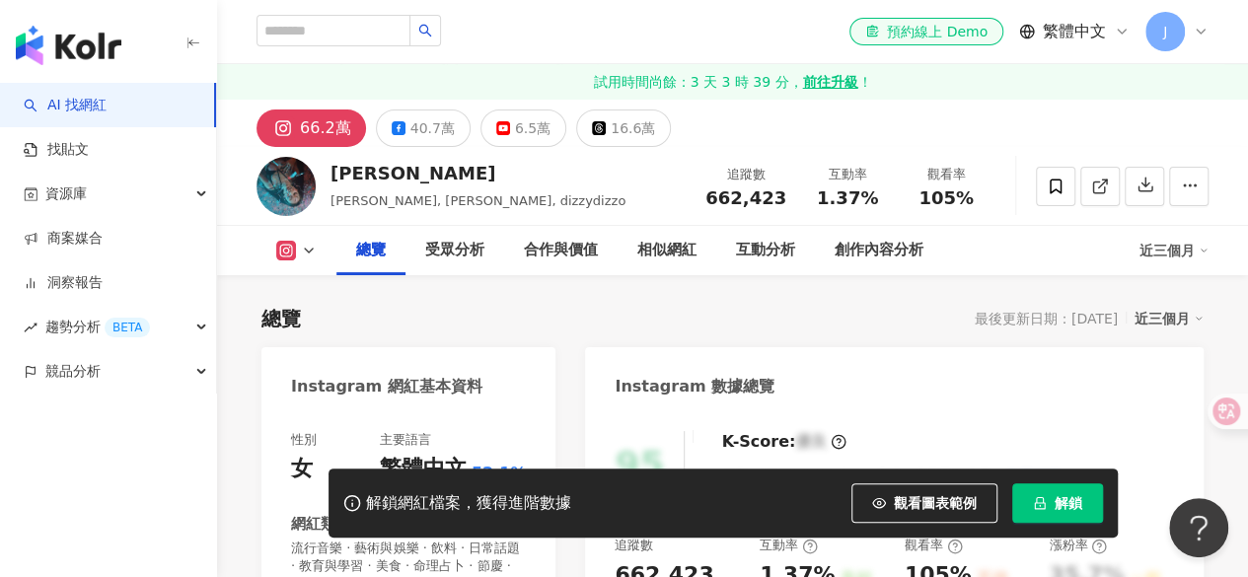
scroll to position [296, 0]
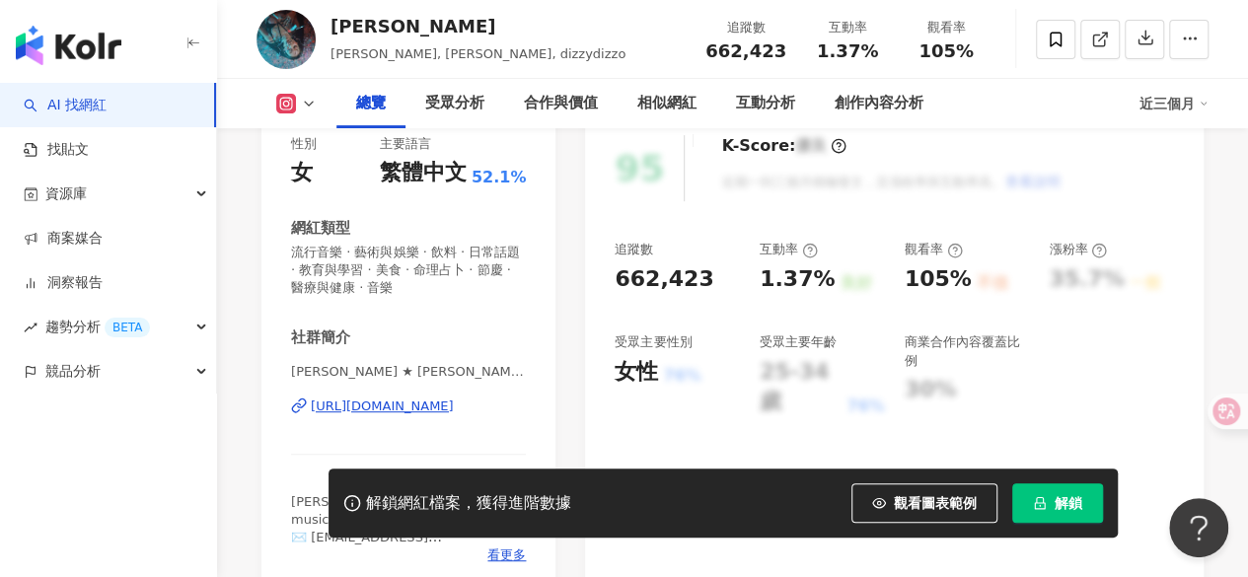
click at [444, 363] on div "DIZZY DIZZO ★ 蔡詩芸 | dizzydizzo https://www.instagram.com/dizzydizzo/" at bounding box center [408, 420] width 235 height 115
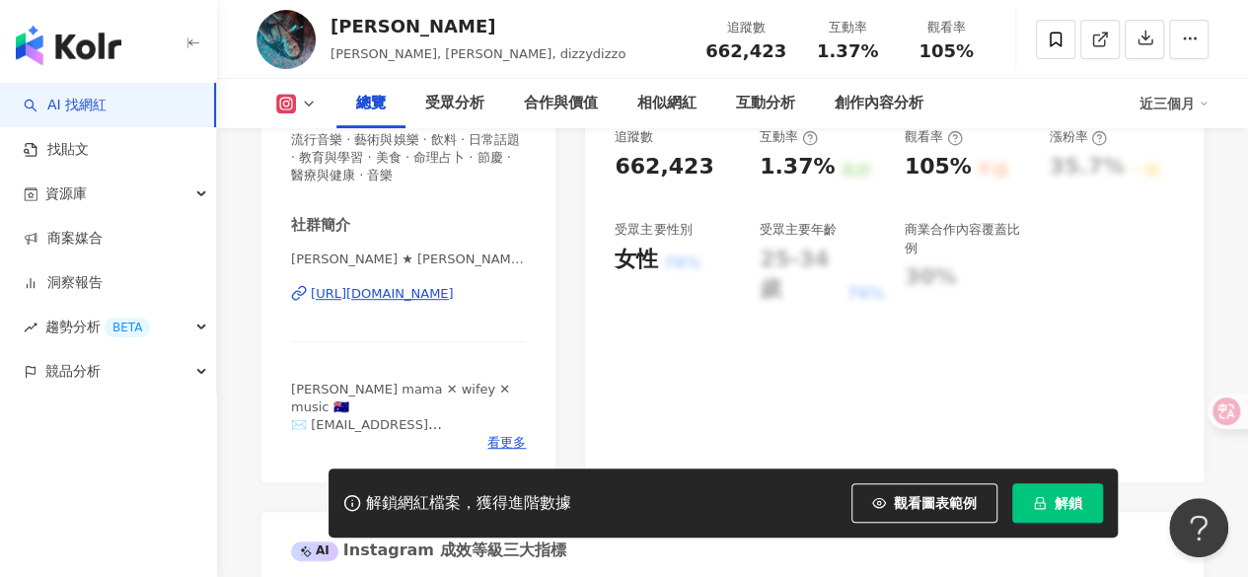
click at [444, 293] on div "https://www.instagram.com/dizzydizzo/" at bounding box center [382, 294] width 143 height 18
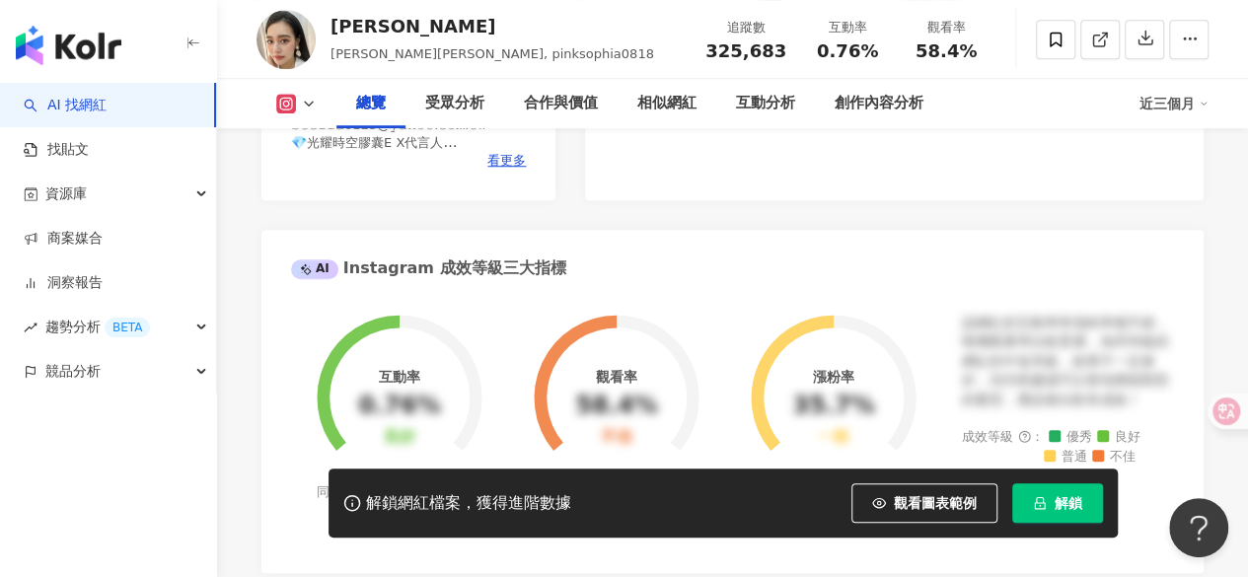
scroll to position [379, 0]
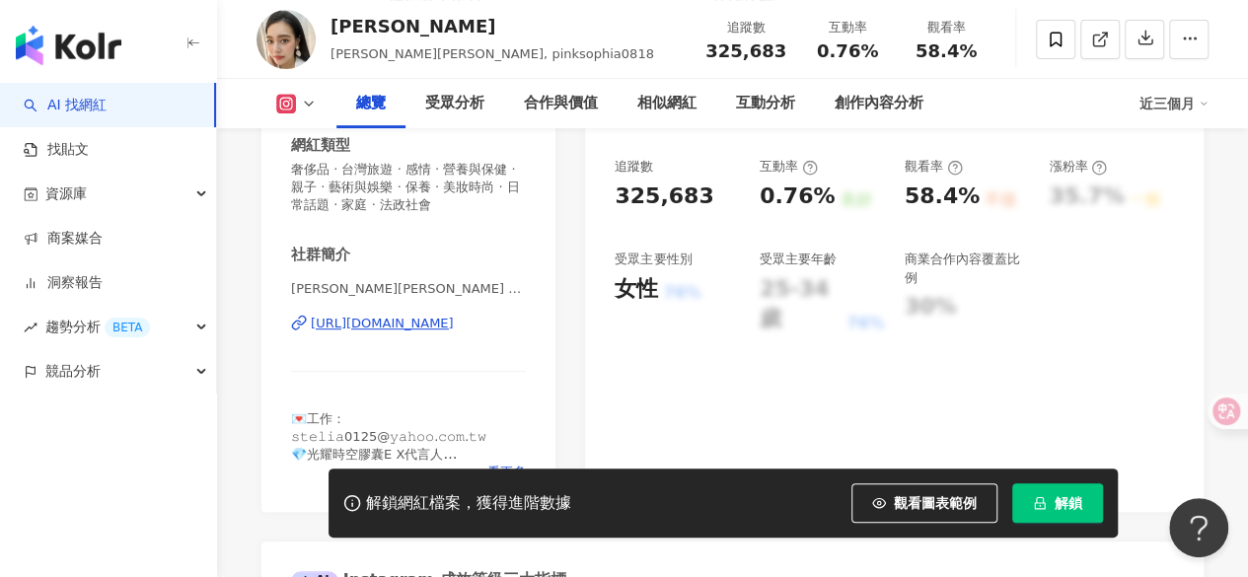
click at [454, 321] on div "[URL][DOMAIN_NAME]" at bounding box center [382, 324] width 143 height 18
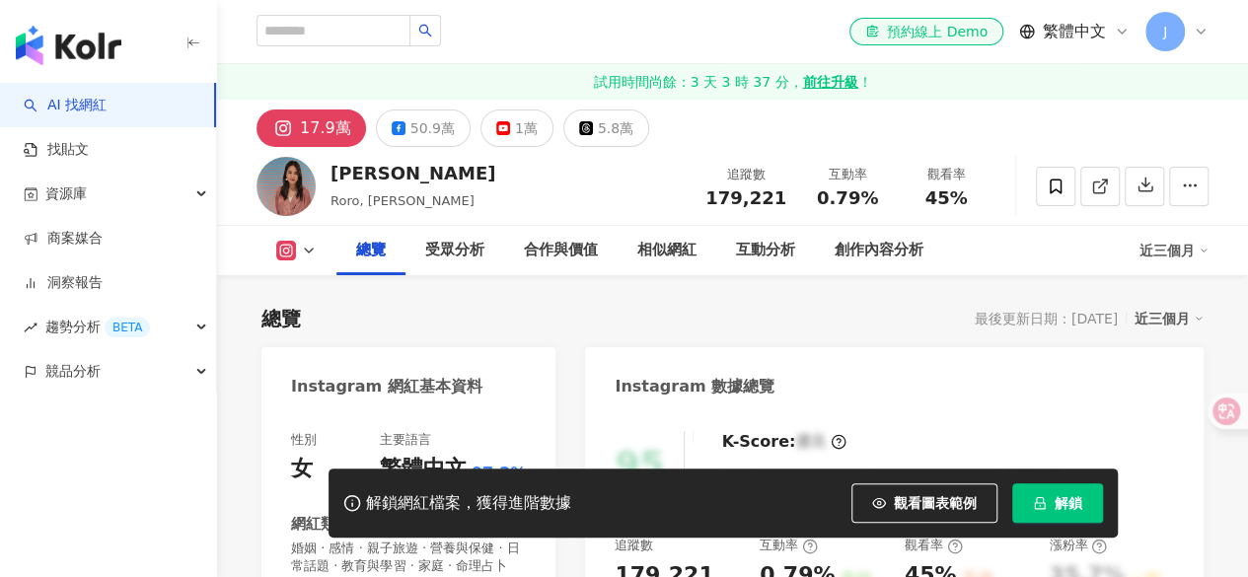
scroll to position [275, 0]
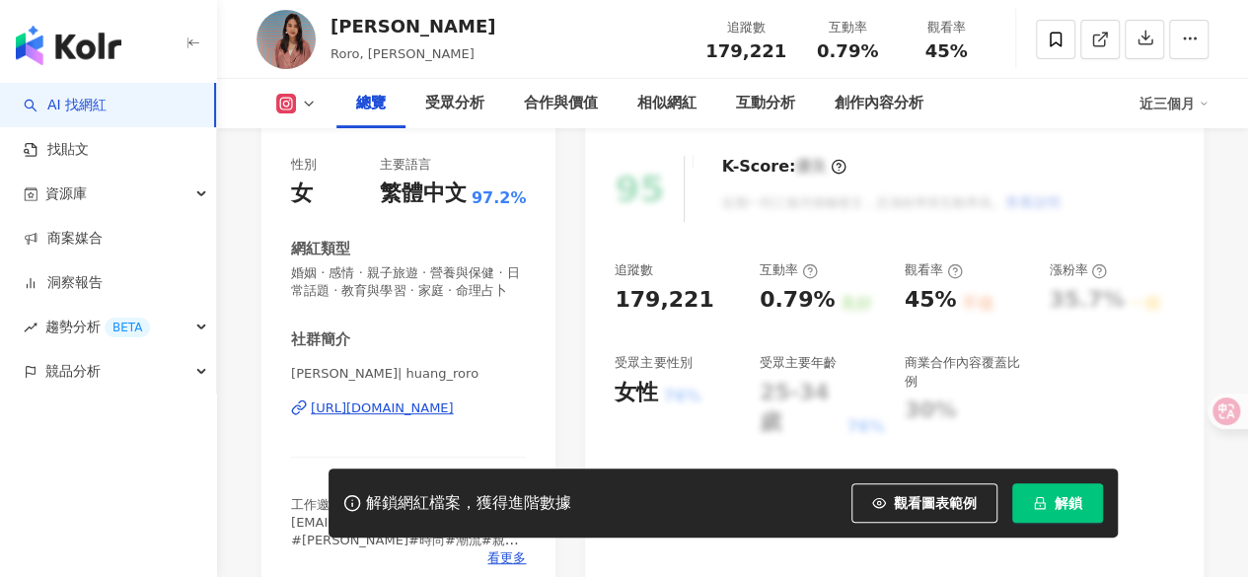
click at [436, 417] on div "https://www.instagram.com/huang_roro/" at bounding box center [382, 409] width 143 height 18
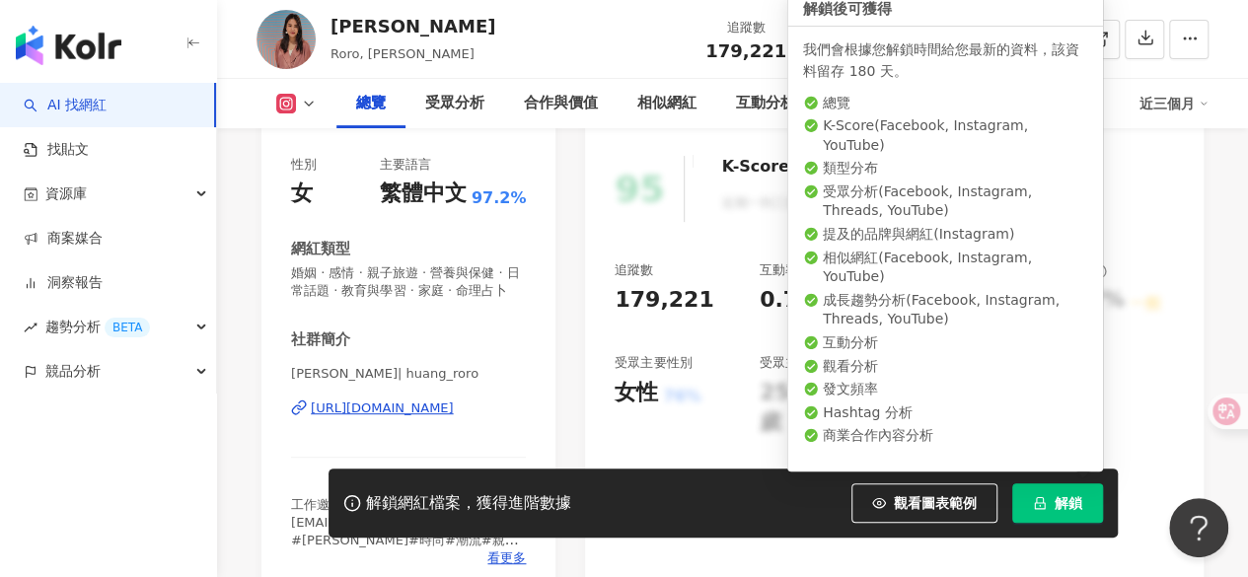
click at [1056, 500] on span "解鎖" at bounding box center [1069, 503] width 28 height 16
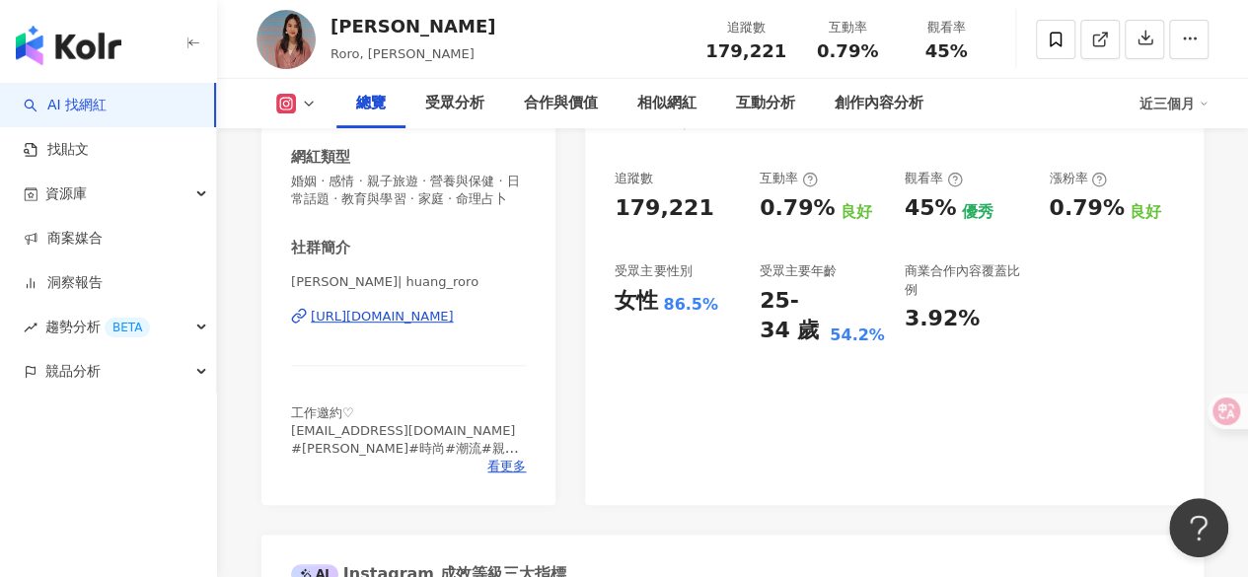
scroll to position [368, 0]
click at [403, 325] on div "https://www.instagram.com/huang_roro/" at bounding box center [382, 316] width 143 height 18
click at [304, 102] on icon at bounding box center [309, 104] width 16 height 16
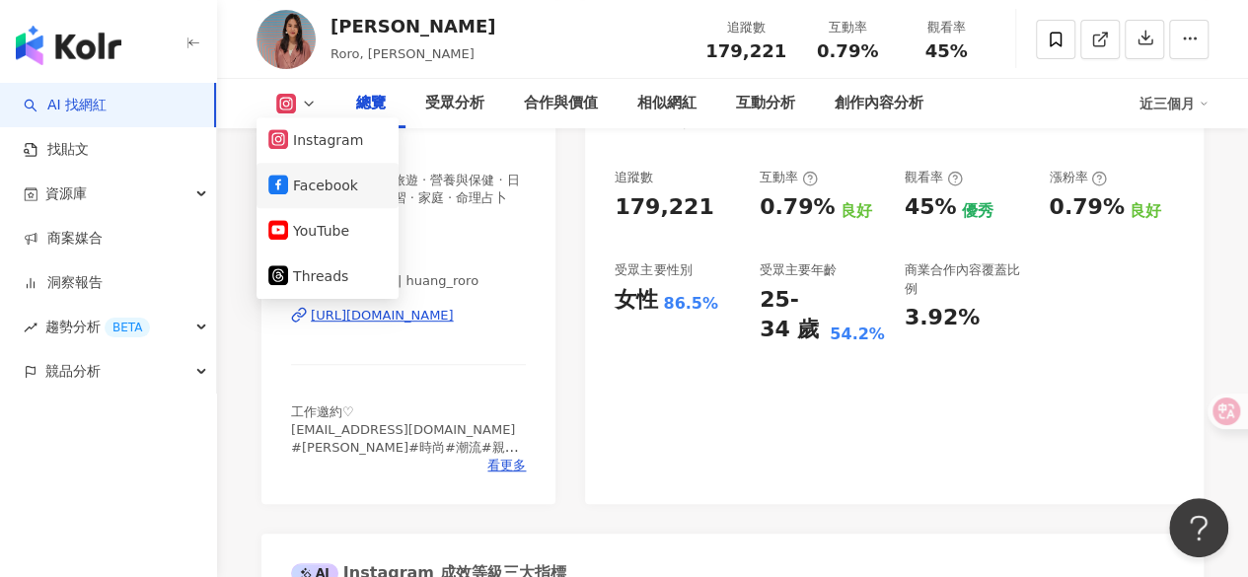
click at [314, 185] on button "Facebook" at bounding box center [327, 186] width 118 height 28
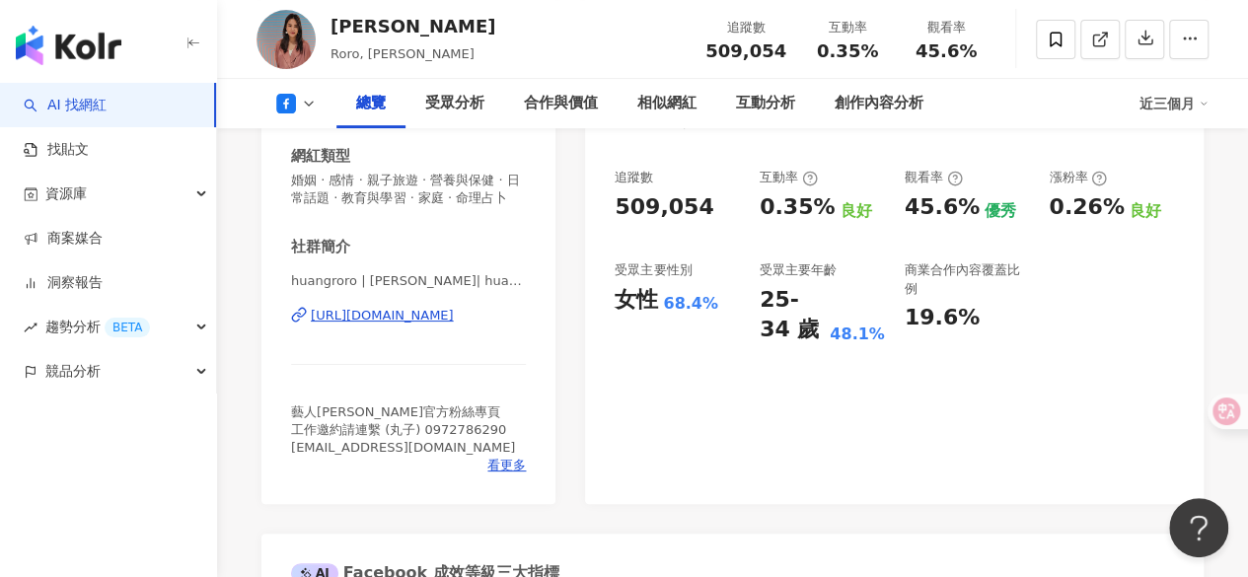
scroll to position [443, 0]
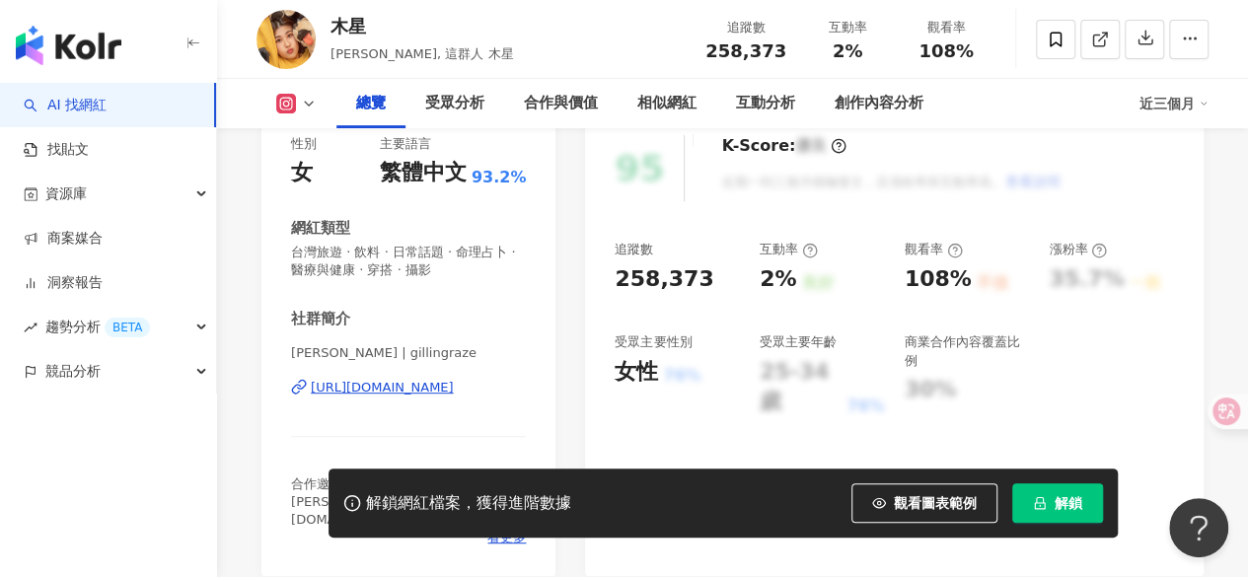
click at [443, 393] on div "https://www.instagram.com/gillingraze/" at bounding box center [382, 388] width 143 height 18
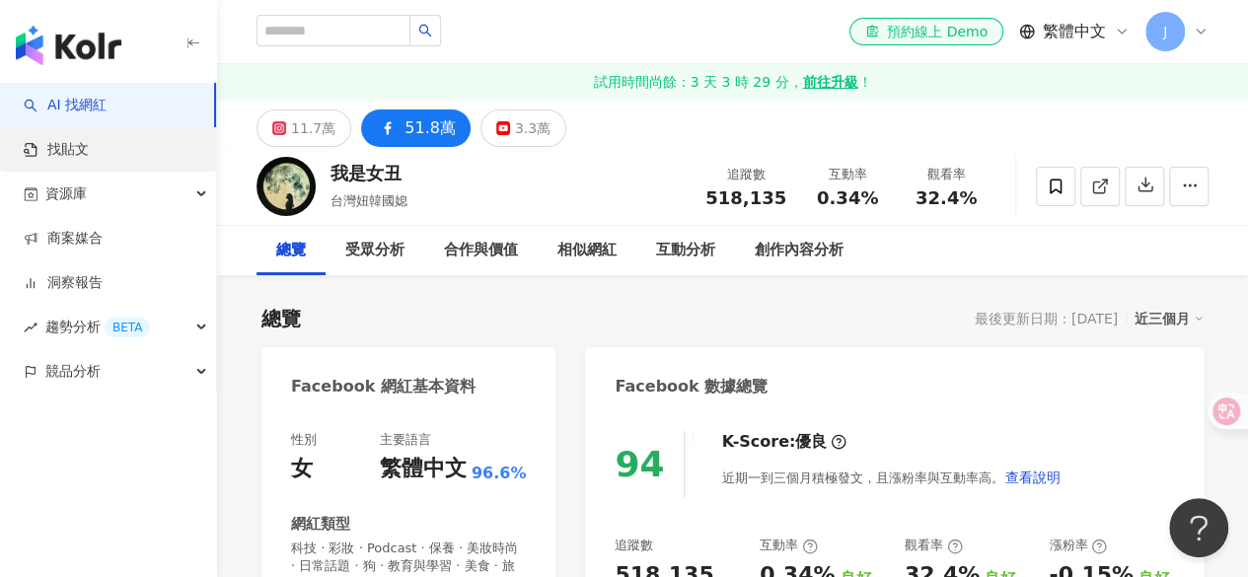
click at [89, 149] on link "找貼文" at bounding box center [56, 150] width 65 height 20
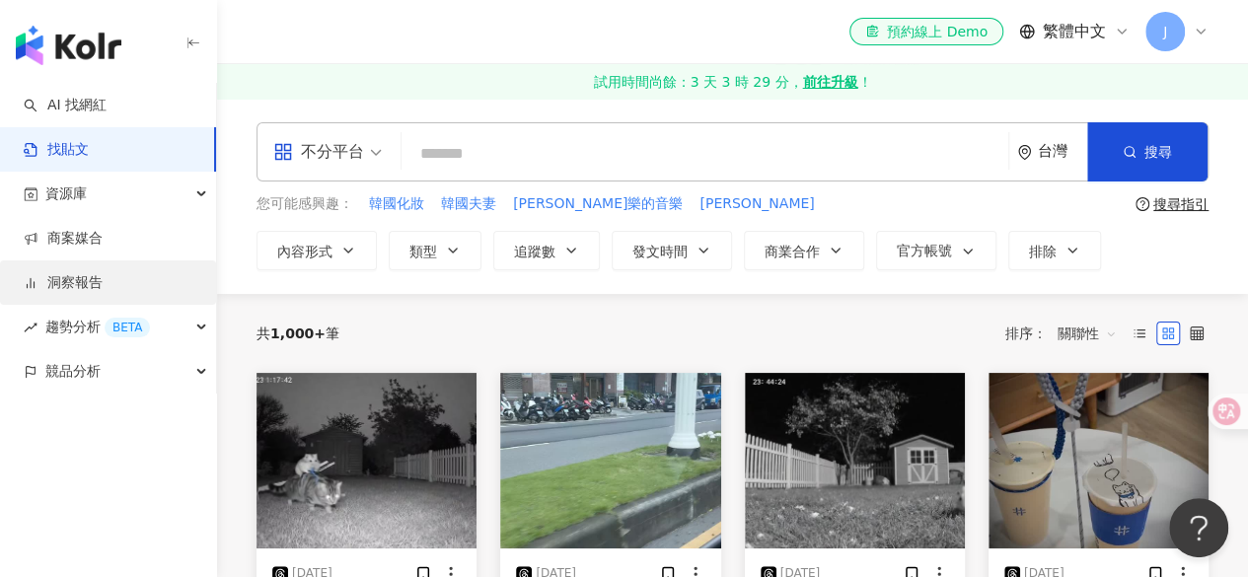
click at [93, 293] on link "洞察報告" at bounding box center [63, 283] width 79 height 20
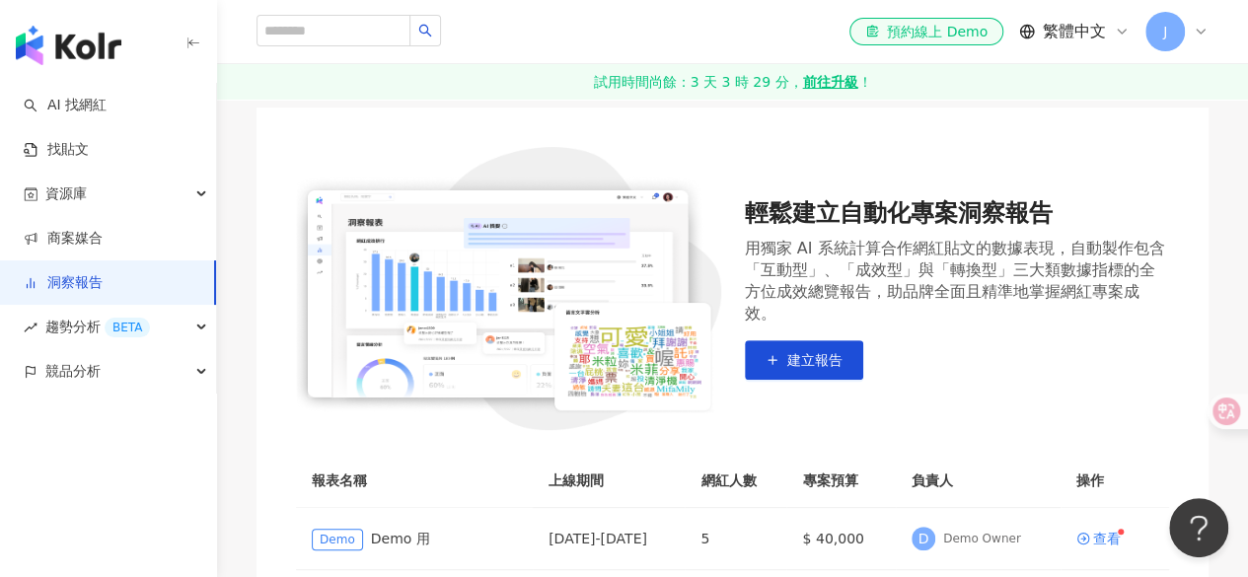
scroll to position [149, 0]
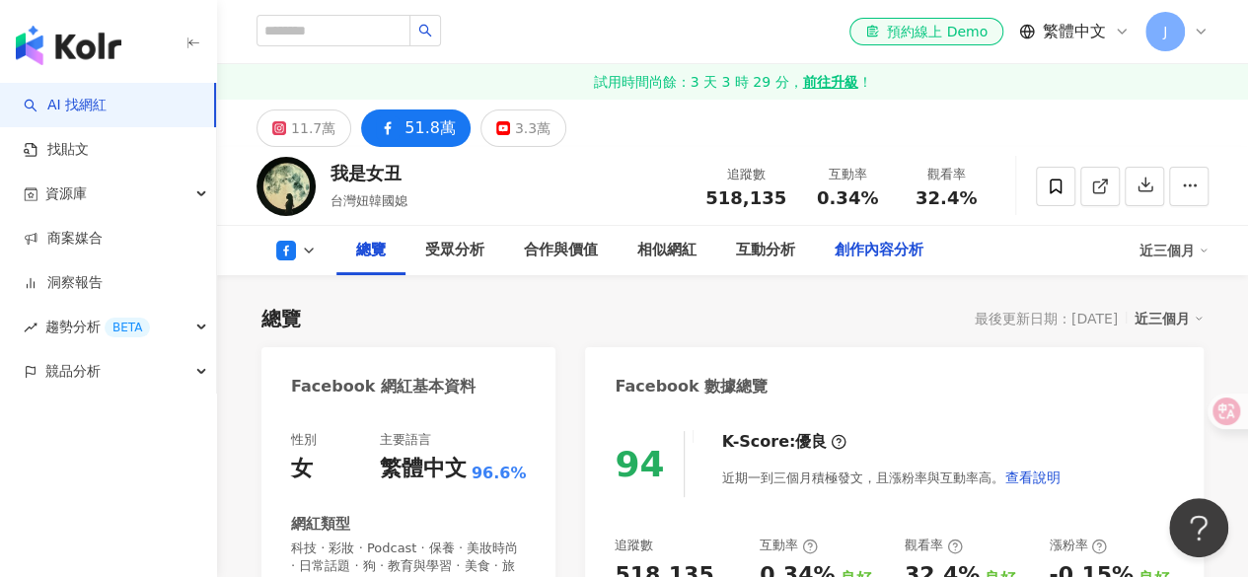
click at [857, 254] on div "創作內容分析" at bounding box center [879, 251] width 89 height 24
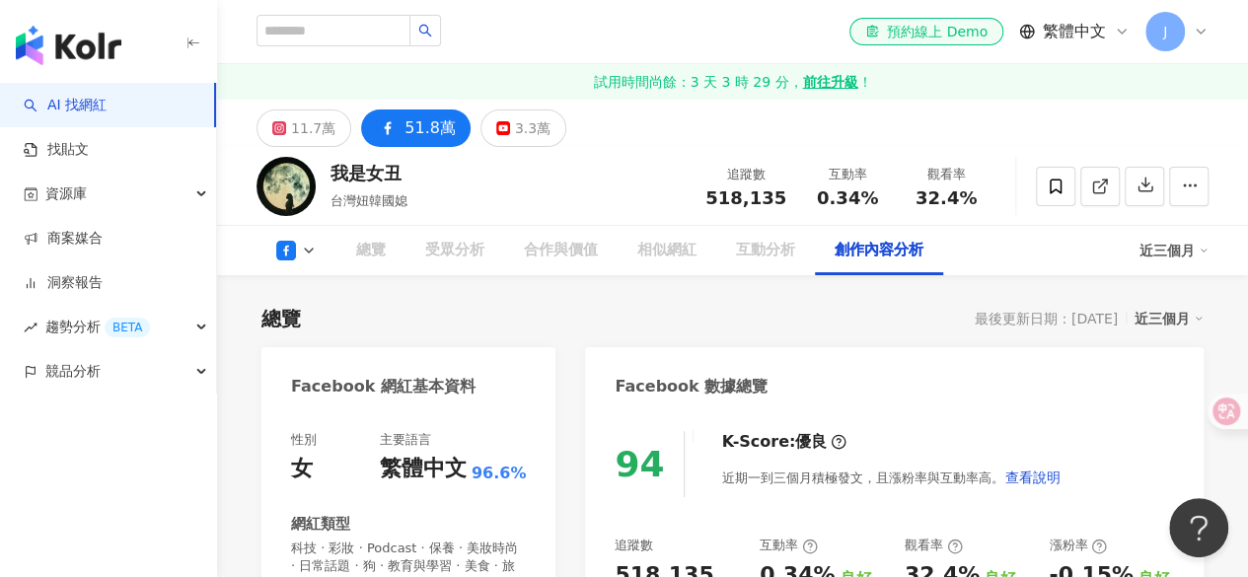
scroll to position [4989, 0]
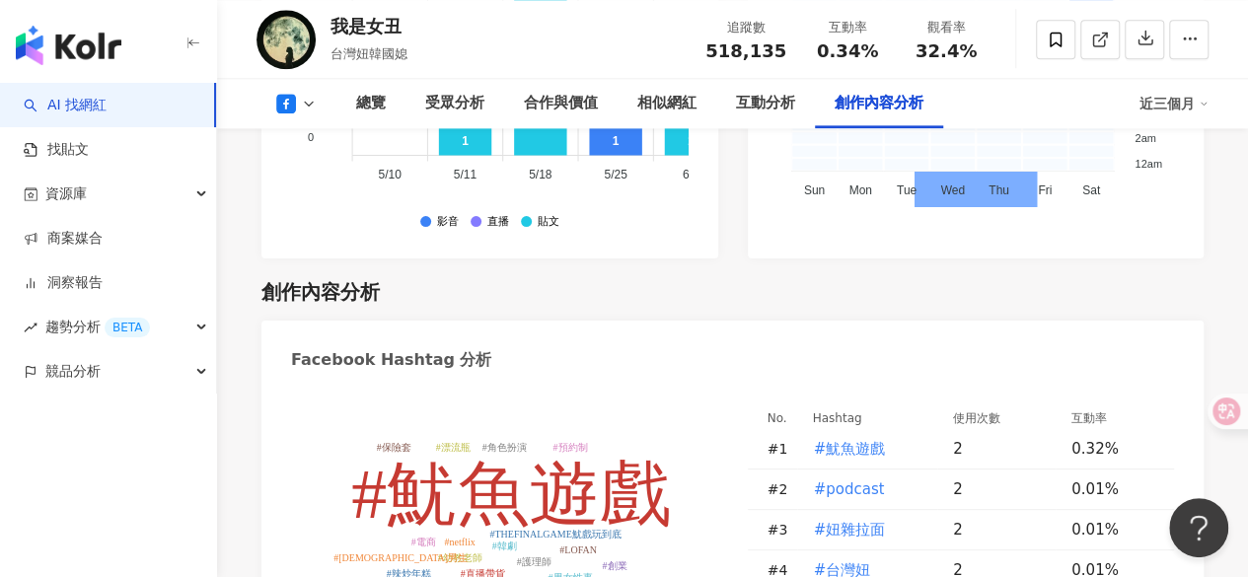
click at [298, 99] on button at bounding box center [297, 104] width 80 height 20
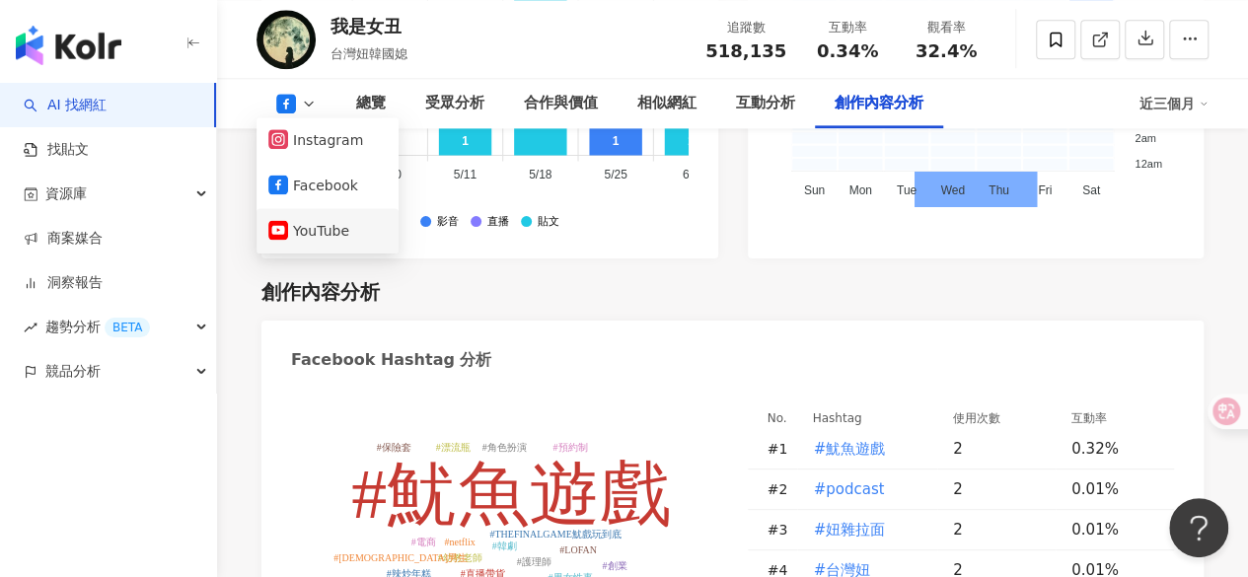
click at [330, 233] on button "YouTube" at bounding box center [327, 231] width 118 height 28
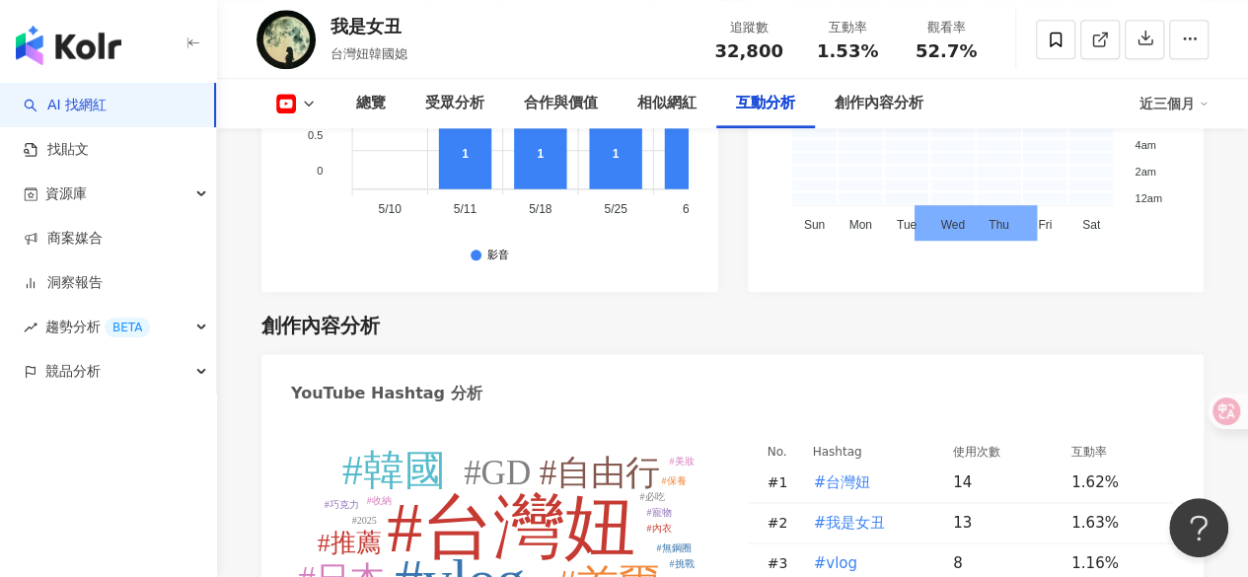
scroll to position [4672, 0]
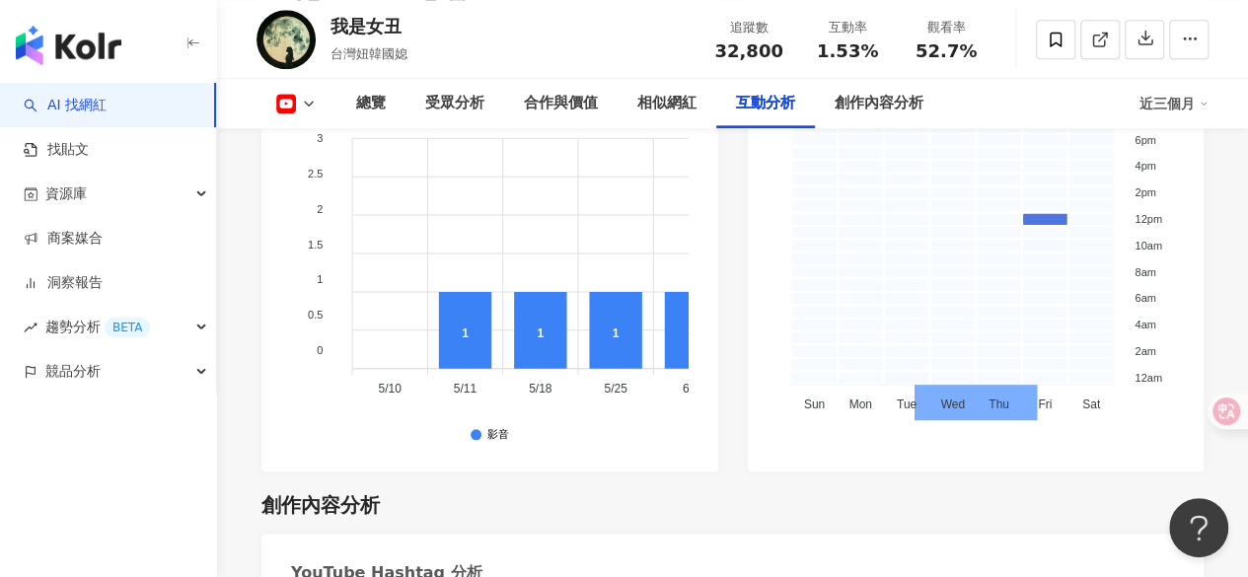
click at [308, 105] on polyline at bounding box center [309, 104] width 8 height 4
click at [454, 117] on div "受眾分析" at bounding box center [455, 103] width 99 height 49
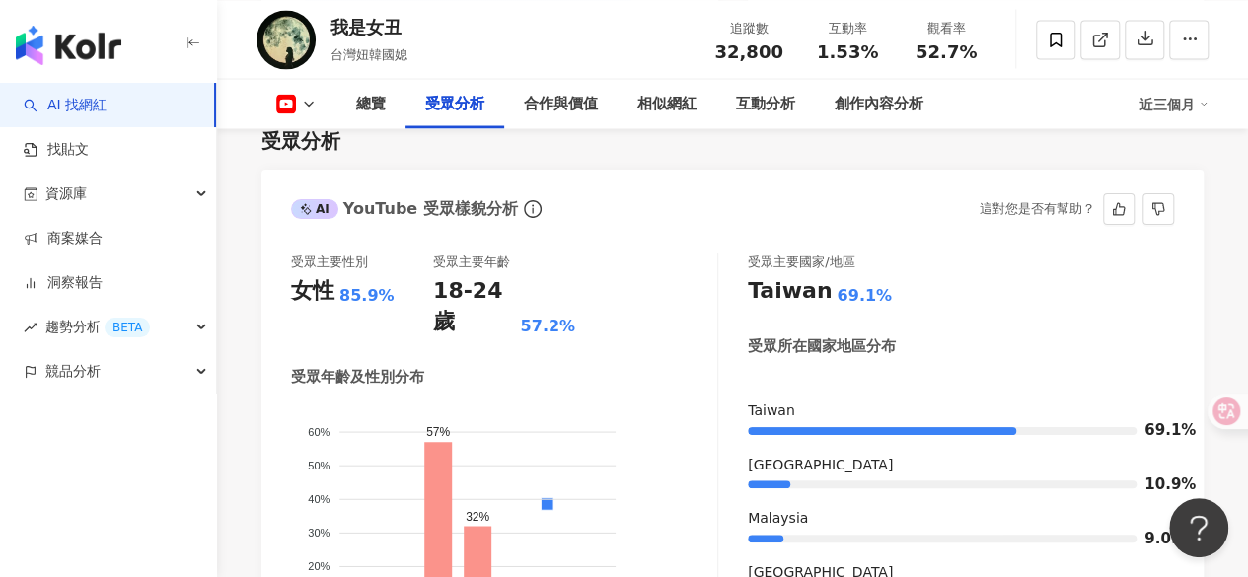
scroll to position [1845, 0]
click at [304, 99] on icon at bounding box center [309, 104] width 16 height 16
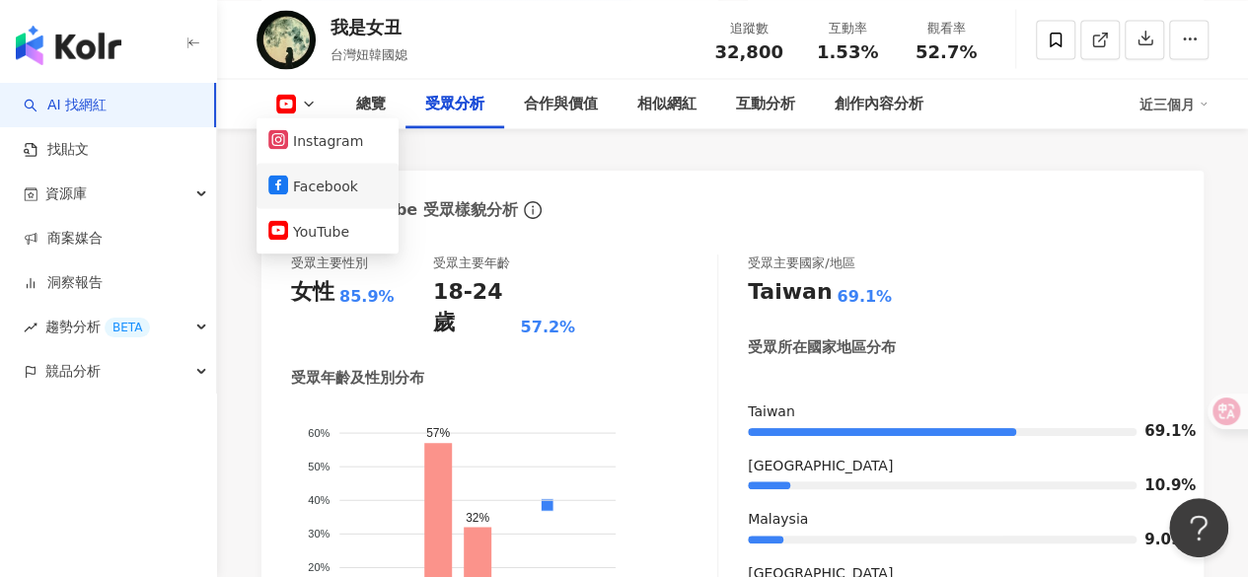
click at [304, 192] on button "Facebook" at bounding box center [327, 186] width 118 height 28
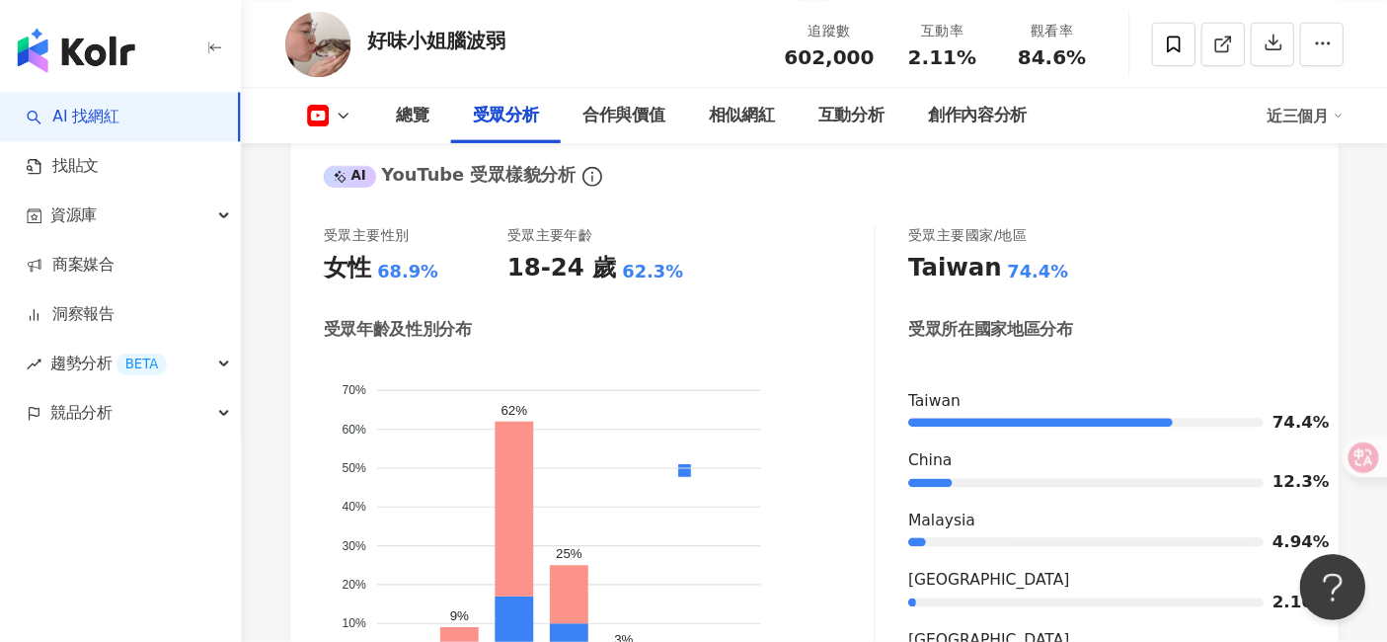
scroll to position [1807, 0]
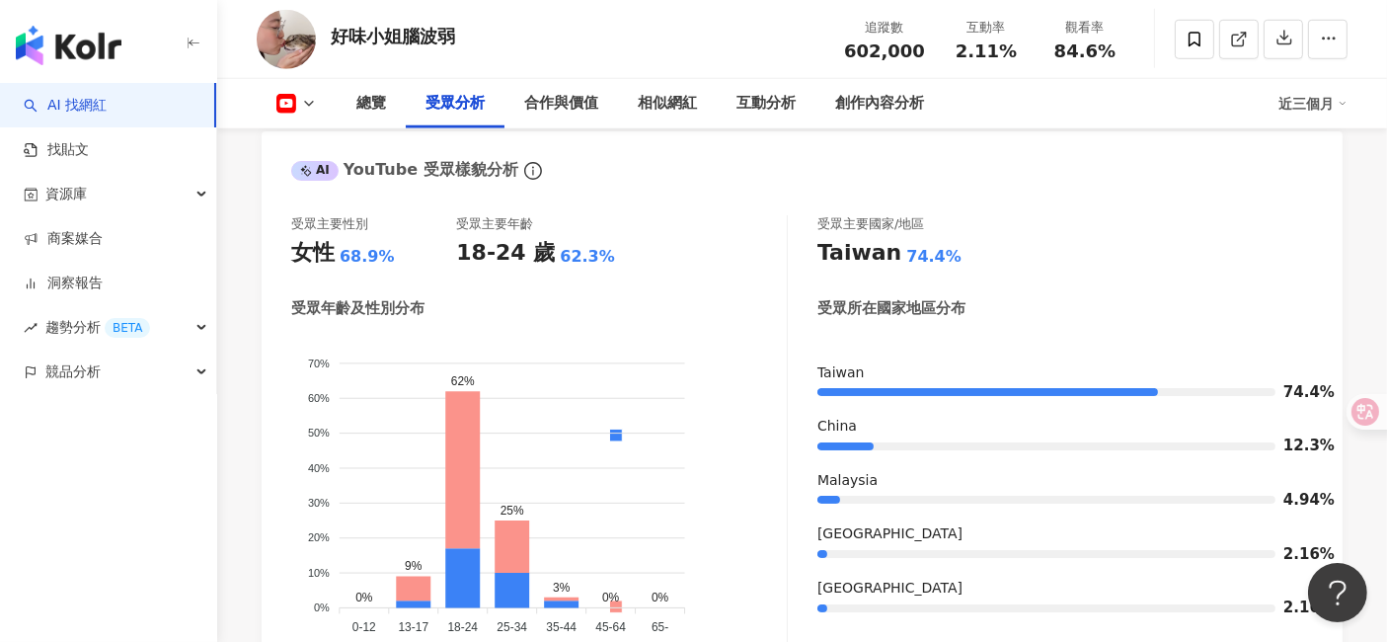
click at [301, 110] on icon at bounding box center [309, 104] width 16 height 16
click at [318, 182] on button "Facebook" at bounding box center [327, 186] width 118 height 28
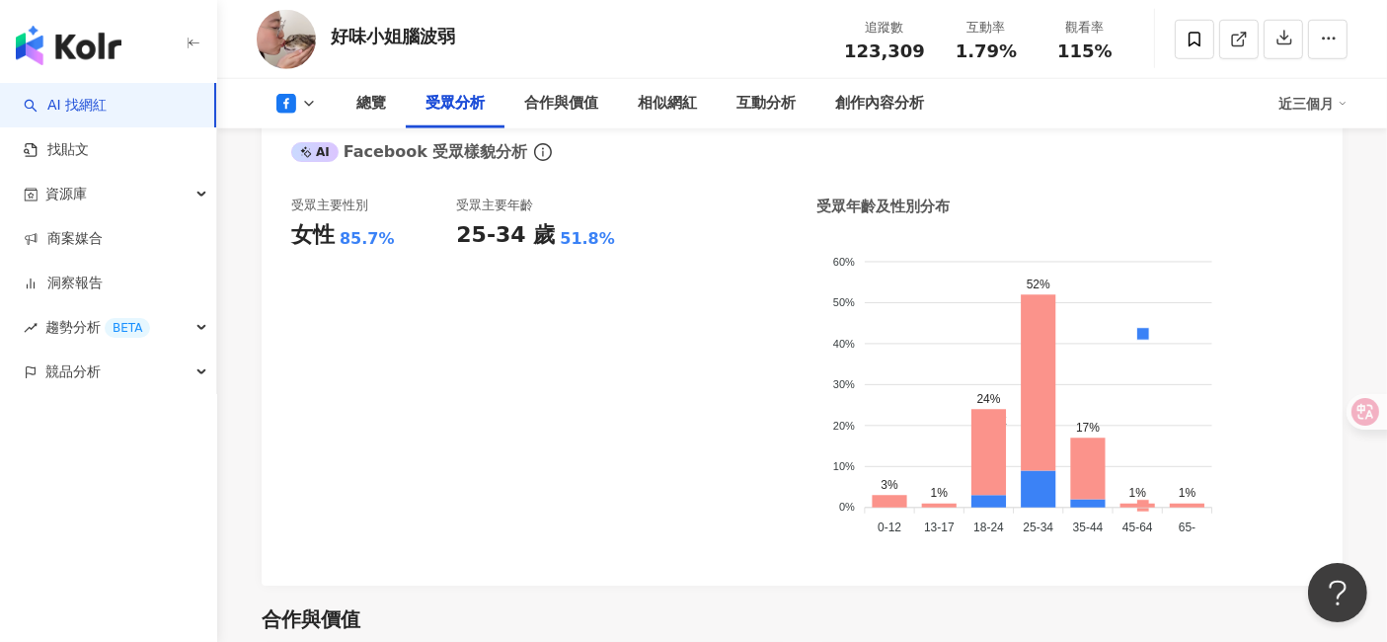
scroll to position [1759, 0]
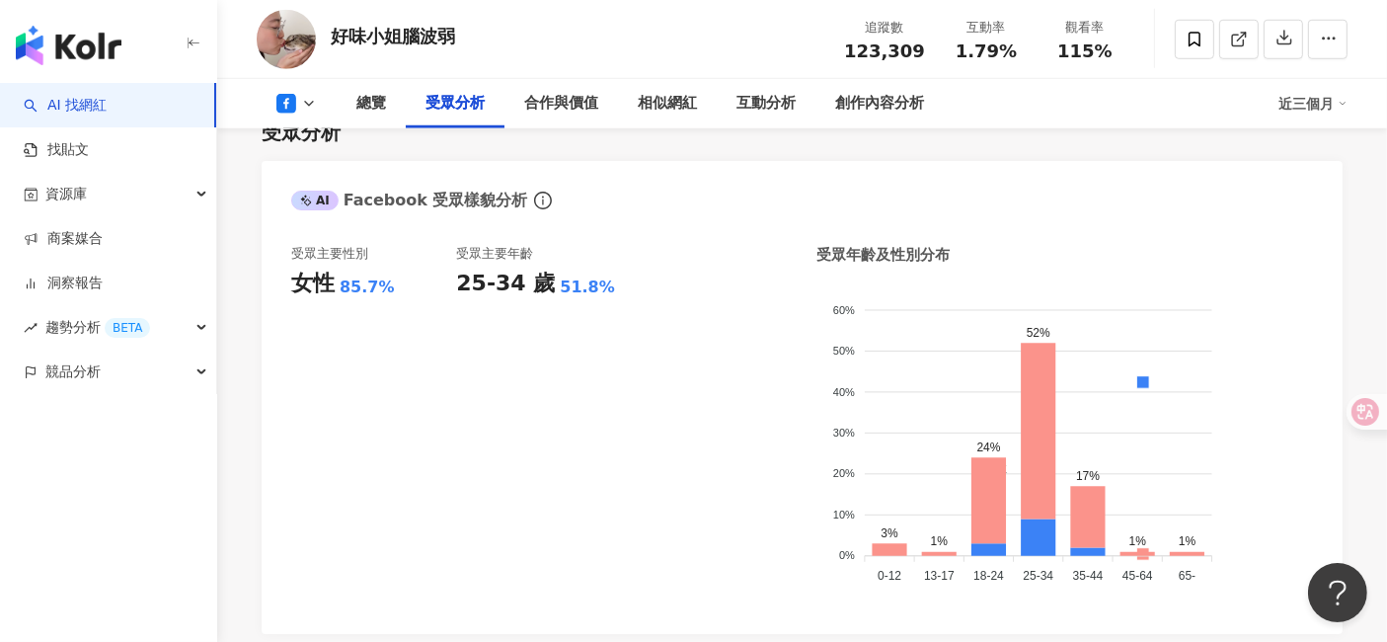
click at [303, 109] on icon at bounding box center [309, 104] width 16 height 16
click at [301, 135] on button "Instagram" at bounding box center [327, 140] width 118 height 28
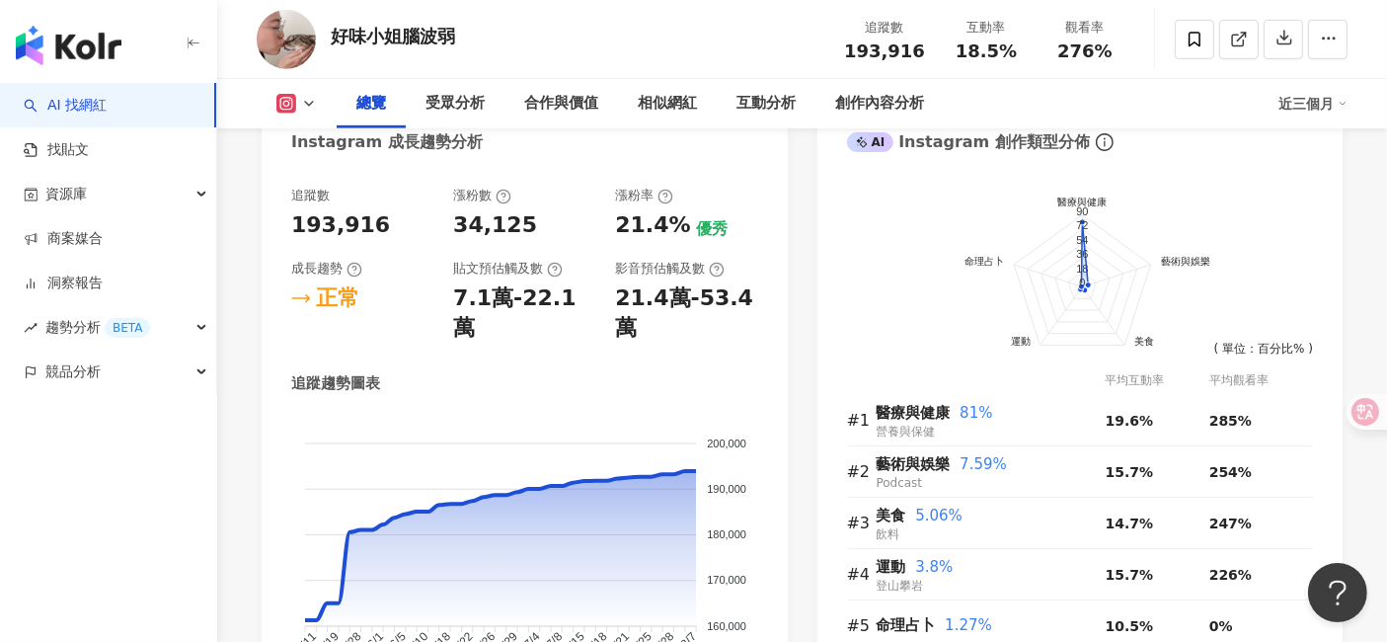
scroll to position [1116, 0]
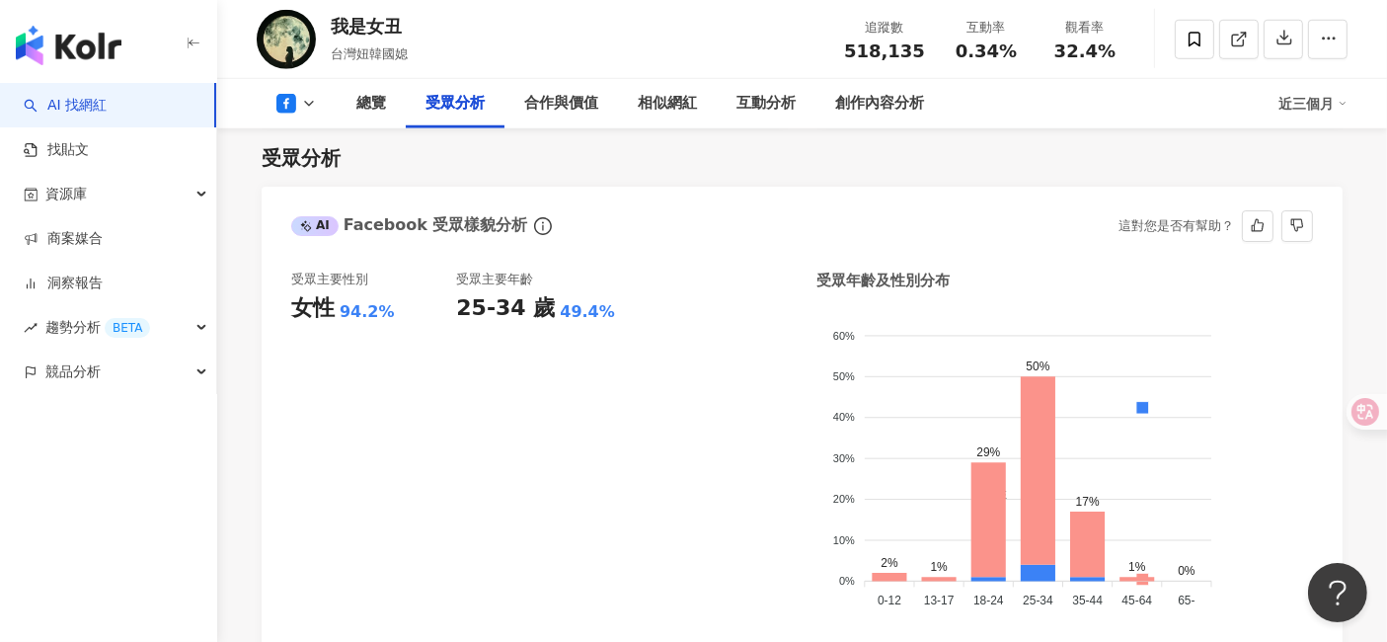
scroll to position [1754, 0]
click at [311, 98] on icon at bounding box center [309, 104] width 16 height 16
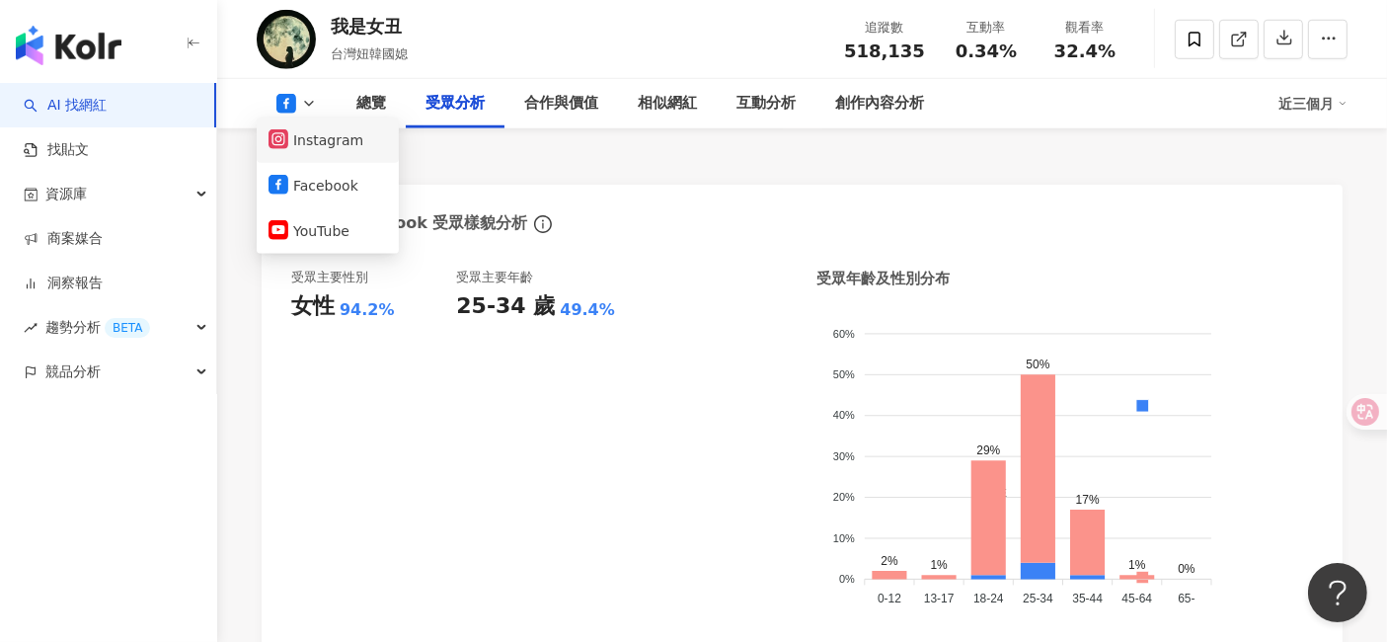
click at [316, 148] on button "Instagram" at bounding box center [327, 140] width 118 height 28
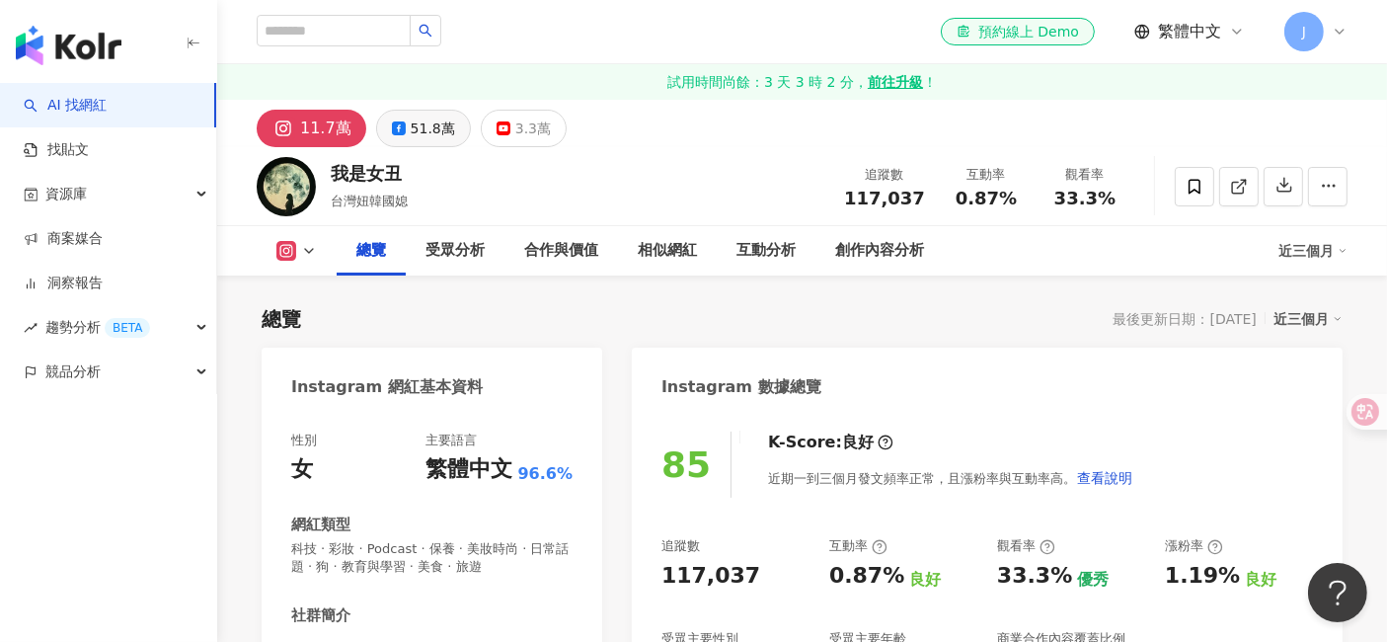
click at [425, 136] on div "51.8萬" at bounding box center [433, 128] width 44 height 28
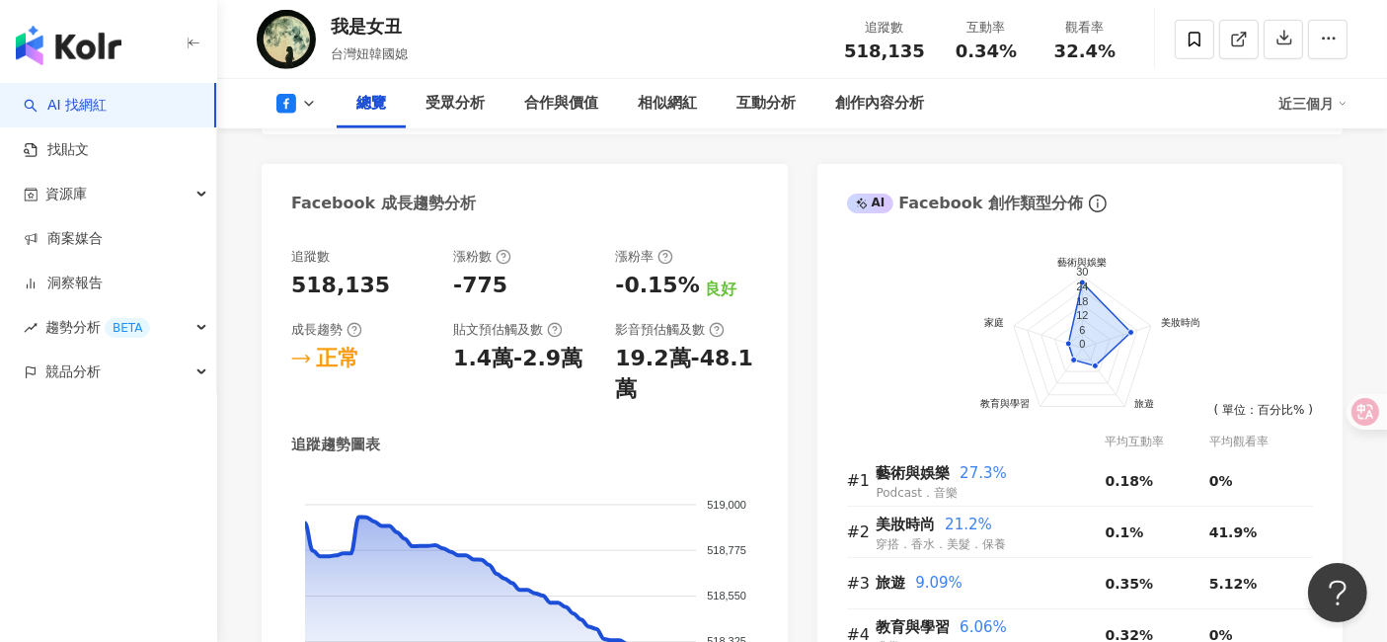
scroll to position [1155, 0]
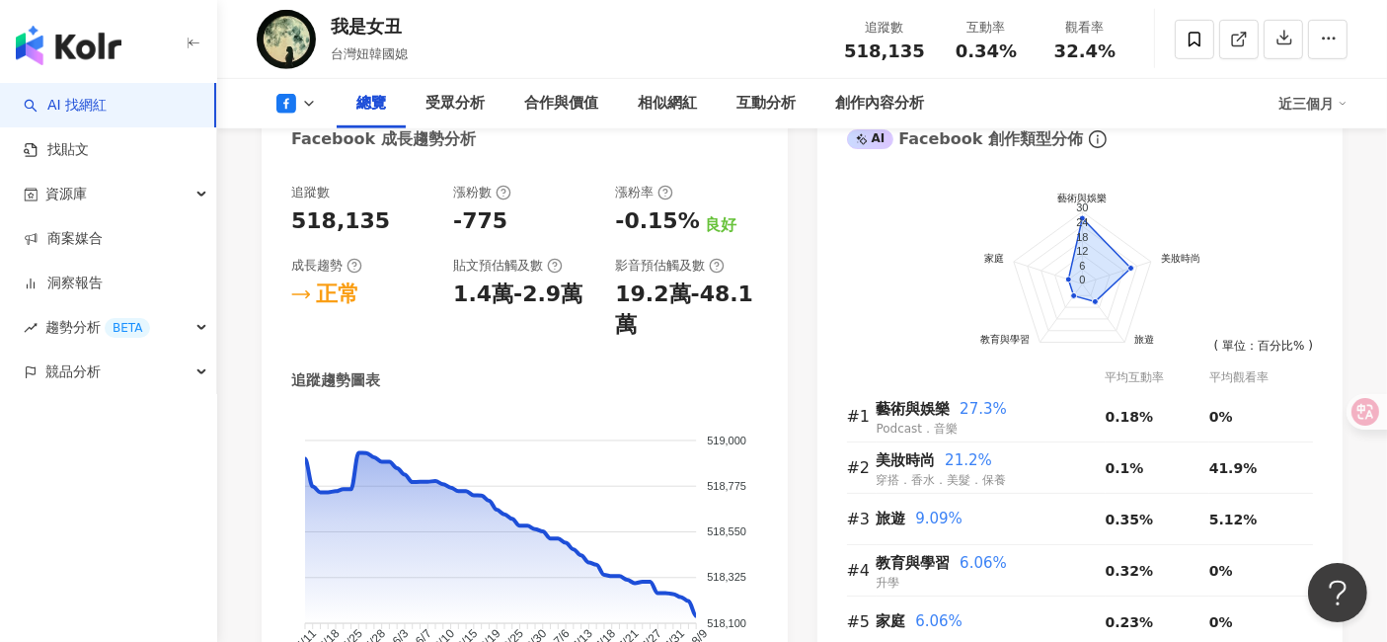
click at [303, 91] on div "總覽 受眾分析 合作與價值 相似網紅 互動分析 創作內容分析 近三個月" at bounding box center [802, 103] width 1091 height 49
click at [310, 106] on icon at bounding box center [309, 104] width 16 height 16
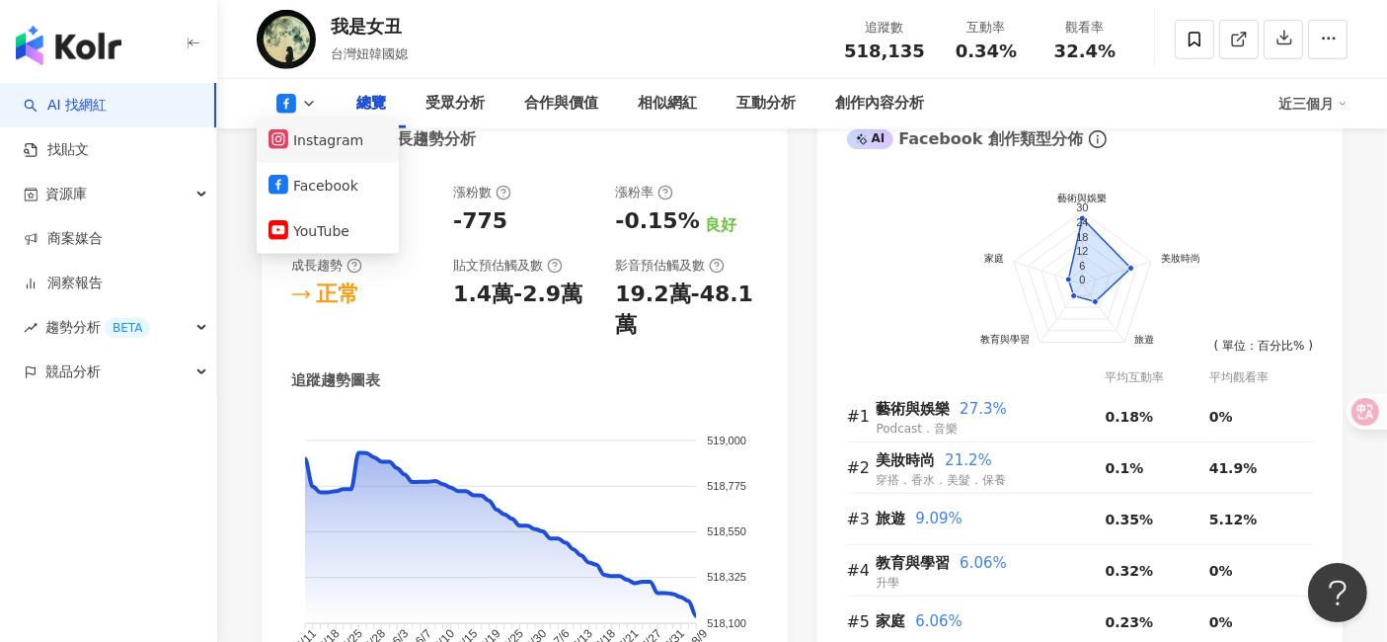
click at [315, 144] on button "Instagram" at bounding box center [327, 140] width 118 height 28
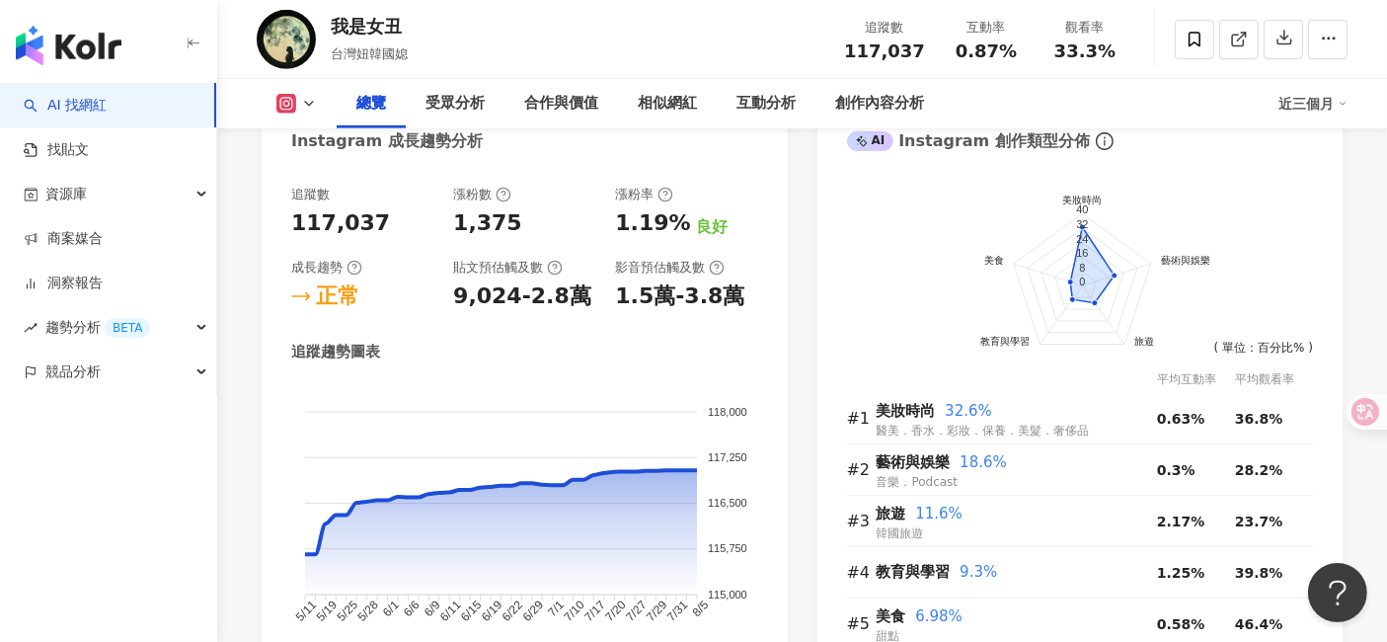
scroll to position [1153, 0]
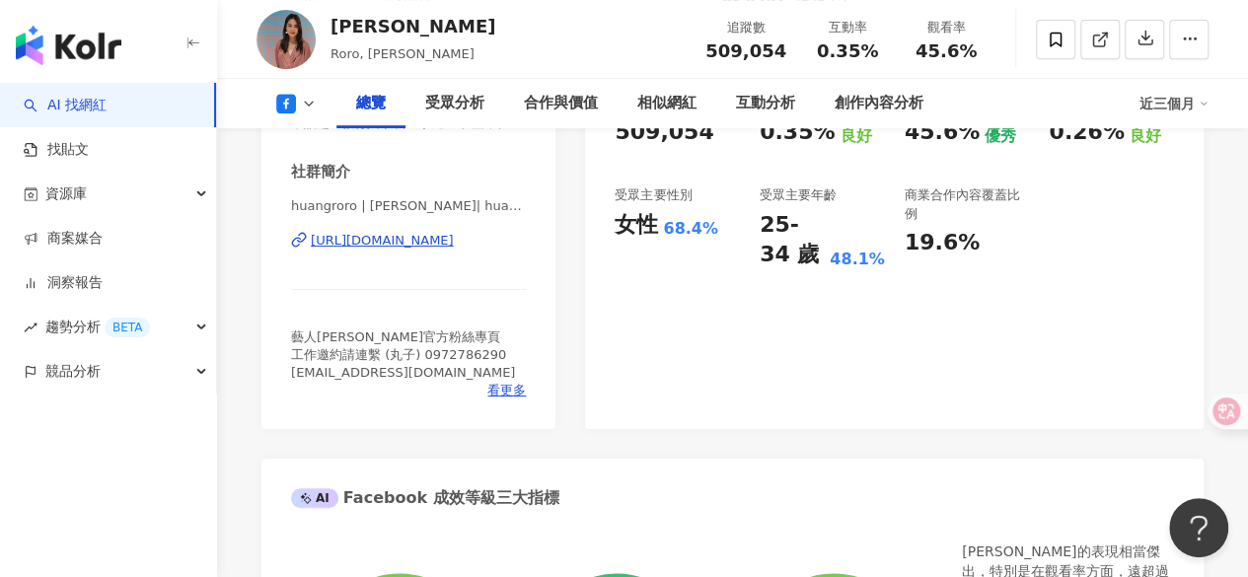
scroll to position [443, 0]
click at [440, 250] on div "[URL][DOMAIN_NAME]" at bounding box center [382, 241] width 143 height 18
click at [428, 114] on div "受眾分析" at bounding box center [454, 104] width 59 height 24
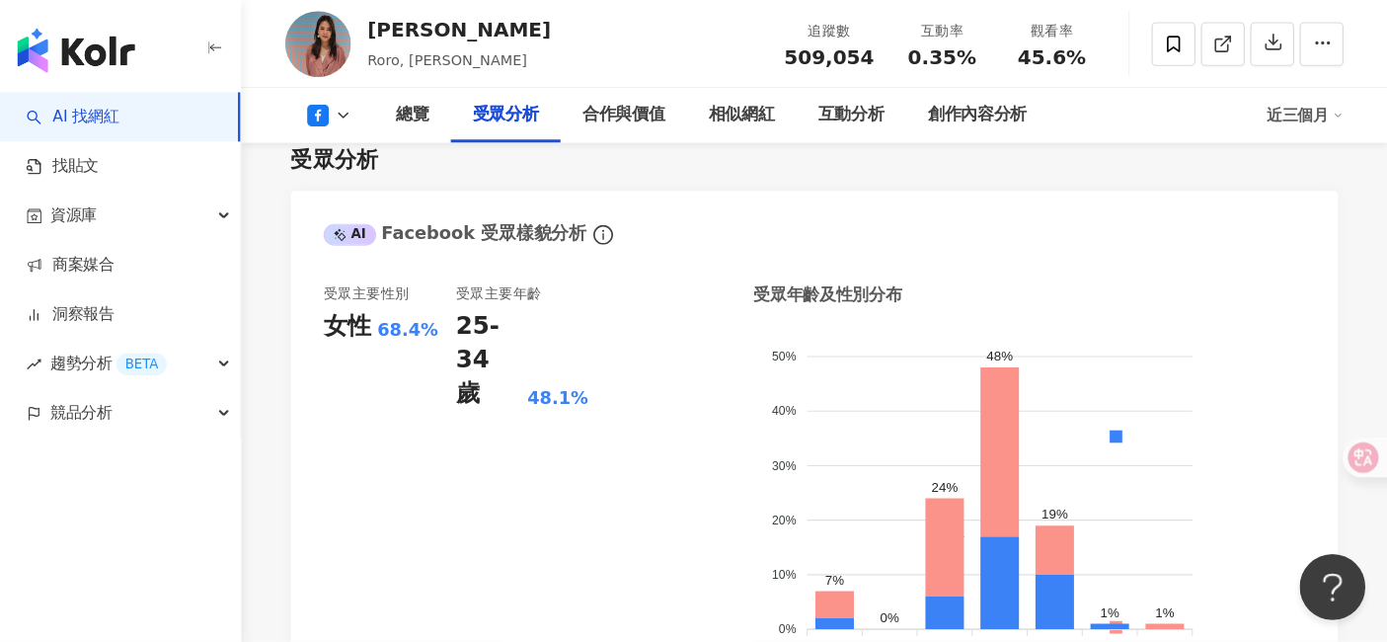
scroll to position [1825, 0]
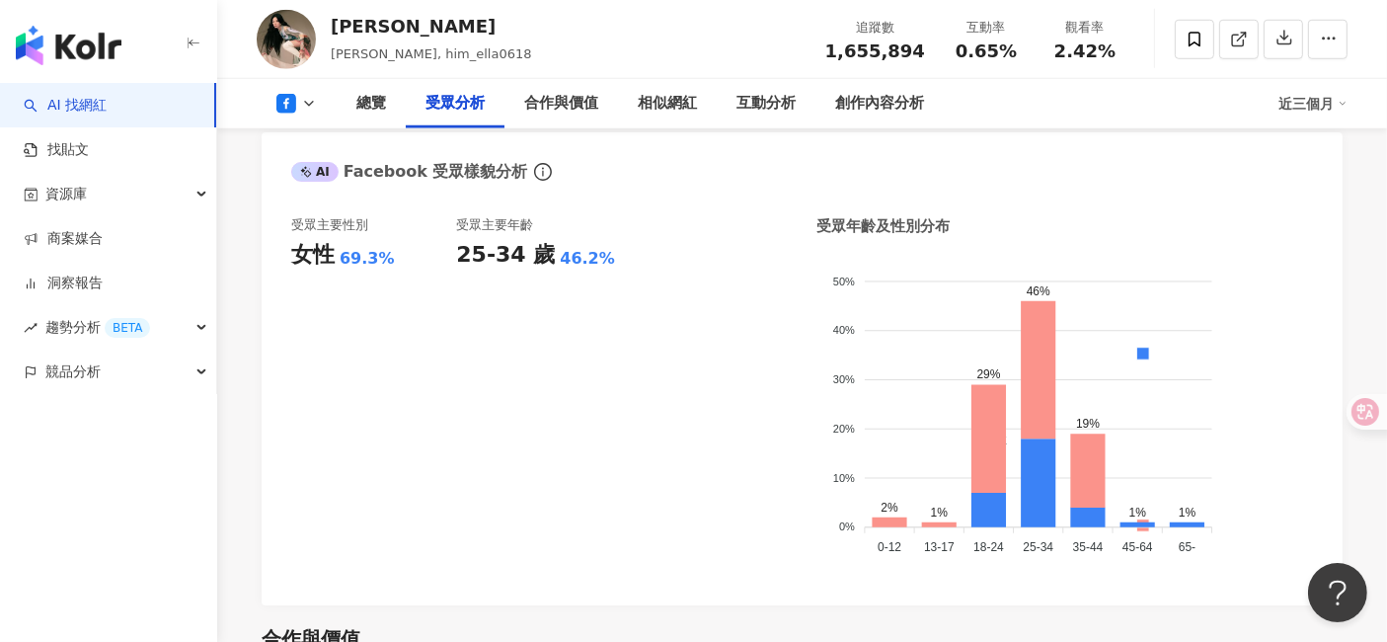
scroll to position [1787, 0]
click at [311, 103] on polyline at bounding box center [309, 104] width 8 height 4
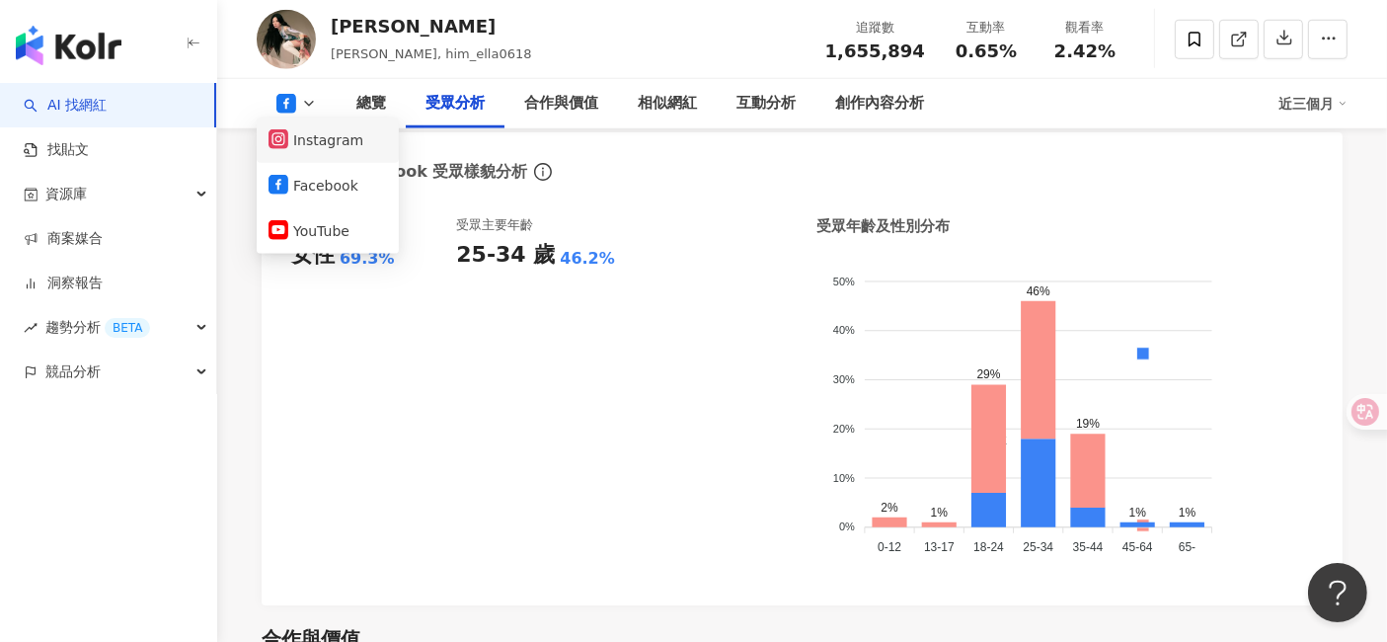
click at [349, 146] on button "Instagram" at bounding box center [327, 140] width 118 height 28
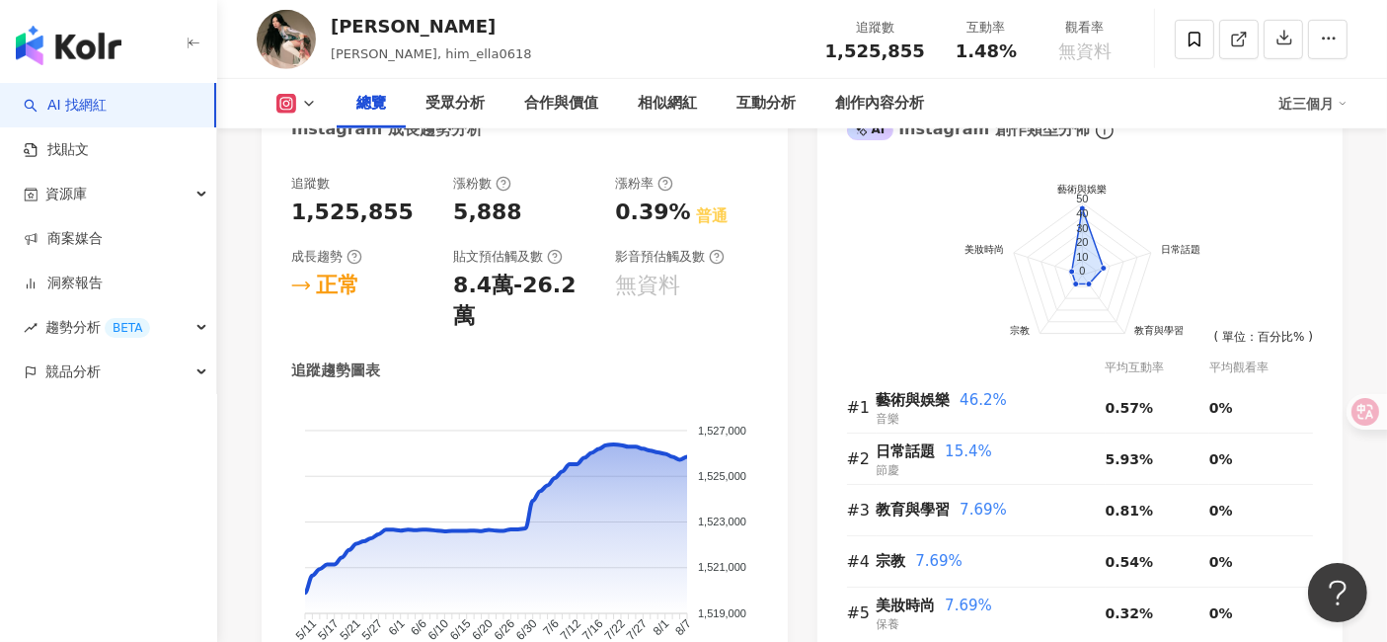
scroll to position [1145, 0]
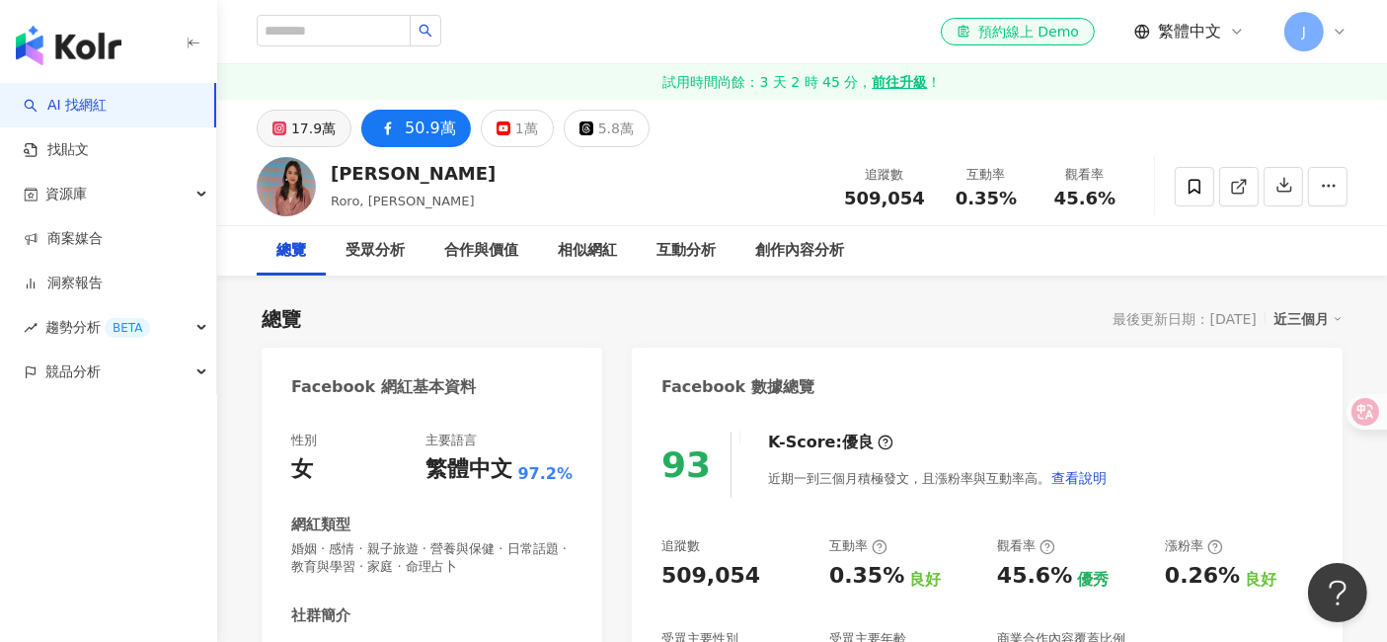
click at [303, 116] on div "17.9萬" at bounding box center [313, 128] width 44 height 28
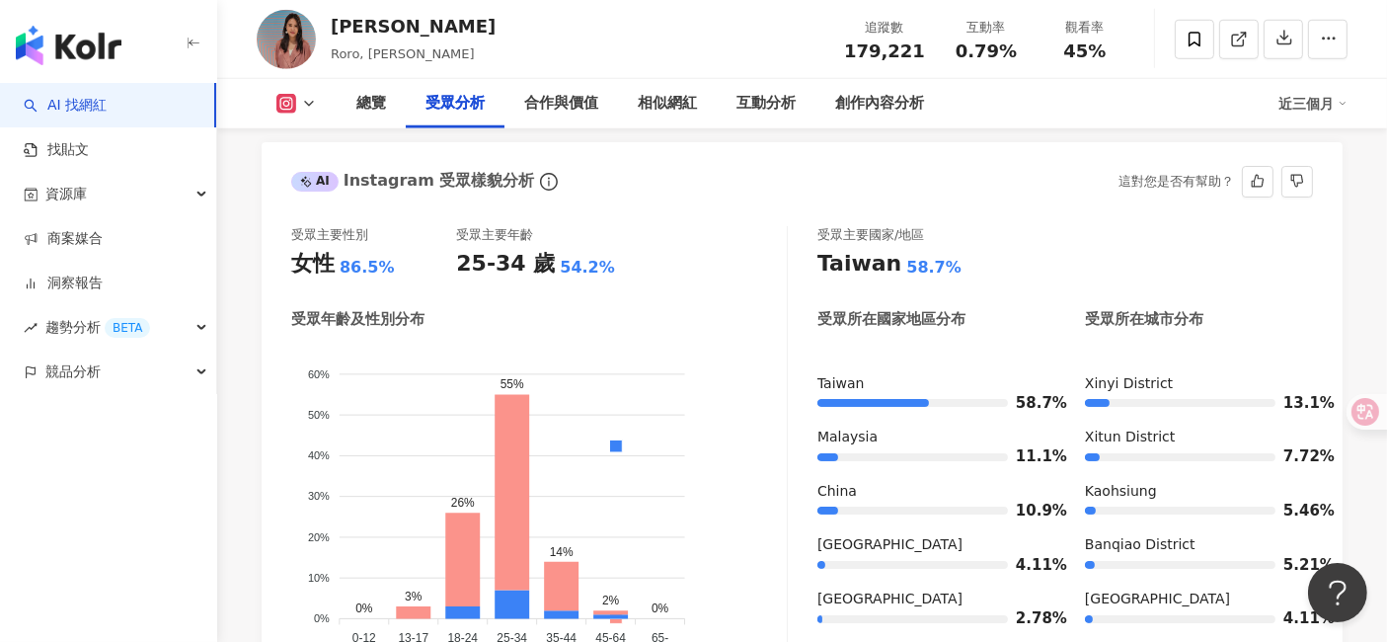
scroll to position [1797, 0]
